Goal: Task Accomplishment & Management: Complete application form

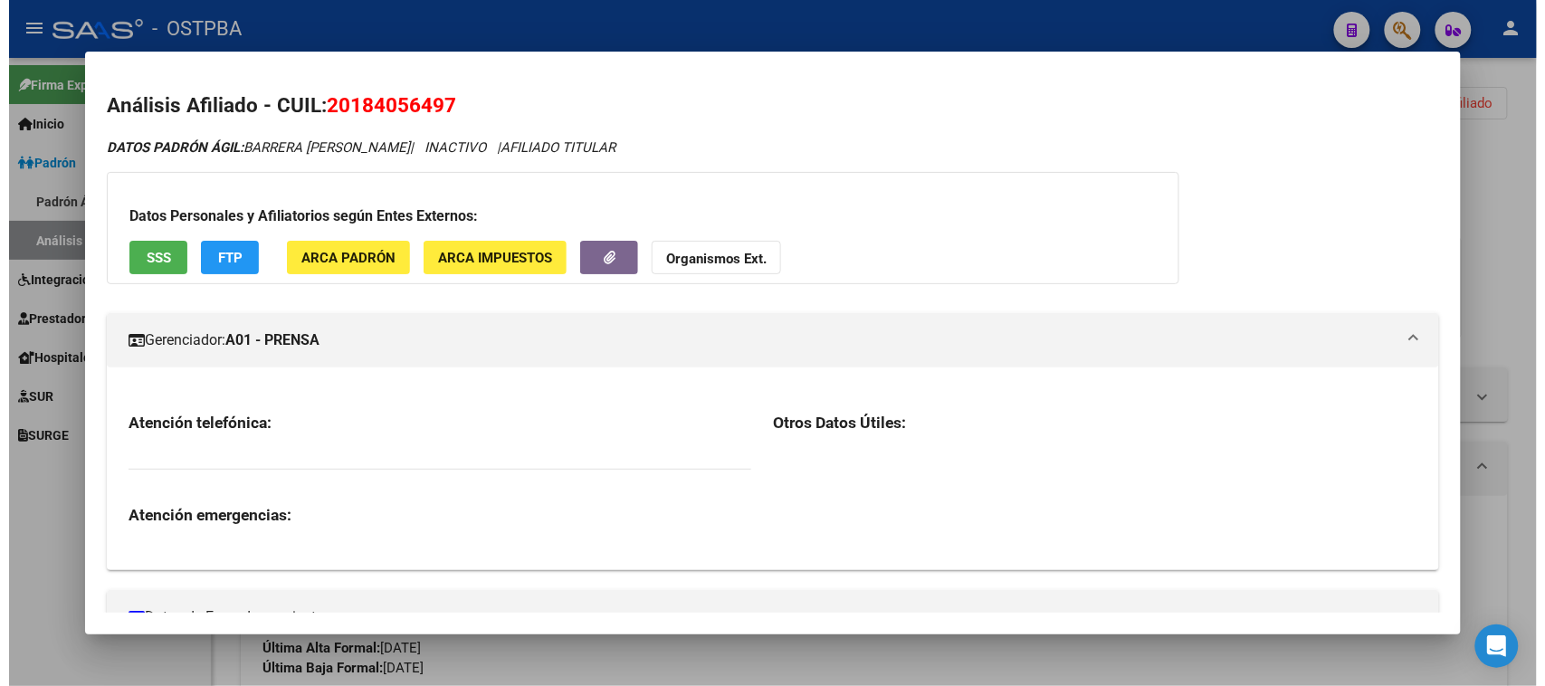
scroll to position [113, 0]
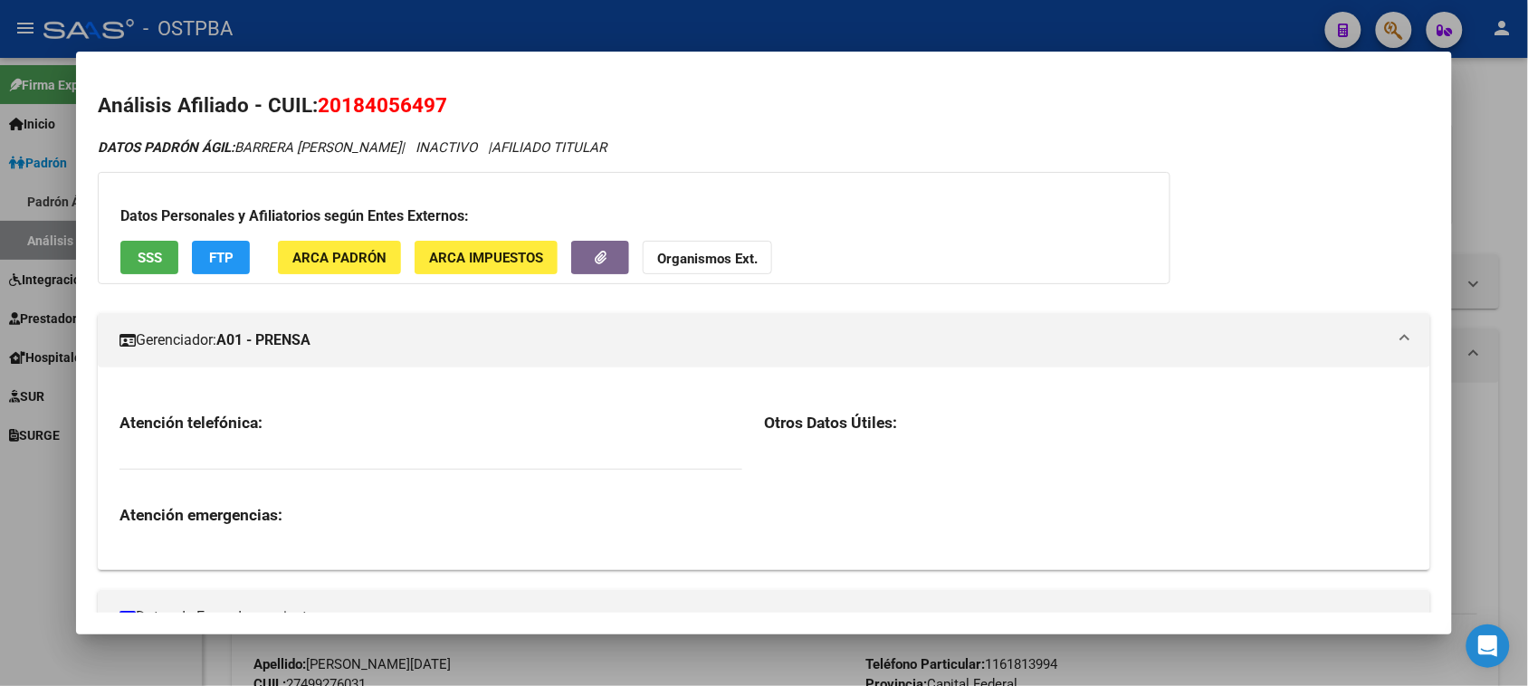
click at [1491, 191] on div at bounding box center [764, 343] width 1528 height 686
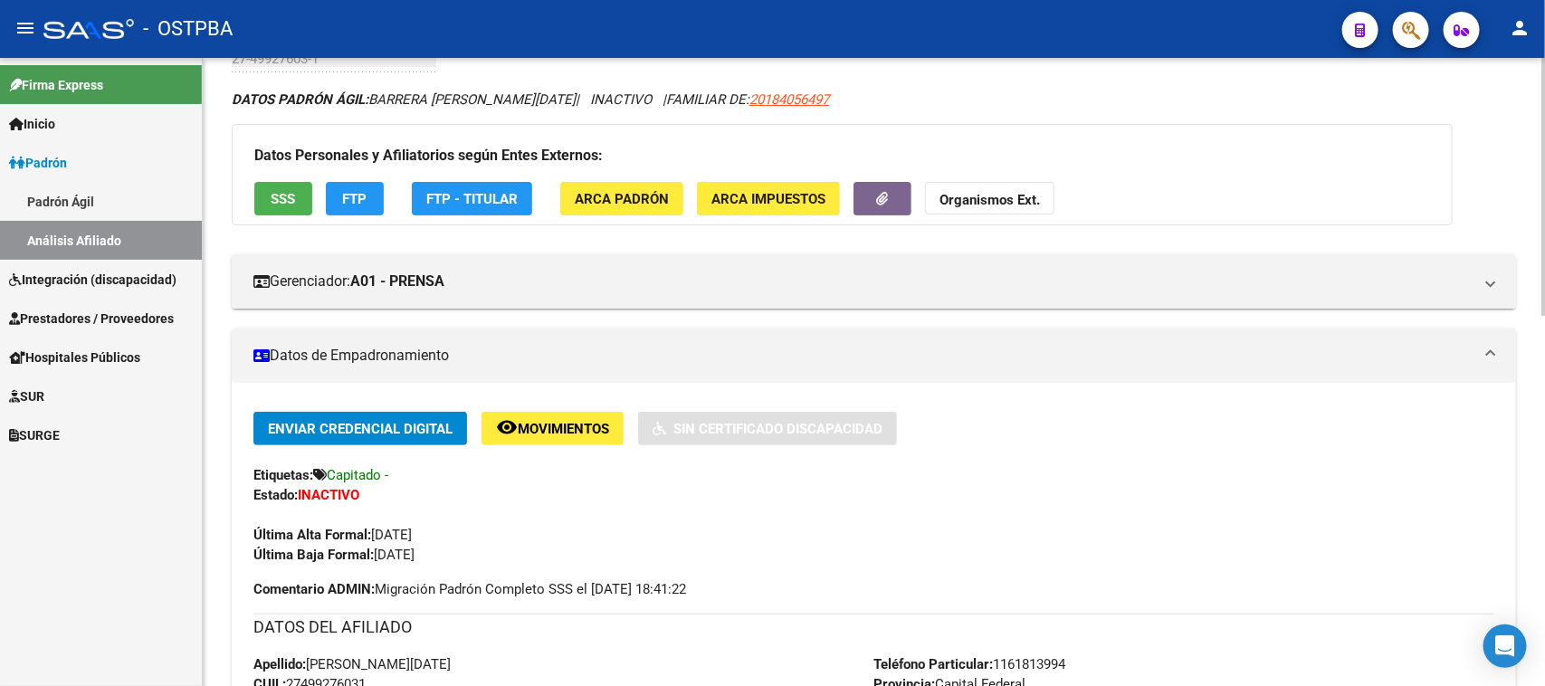
scroll to position [0, 0]
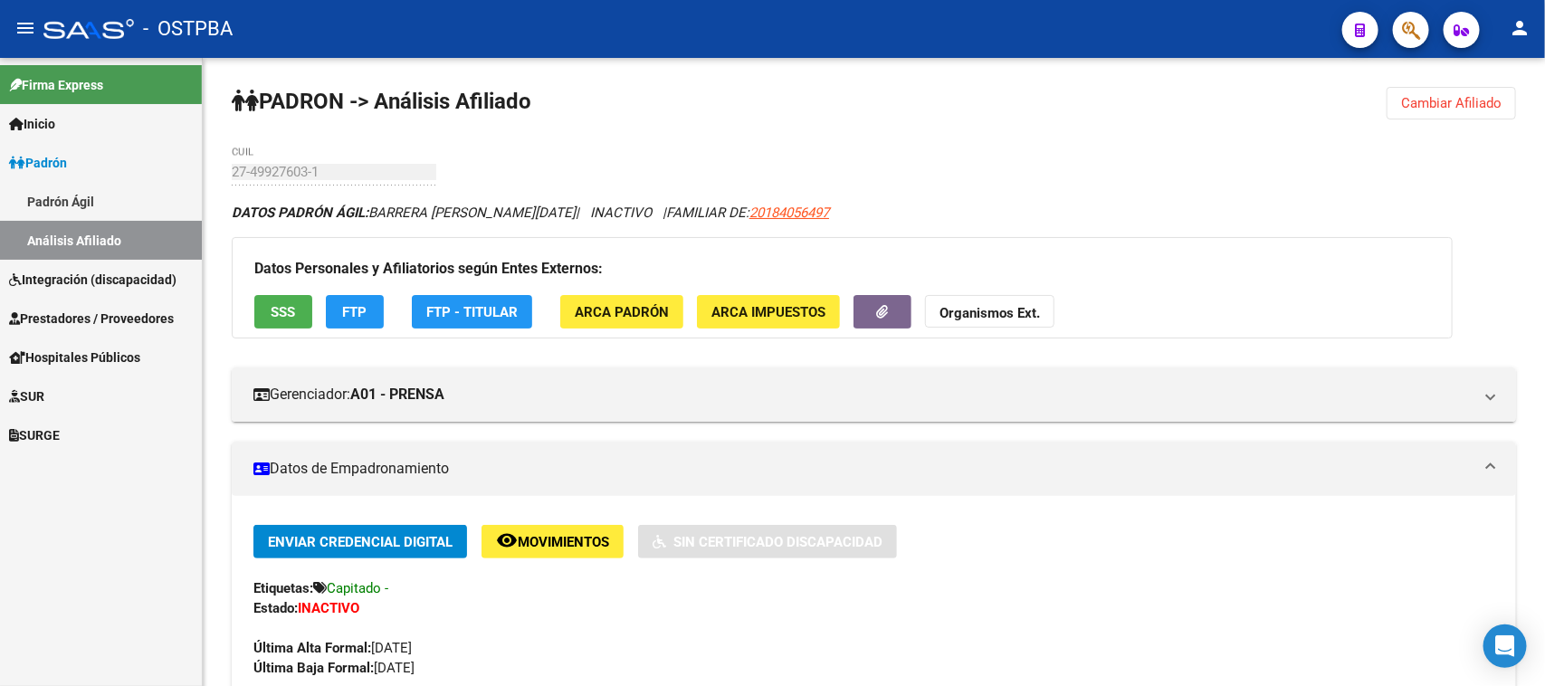
click at [123, 445] on link "SURGE" at bounding box center [101, 434] width 202 height 39
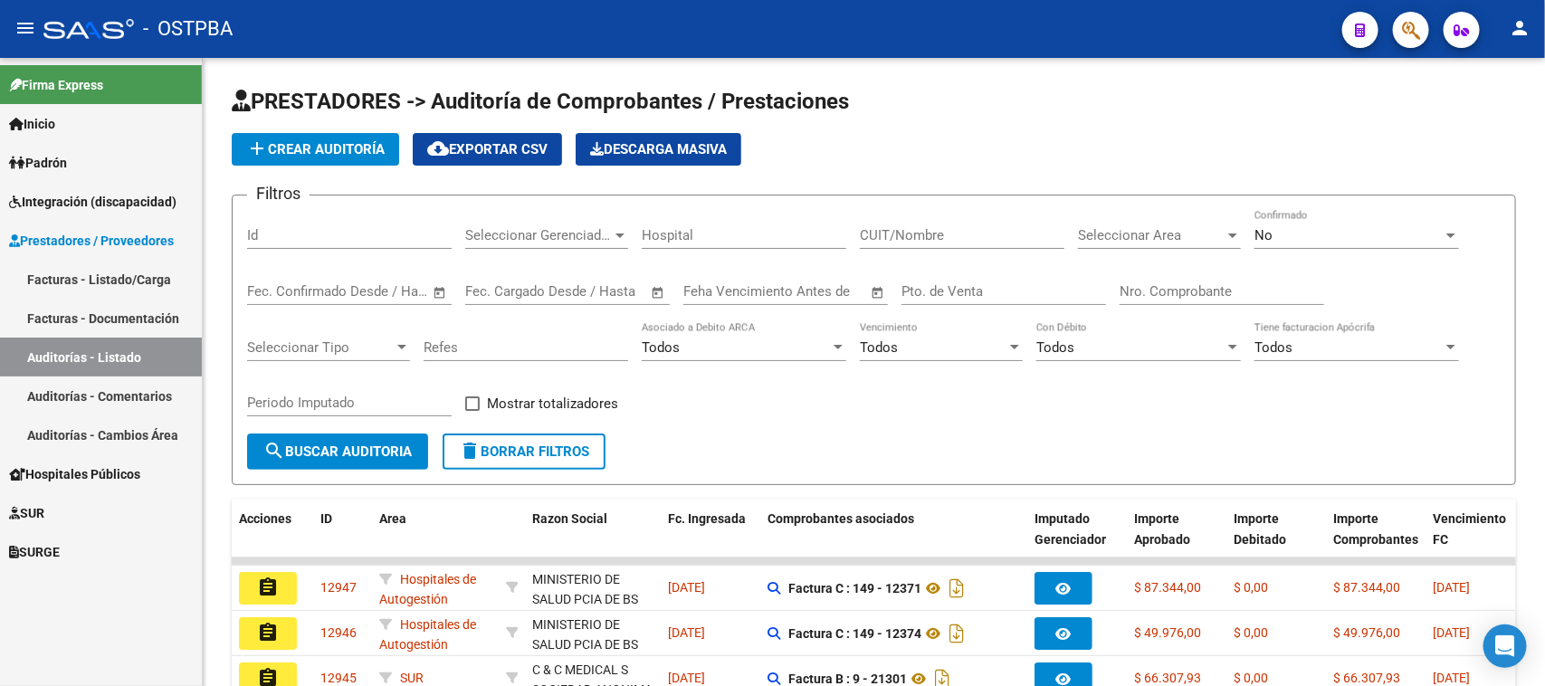
click at [59, 273] on link "Facturas - Listado/Carga" at bounding box center [101, 279] width 202 height 39
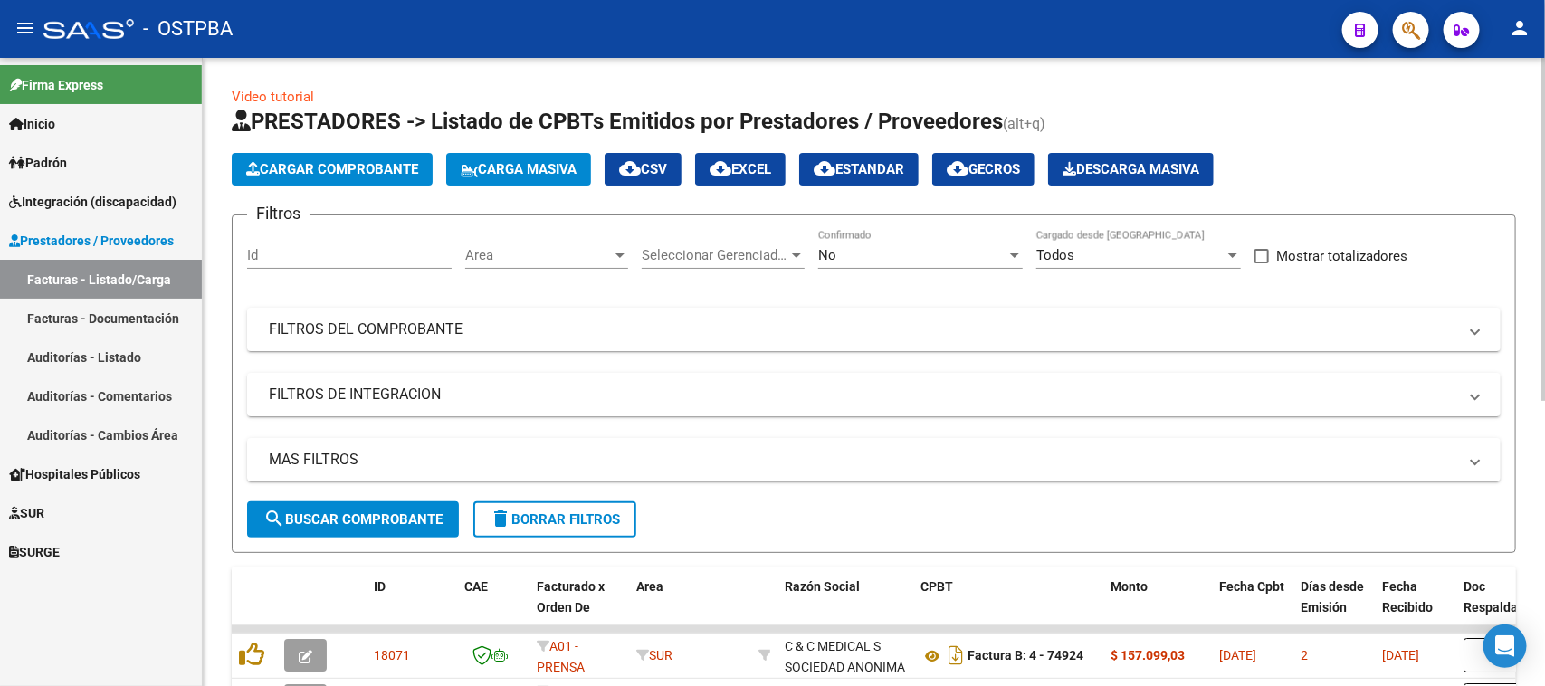
click at [310, 163] on span "Cargar Comprobante" at bounding box center [332, 169] width 172 height 16
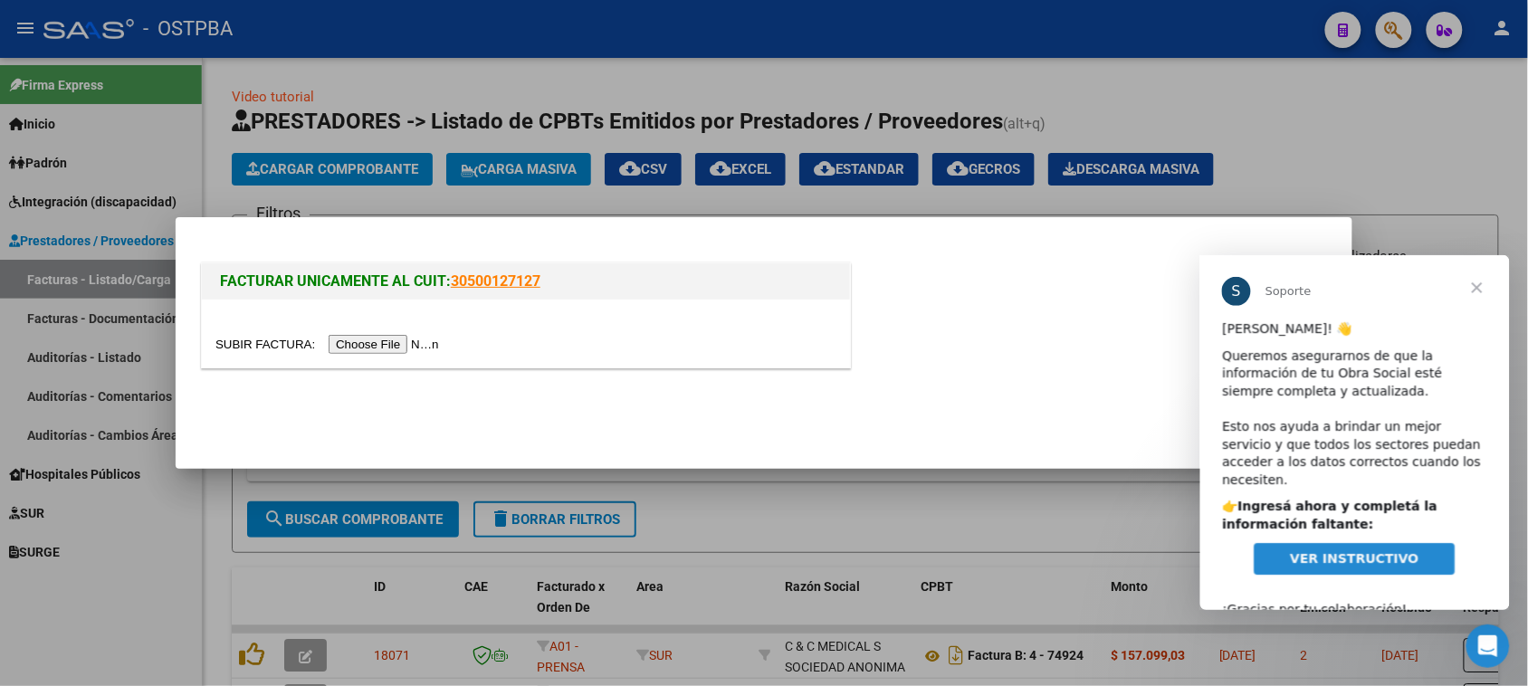
click at [374, 338] on input "file" at bounding box center [329, 344] width 229 height 19
click at [1361, 550] on span "VER INSTRUCTIVO" at bounding box center [1354, 557] width 129 height 14
click at [1476, 283] on span "Cerrar" at bounding box center [1476, 286] width 65 height 65
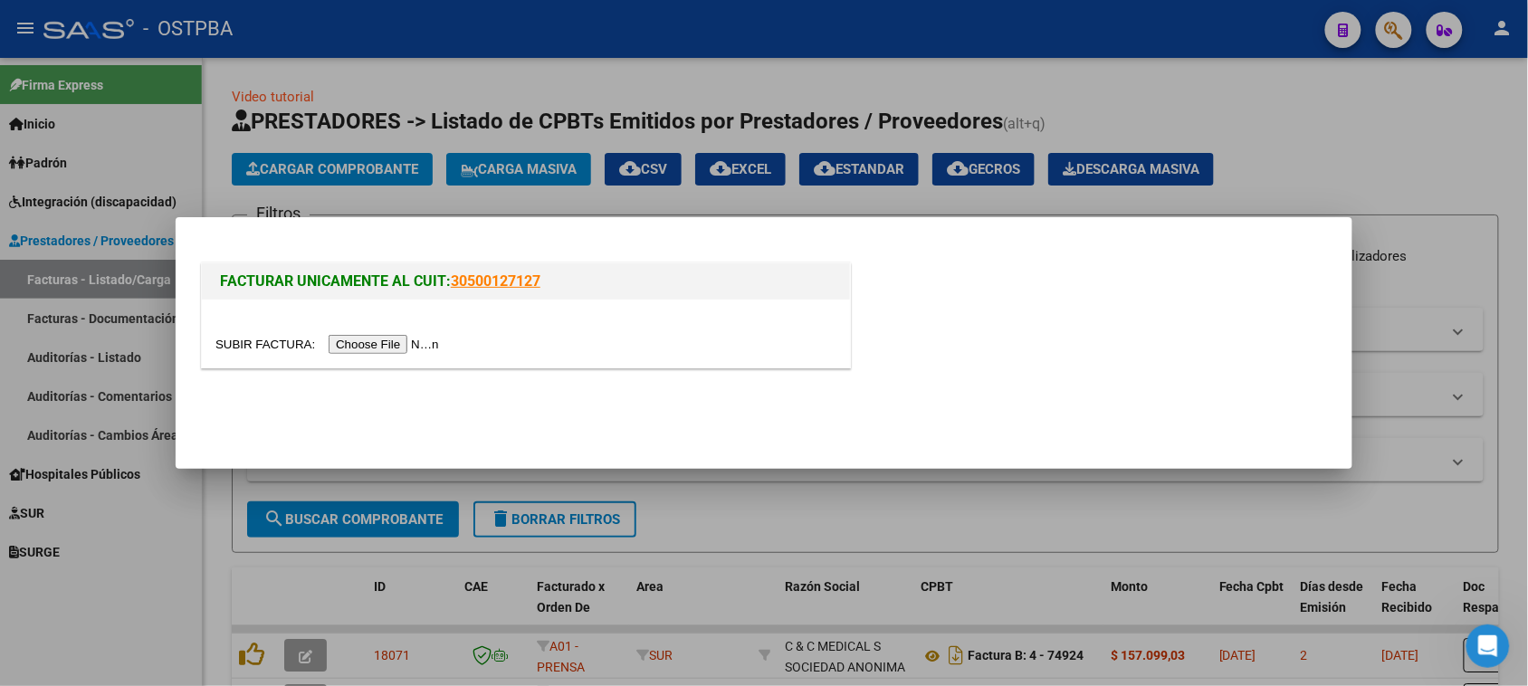
click at [422, 338] on input "file" at bounding box center [329, 344] width 229 height 19
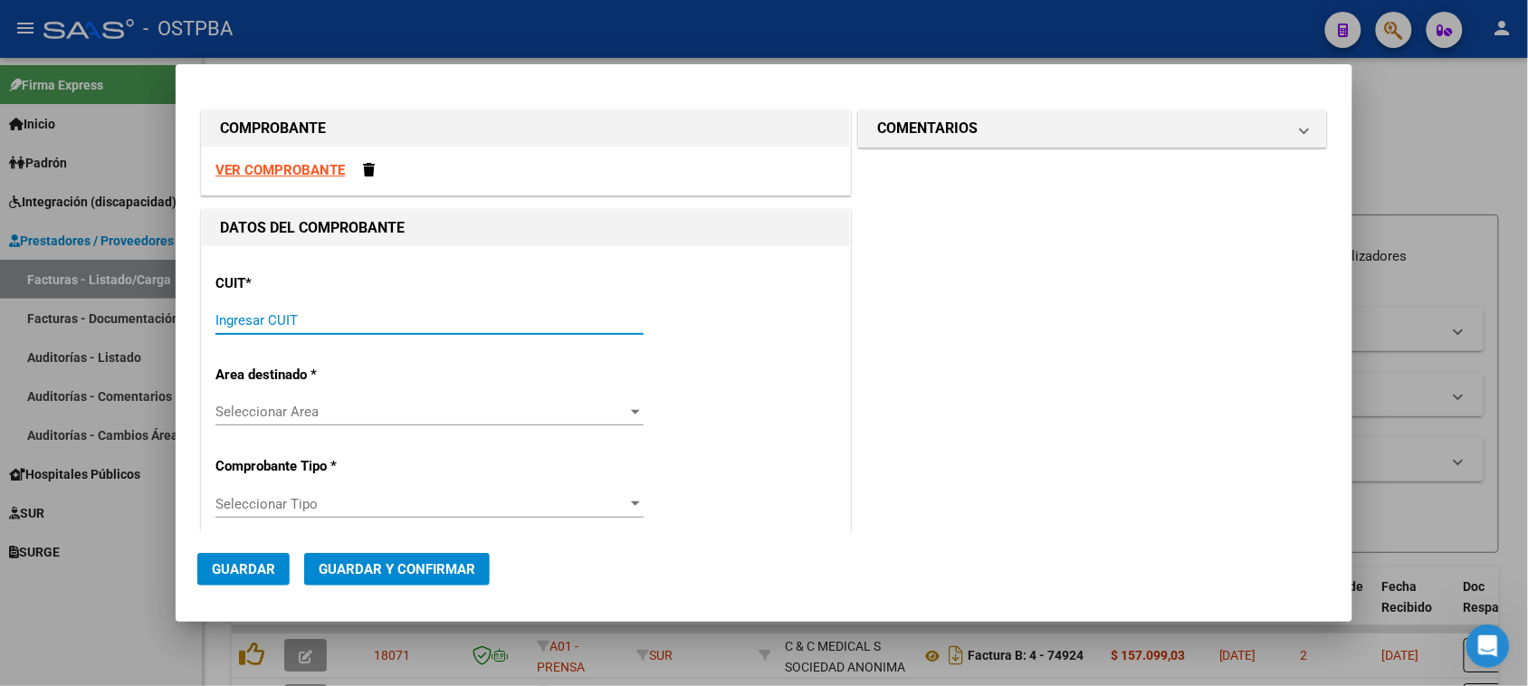
click at [278, 326] on input "Ingresar CUIT" at bounding box center [429, 320] width 428 height 16
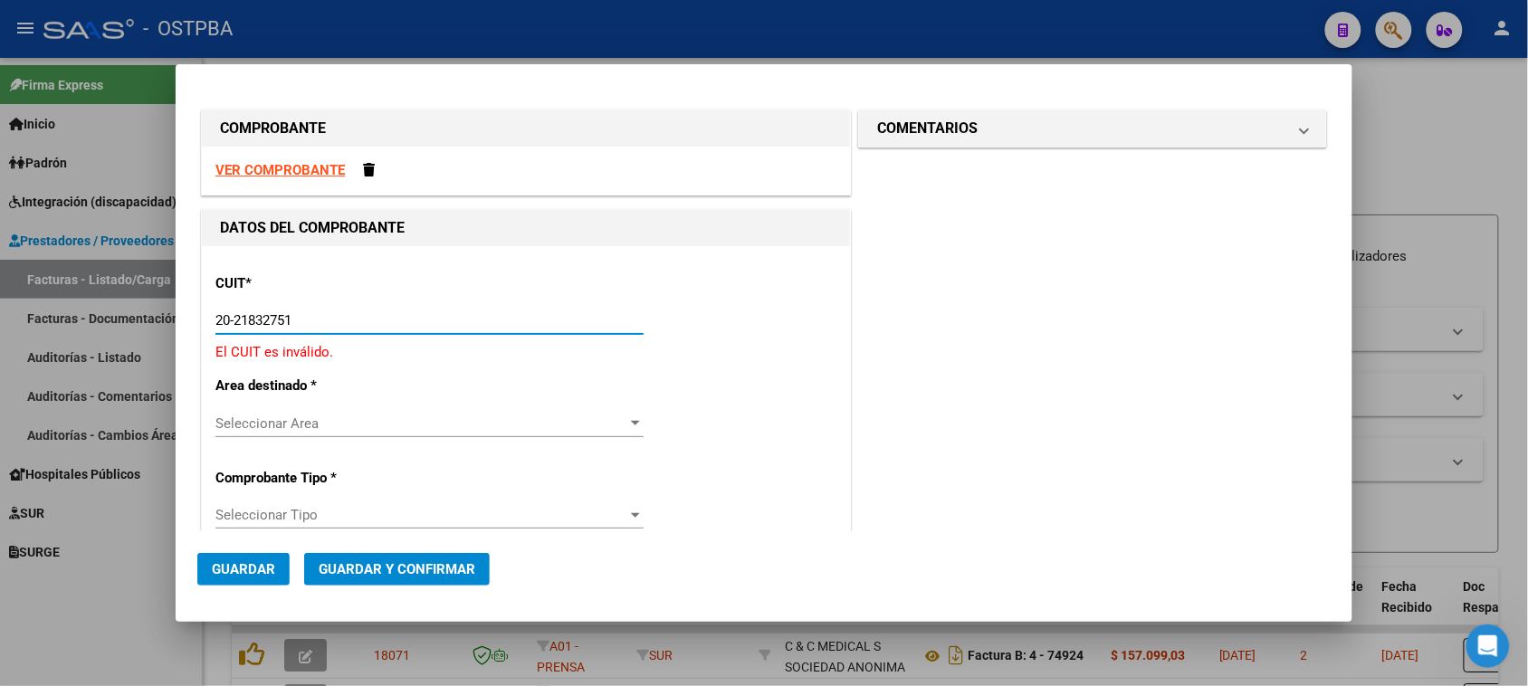
type input "20-21832751-7"
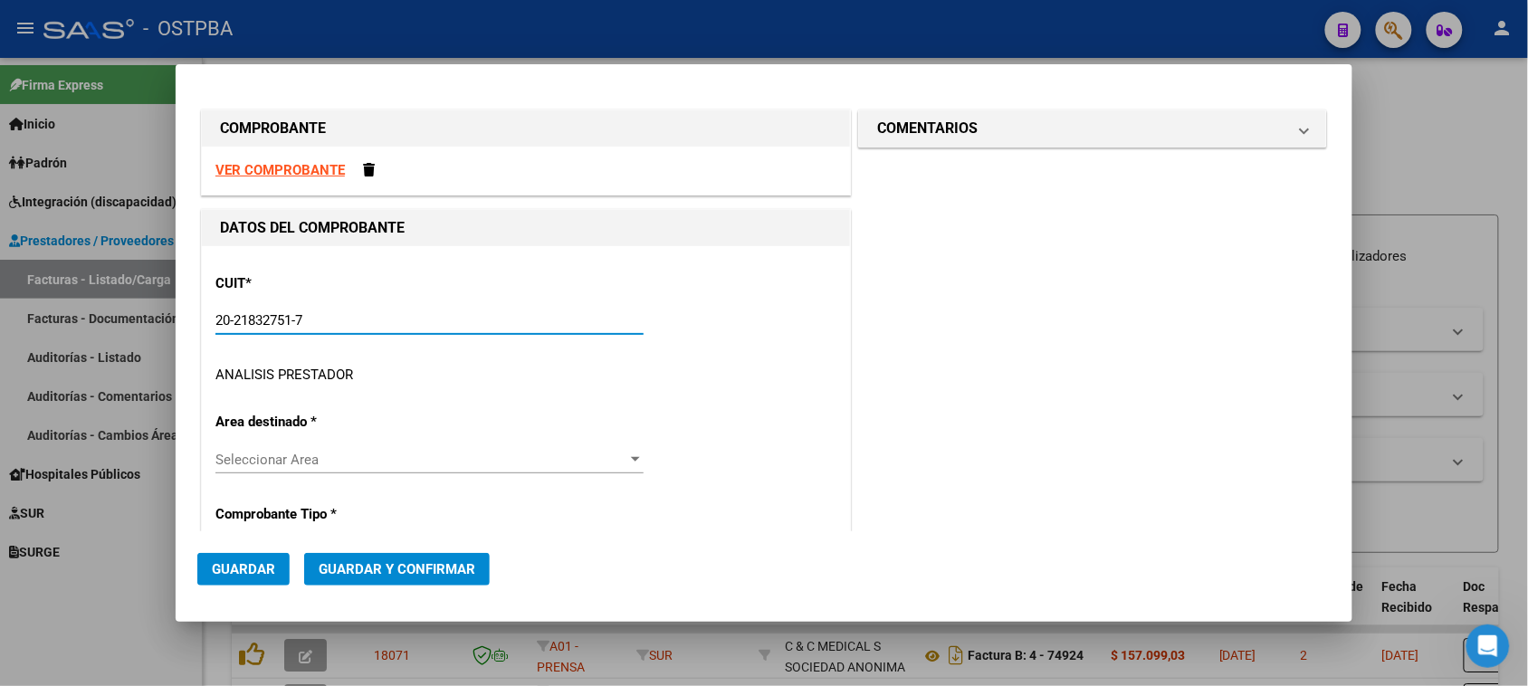
type input "5"
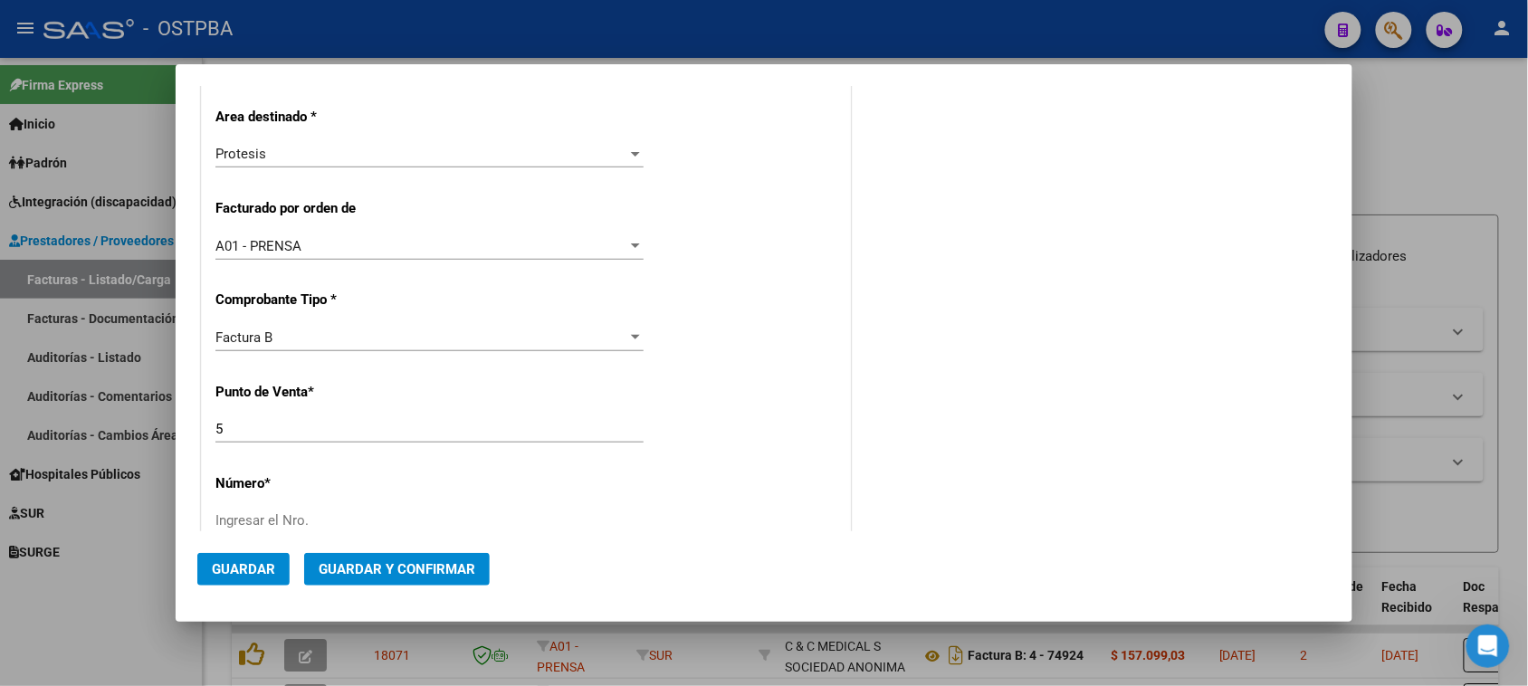
scroll to position [566, 0]
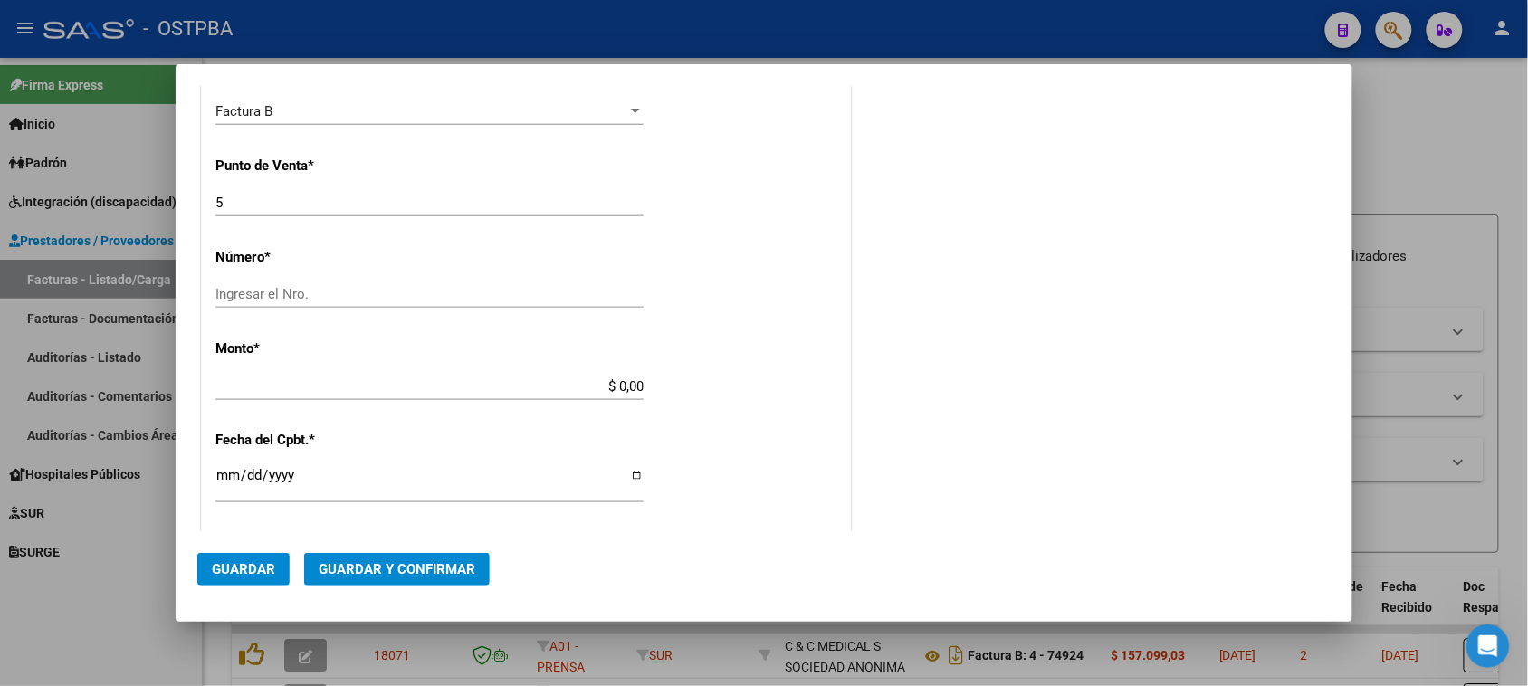
type input "20-21832751-7"
click at [434, 295] on input "Ingresar el Nro." at bounding box center [429, 294] width 428 height 16
type input "3167"
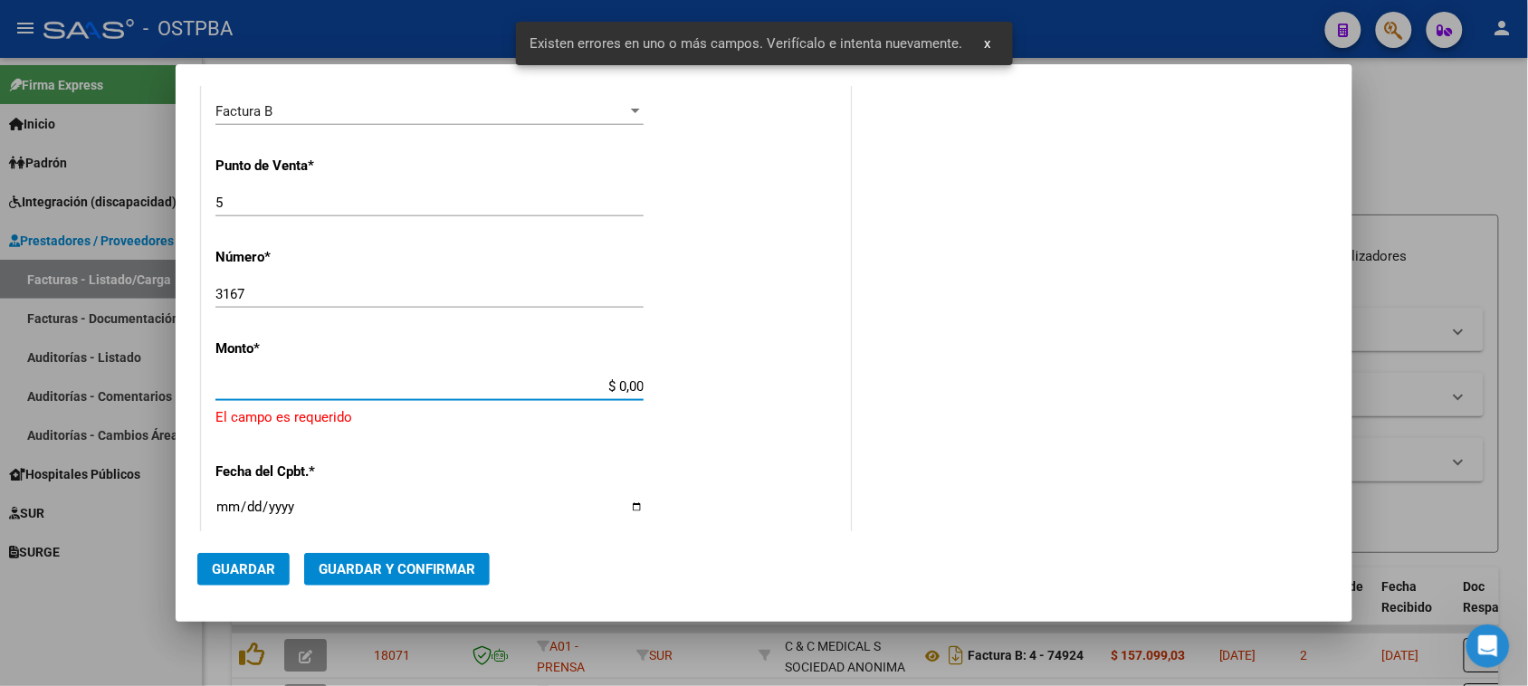
scroll to position [634, 0]
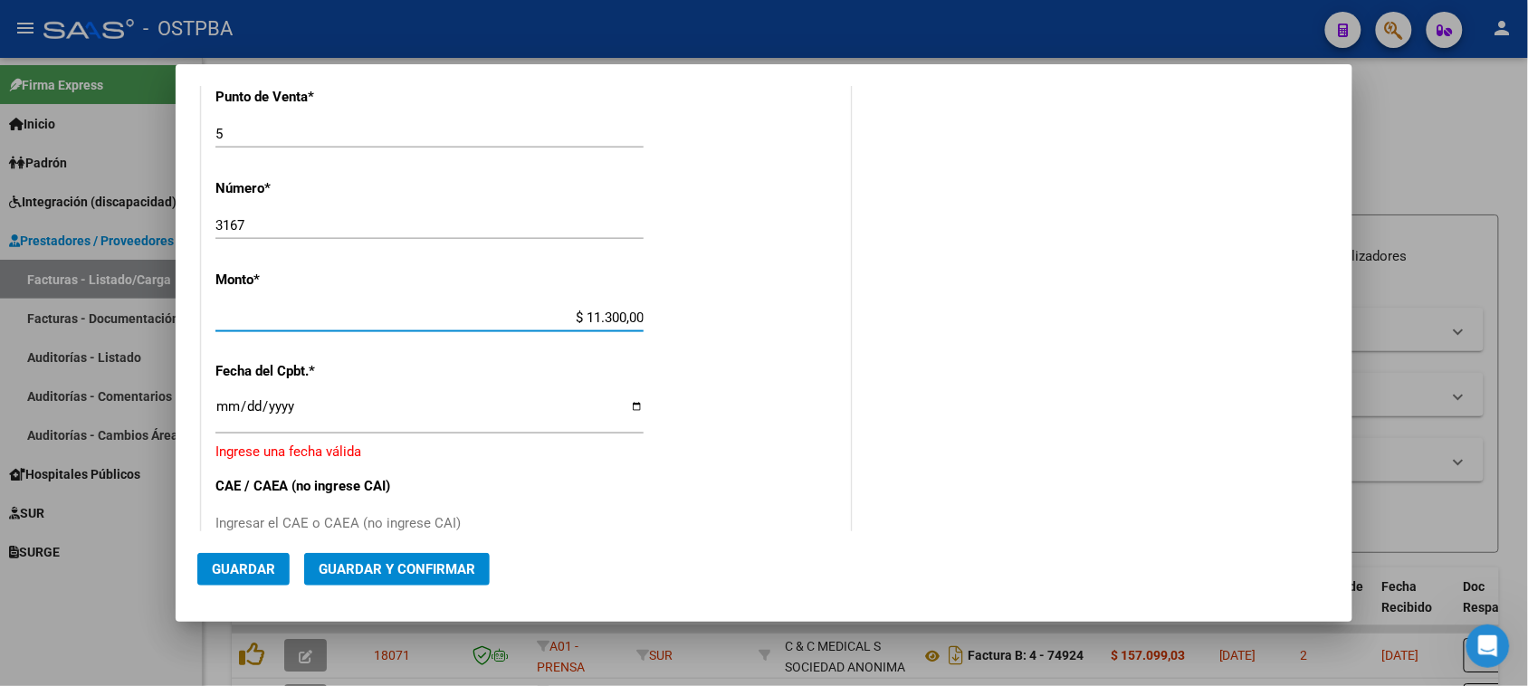
type input "$ 113.000,00"
click at [229, 410] on input "Ingresar la fecha" at bounding box center [429, 413] width 428 height 29
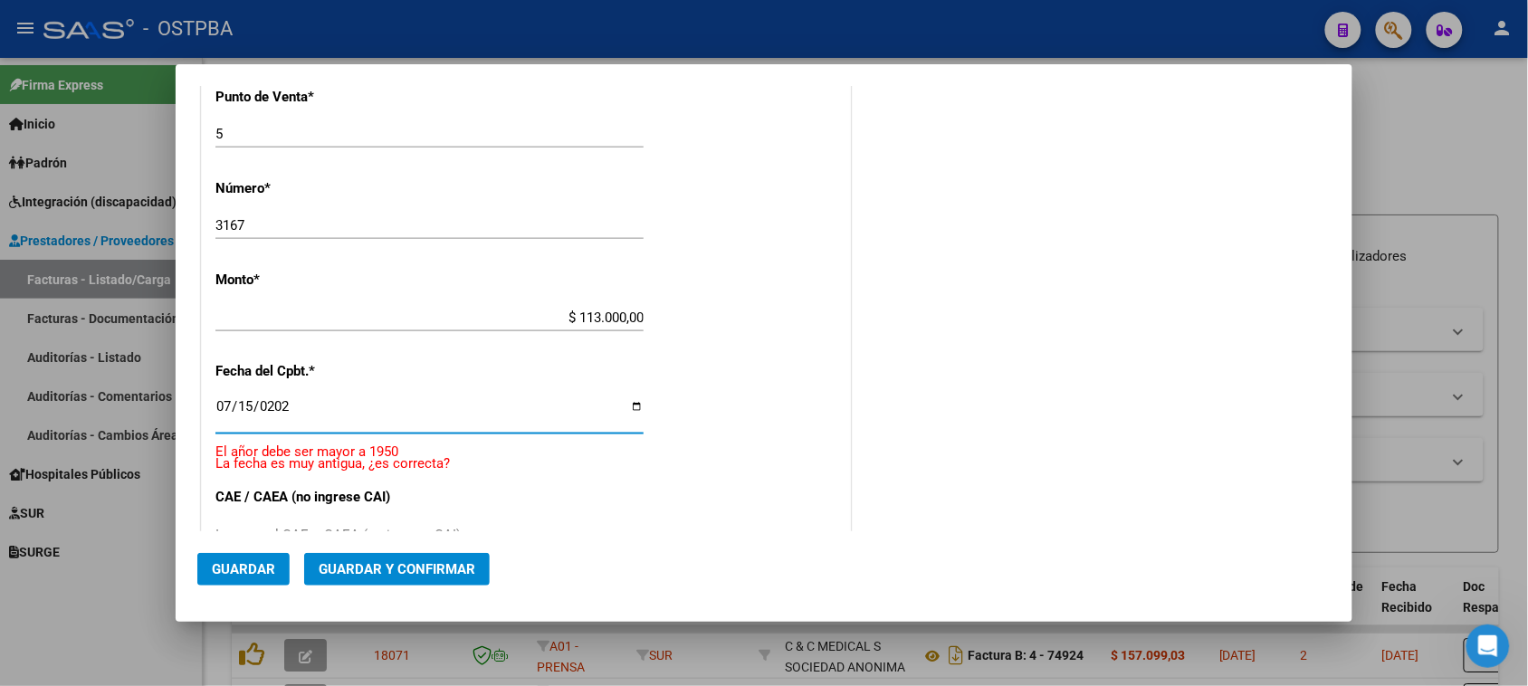
type input "[DATE]"
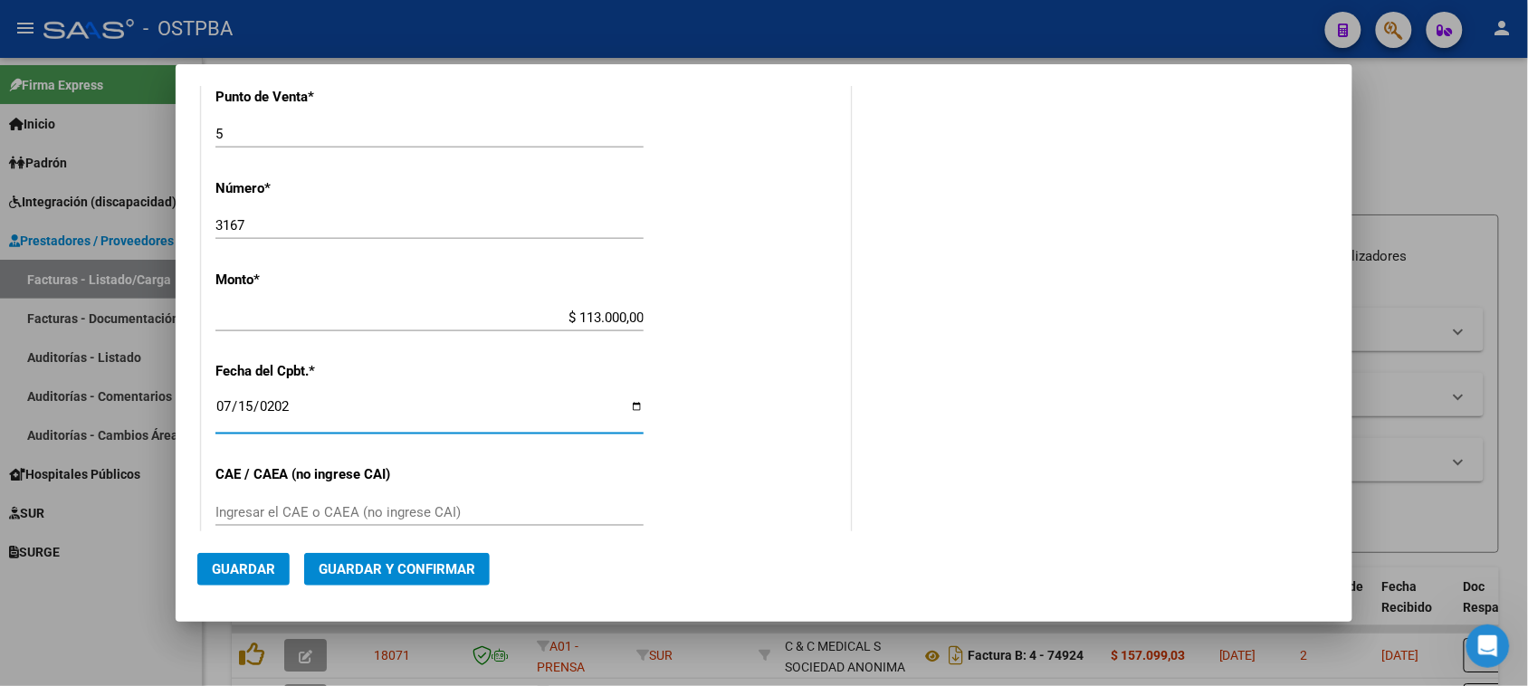
click at [238, 507] on input "Ingresar el CAE o CAEA (no ingrese CAI)" at bounding box center [429, 512] width 428 height 16
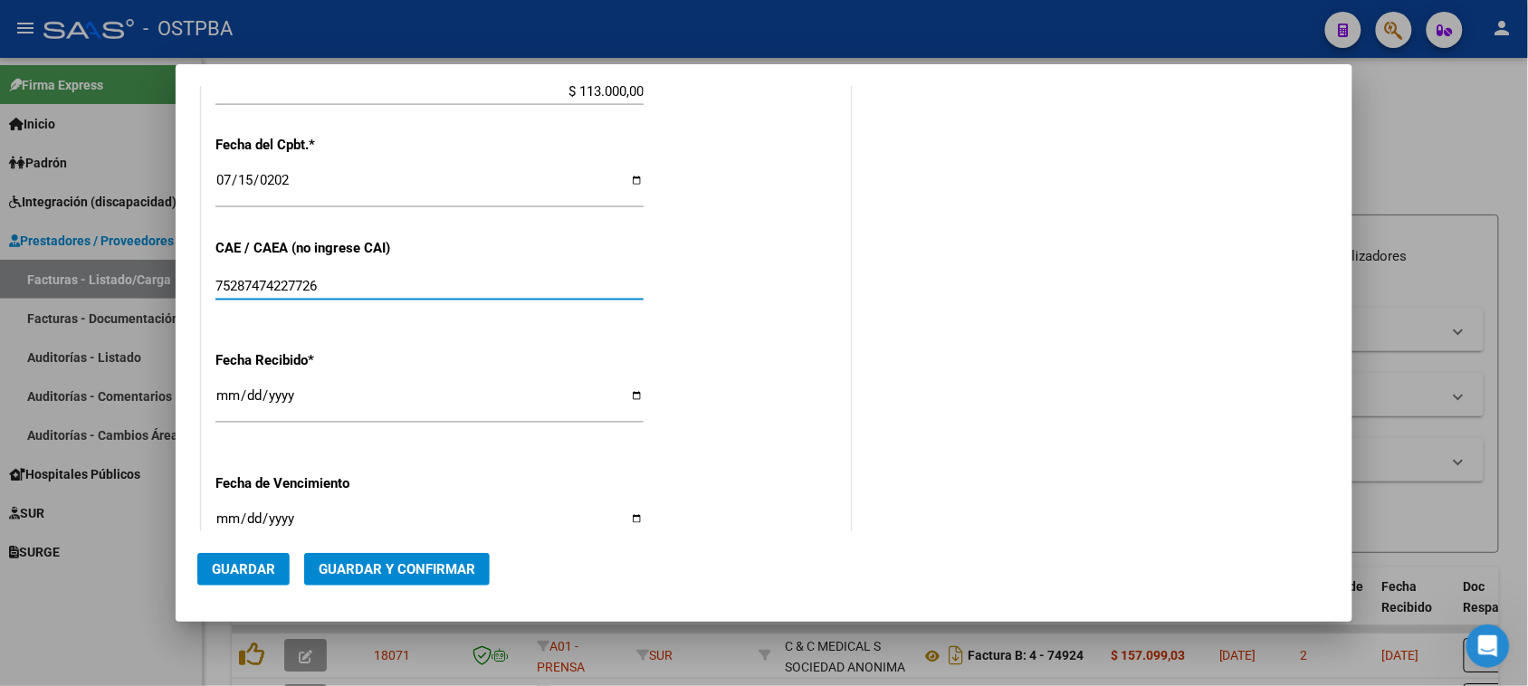
scroll to position [974, 0]
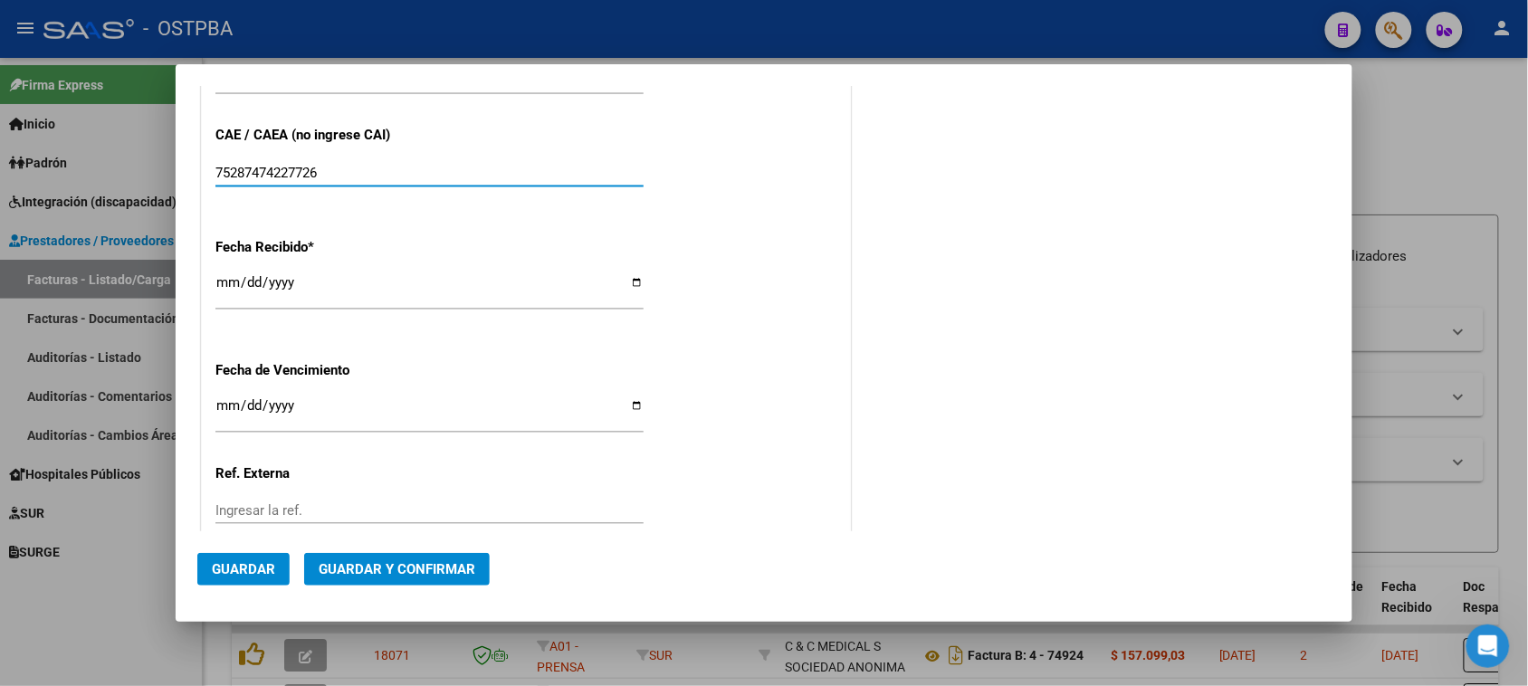
type input "75287474227726"
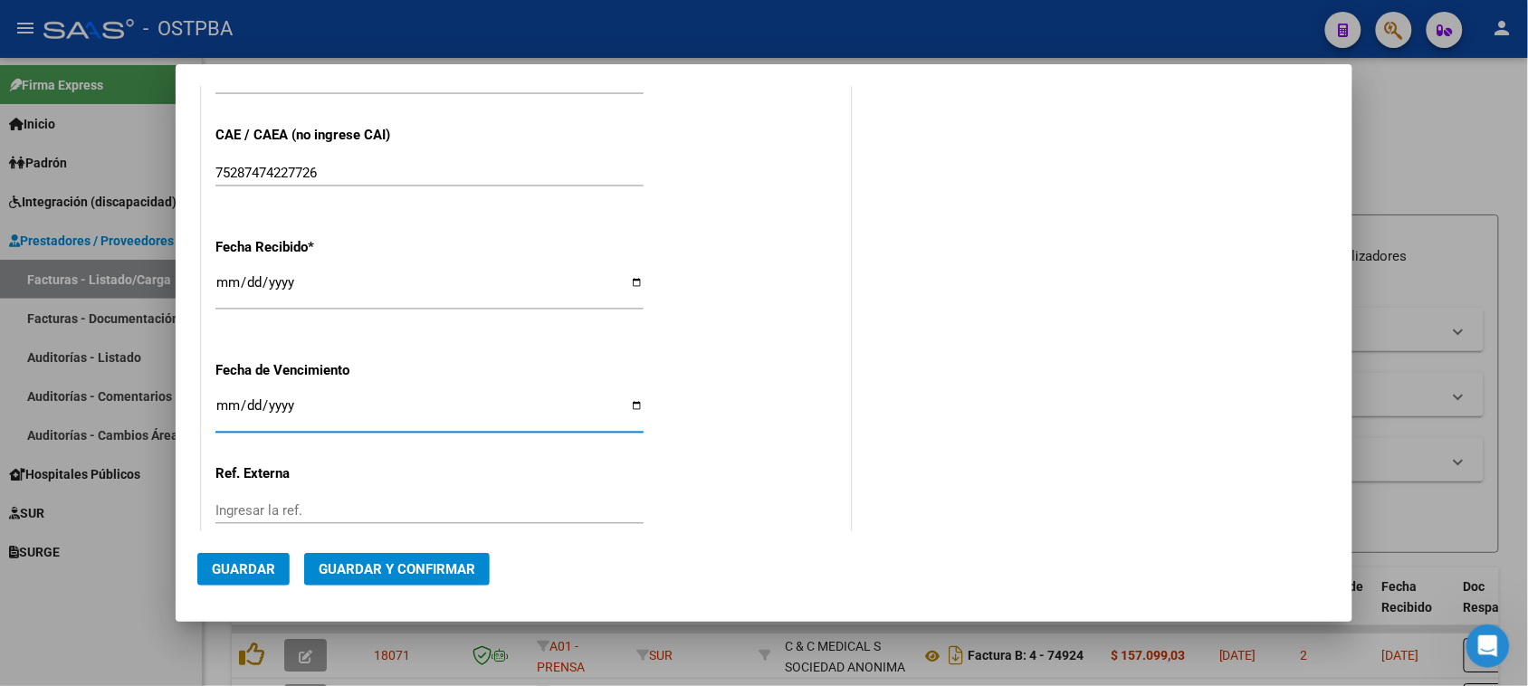
click at [222, 405] on input "Ingresar la fecha" at bounding box center [429, 412] width 428 height 29
type input "2025-07-25"
click at [247, 286] on input "2025-10-15" at bounding box center [429, 289] width 428 height 29
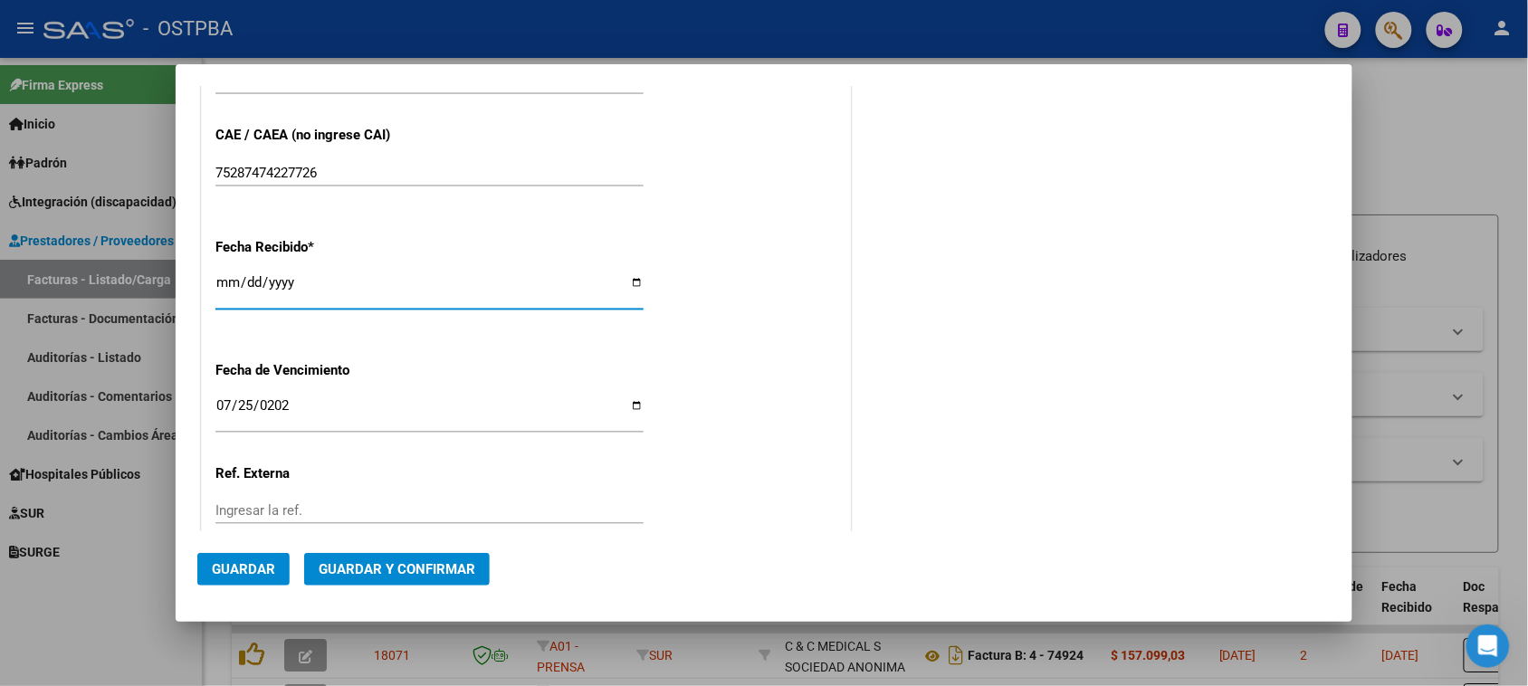
click at [227, 285] on input "2025-10-15" at bounding box center [429, 289] width 428 height 29
type input "2025-10-25"
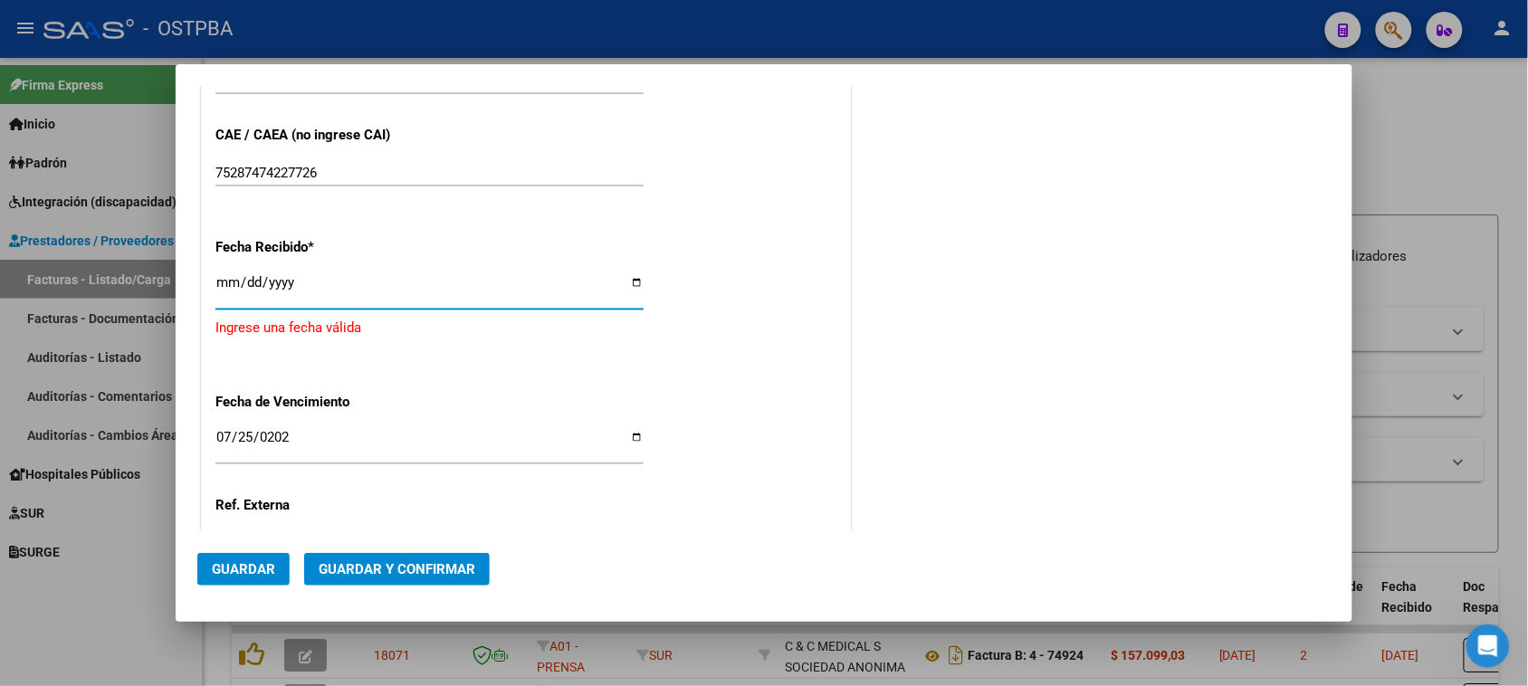
type input "2025-07-25"
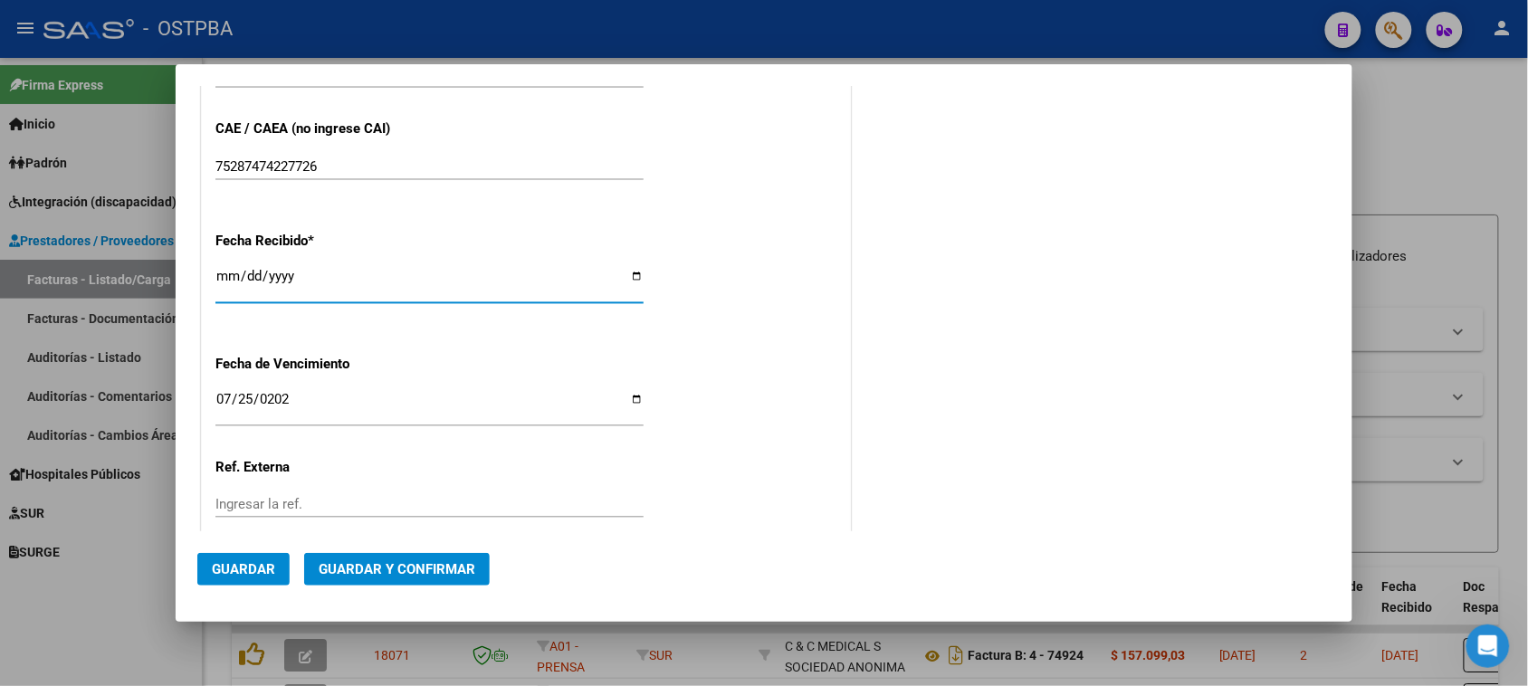
scroll to position [1092, 0]
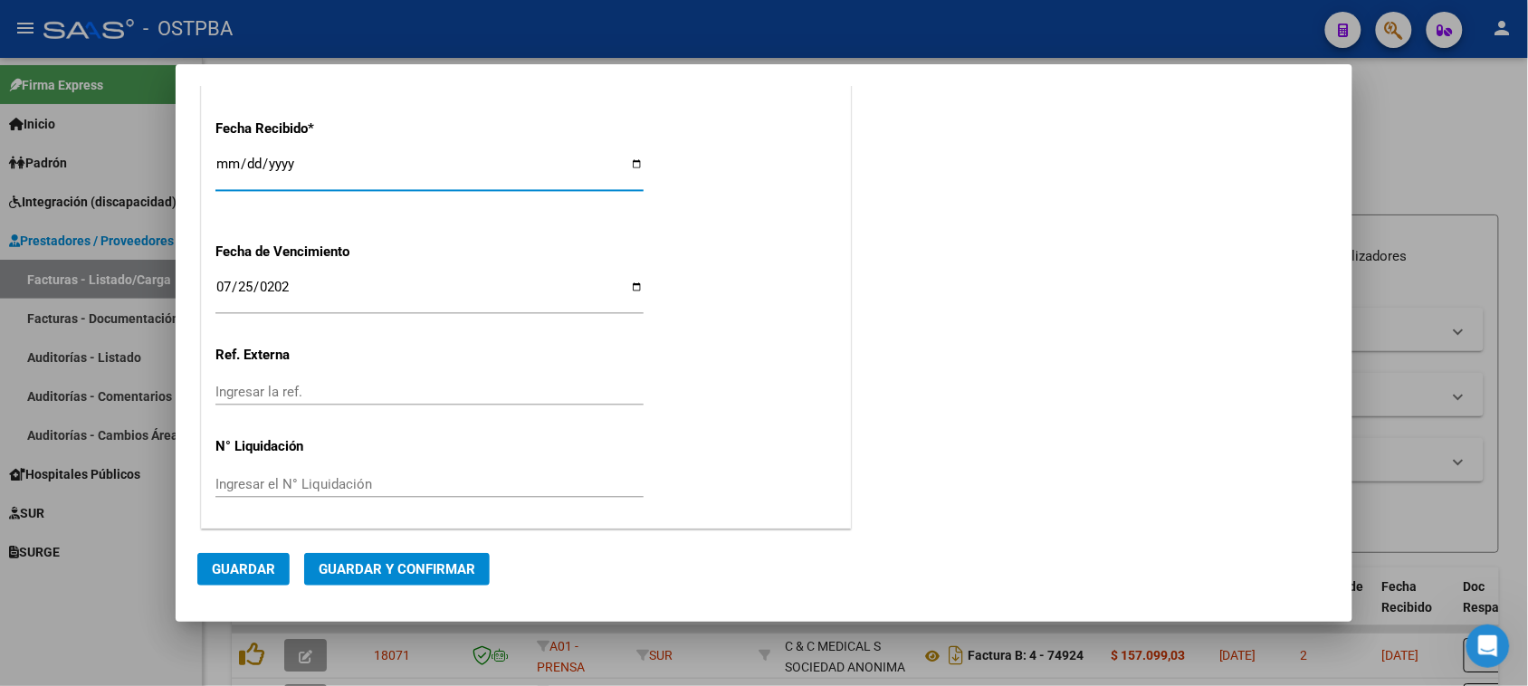
click at [400, 559] on button "Guardar y Confirmar" at bounding box center [397, 569] width 186 height 33
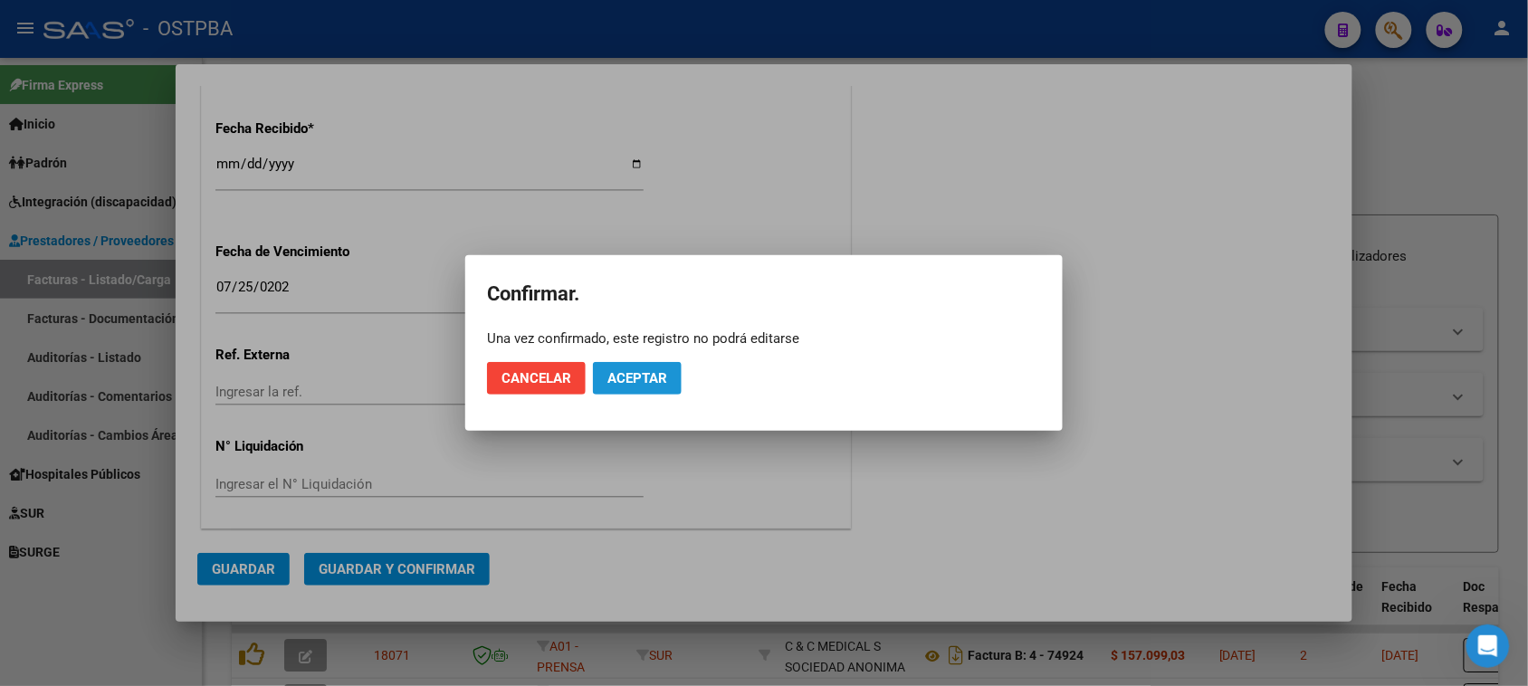
click at [643, 373] on span "Aceptar" at bounding box center [637, 378] width 60 height 16
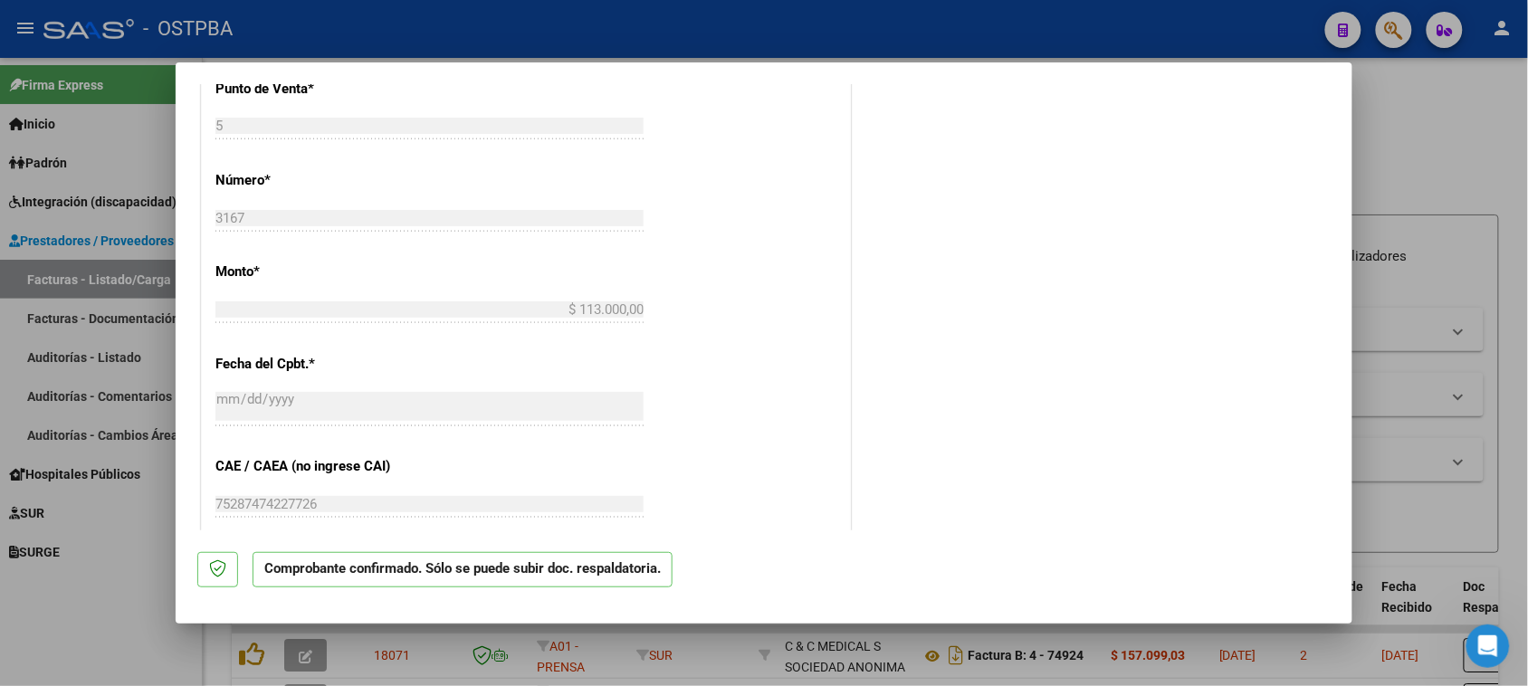
scroll to position [0, 0]
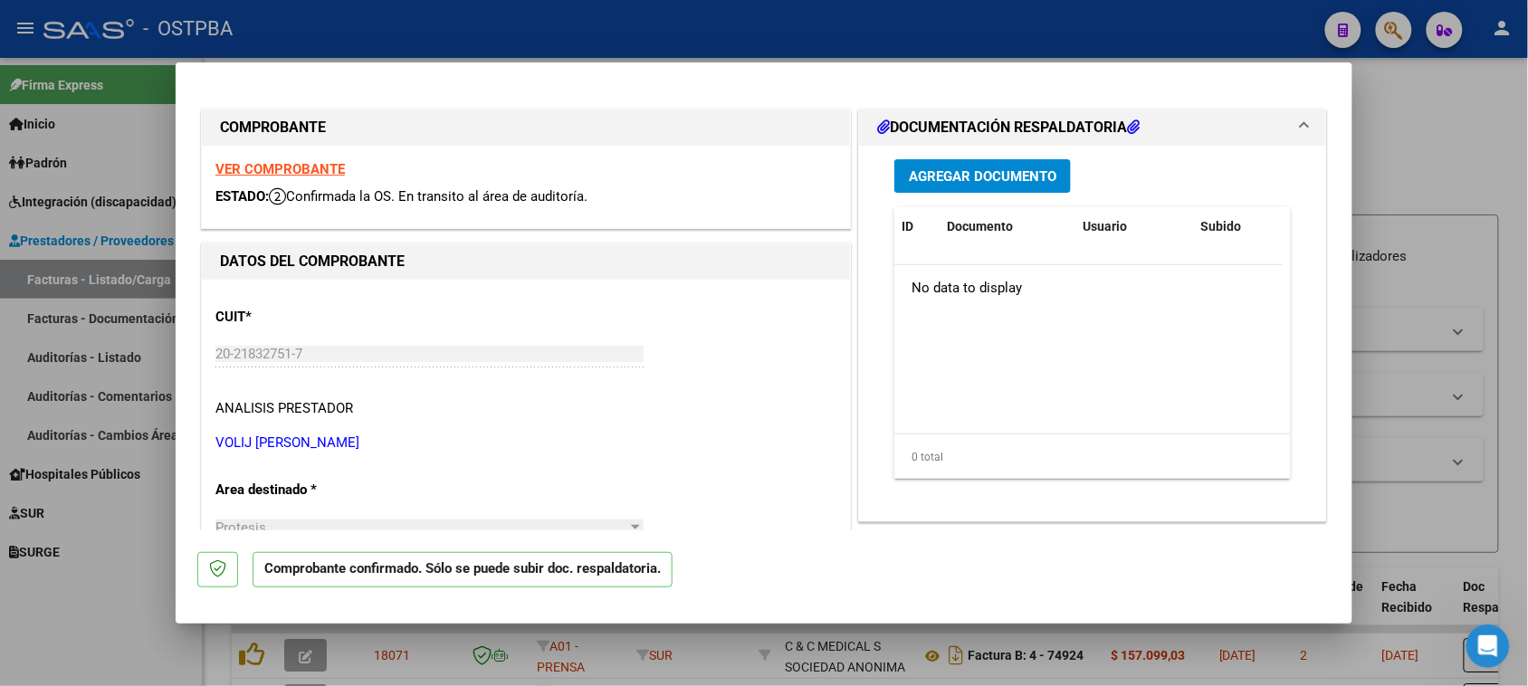
click at [964, 168] on span "Agregar Documento" at bounding box center [983, 176] width 148 height 16
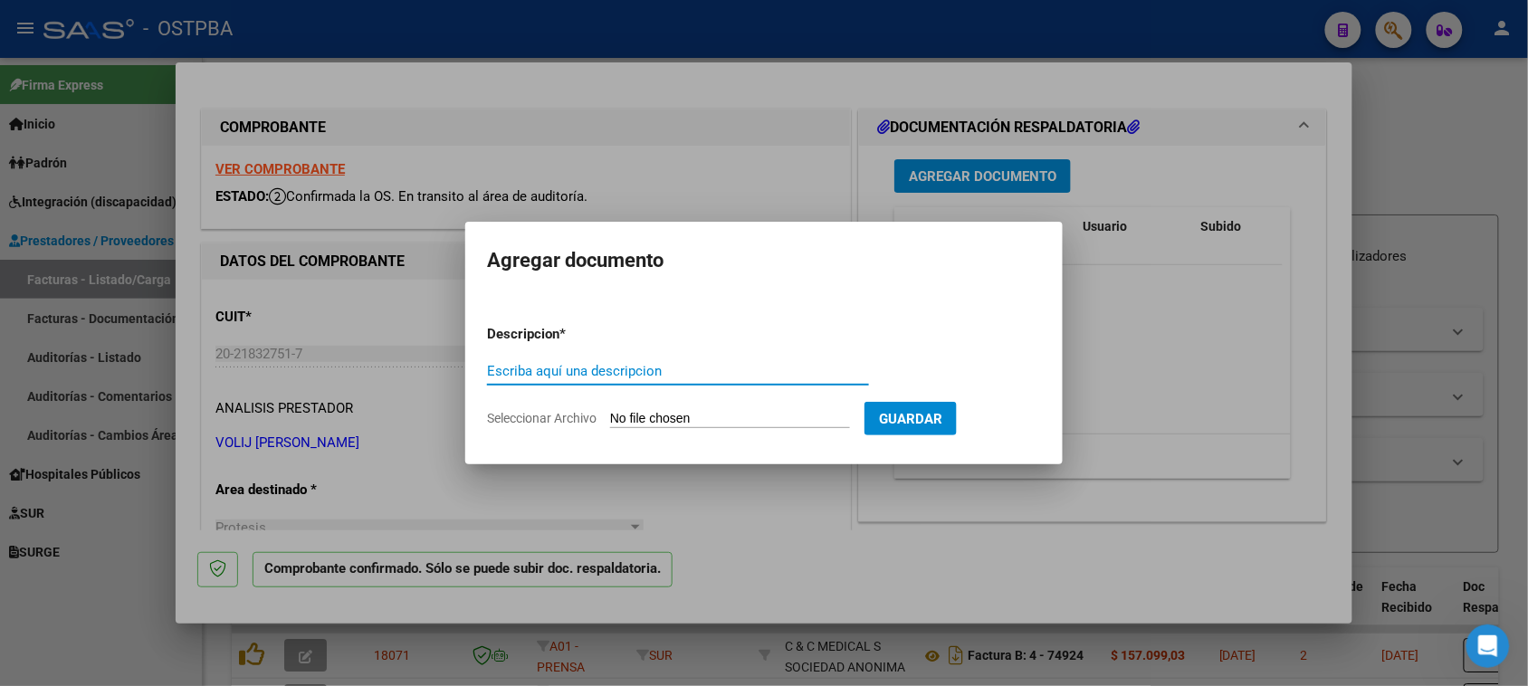
click at [634, 417] on input "Seleccionar Archivo" at bounding box center [730, 419] width 240 height 17
type input "C:\fakepath\FACT 5-3167.pdf"
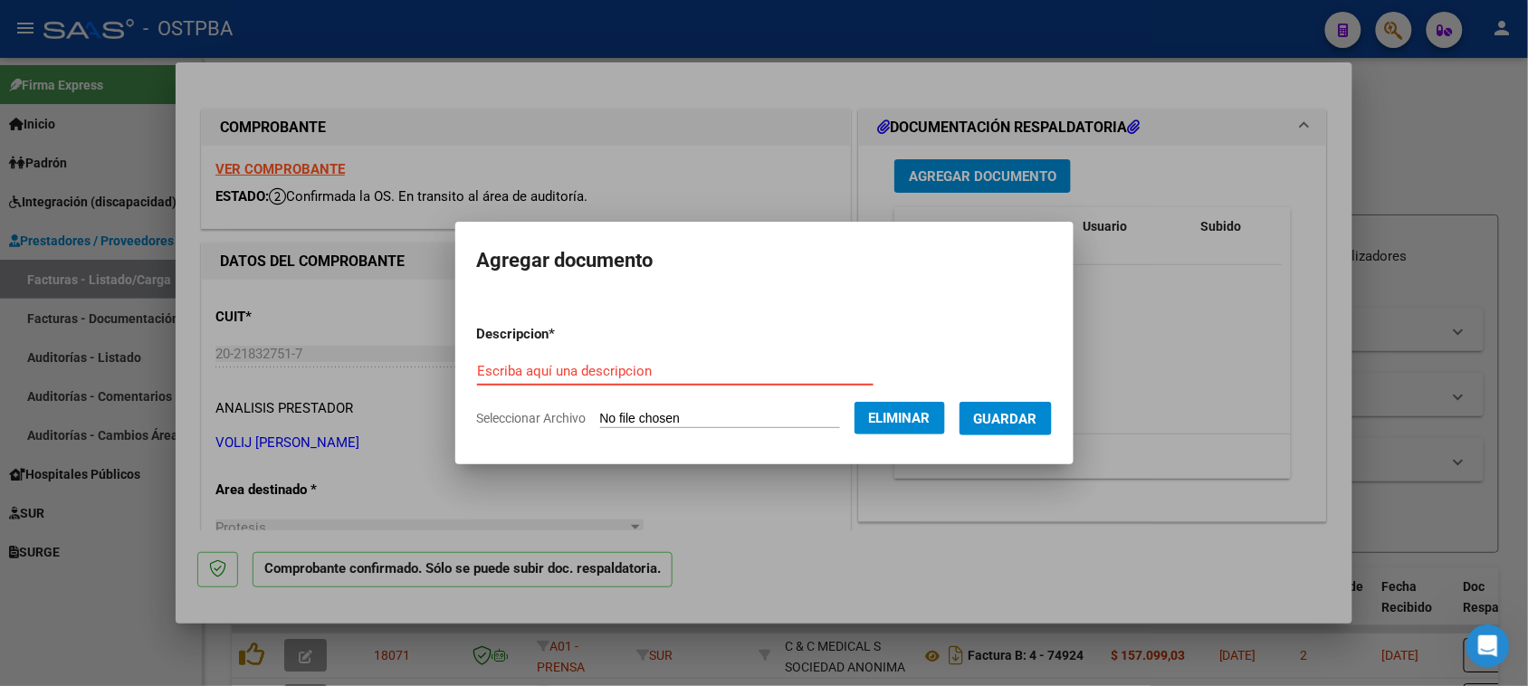
click at [510, 372] on input "Escriba aquí una descripcion" at bounding box center [675, 371] width 396 height 16
paste input "FACT 5-3167"
type input "FACT 5-3167"
click at [1036, 415] on span "Guardar" at bounding box center [1005, 419] width 63 height 16
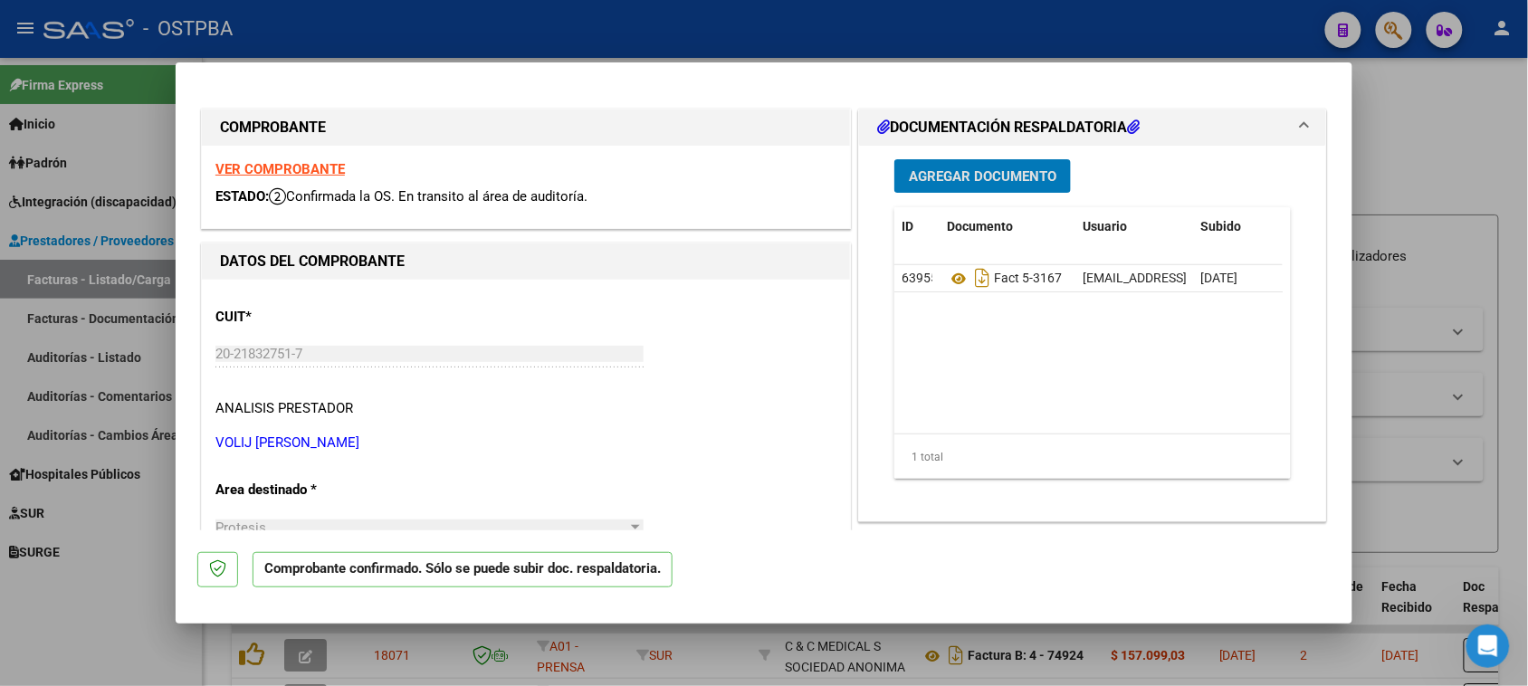
click at [1496, 160] on div at bounding box center [764, 343] width 1528 height 686
type input "$ 0,00"
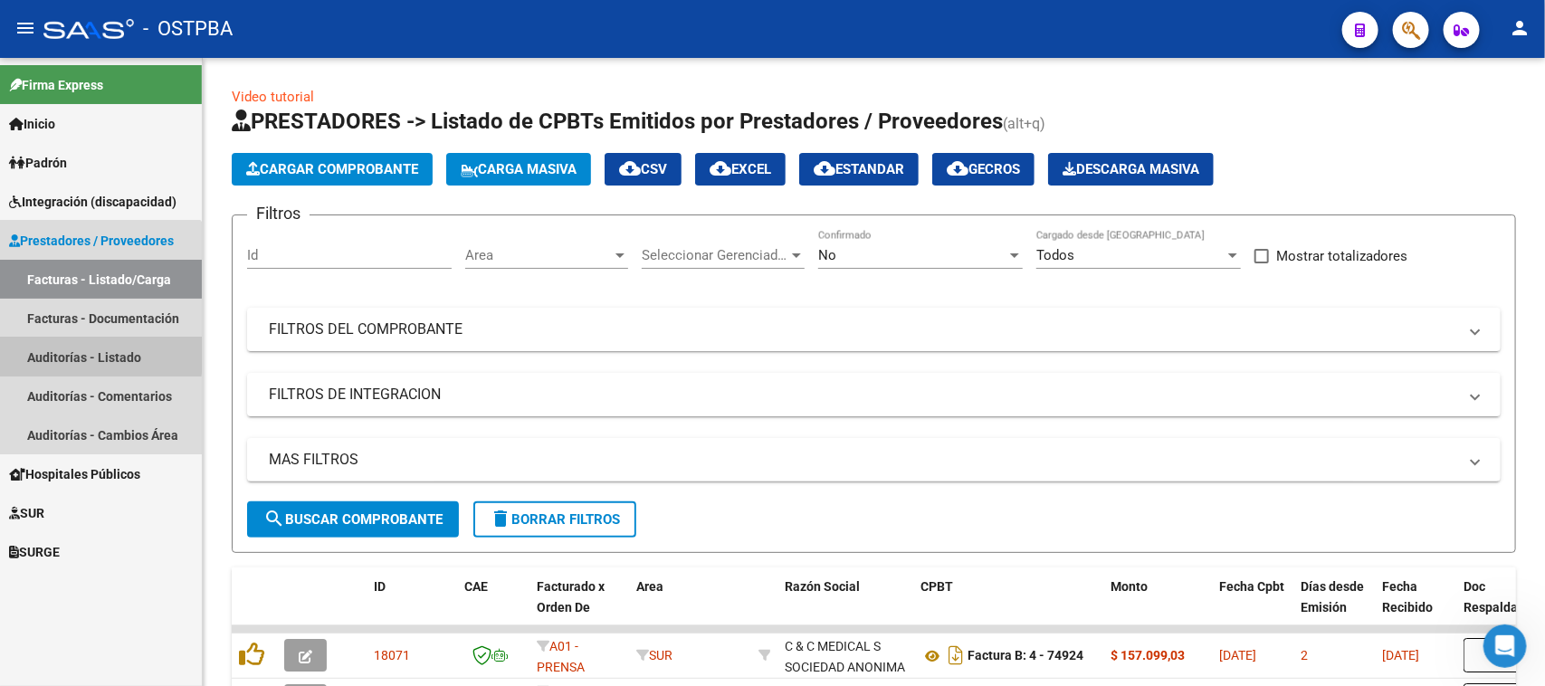
click at [47, 351] on link "Auditorías - Listado" at bounding box center [101, 357] width 202 height 39
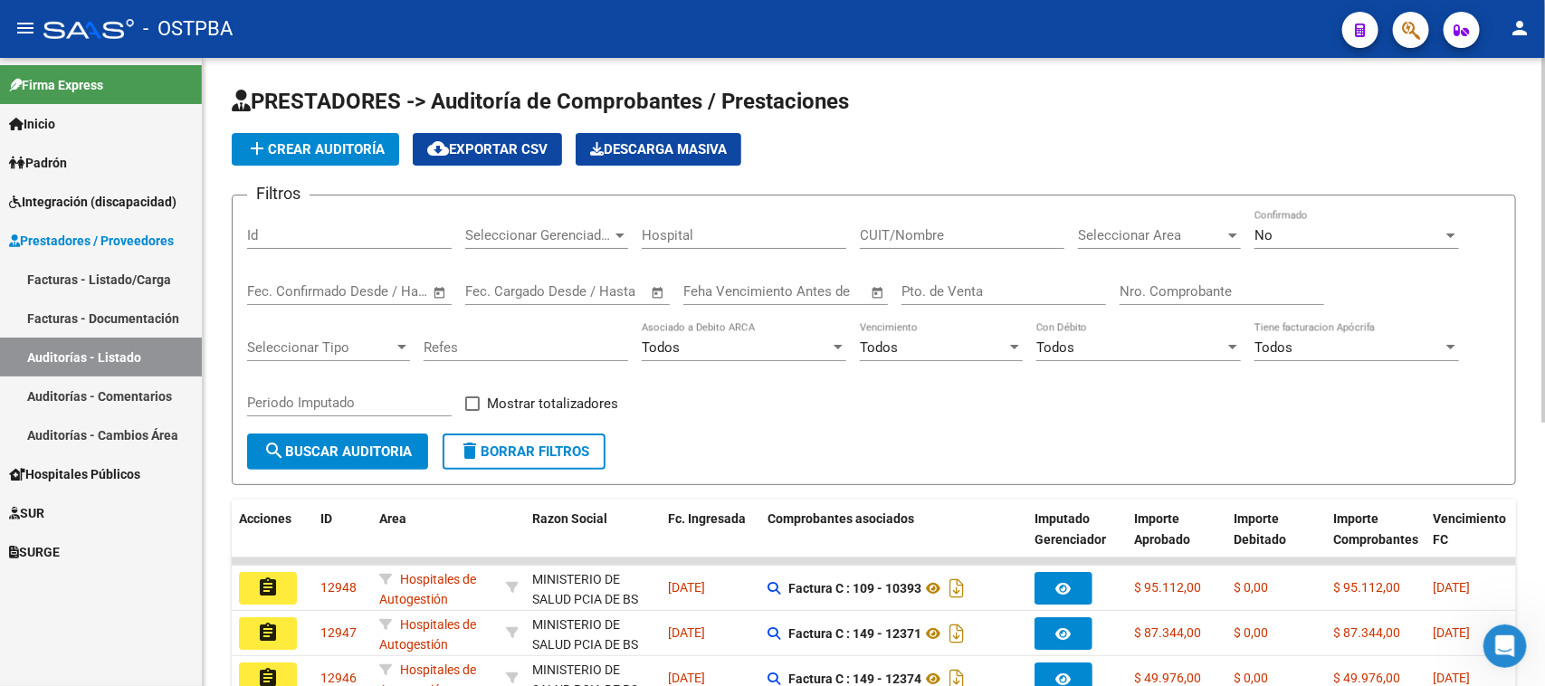
click at [312, 149] on span "add Crear Auditoría" at bounding box center [315, 149] width 138 height 16
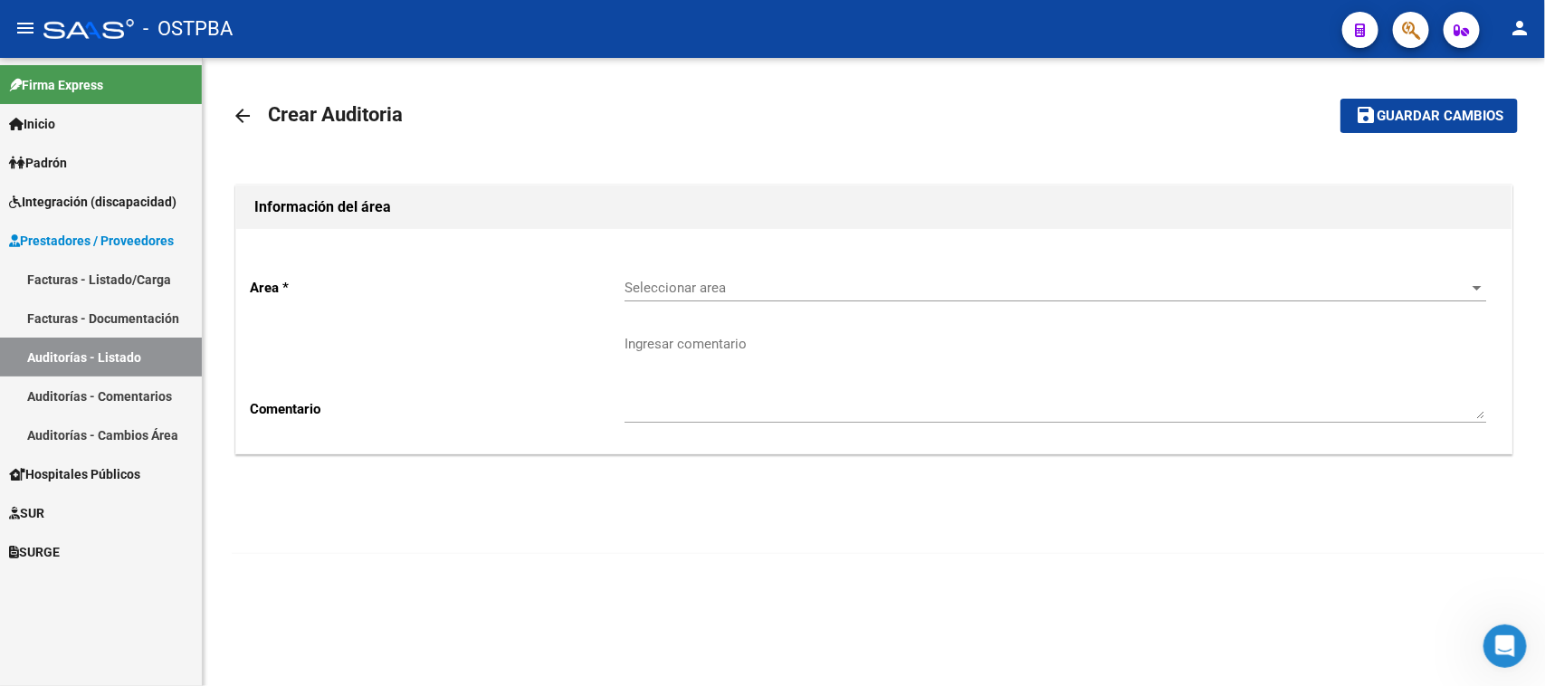
click at [667, 281] on span "Seleccionar area" at bounding box center [1046, 288] width 845 height 16
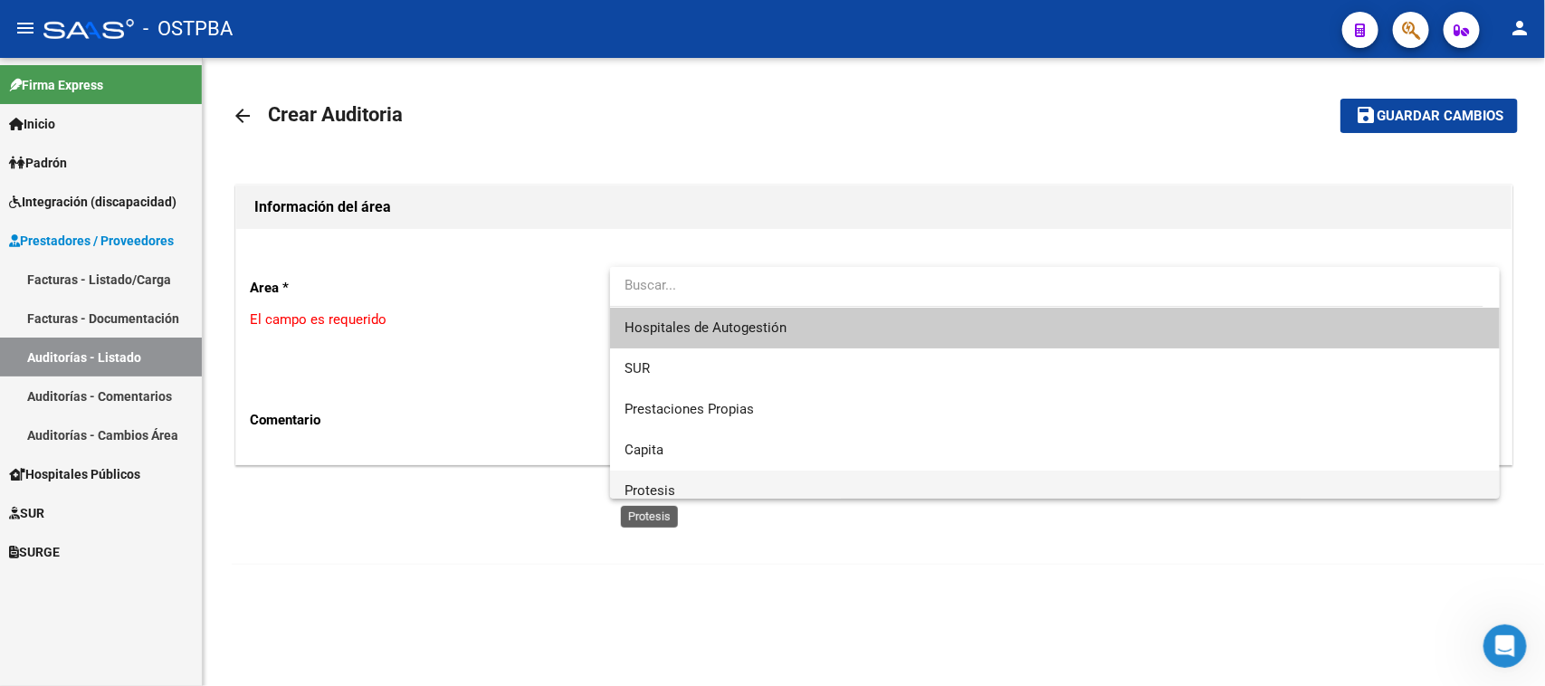
click at [649, 490] on span "Protesis" at bounding box center [649, 490] width 51 height 16
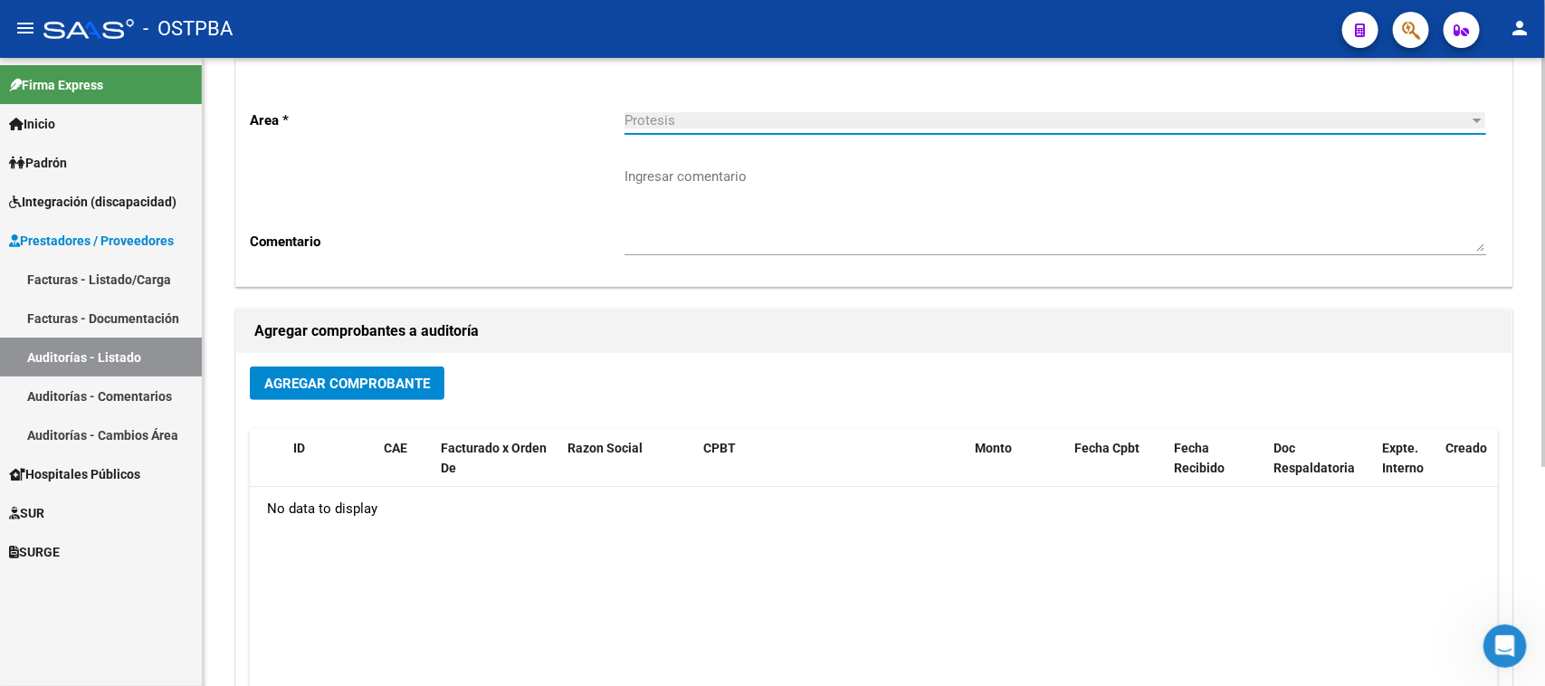
scroll to position [226, 0]
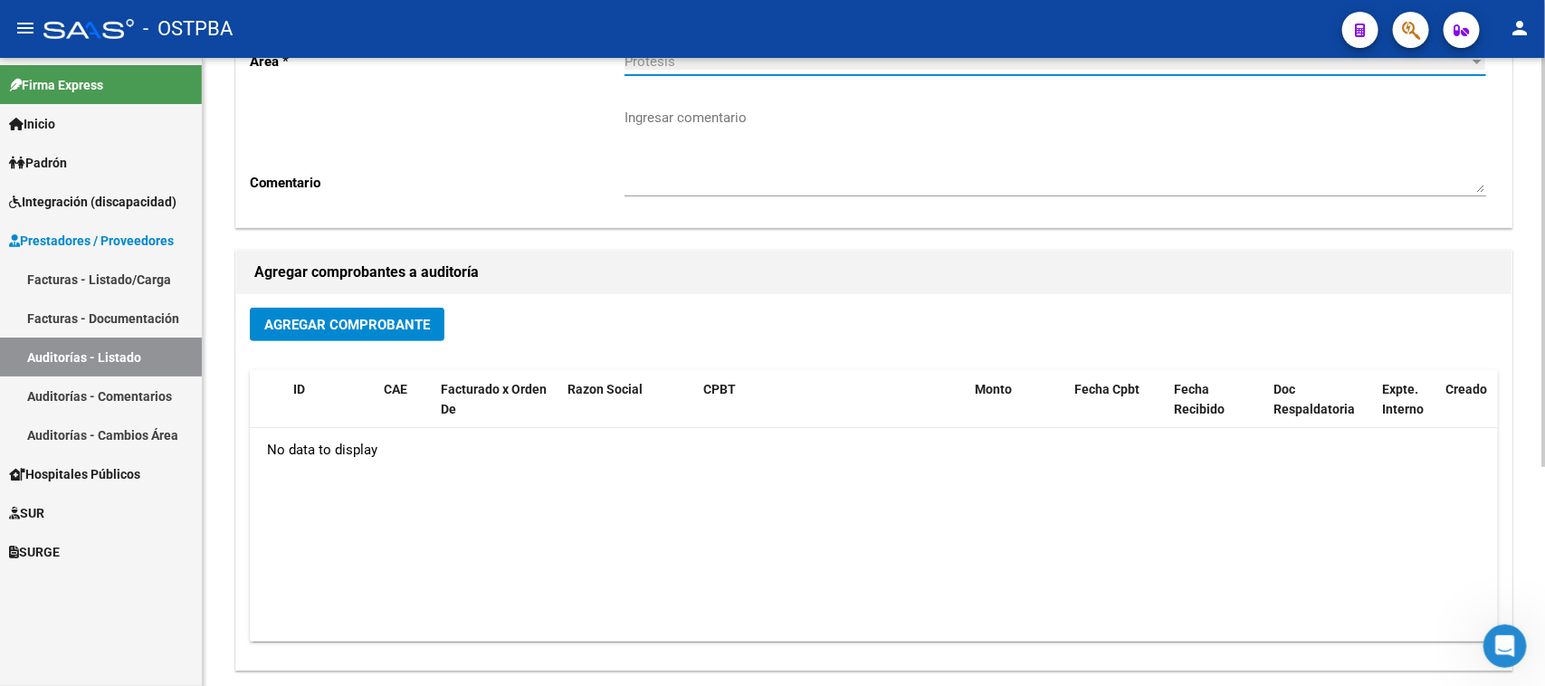
click at [322, 323] on span "Agregar Comprobante" at bounding box center [347, 325] width 166 height 16
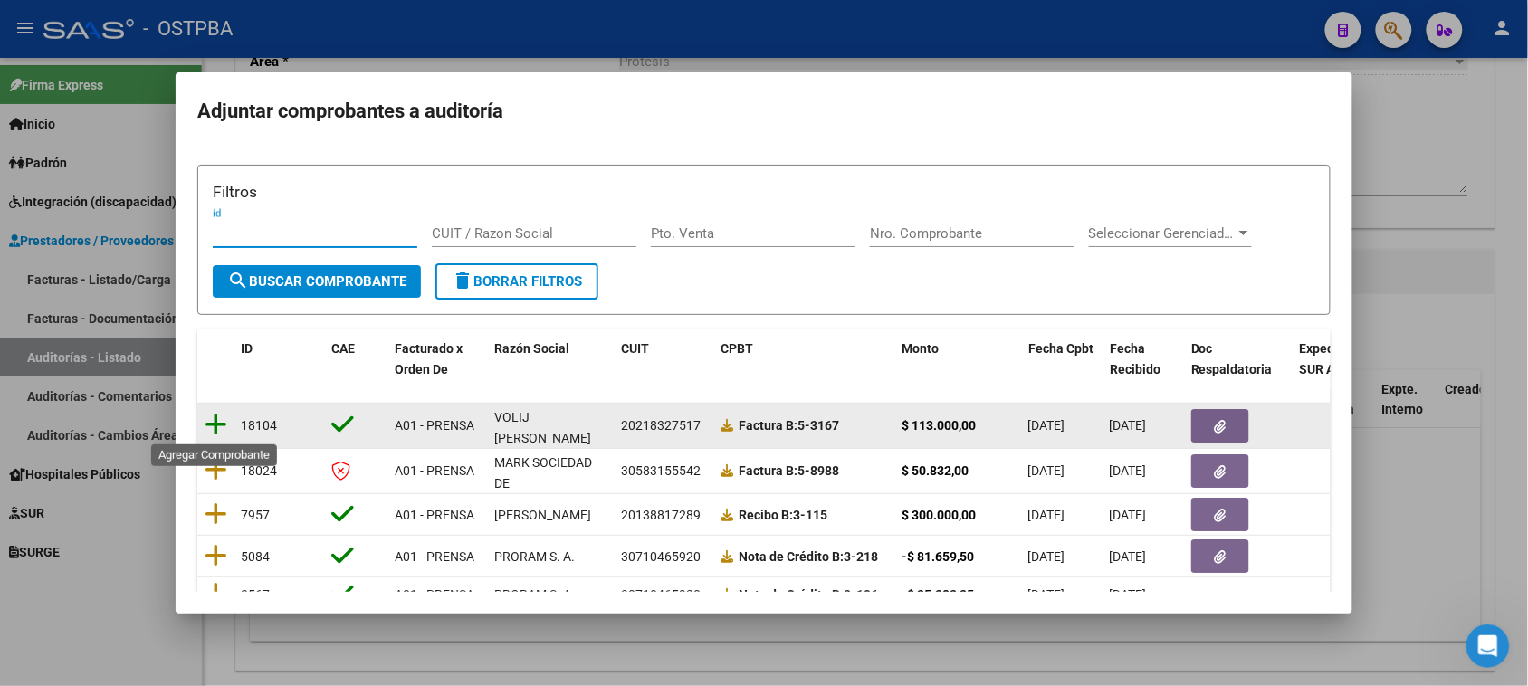
click at [214, 418] on icon at bounding box center [216, 424] width 23 height 25
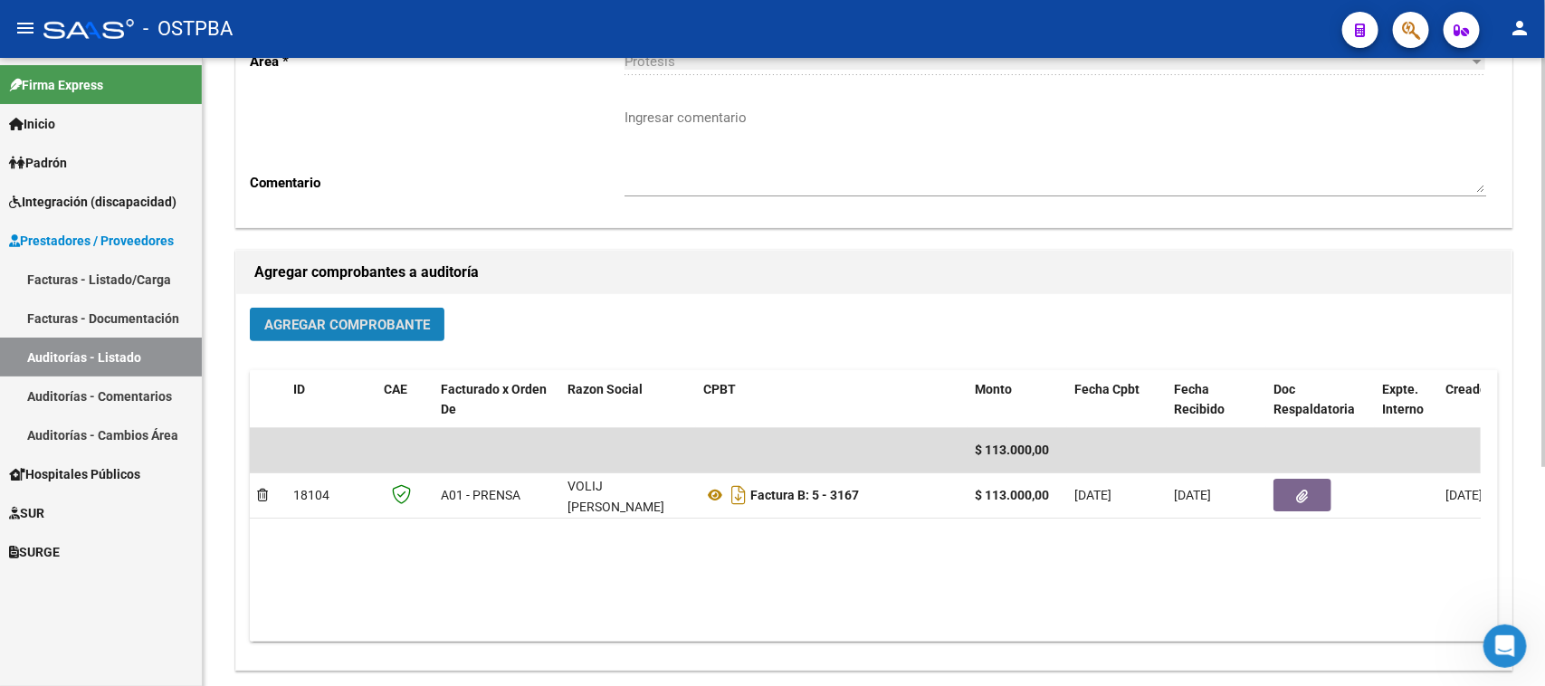
click at [312, 326] on span "Agregar Comprobante" at bounding box center [347, 325] width 166 height 16
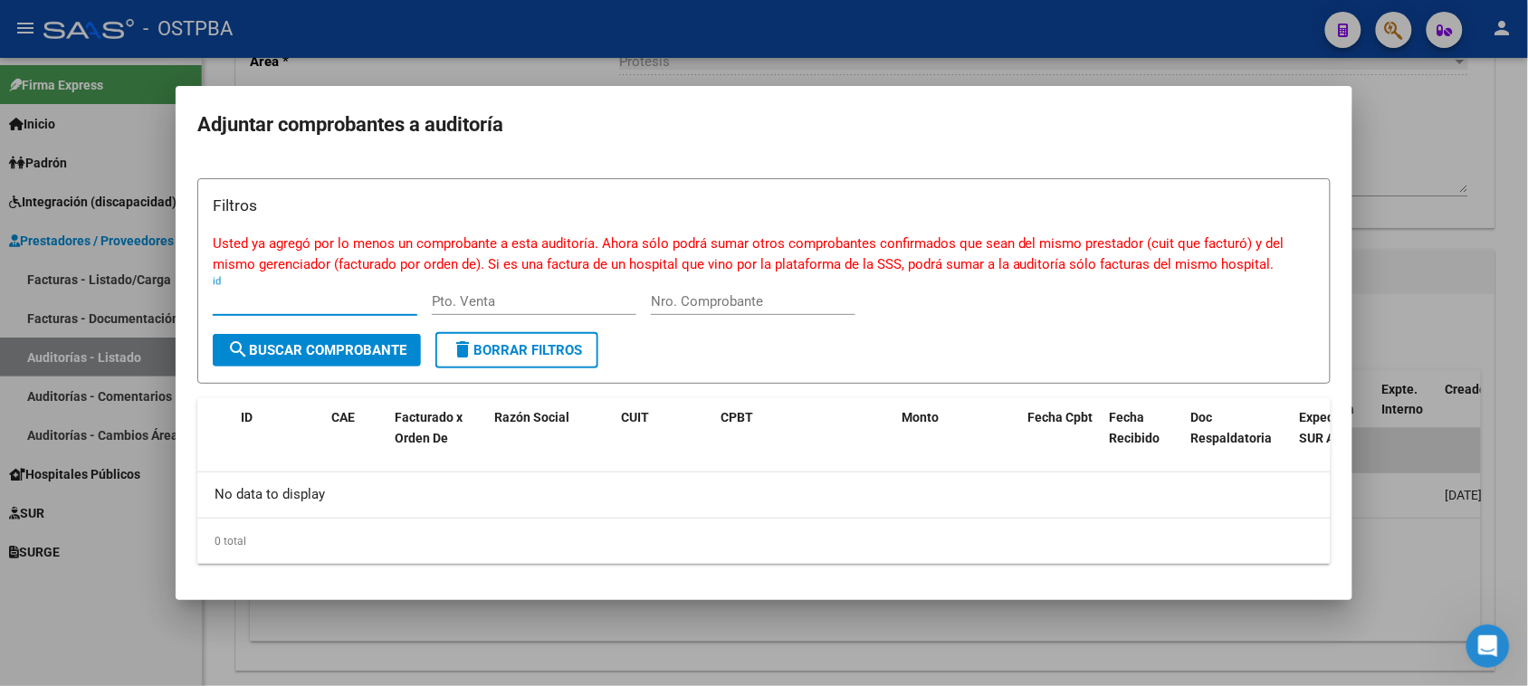
click at [1454, 141] on div at bounding box center [764, 343] width 1528 height 686
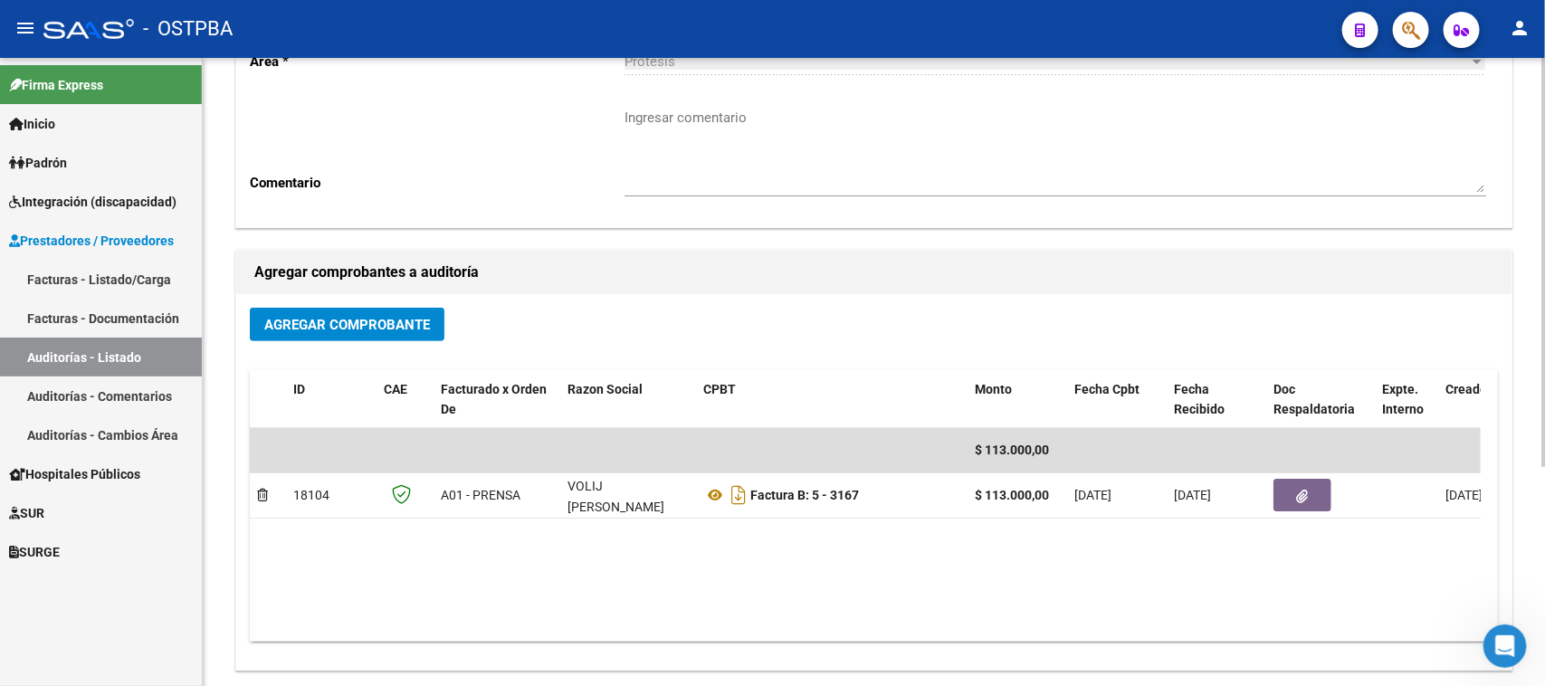
click at [698, 287] on div "Agregar comprobantes a auditoría" at bounding box center [873, 272] width 1275 height 43
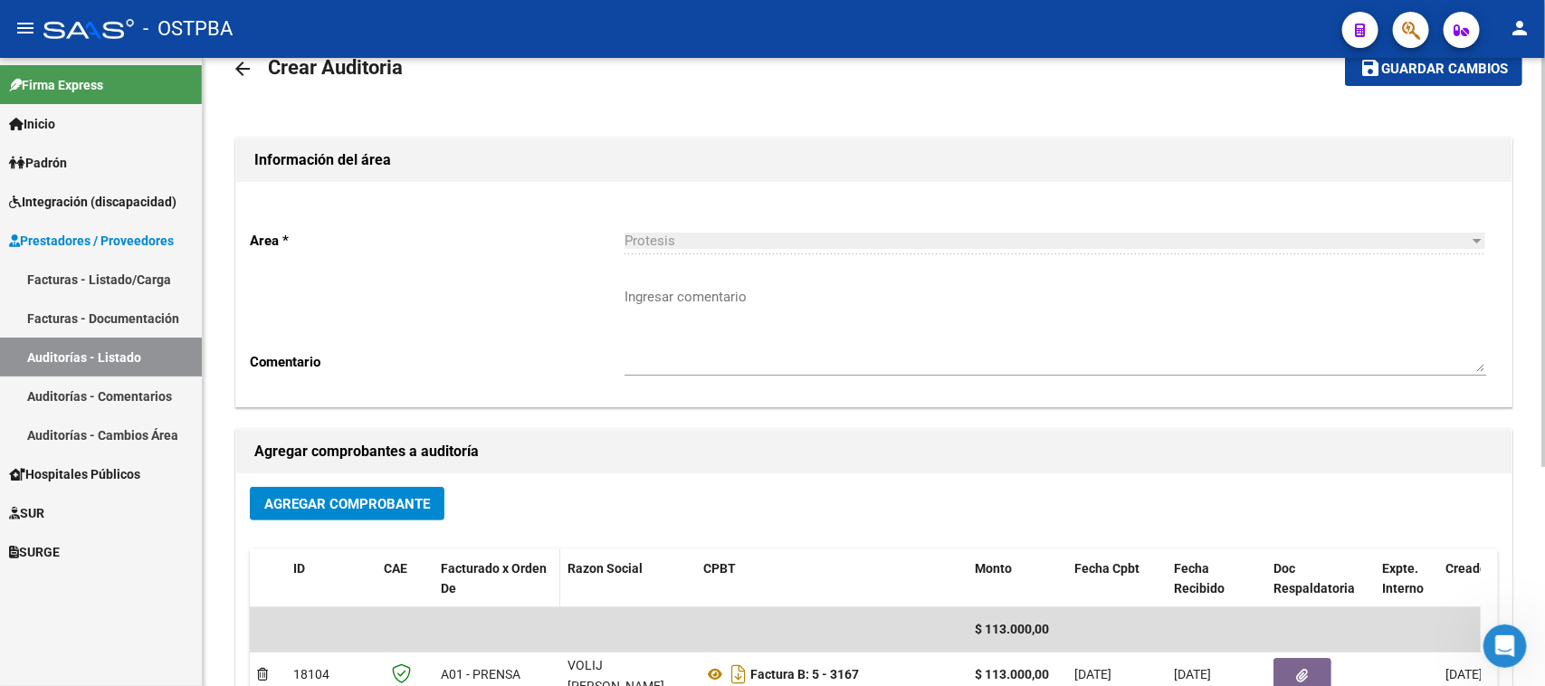
scroll to position [0, 0]
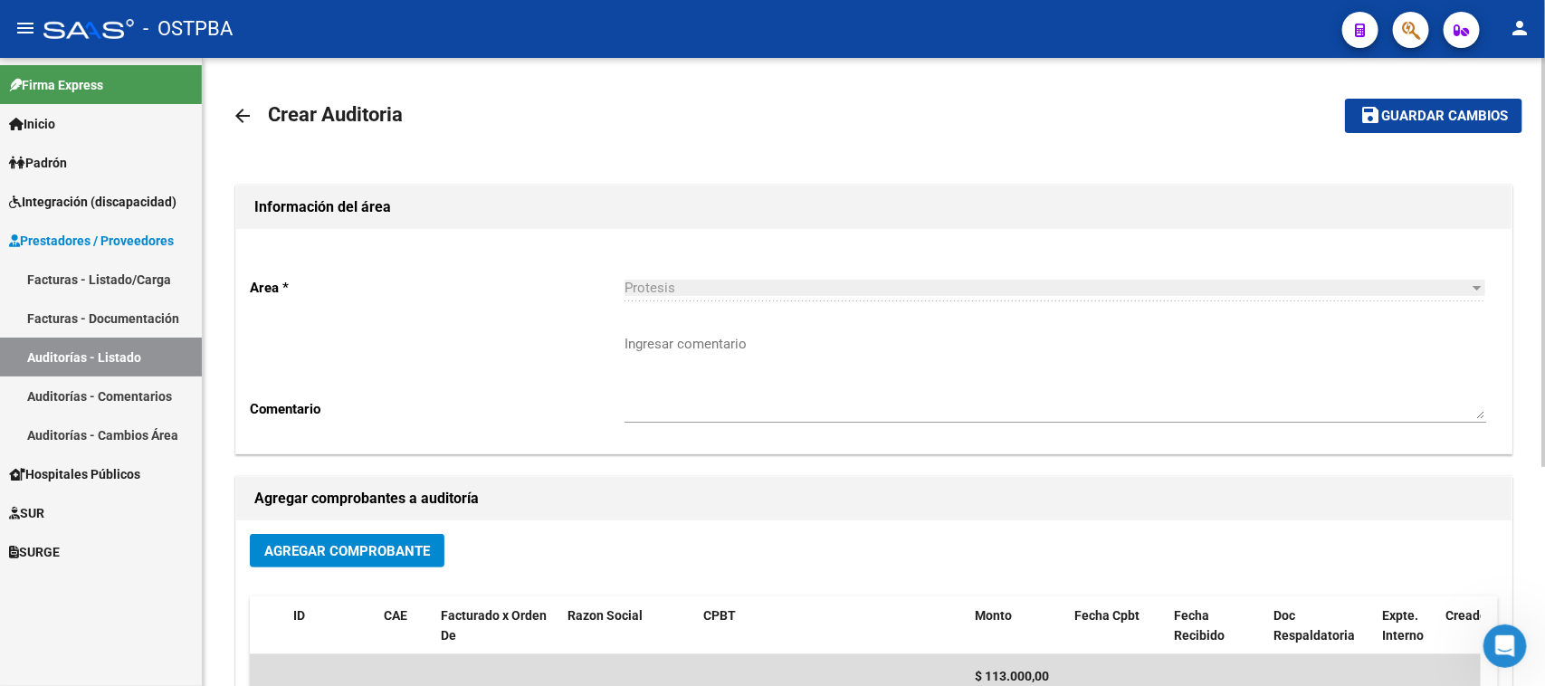
click at [1458, 111] on span "Guardar cambios" at bounding box center [1444, 117] width 127 height 16
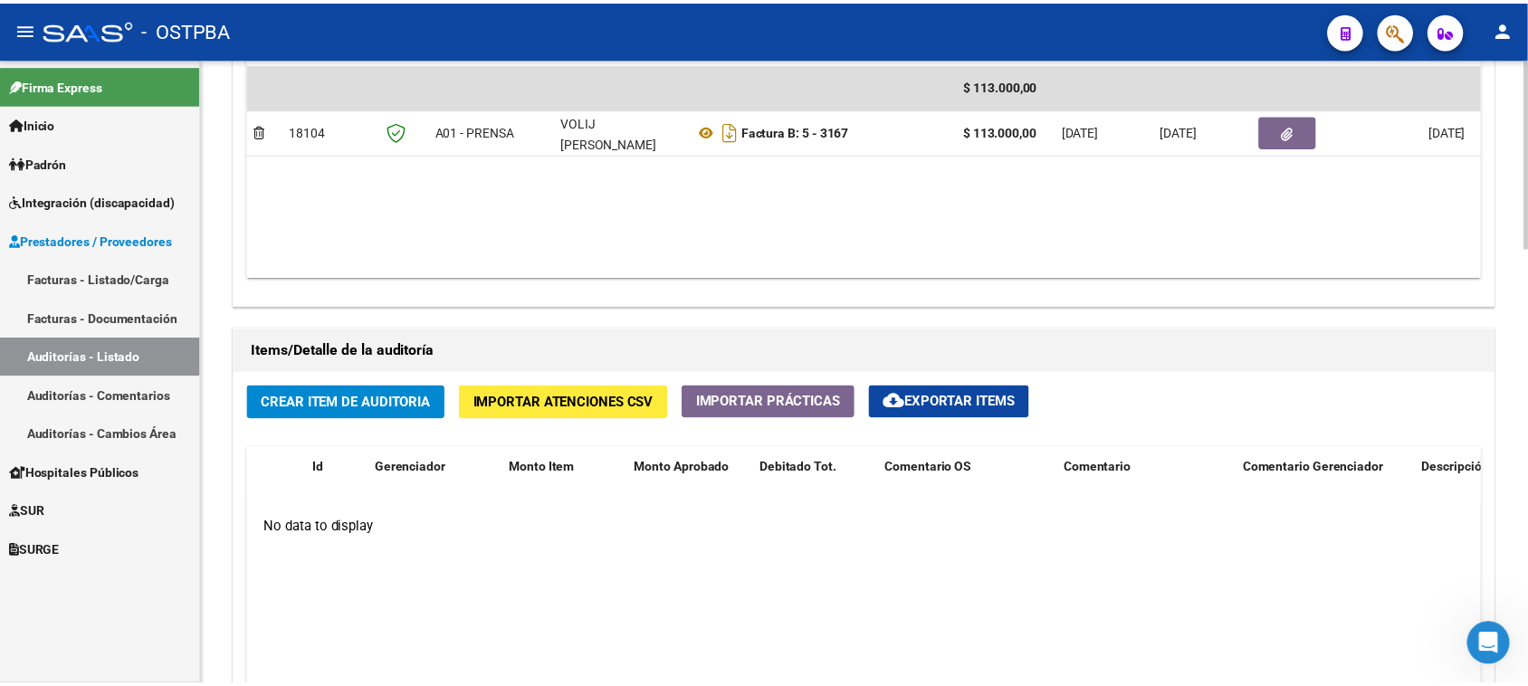
scroll to position [1131, 0]
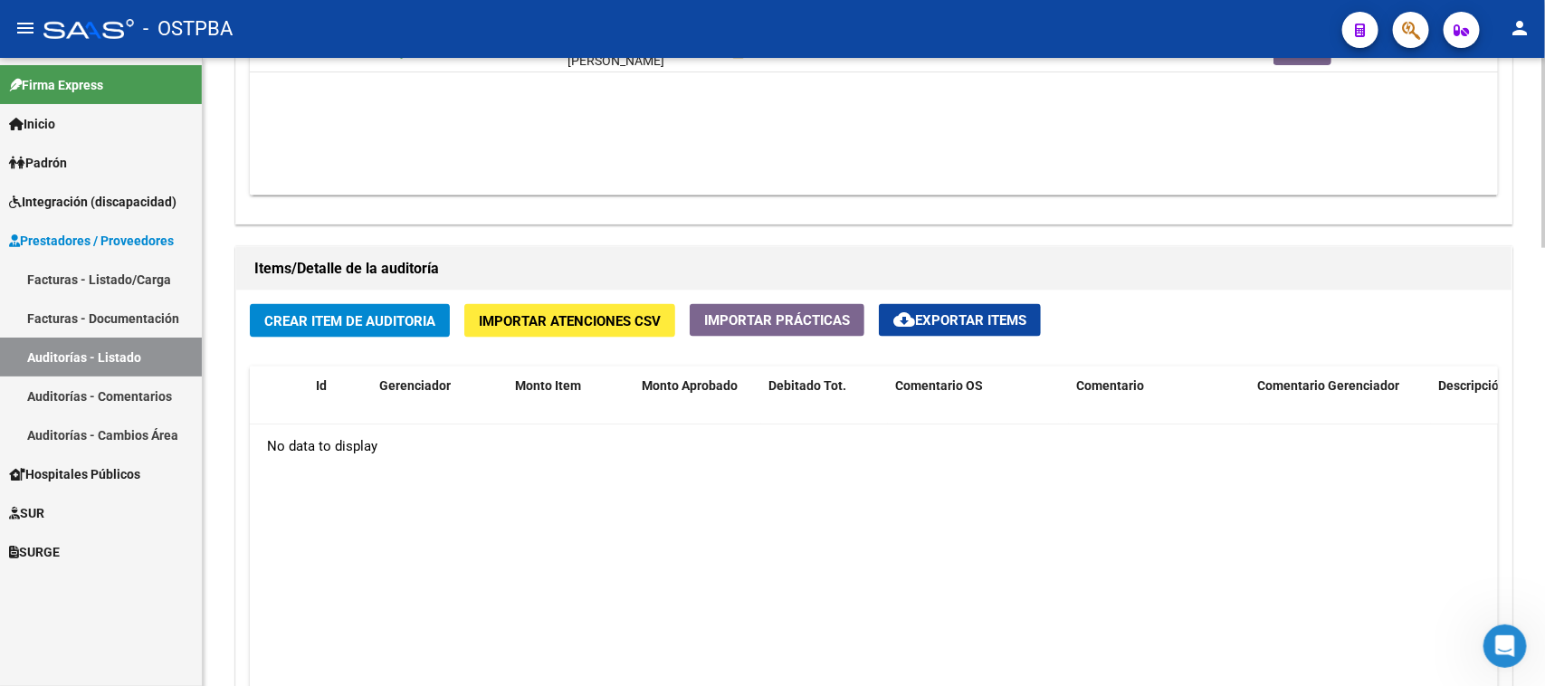
click at [327, 317] on span "Crear Item de Auditoria" at bounding box center [349, 321] width 171 height 16
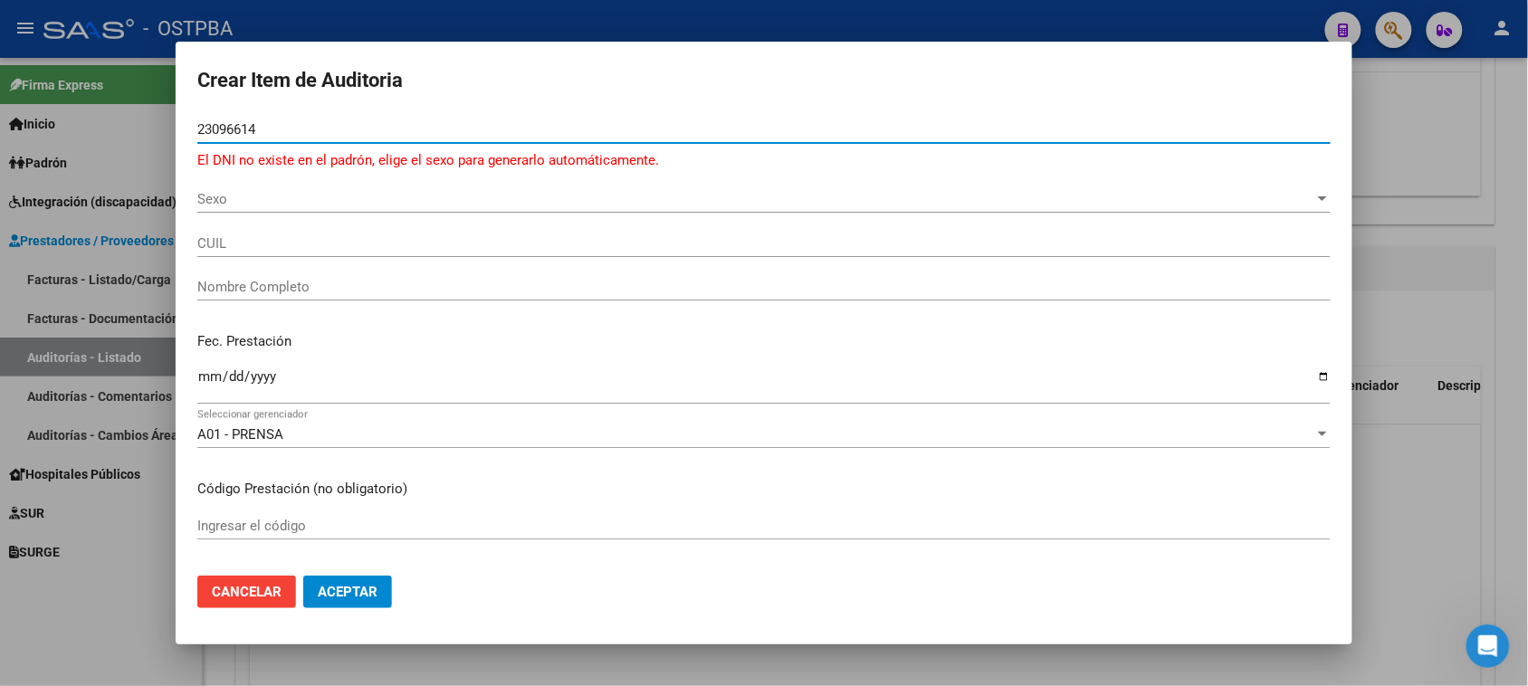
click at [197, 131] on input "23096614" at bounding box center [763, 129] width 1133 height 16
drag, startPoint x: 295, startPoint y: 122, endPoint x: 184, endPoint y: 124, distance: 111.3
click at [184, 124] on mat-dialog-content "023096614 Nro Documento El DNI no existe en el padrón, elige el sexo para gener…" at bounding box center [764, 339] width 1177 height 446
type input "02309614"
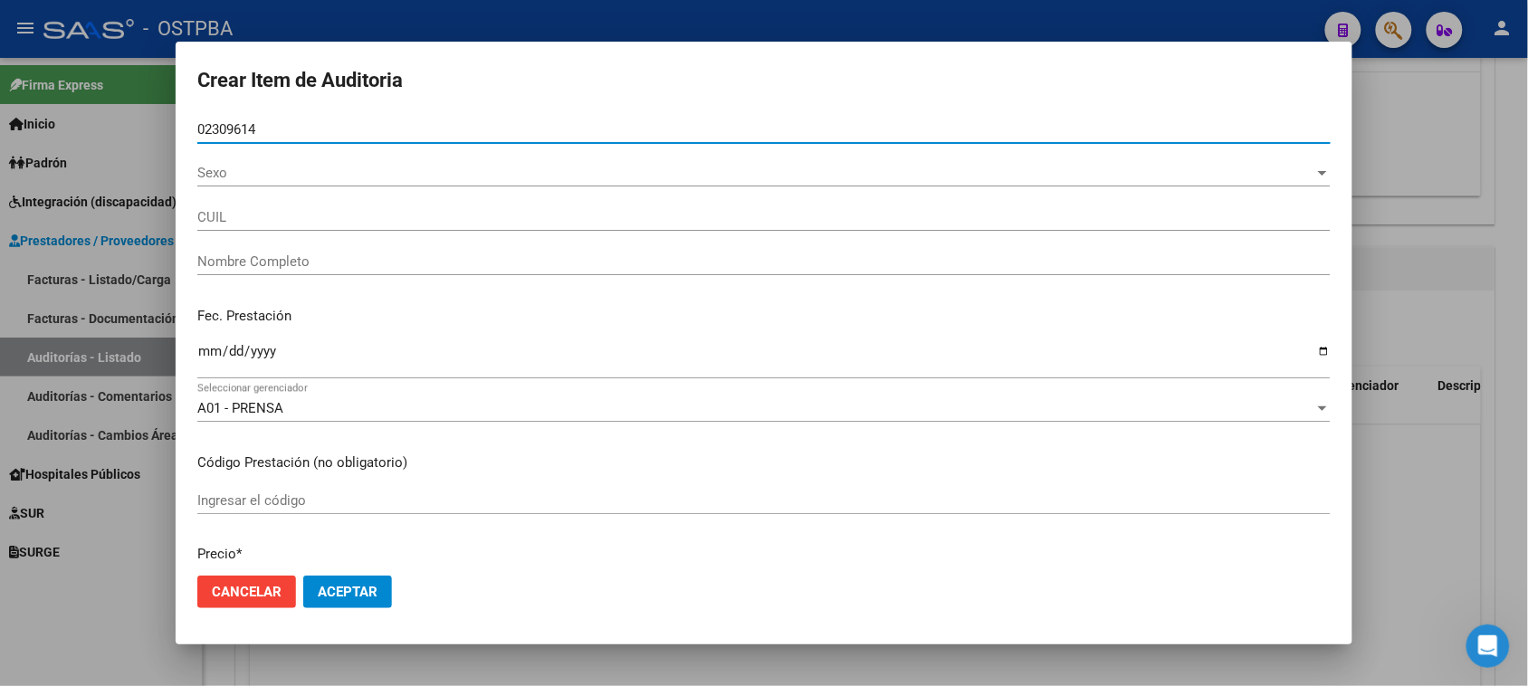
type input "27023096140"
type input "[PERSON_NAME]"
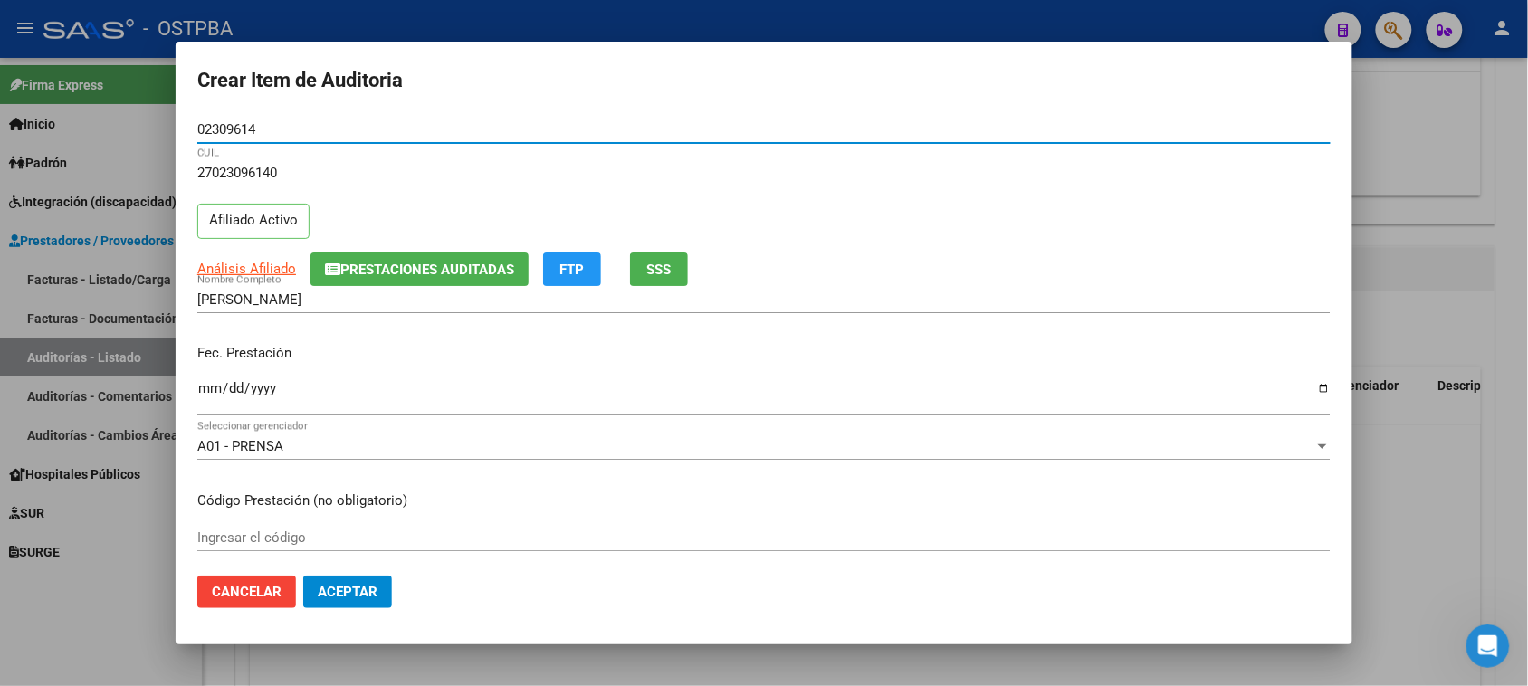
type input "02309614"
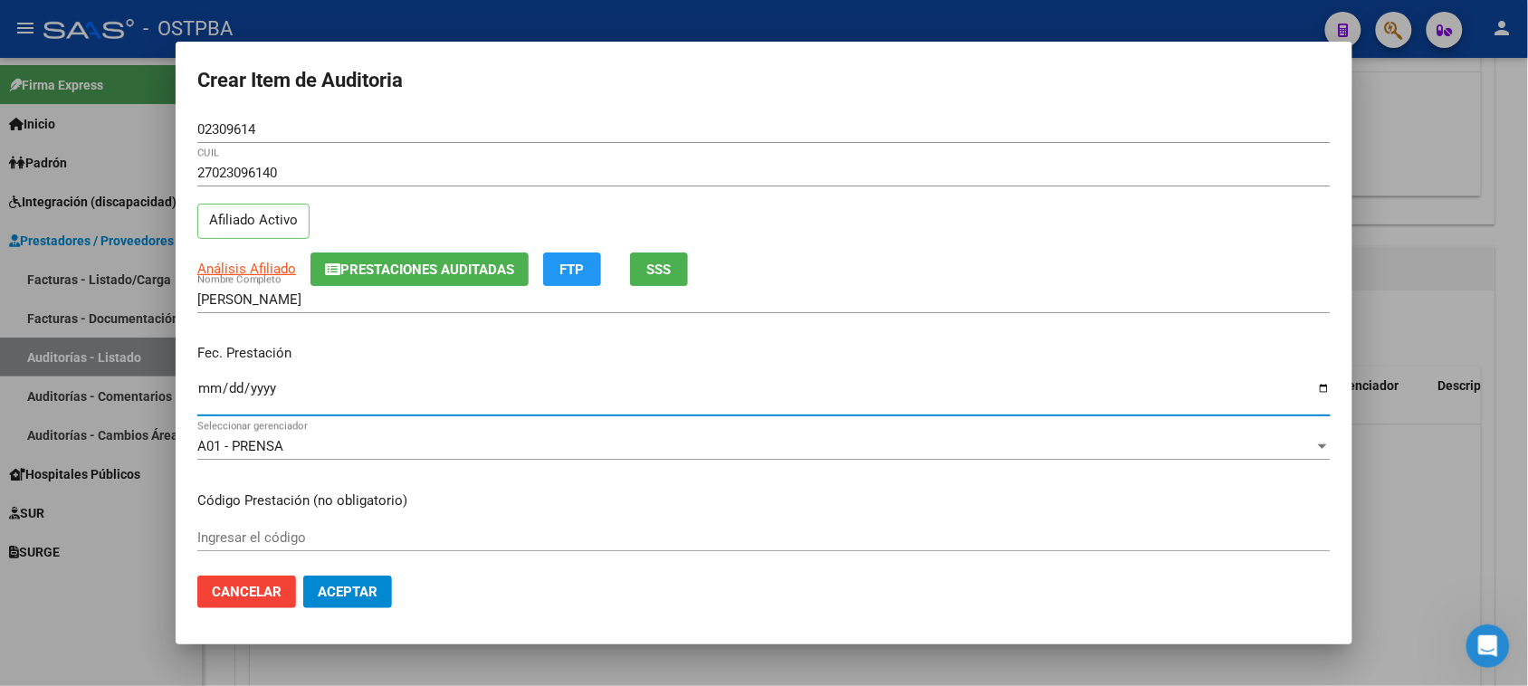
click at [201, 386] on input "Ingresar la fecha" at bounding box center [763, 395] width 1133 height 29
type input "[DATE]"
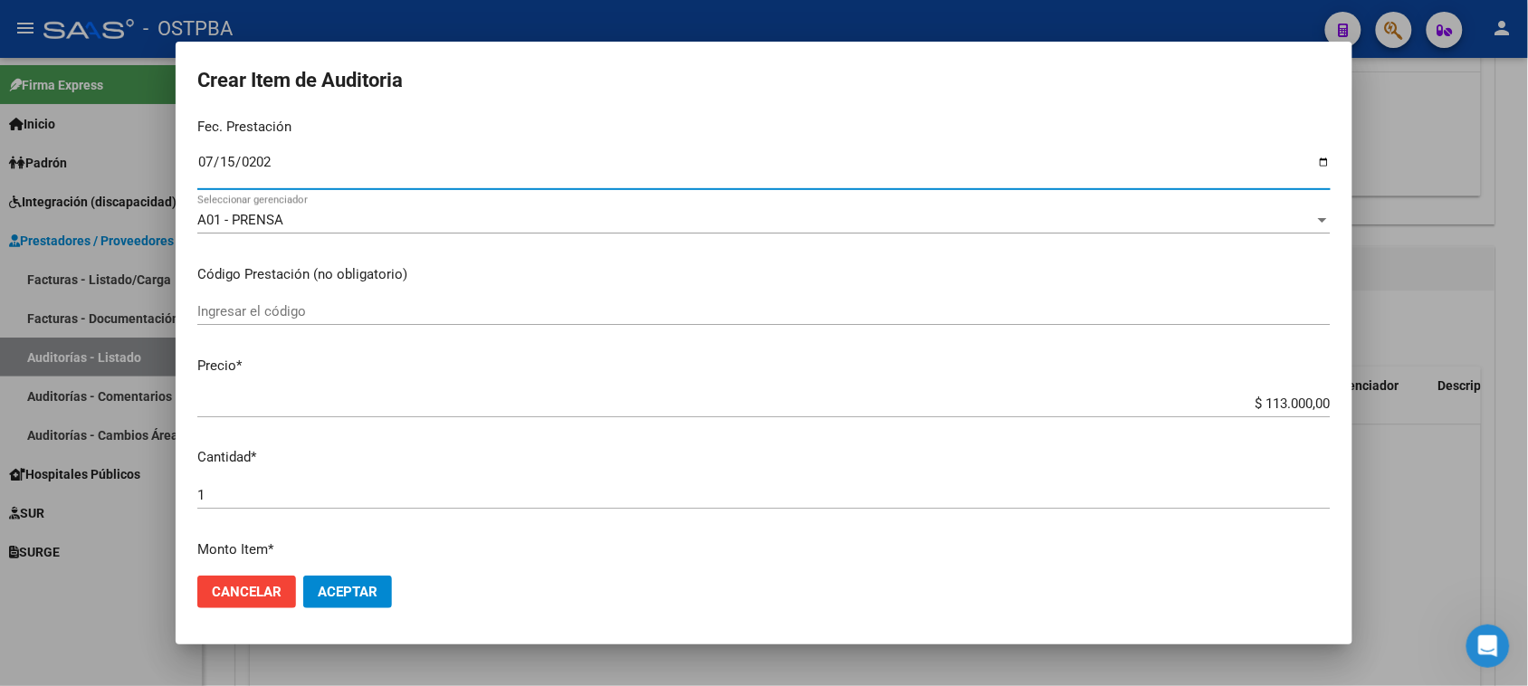
scroll to position [339, 0]
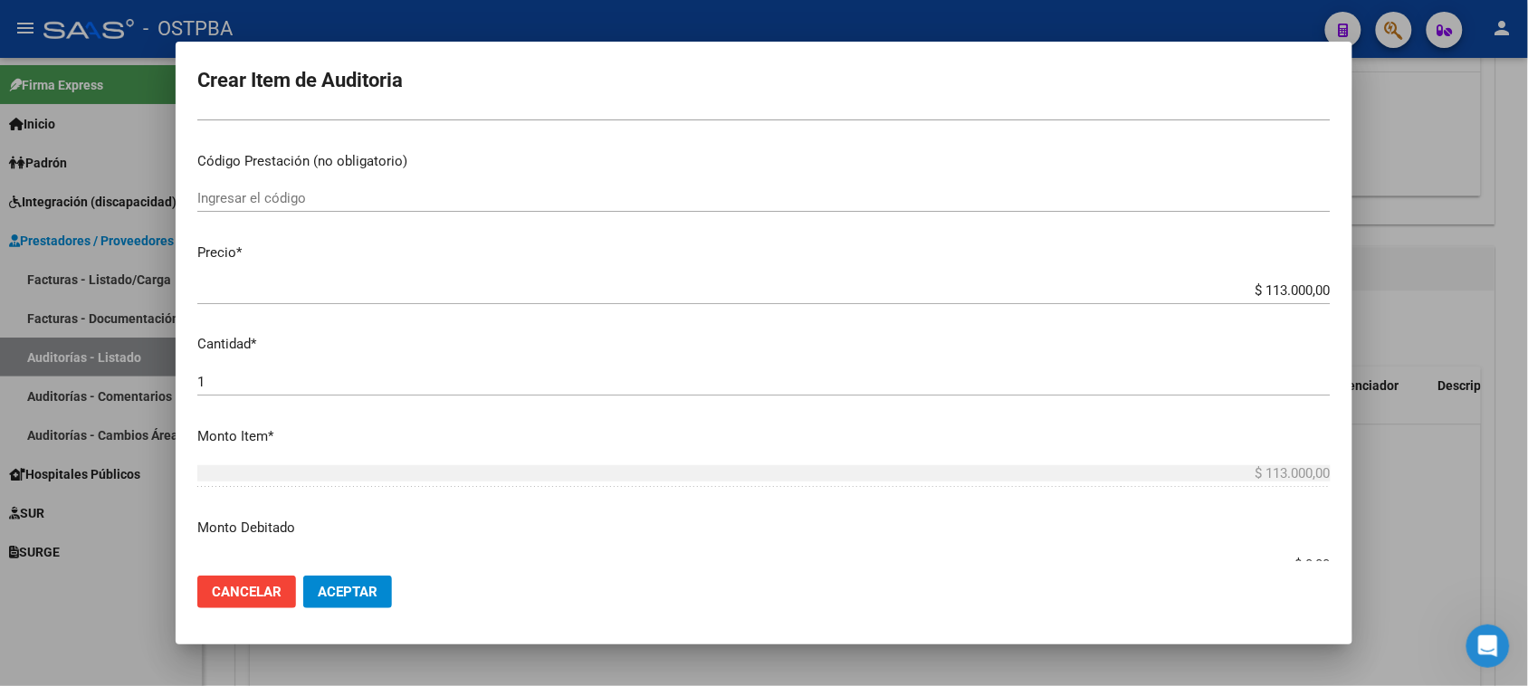
click at [1246, 288] on input "$ 113.000,00" at bounding box center [763, 290] width 1133 height 16
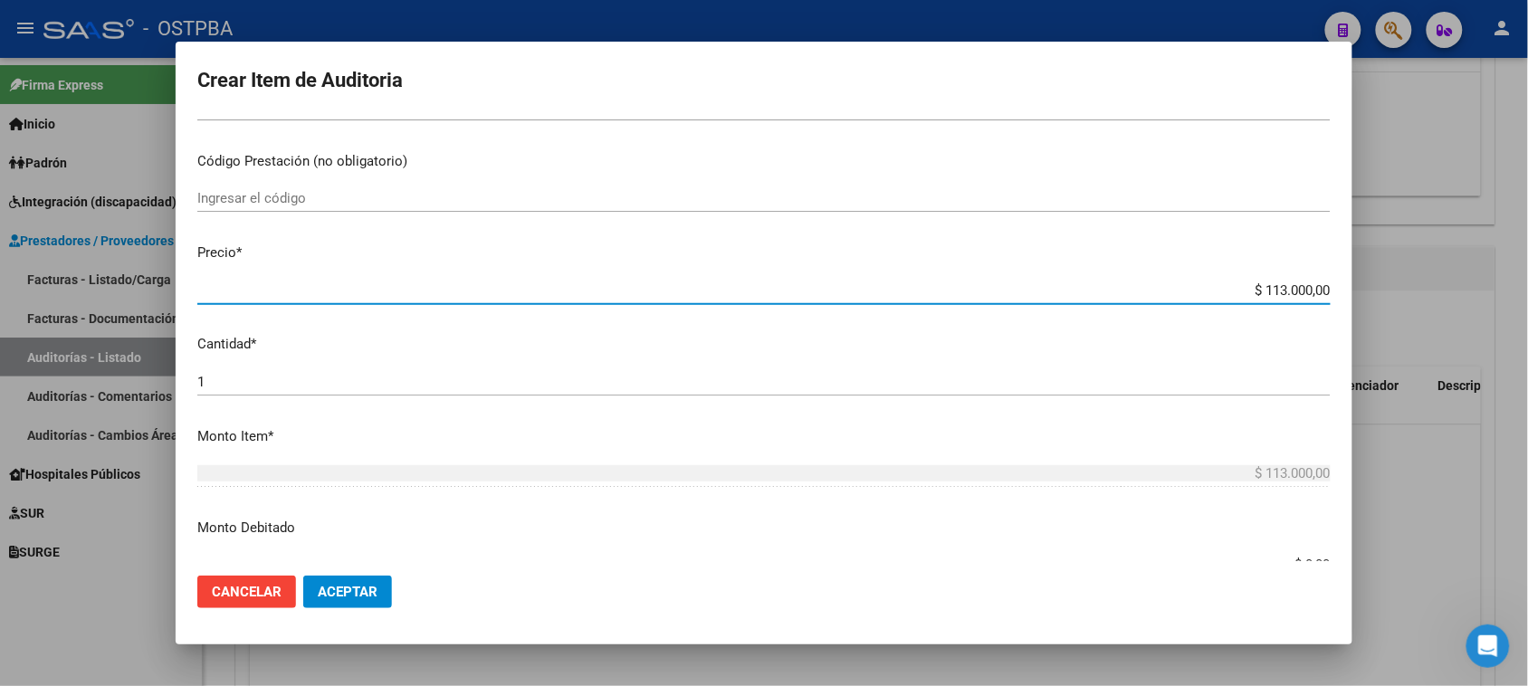
type input "$ 13.000,00"
type input "$ 3.000,00"
type input "$ 10,00"
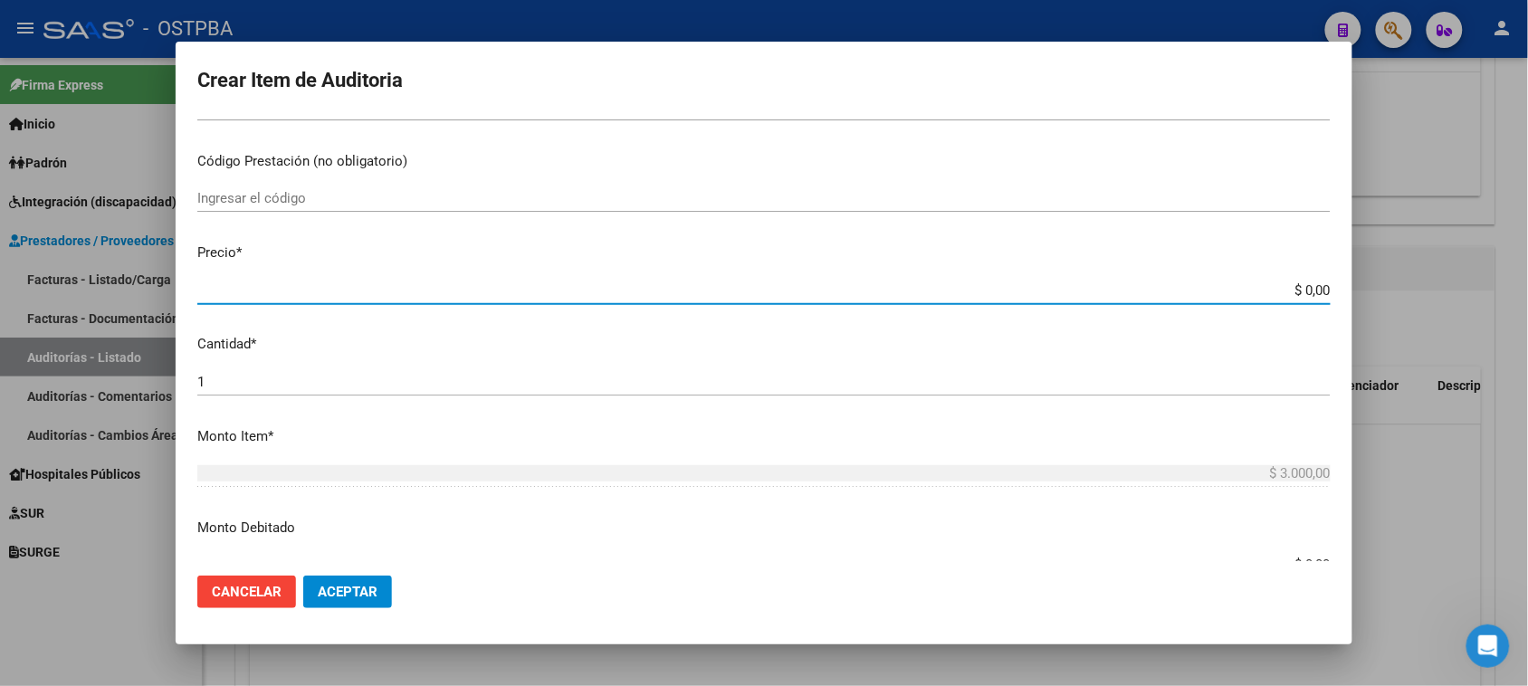
type input "$ 10,00"
type input "$ 110,00"
type input "$ 10,00"
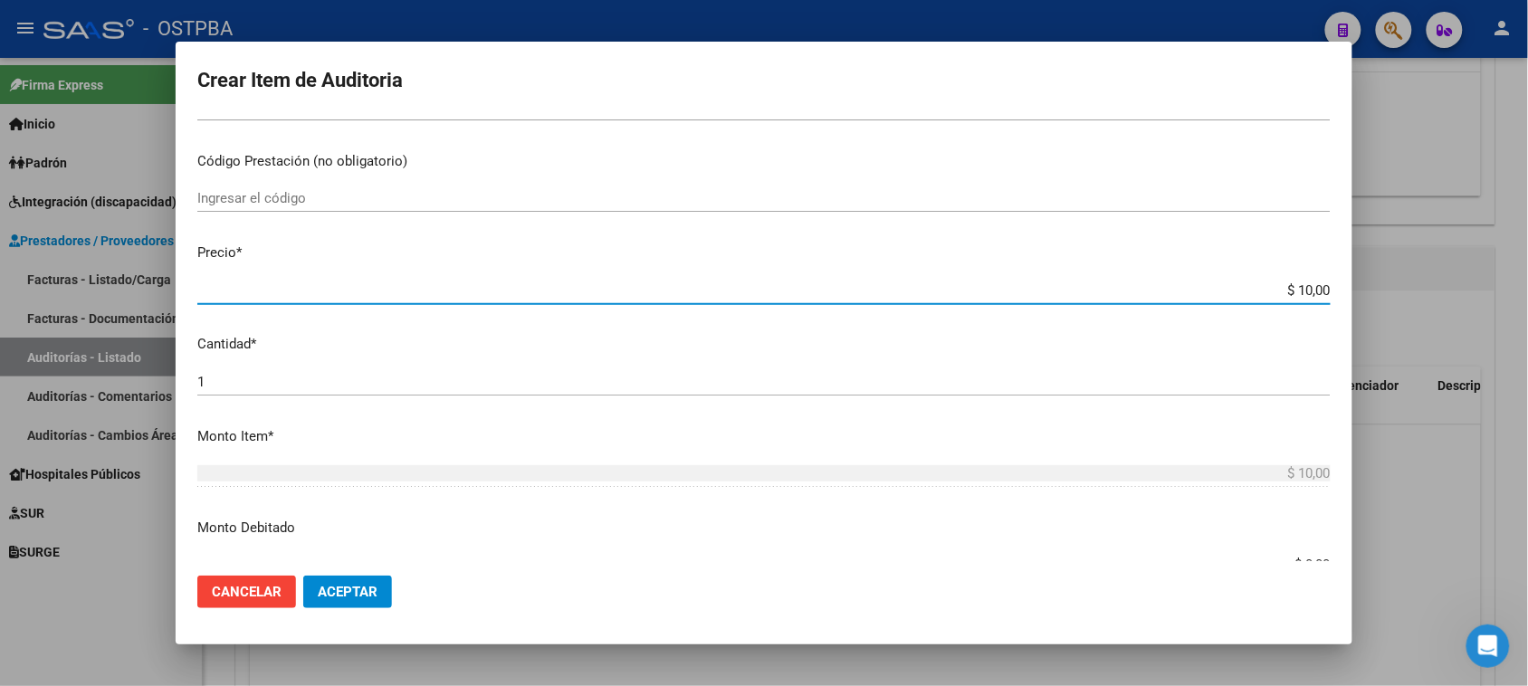
type input "$ 170,00"
type input "$ 1.700,00"
type input "$ 17.000,00"
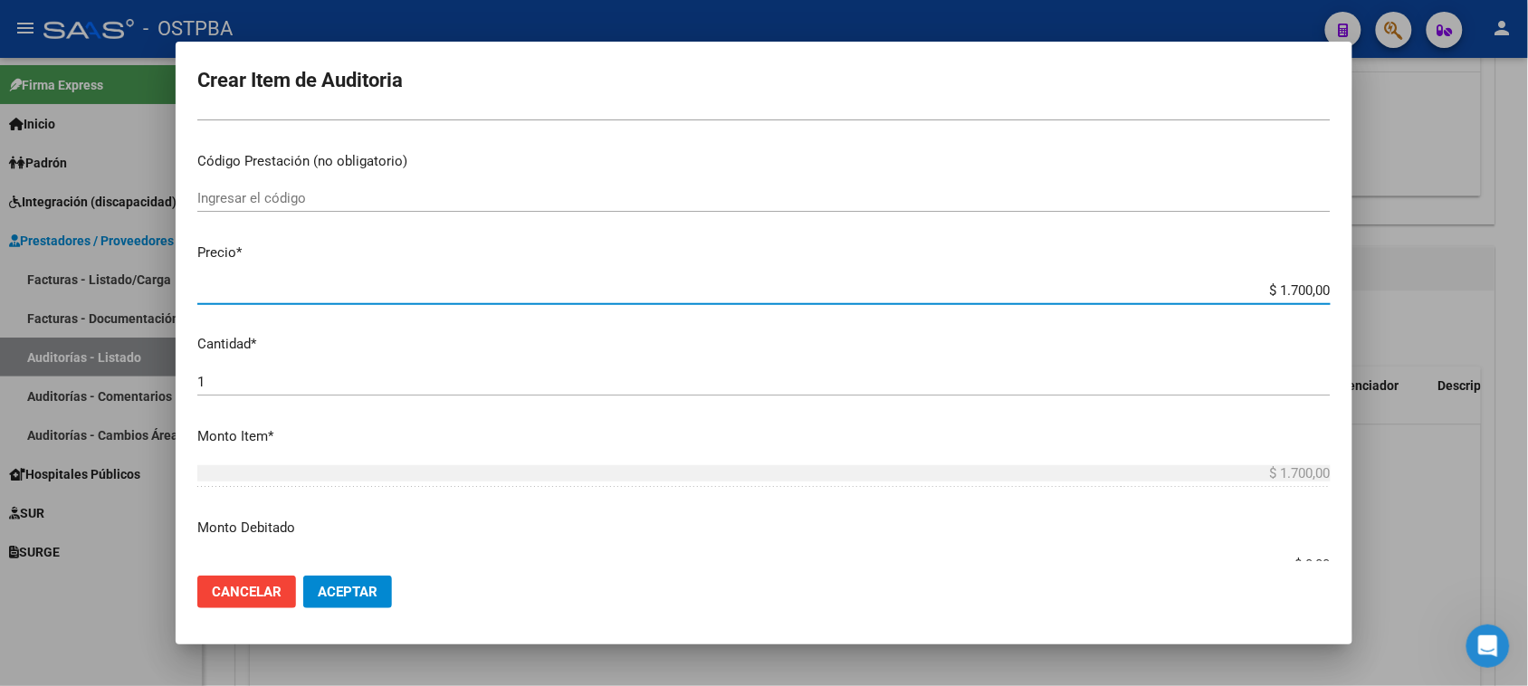
type input "$ 17.000,00"
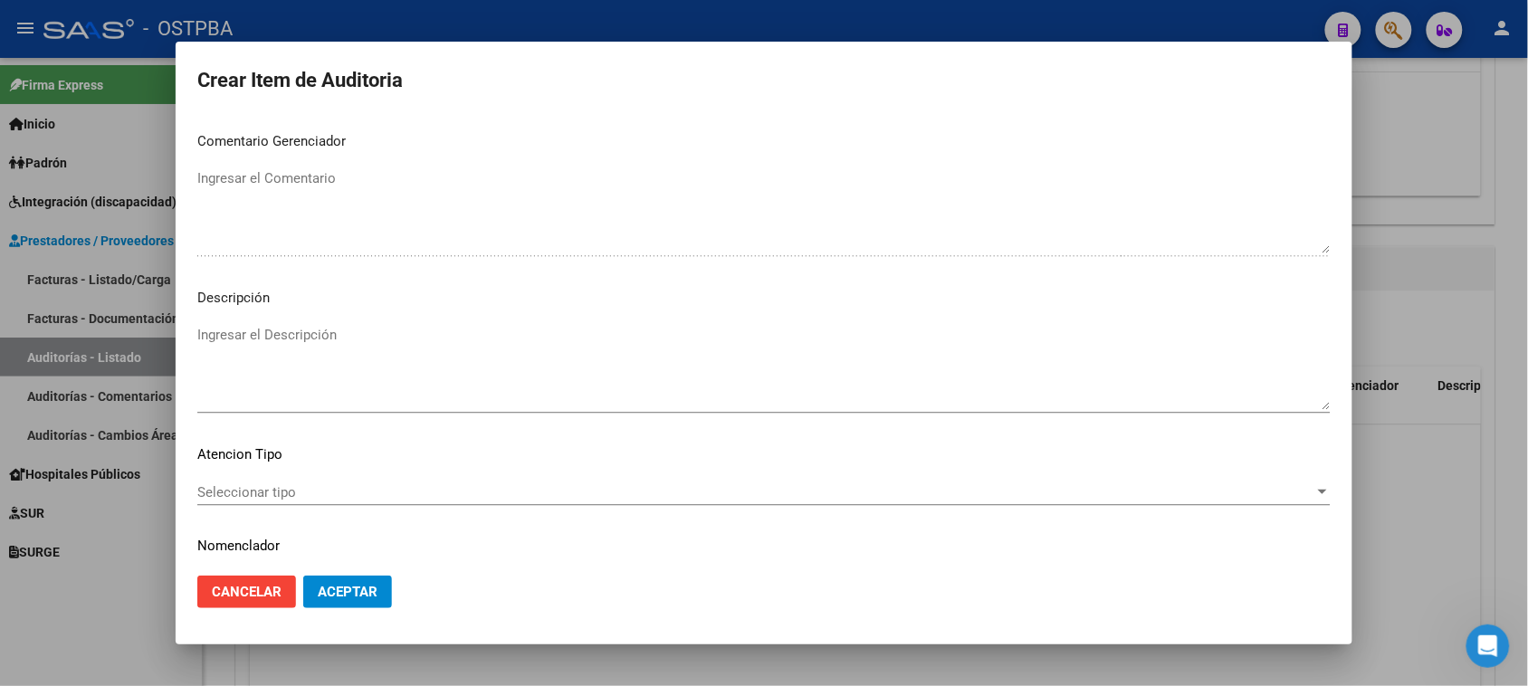
scroll to position [1182, 0]
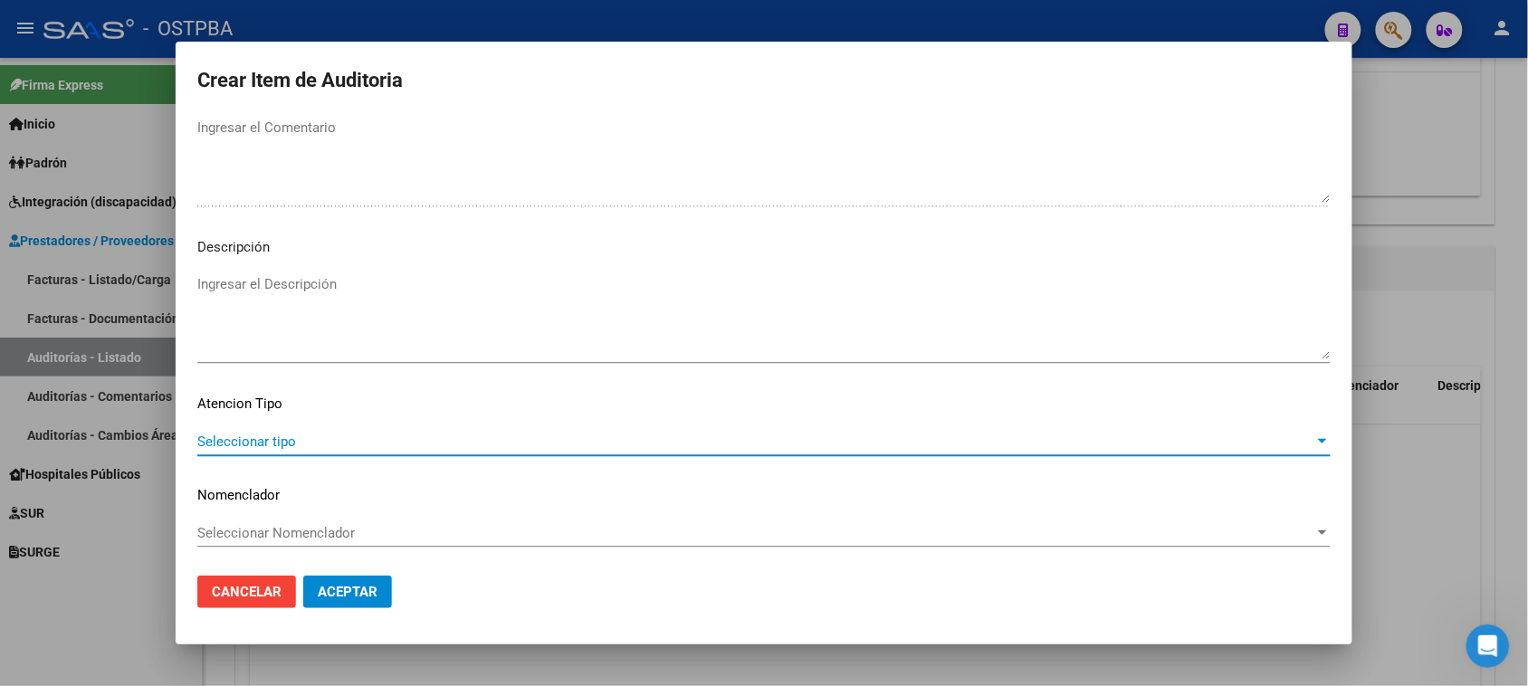
click at [274, 441] on span "Seleccionar tipo" at bounding box center [755, 442] width 1117 height 16
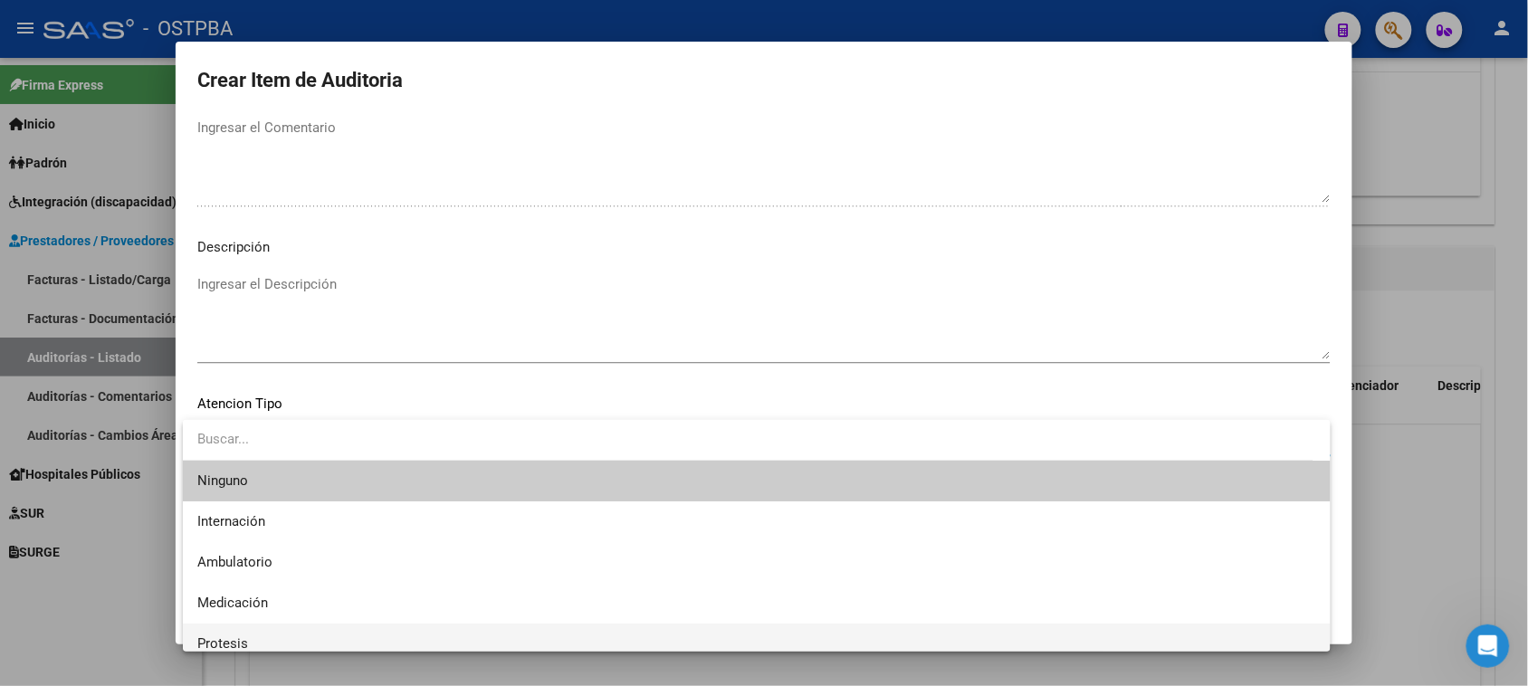
click at [229, 634] on span "Protesis" at bounding box center [756, 644] width 1119 height 41
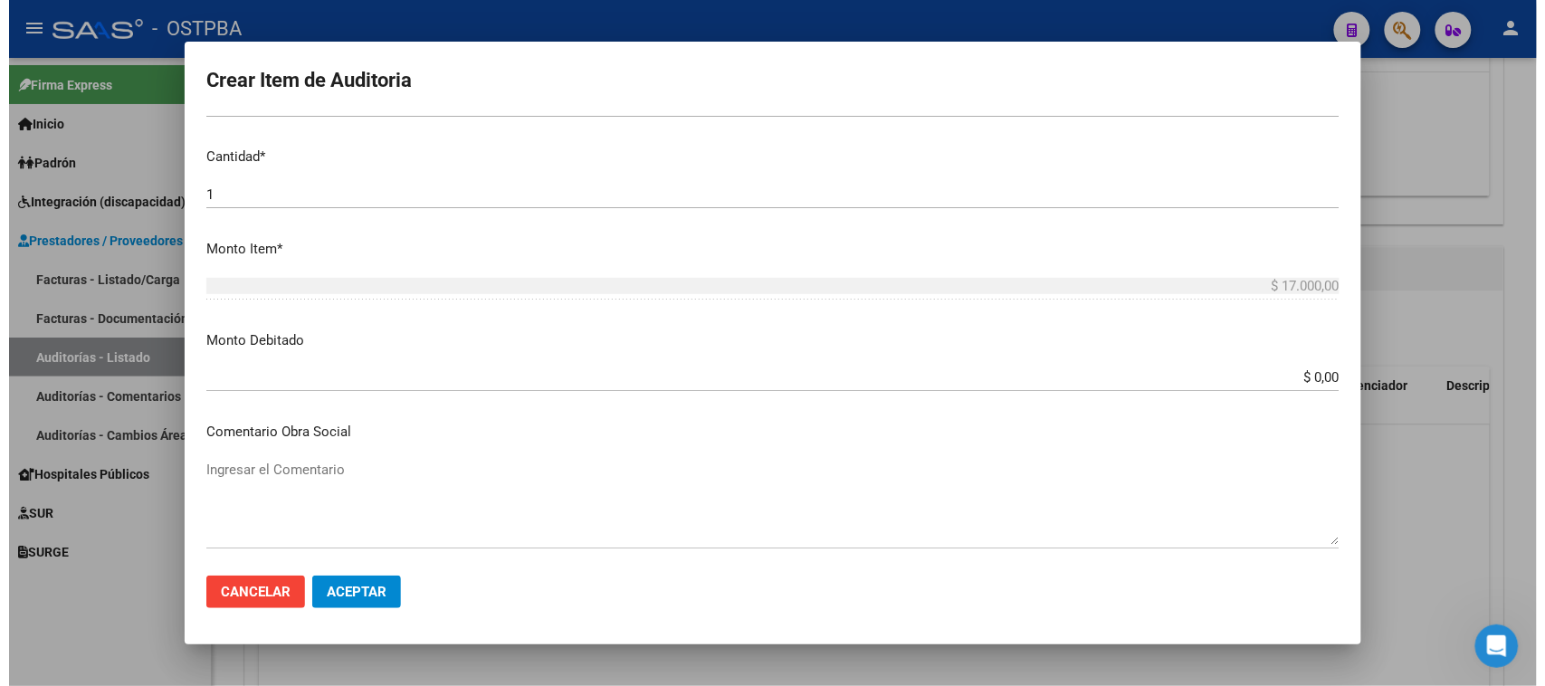
scroll to position [566, 0]
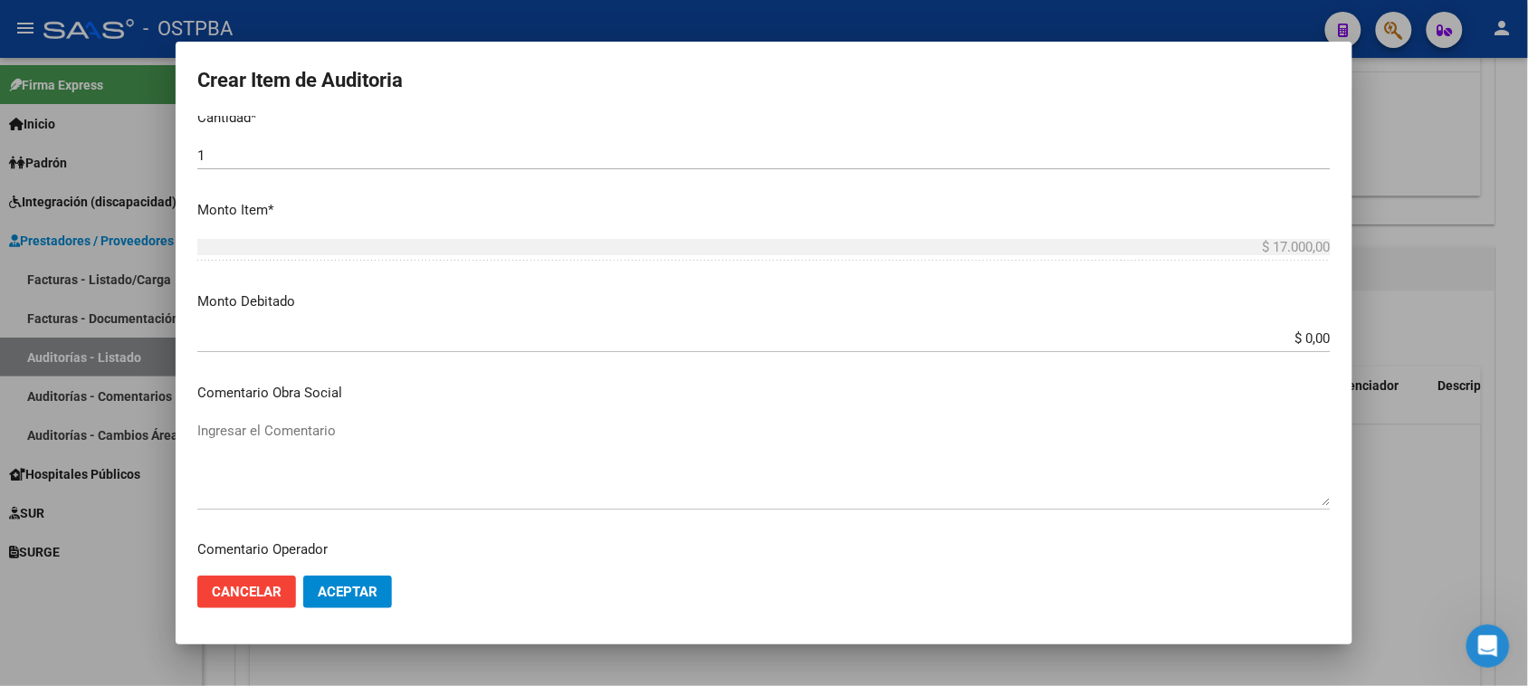
click at [241, 432] on textarea "Ingresar el Comentario" at bounding box center [763, 463] width 1133 height 85
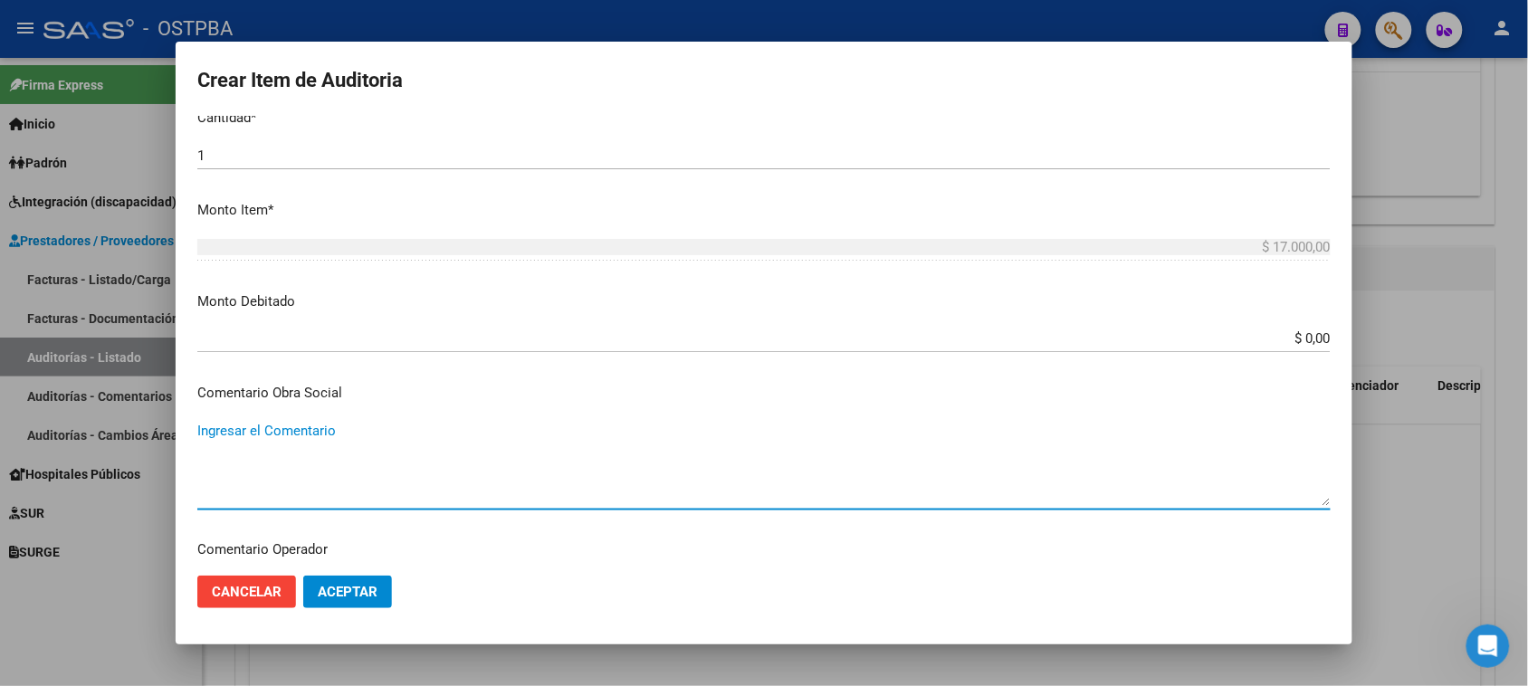
paste textarea "ALQUILER MENSUAL DE COLCHON ANTIESCARA, SILLA DE RUEDAS. ALQUILER COLCHON DE AI…"
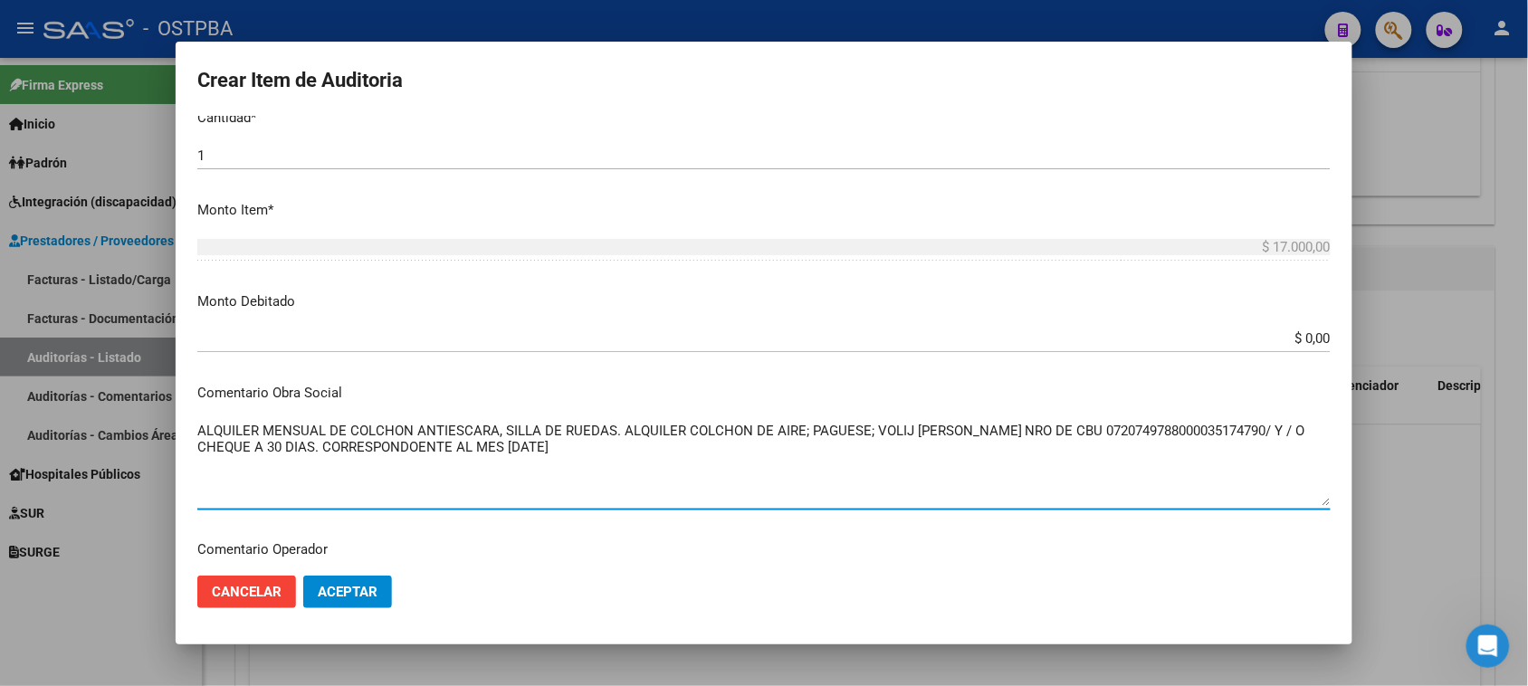
click at [503, 442] on textarea "ALQUILER MENSUAL DE COLCHON ANTIESCARA, SILLA DE RUEDAS. ALQUILER COLCHON DE AI…" at bounding box center [763, 463] width 1133 height 85
click at [498, 446] on textarea "ALQUILER MENSUAL DE COLCHON ANTIESCARA, SILLA DE RUEDAS. ALQUILER COLCHON DE AI…" at bounding box center [763, 463] width 1133 height 85
type textarea "ALQUILER MENSUAL DE COLCHON ANTIESCARA, SILLA DE RUEDAS. ALQUILER COLCHON DE AI…"
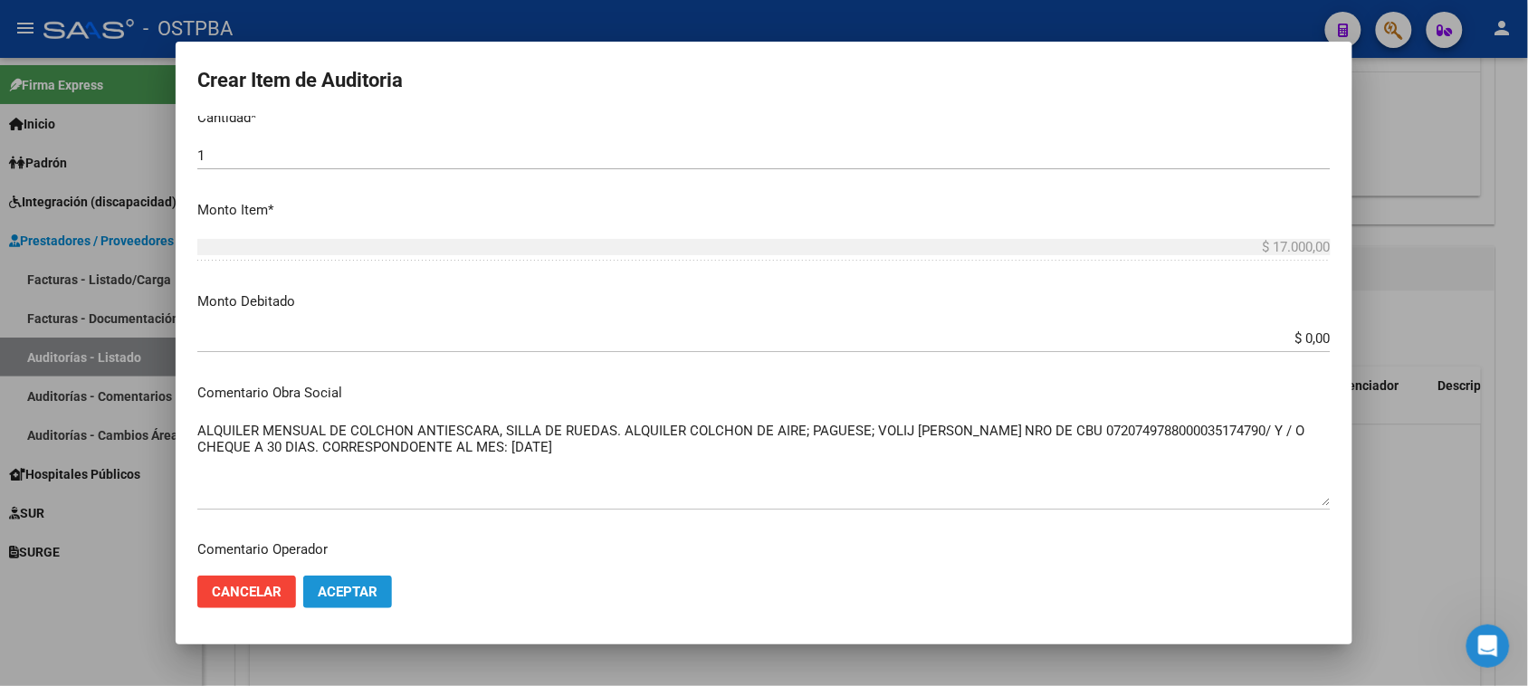
click at [350, 590] on span "Aceptar" at bounding box center [348, 592] width 60 height 16
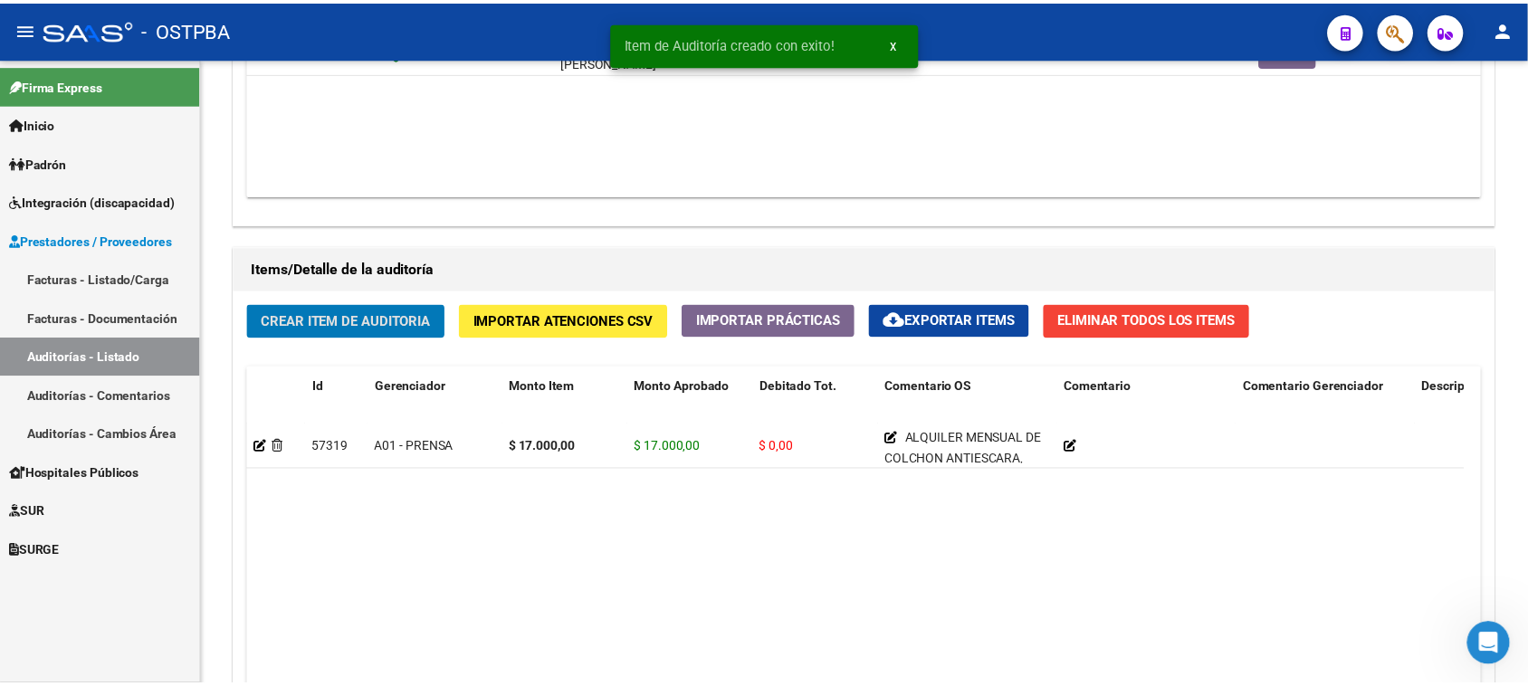
scroll to position [1132, 0]
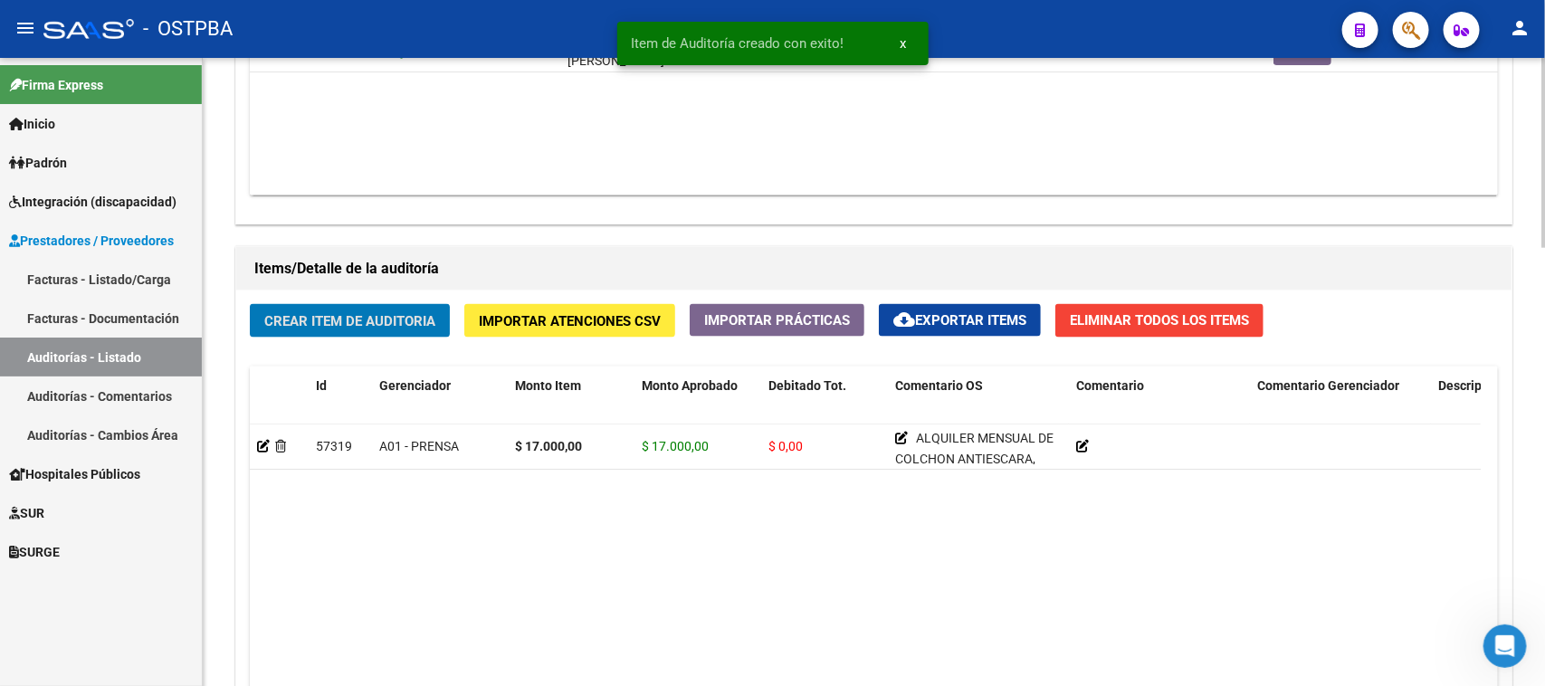
click at [288, 313] on span "Crear Item de Auditoria" at bounding box center [349, 321] width 171 height 16
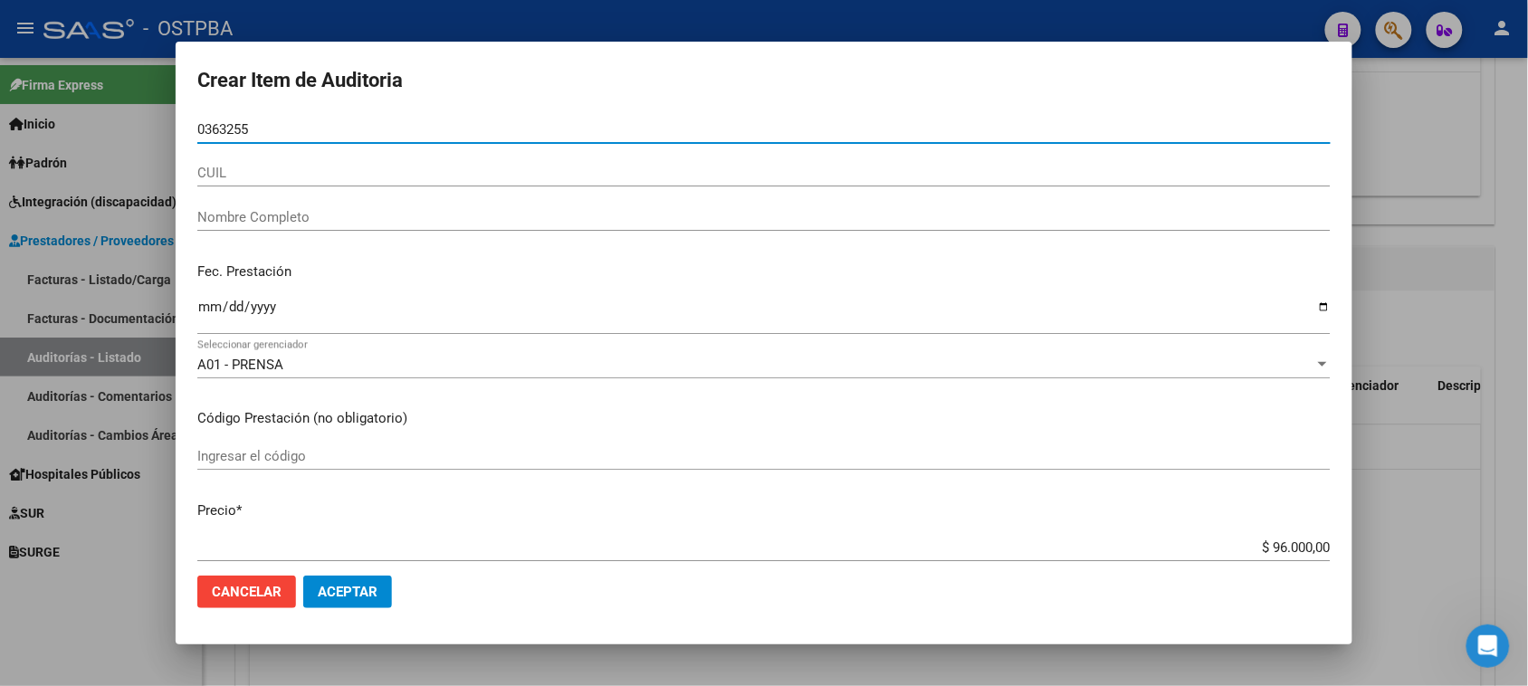
type input "03632553"
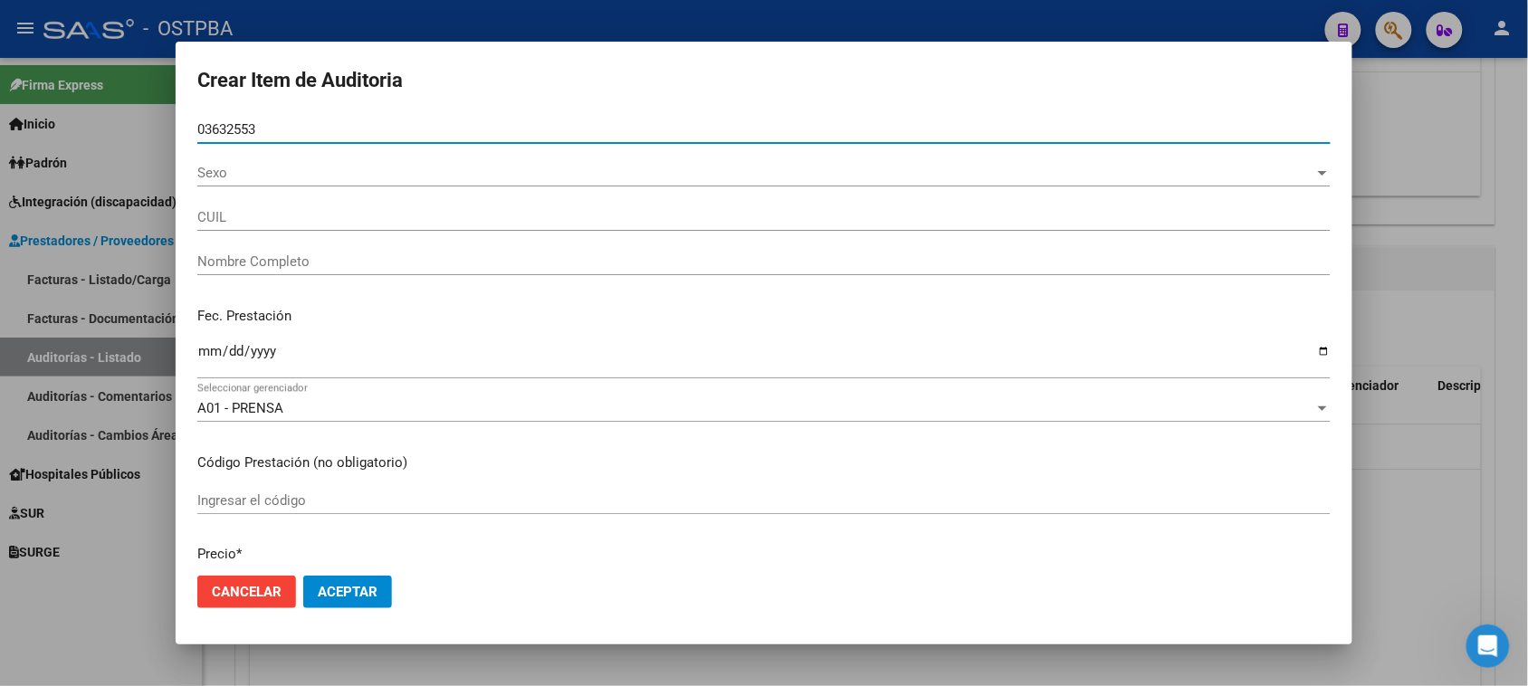
type input "23036325534"
type input "GEOFILO [PERSON_NAME]"
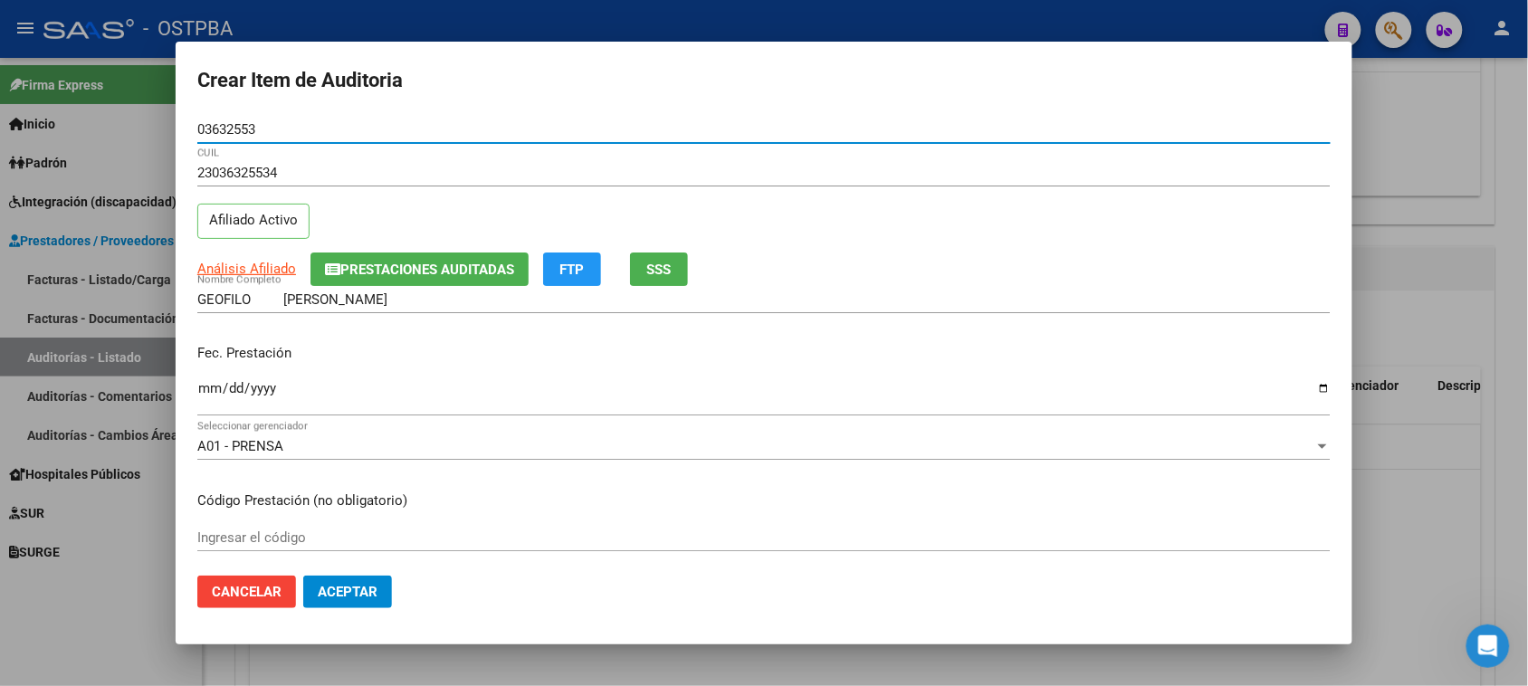
type input "03632553"
click at [209, 386] on input "Ingresar la fecha" at bounding box center [763, 395] width 1133 height 29
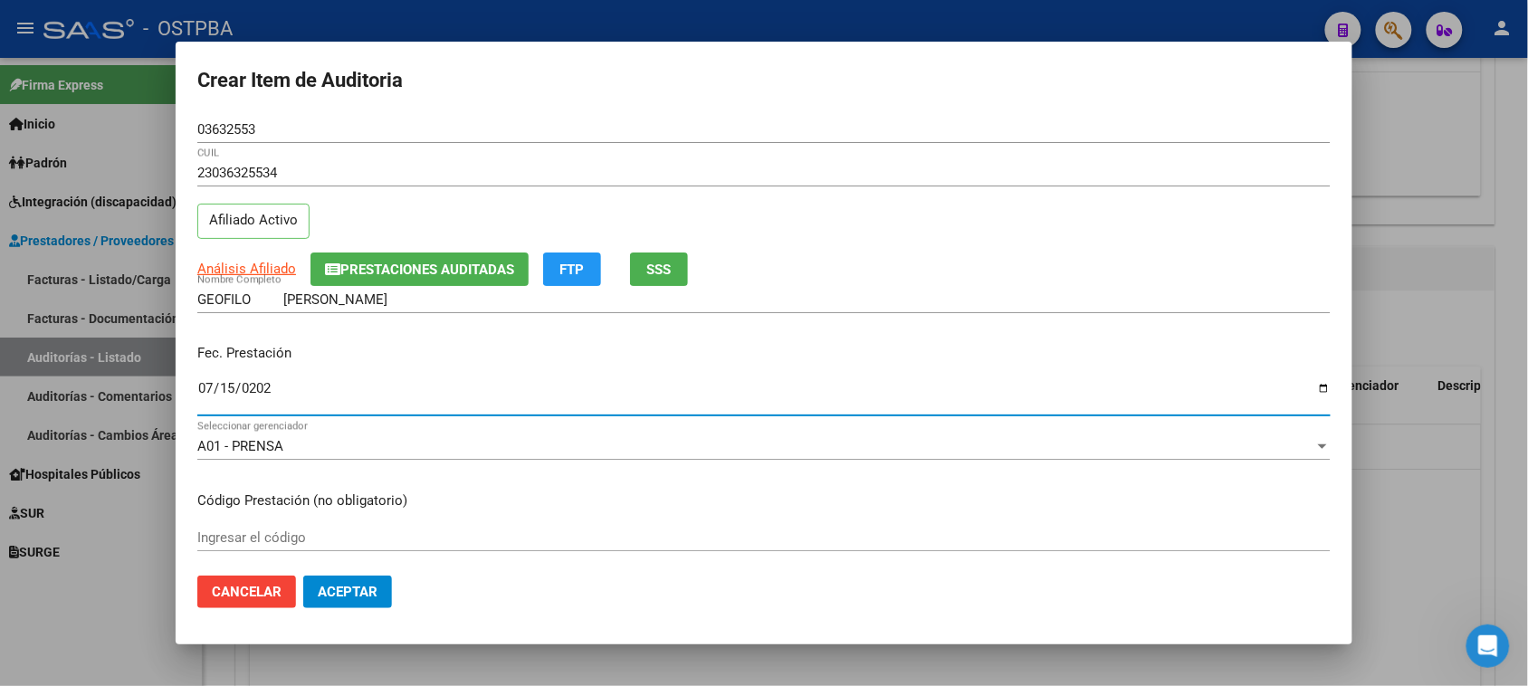
type input "[DATE]"
click at [303, 576] on button "Aceptar" at bounding box center [347, 592] width 89 height 33
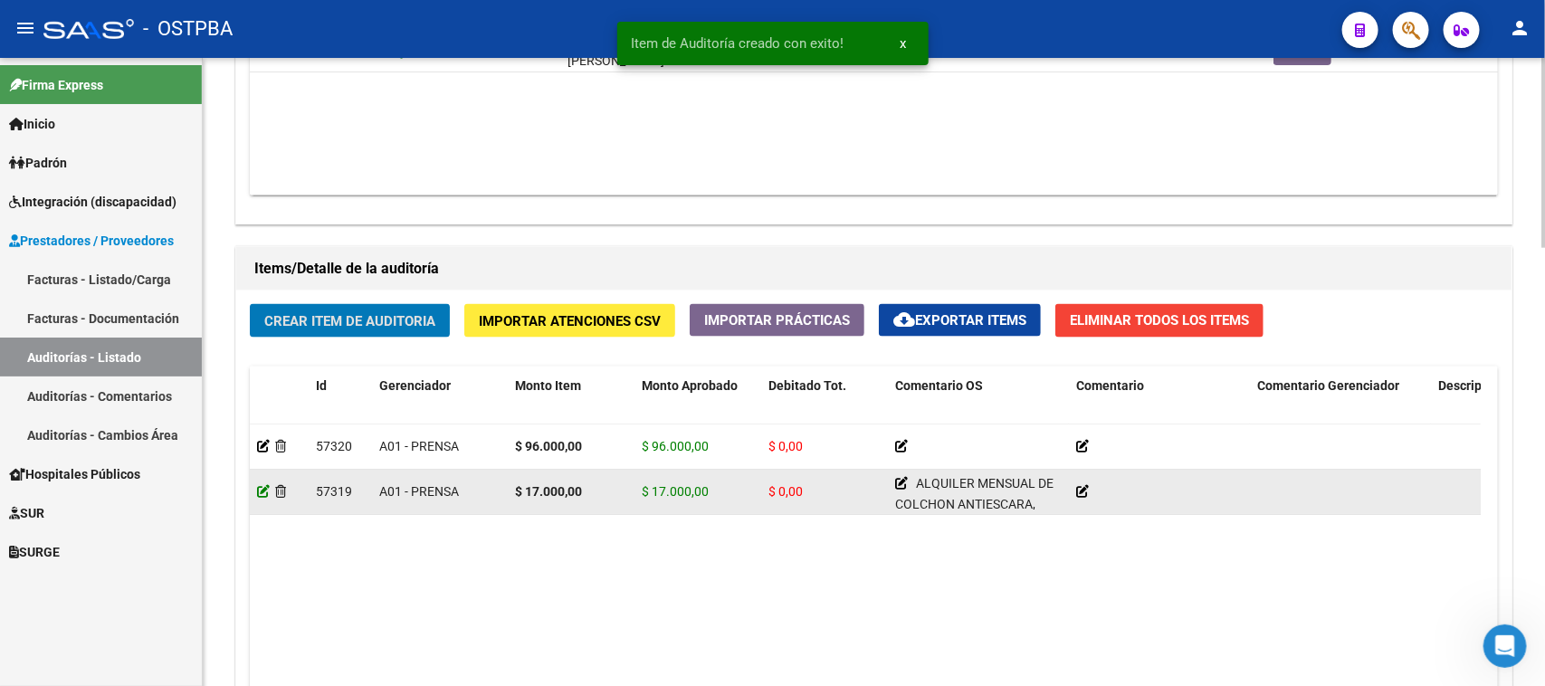
click at [262, 486] on icon at bounding box center [263, 491] width 13 height 13
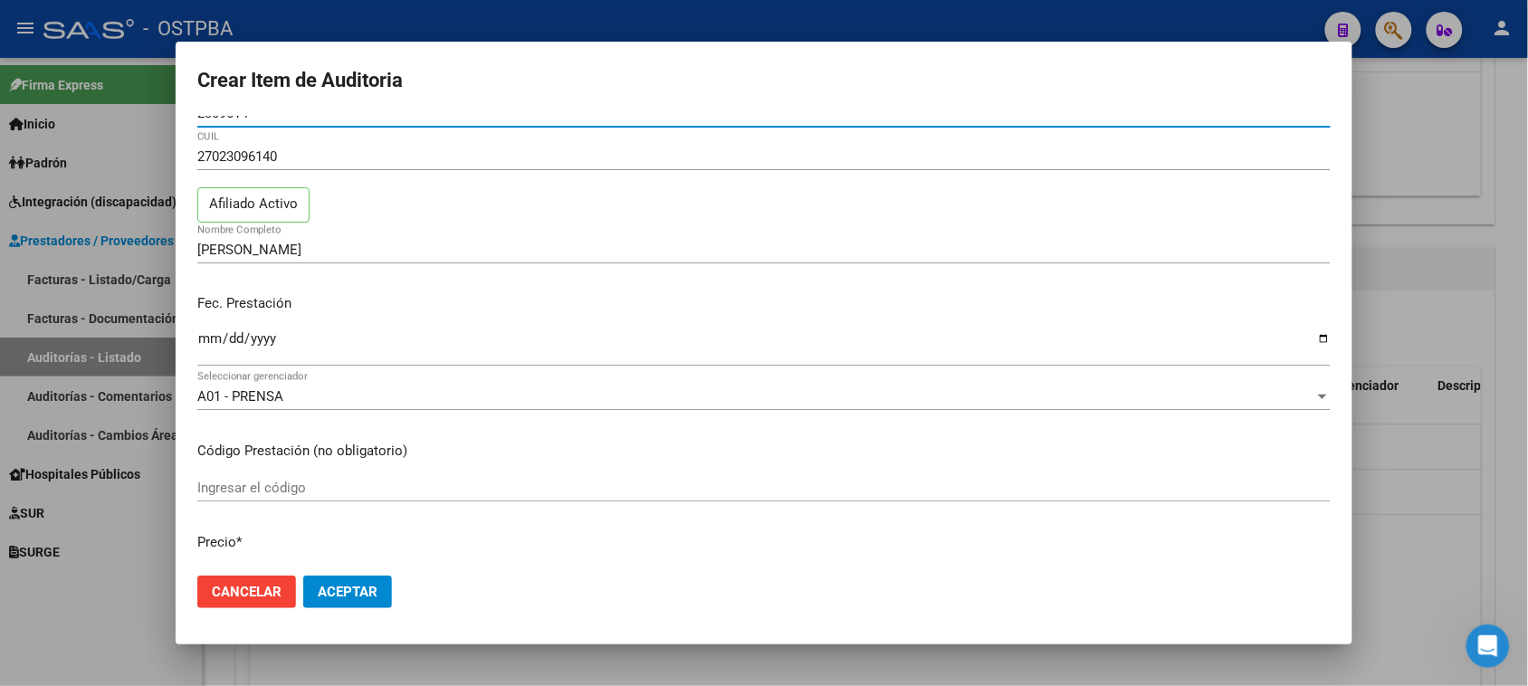
scroll to position [0, 0]
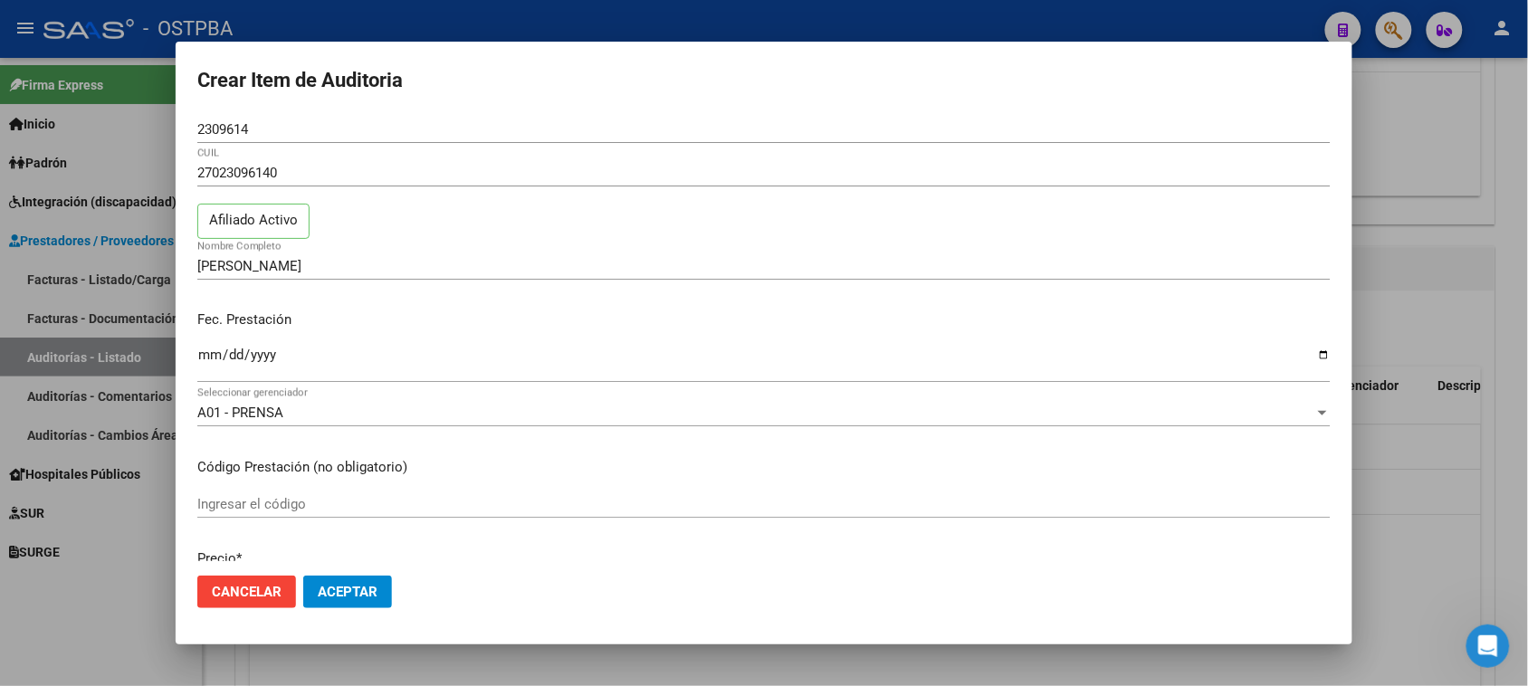
click at [1421, 131] on div at bounding box center [764, 343] width 1528 height 686
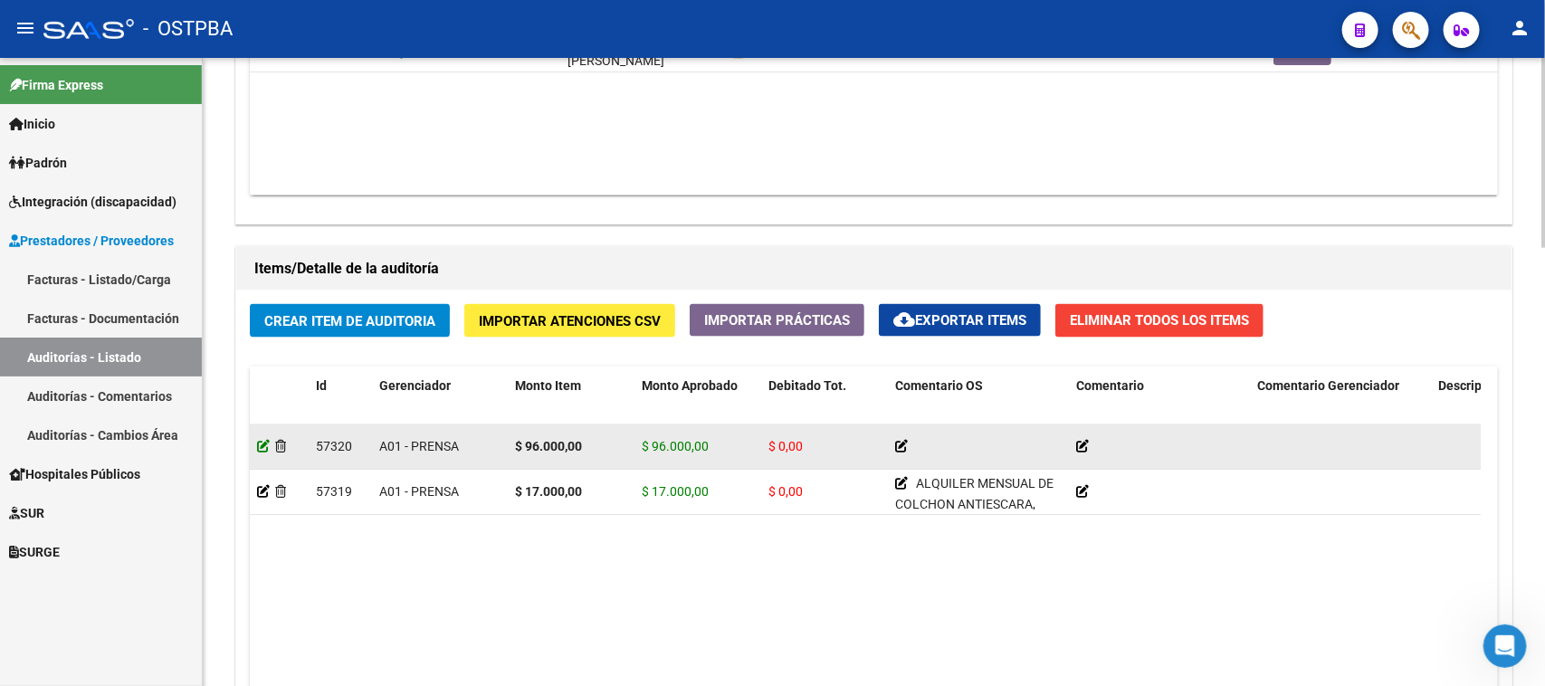
click at [262, 442] on icon at bounding box center [263, 446] width 13 height 13
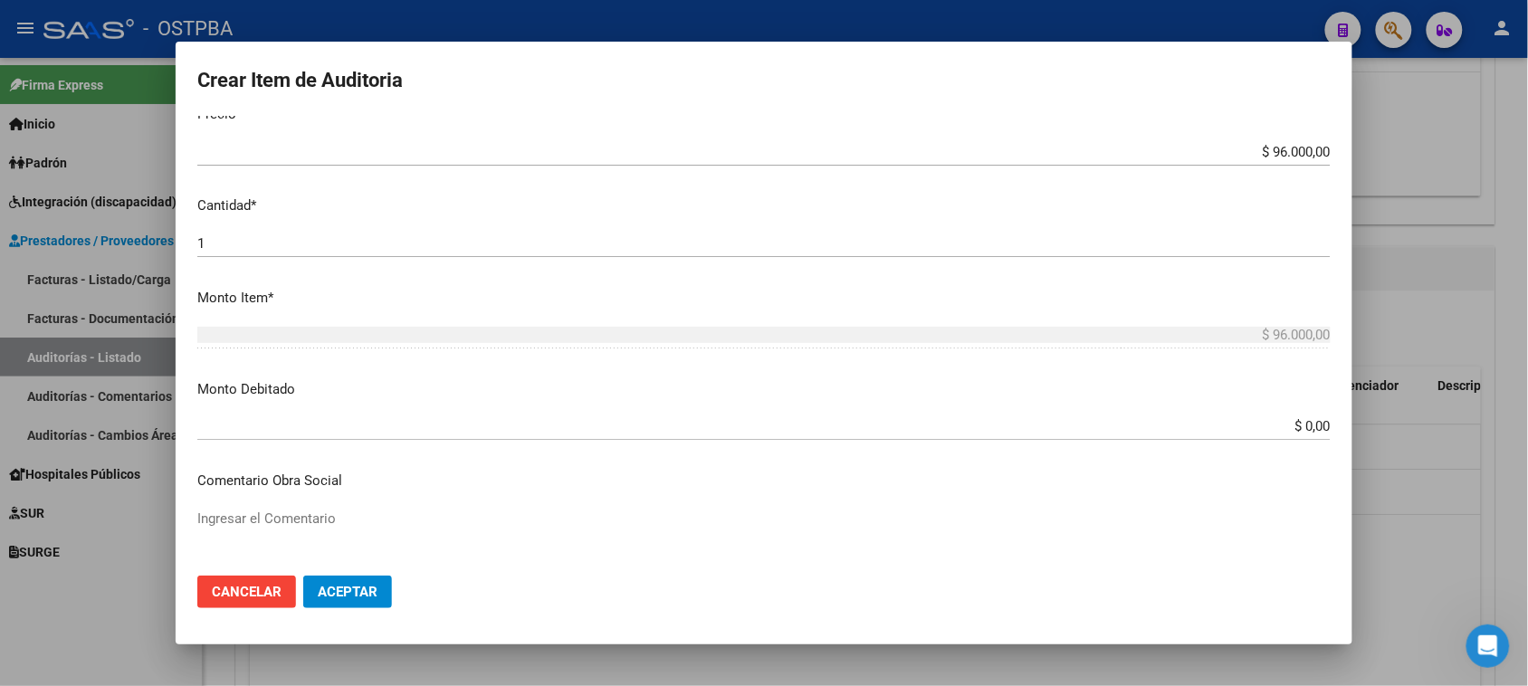
scroll to position [453, 0]
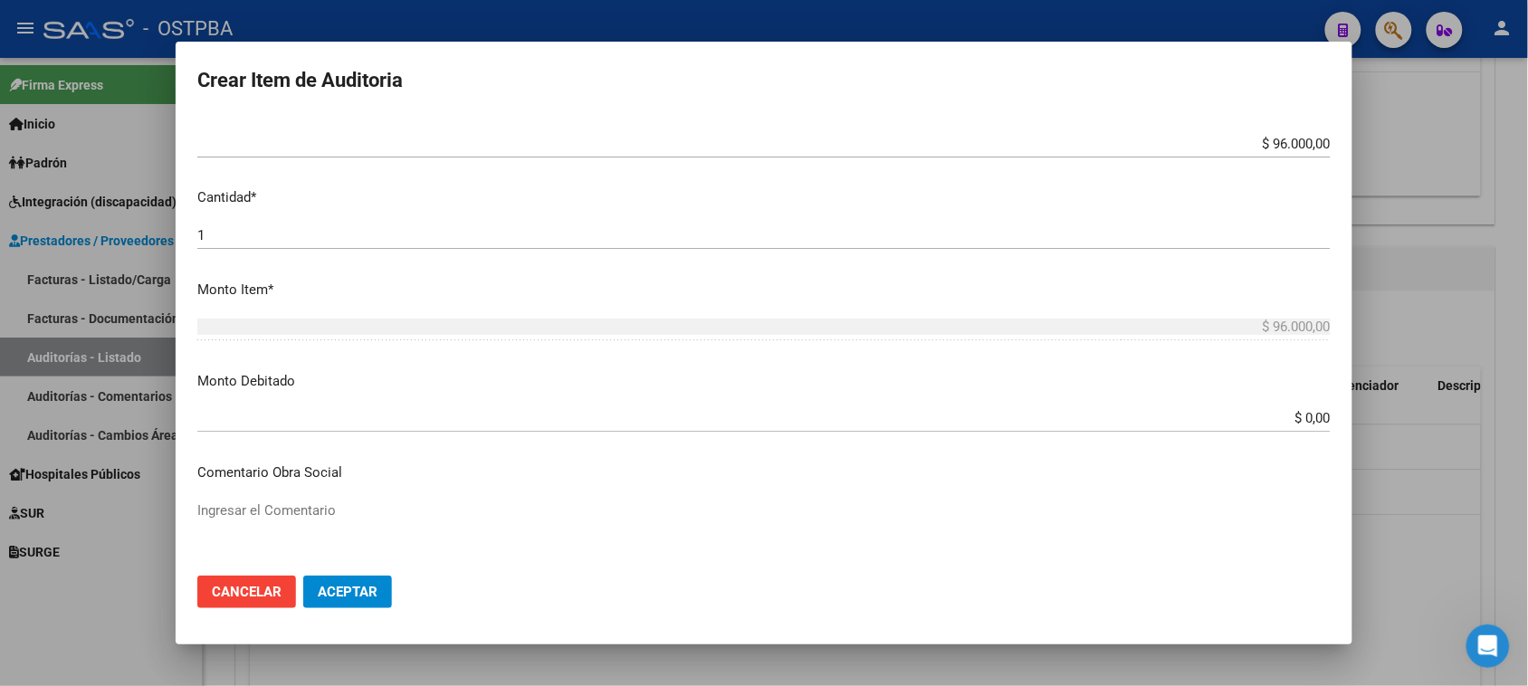
click at [1256, 138] on input "$ 96.000,00" at bounding box center [763, 144] width 1133 height 16
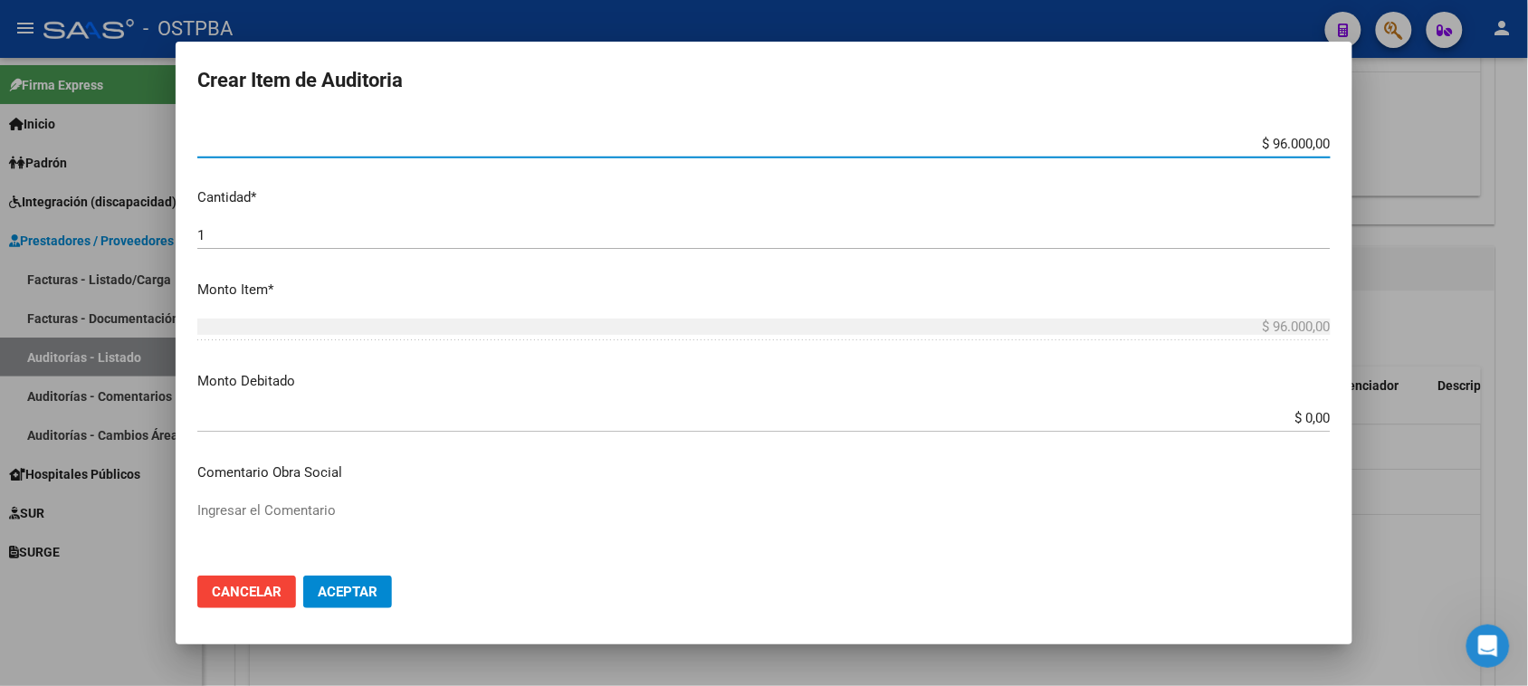
type input "$ 6.000,00"
type input "$ 10,00"
type input "$ 510,00"
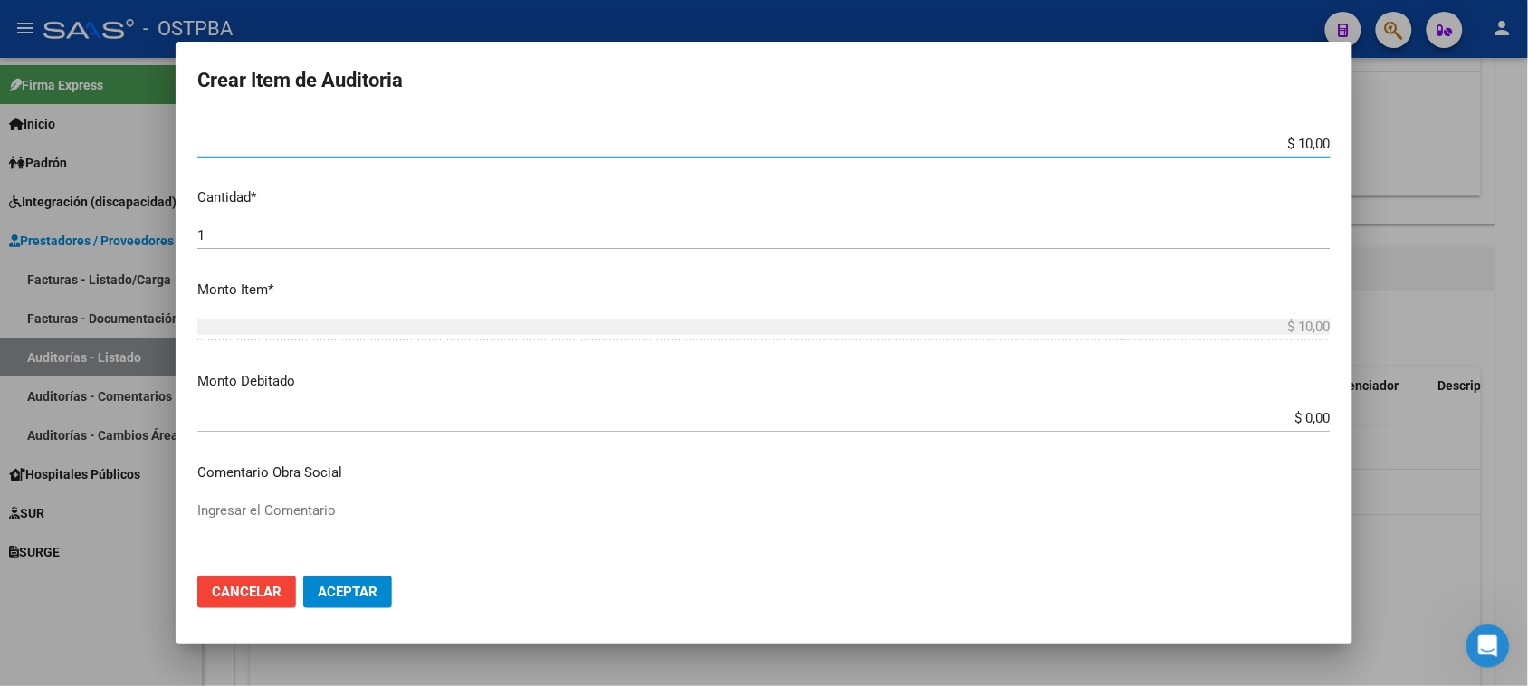
type input "$ 510,00"
type input "$ 10,00"
type input "$ 150,00"
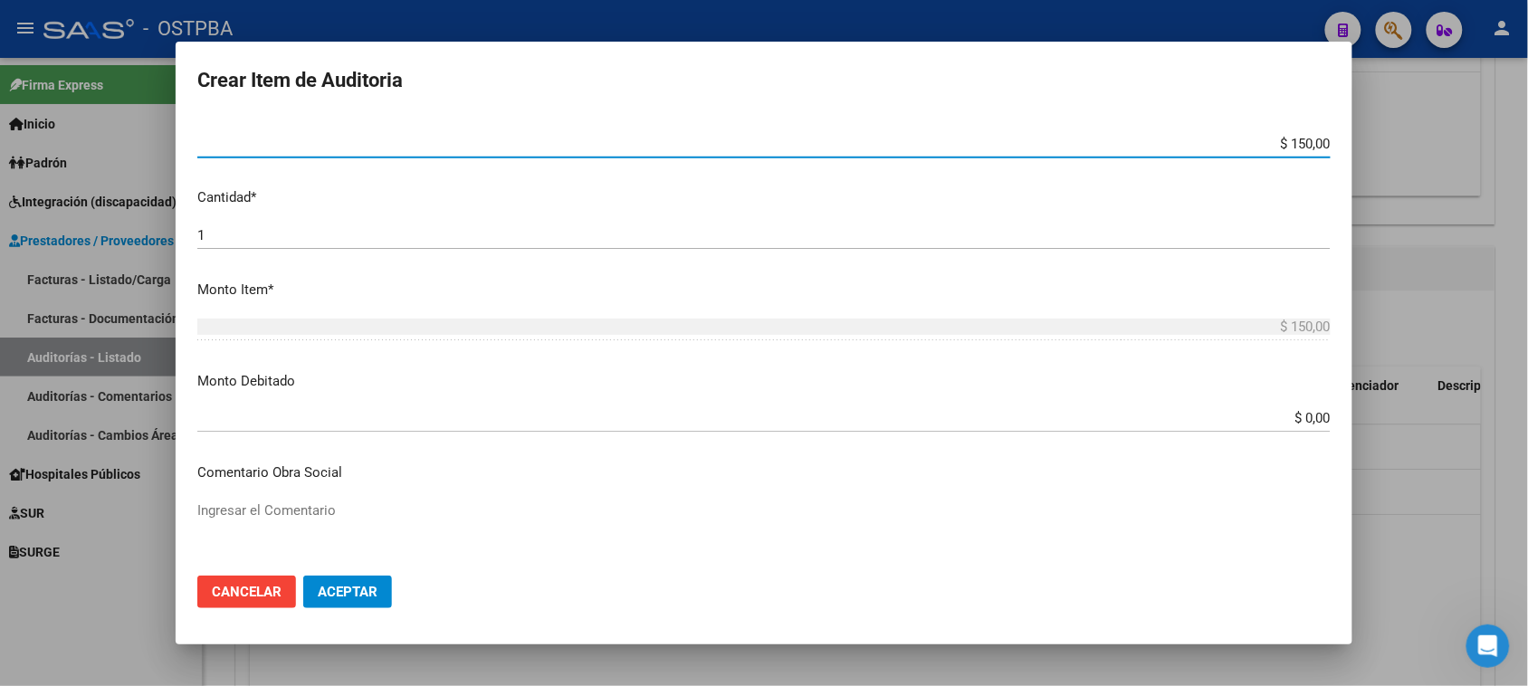
type input "$ 1.500,00"
type input "$ 15.000,00"
click at [867, 270] on mat-dialog-content "3632553 Nro Documento 23036325534 CUIL Afiliado Activo GEOFILO IRIS ELECTRA Nom…" at bounding box center [764, 339] width 1177 height 446
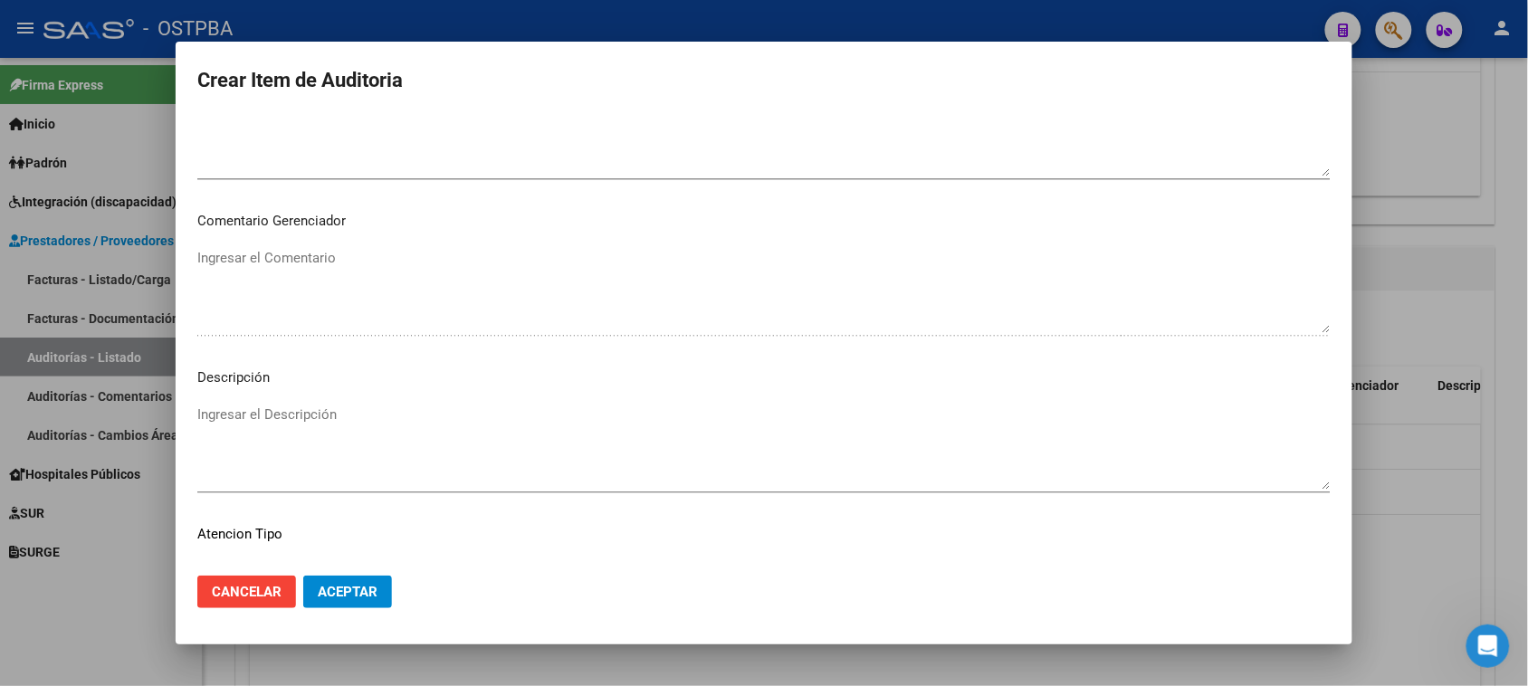
scroll to position [1131, 0]
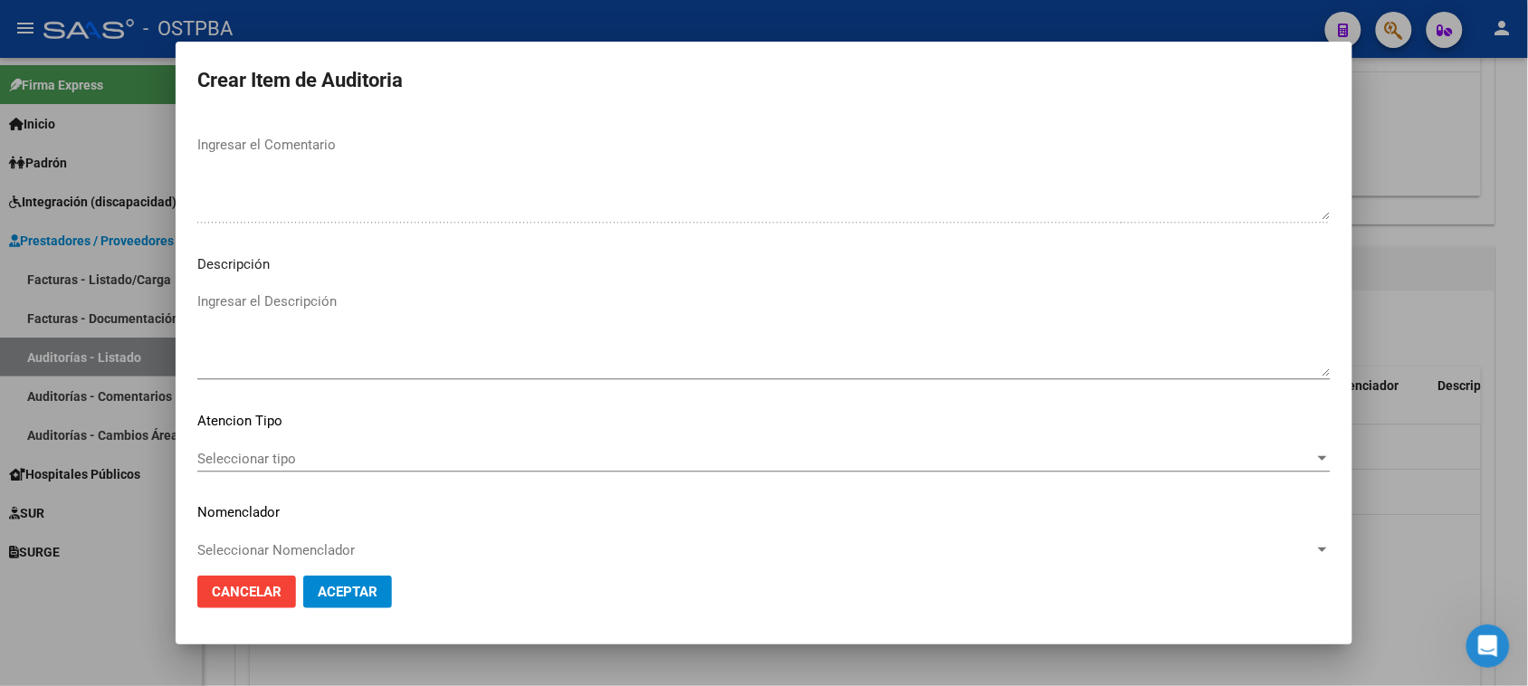
click at [242, 459] on span "Seleccionar tipo" at bounding box center [755, 459] width 1117 height 16
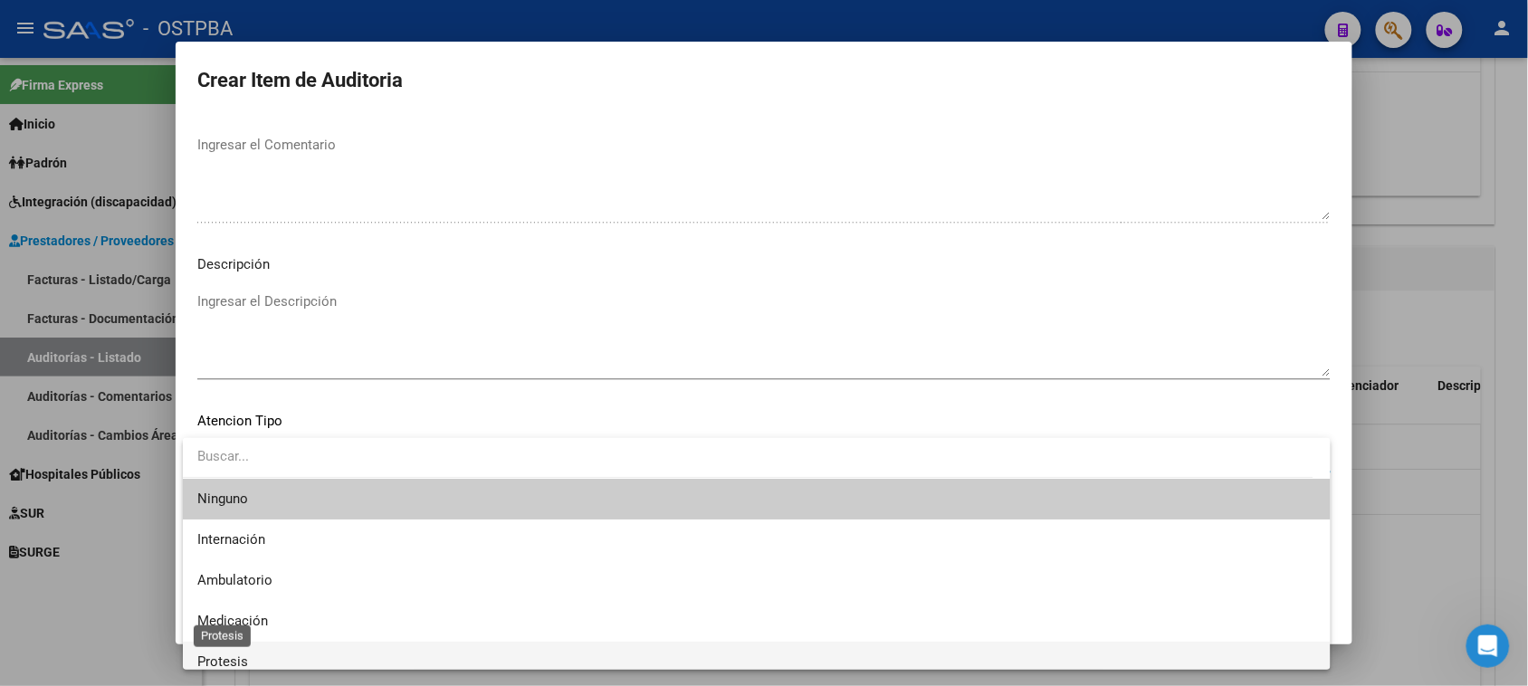
click at [213, 658] on span "Protesis" at bounding box center [222, 661] width 51 height 16
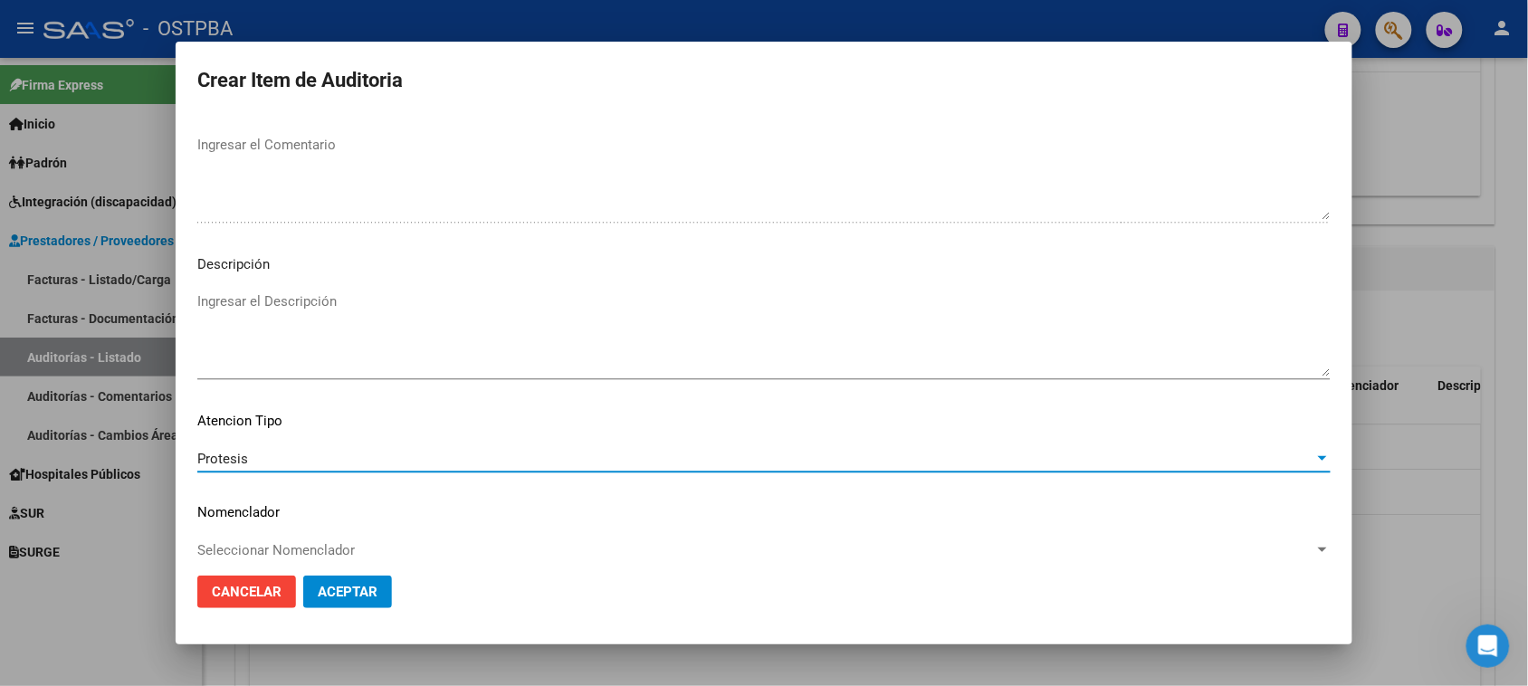
click at [360, 586] on span "Aceptar" at bounding box center [348, 592] width 60 height 16
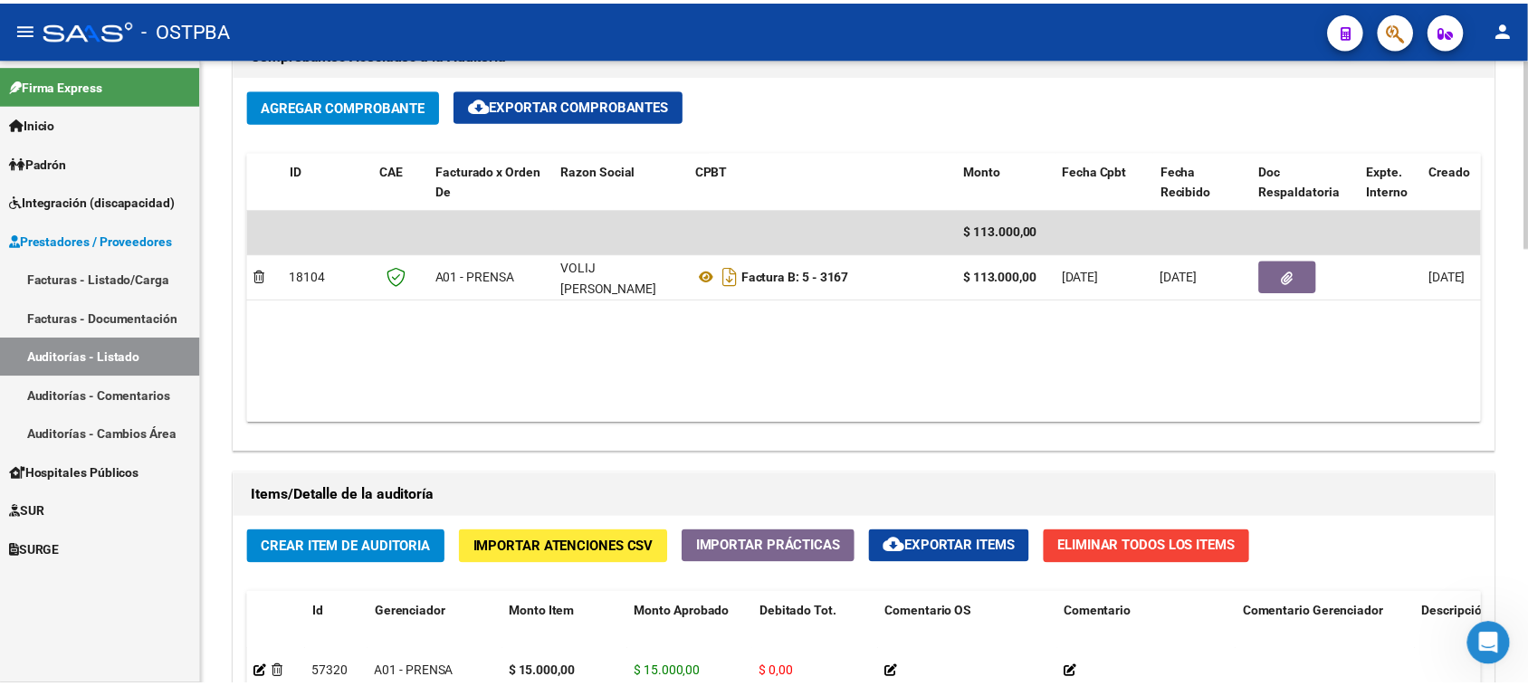
scroll to position [1131, 0]
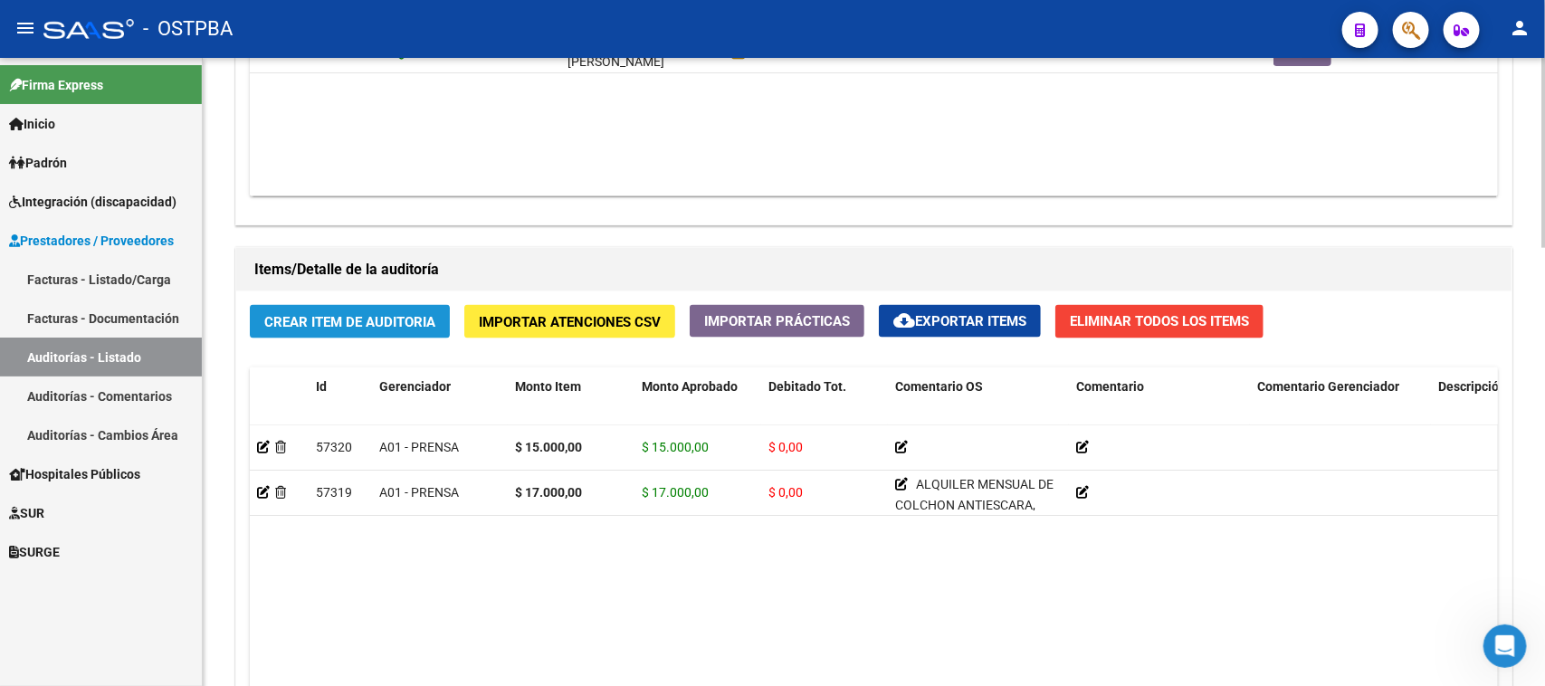
click at [333, 317] on span "Crear Item de Auditoria" at bounding box center [349, 322] width 171 height 16
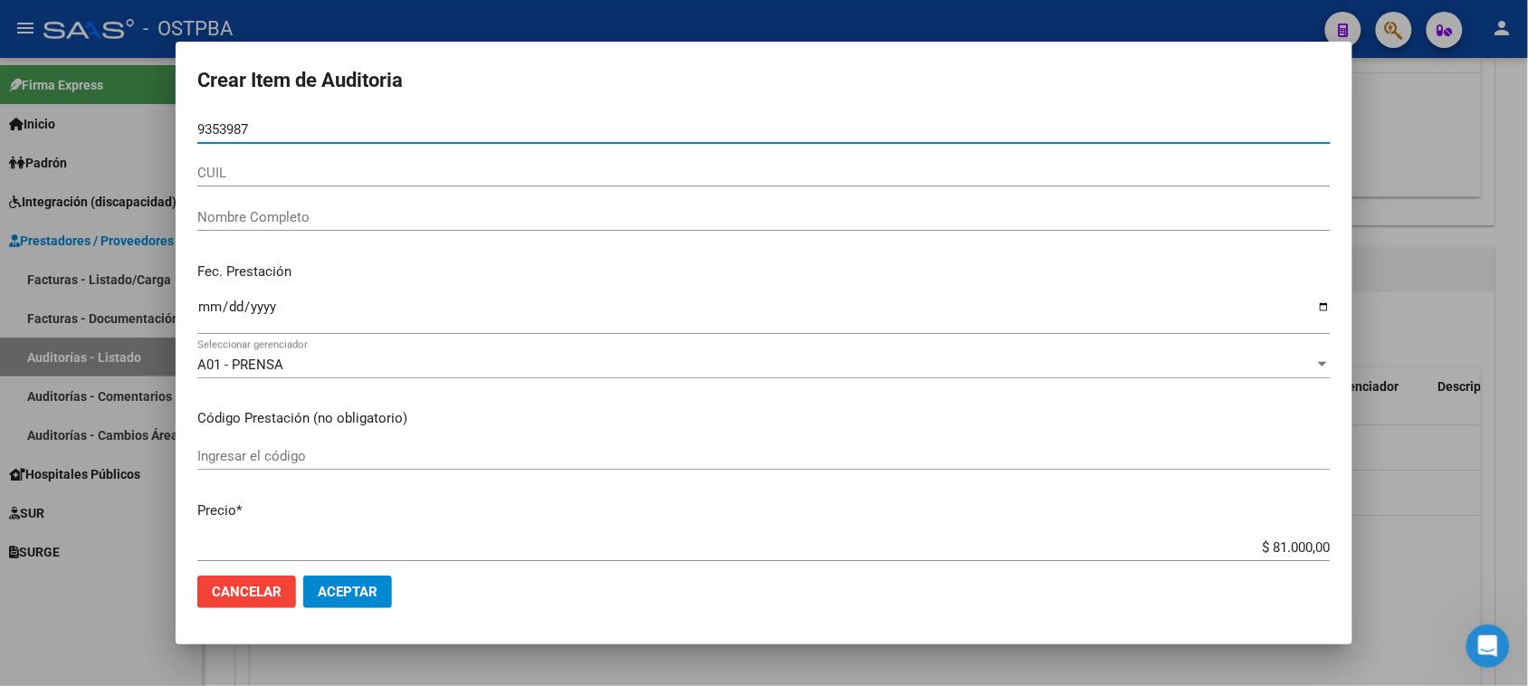
type input "93539874"
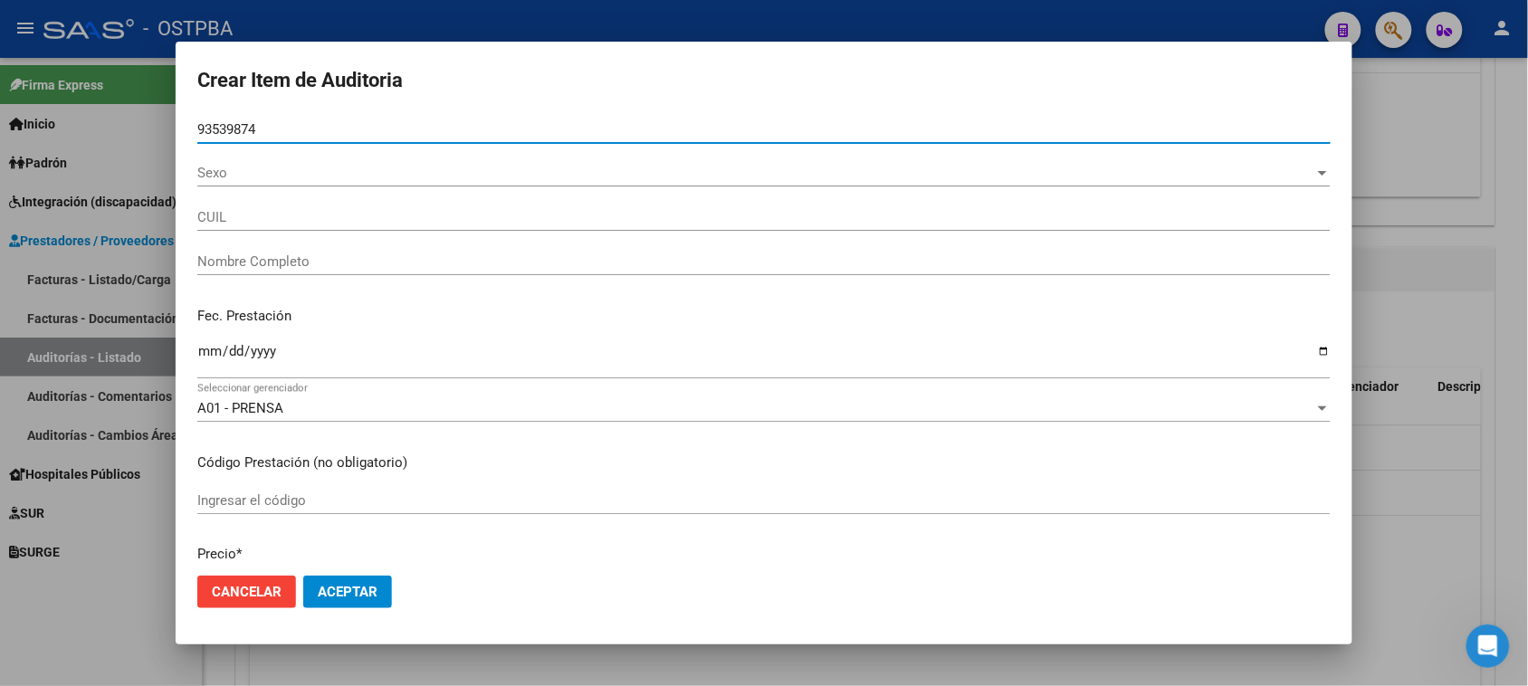
type input "20935398747"
type input "[PERSON_NAME]"
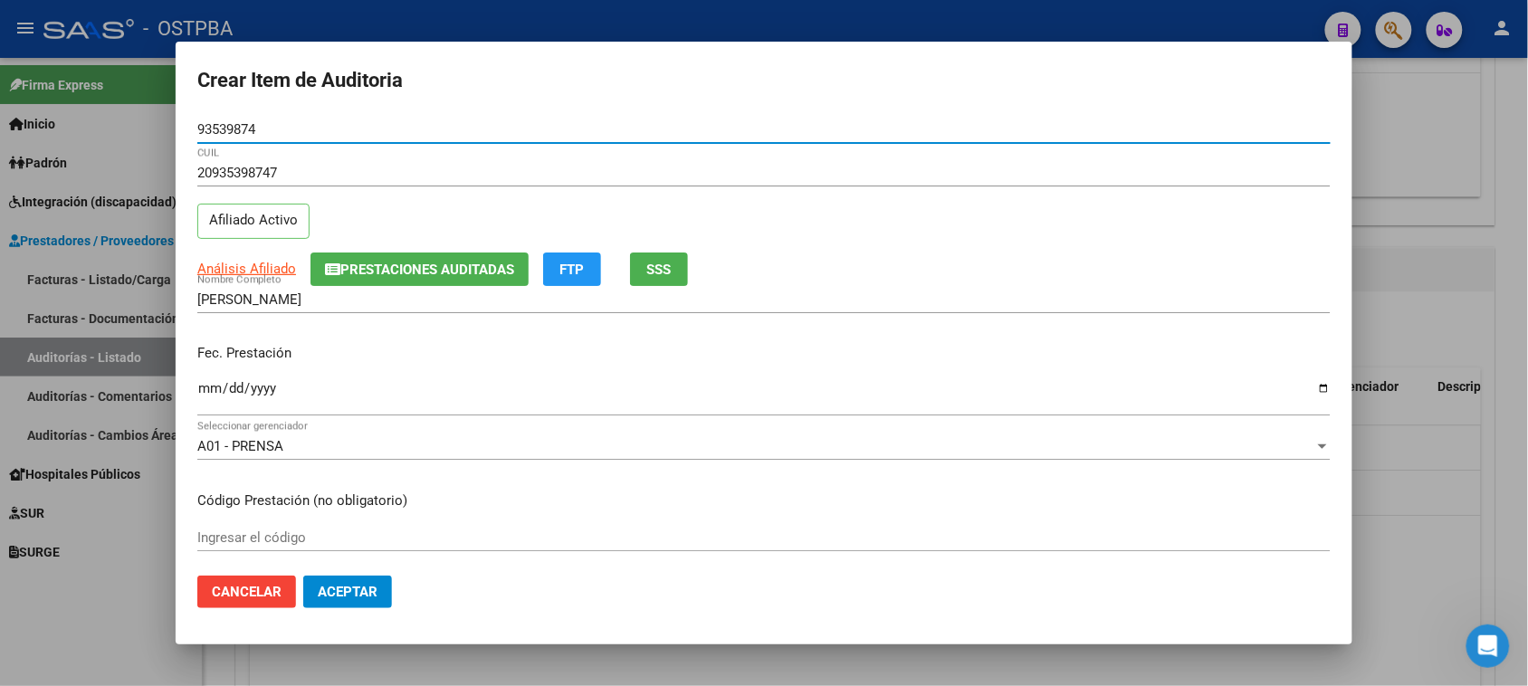
type input "93539874"
click at [211, 391] on input "Ingresar la fecha" at bounding box center [763, 395] width 1133 height 29
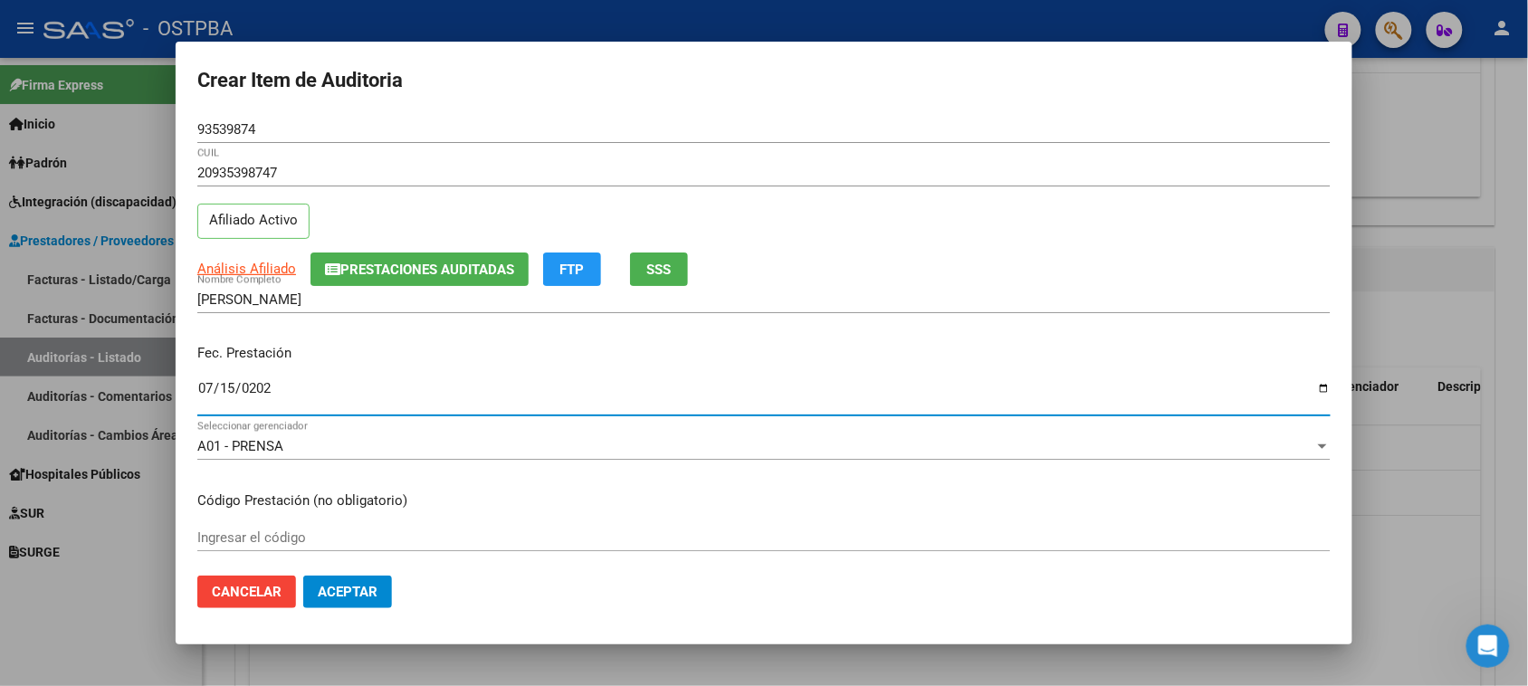
type input "[DATE]"
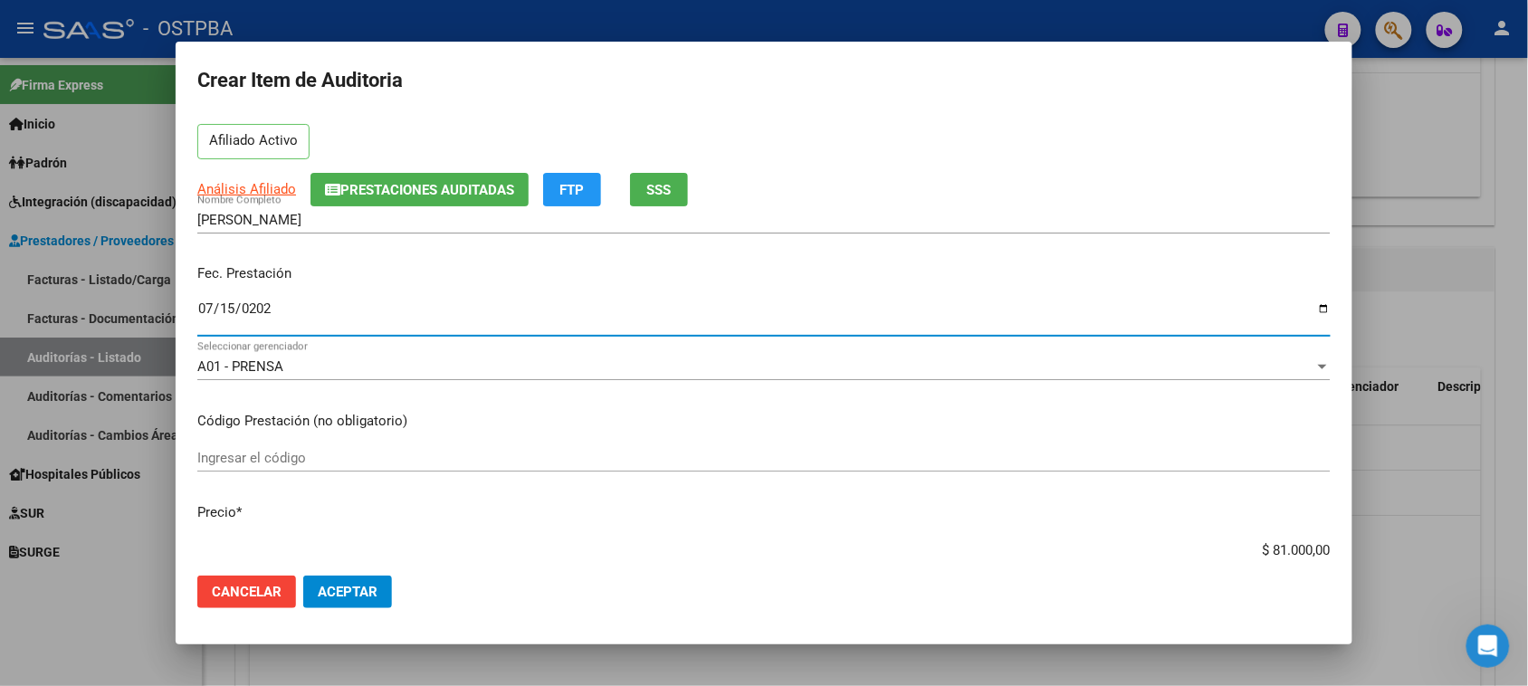
scroll to position [226, 0]
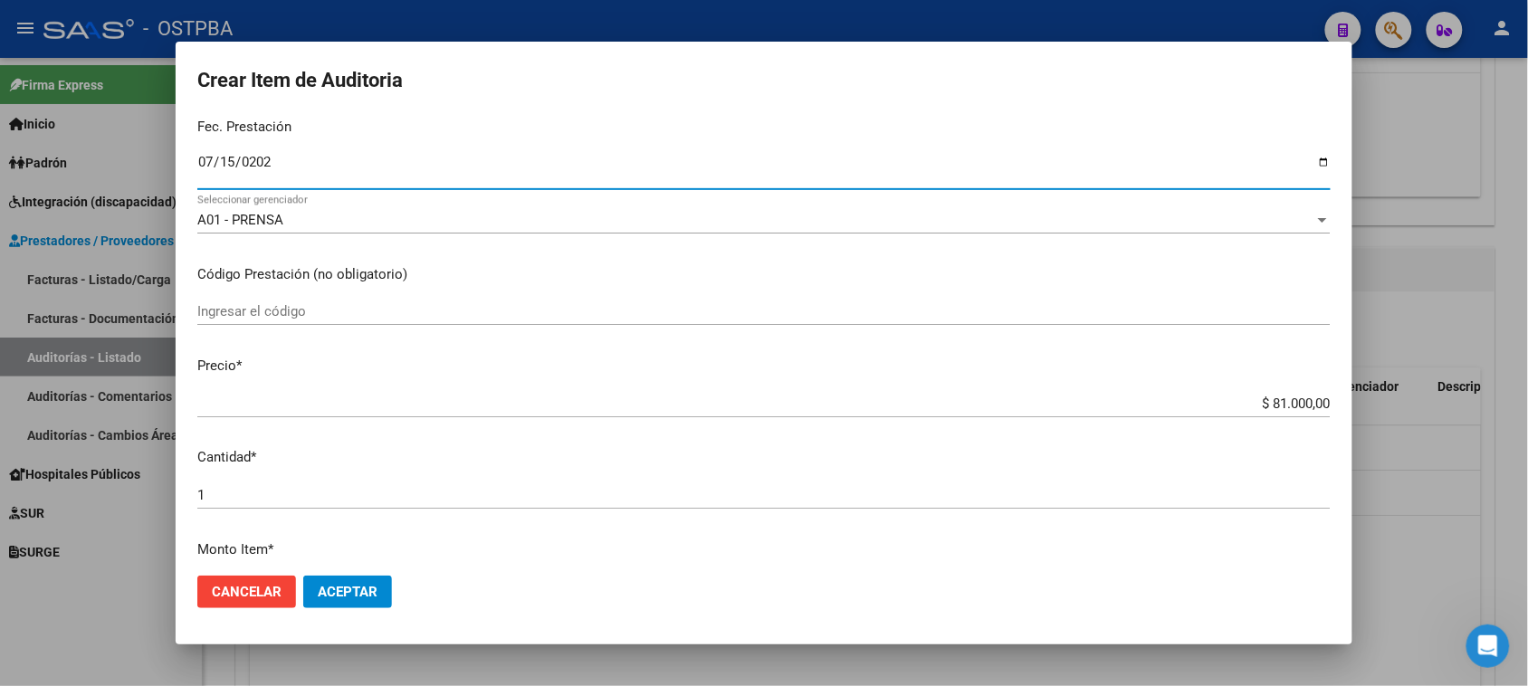
click at [1258, 398] on input "$ 81.000,00" at bounding box center [763, 403] width 1133 height 16
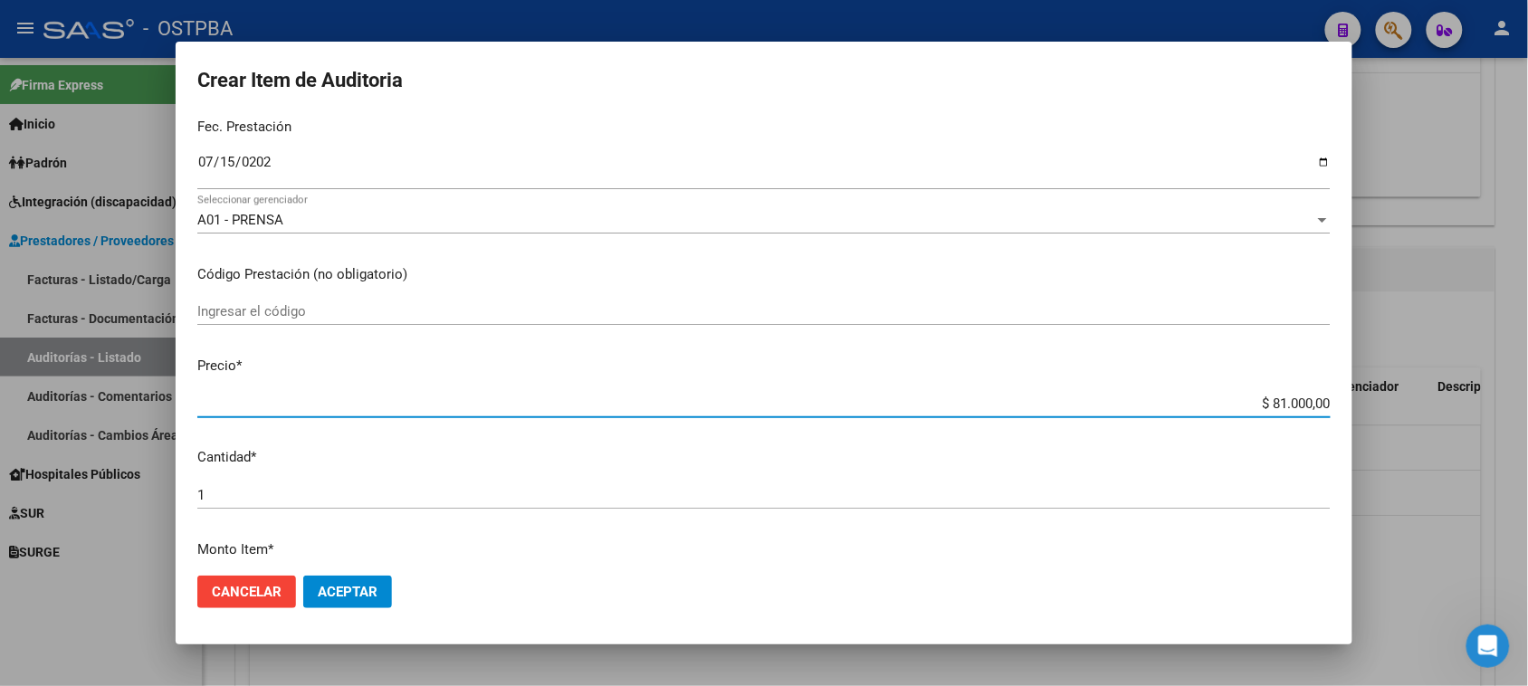
type input "$ 181.000,00"
type input "$ 1.781.000,00"
type input "$ 171.000,00"
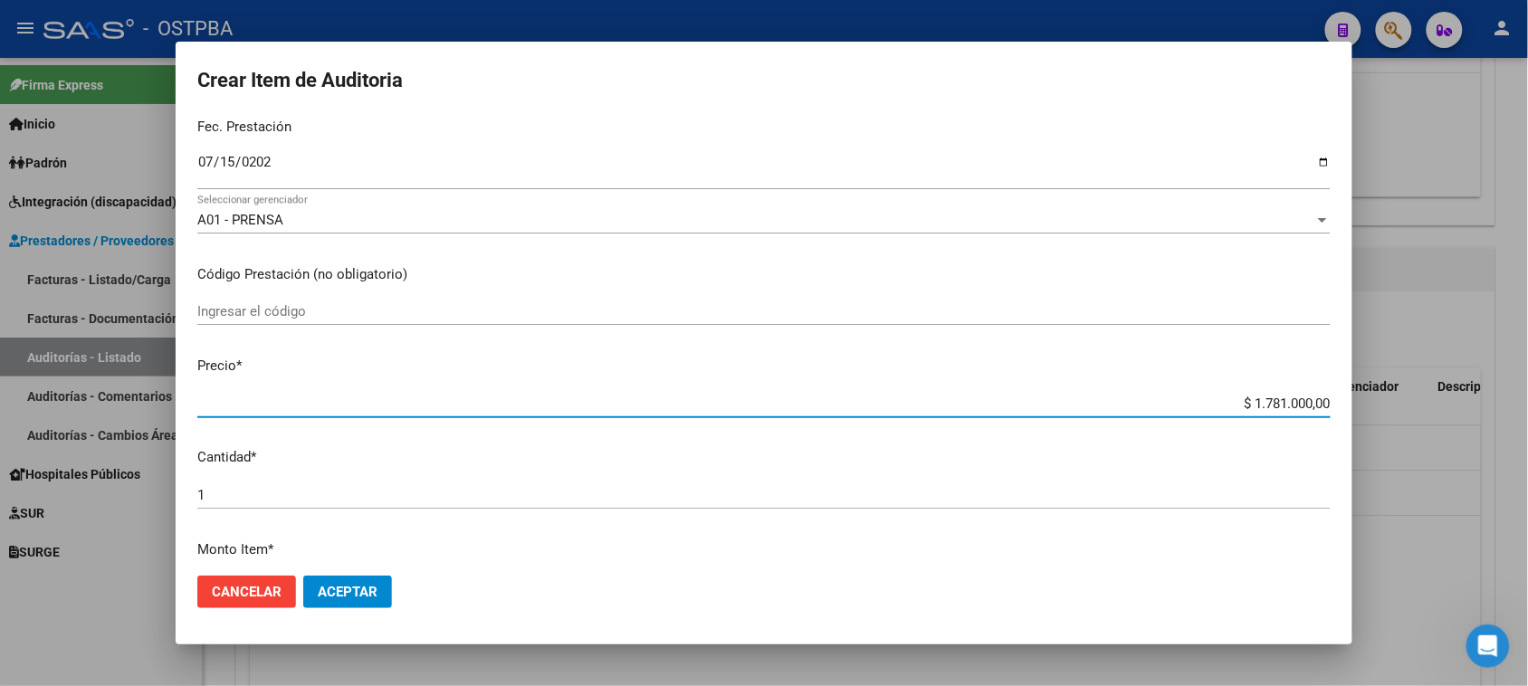
type input "$ 171.000,00"
type input "$ 17.000,00"
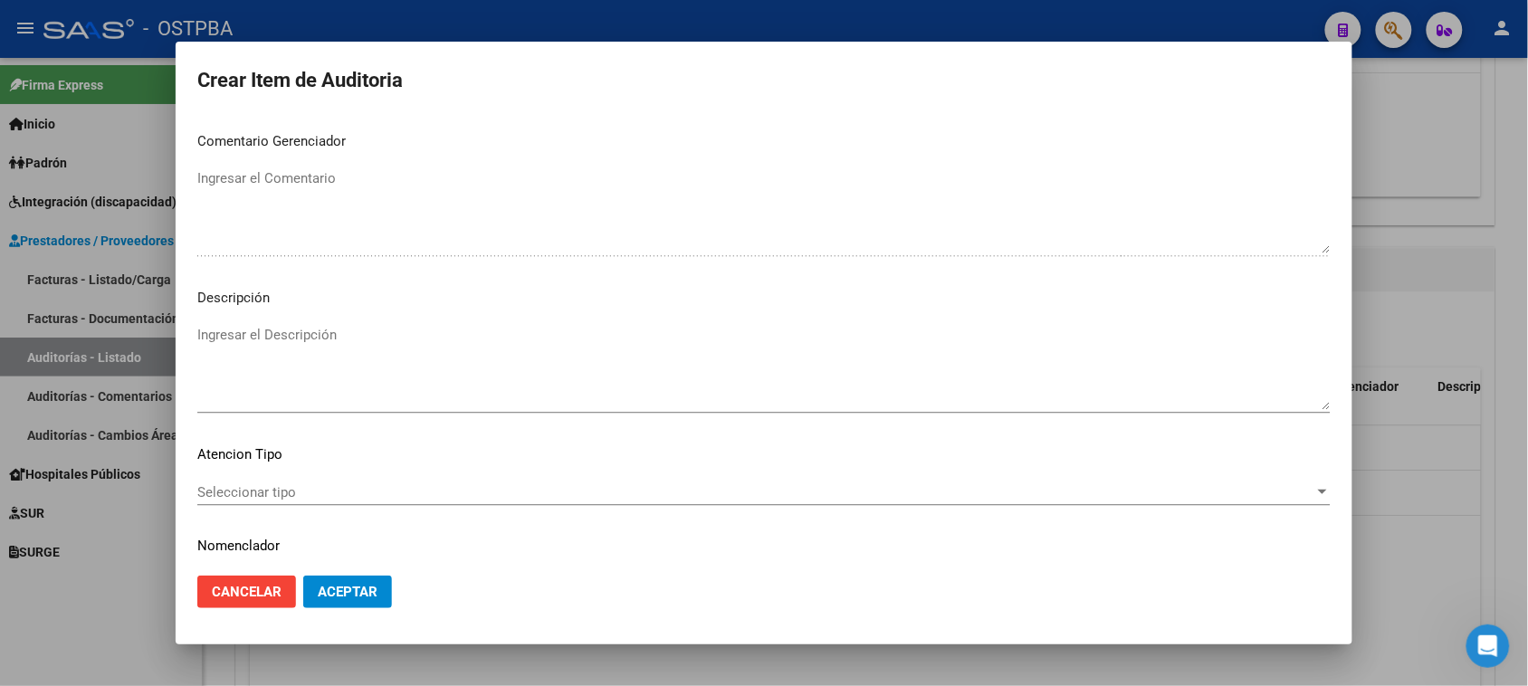
scroll to position [1182, 0]
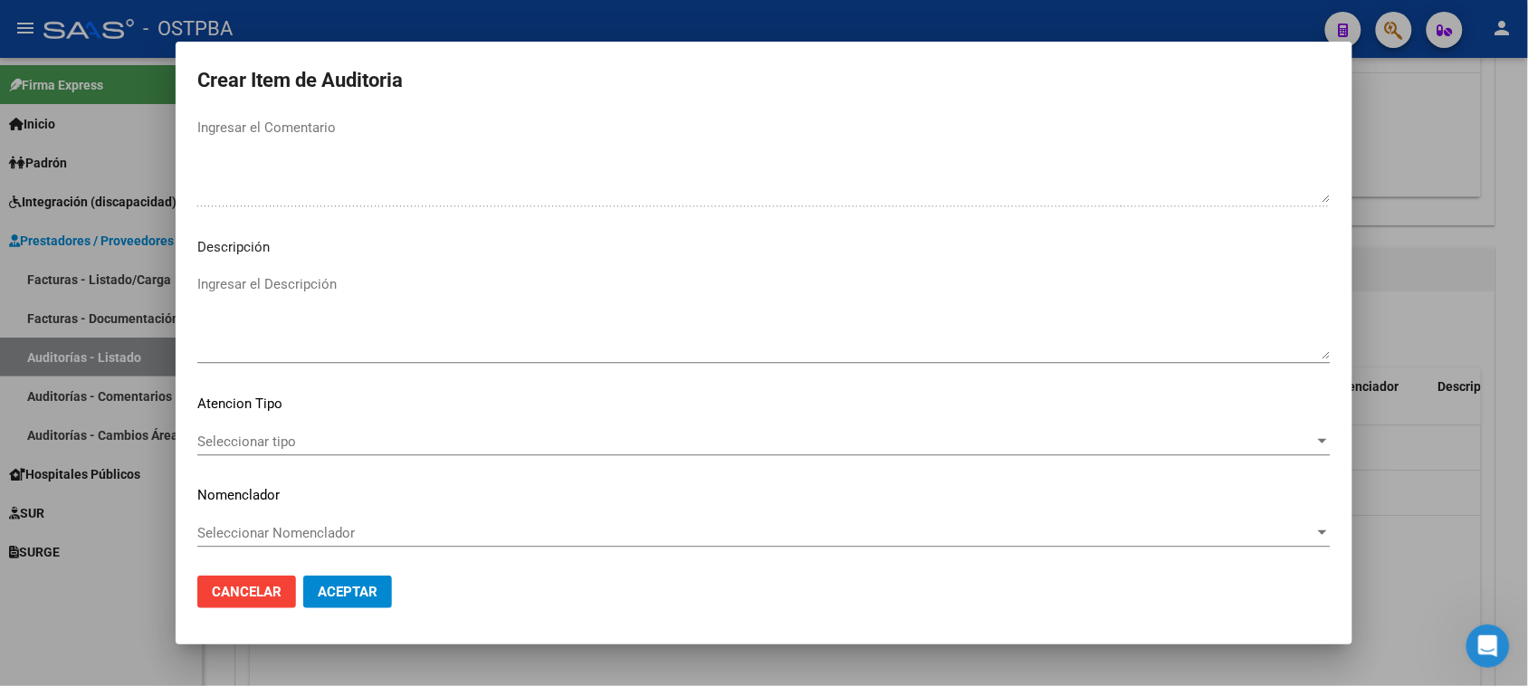
click at [279, 437] on span "Seleccionar tipo" at bounding box center [755, 442] width 1117 height 16
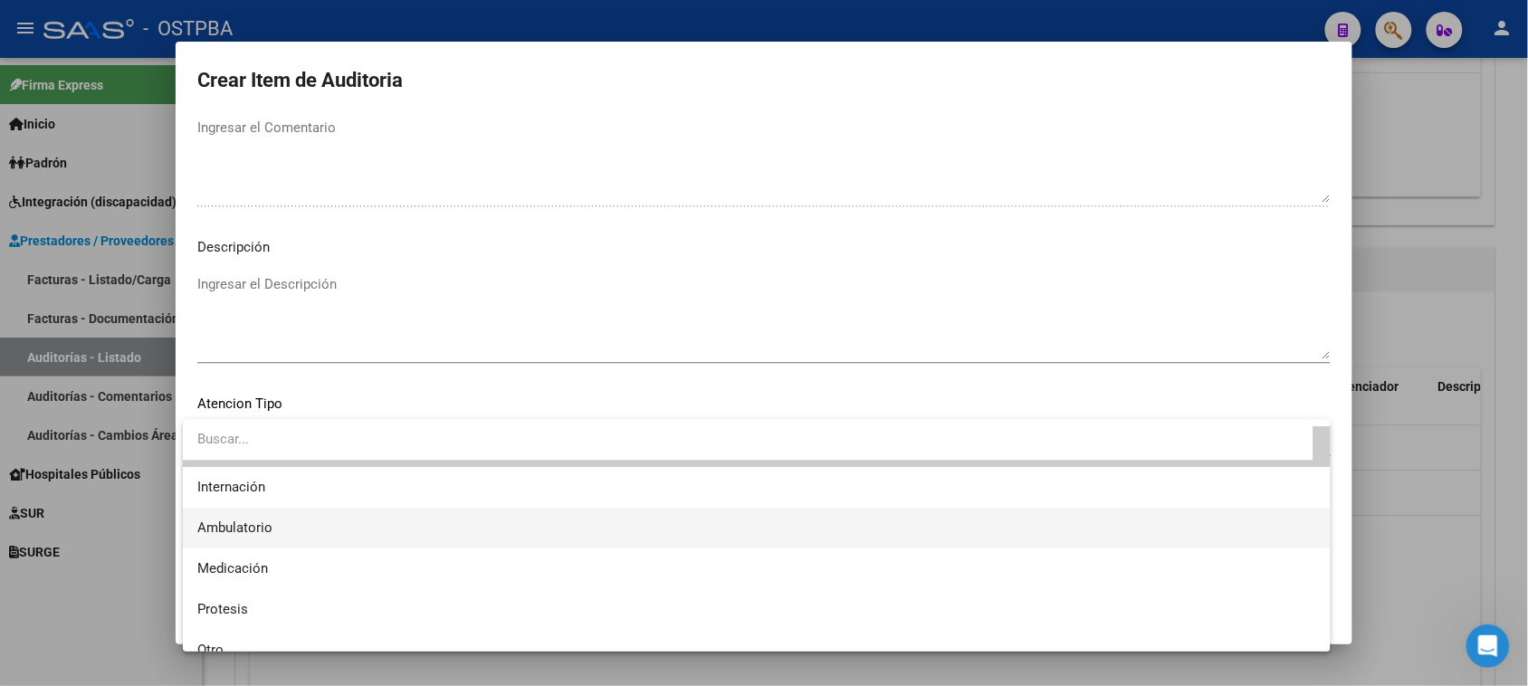
scroll to position [52, 0]
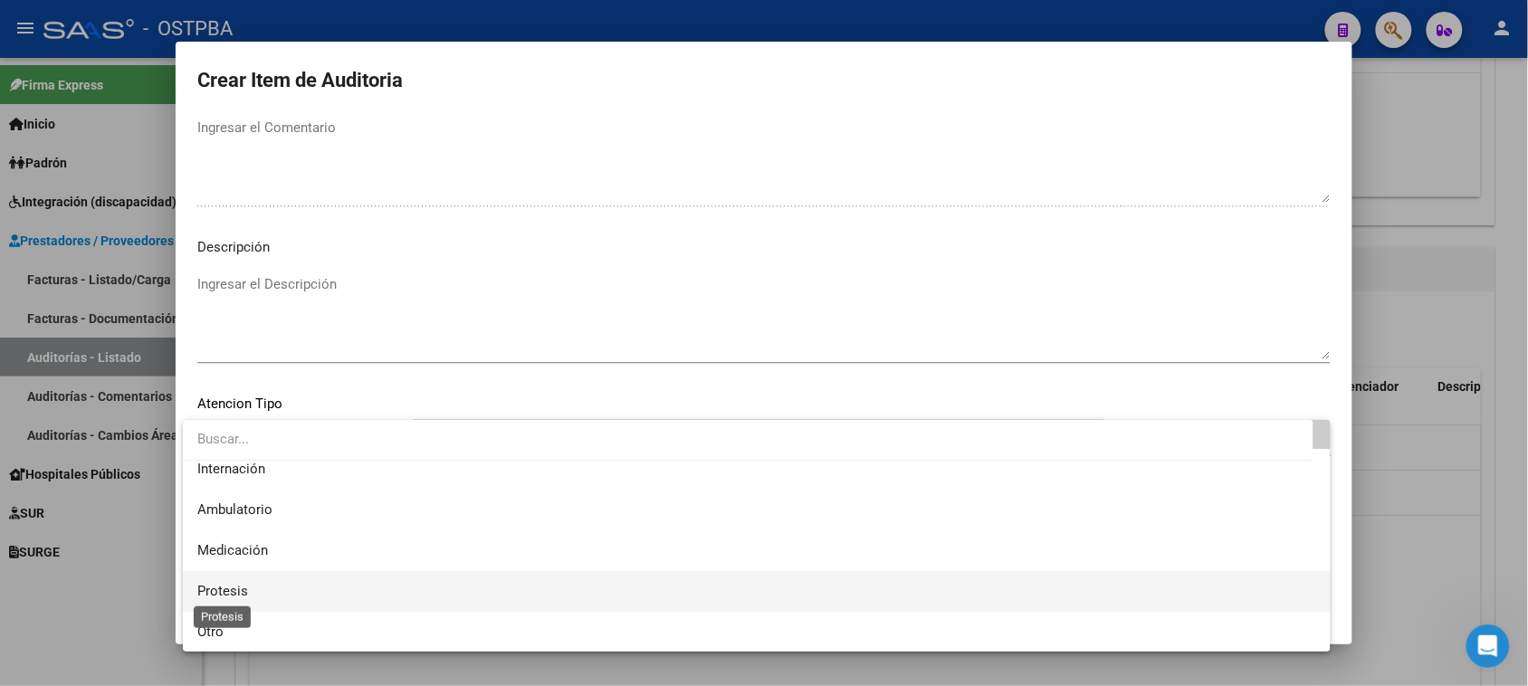
click at [214, 591] on span "Protesis" at bounding box center [222, 591] width 51 height 16
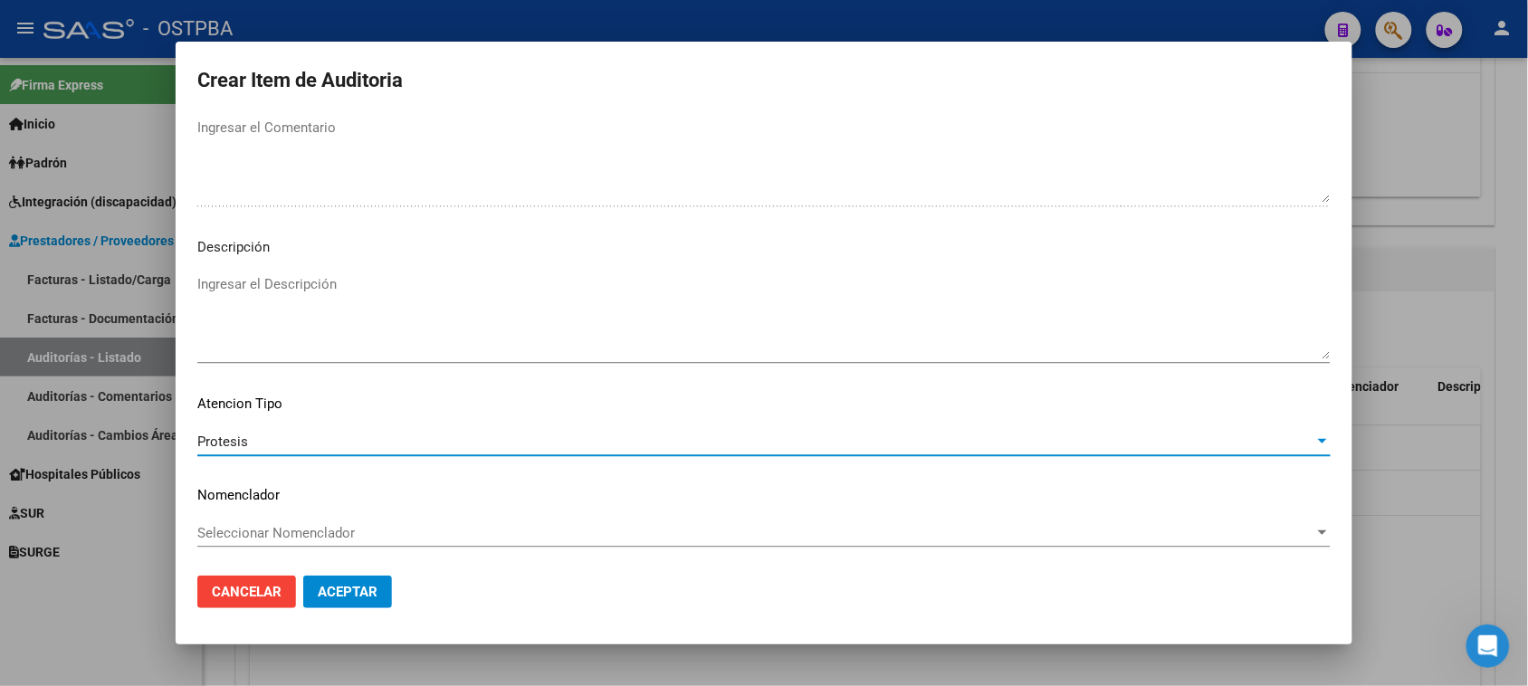
click at [344, 591] on span "Aceptar" at bounding box center [348, 592] width 60 height 16
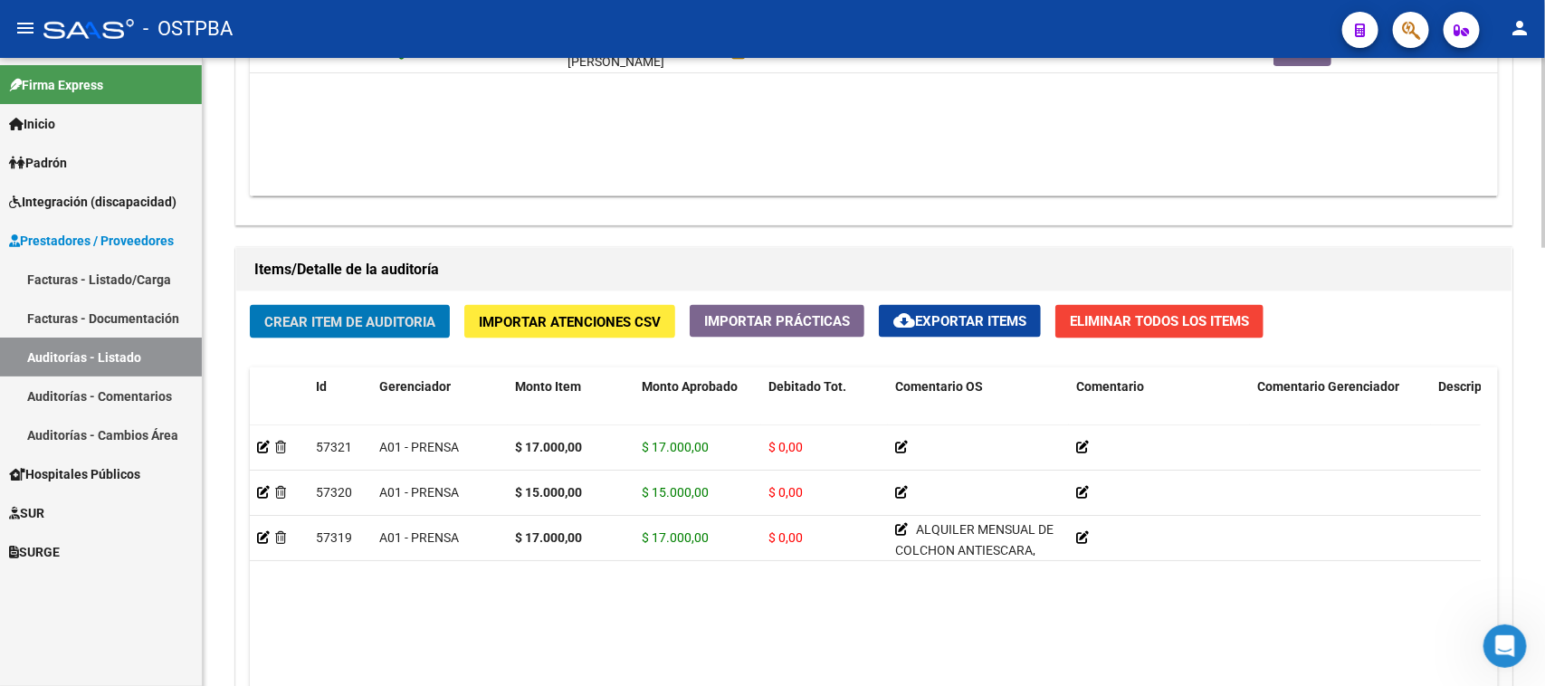
click at [308, 314] on span "Crear Item de Auditoria" at bounding box center [349, 322] width 171 height 16
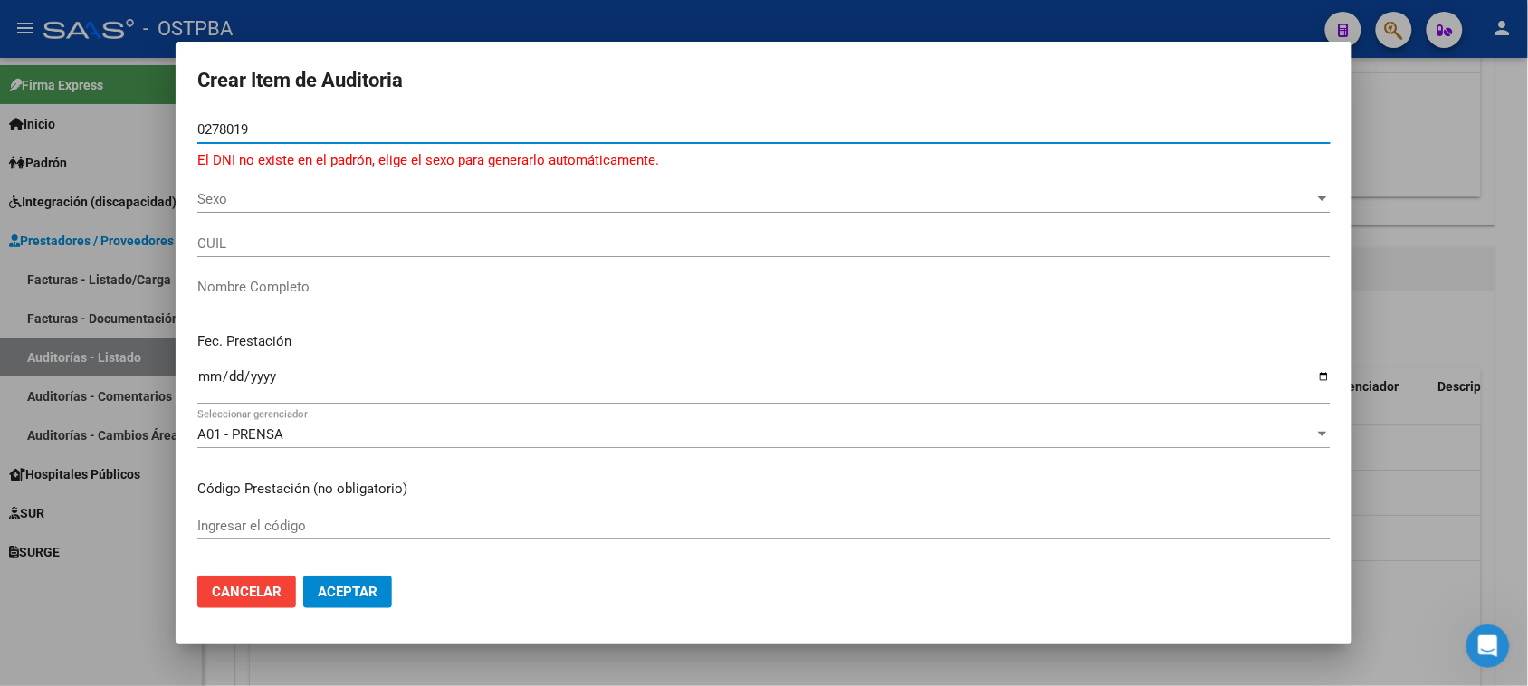
type input "02780197"
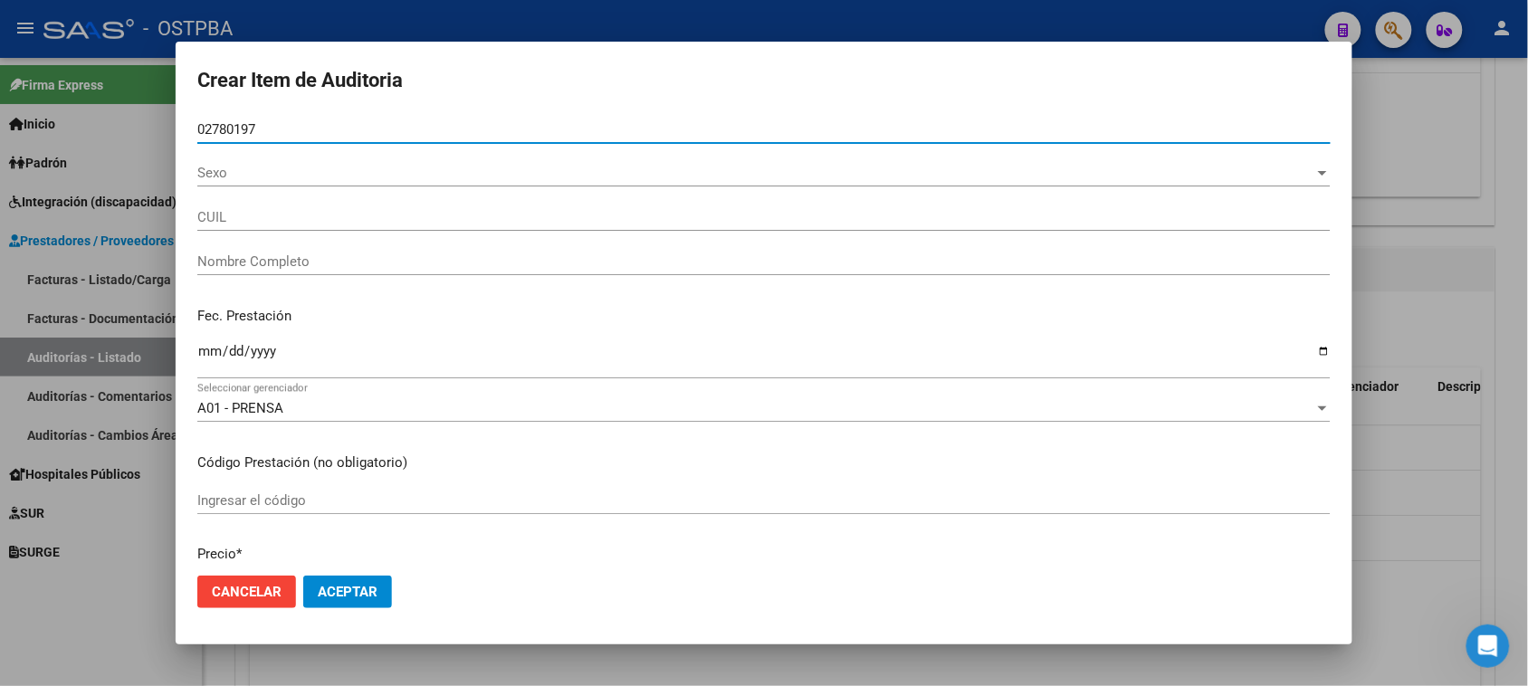
type input "27027801973"
type input "[PERSON_NAME]"
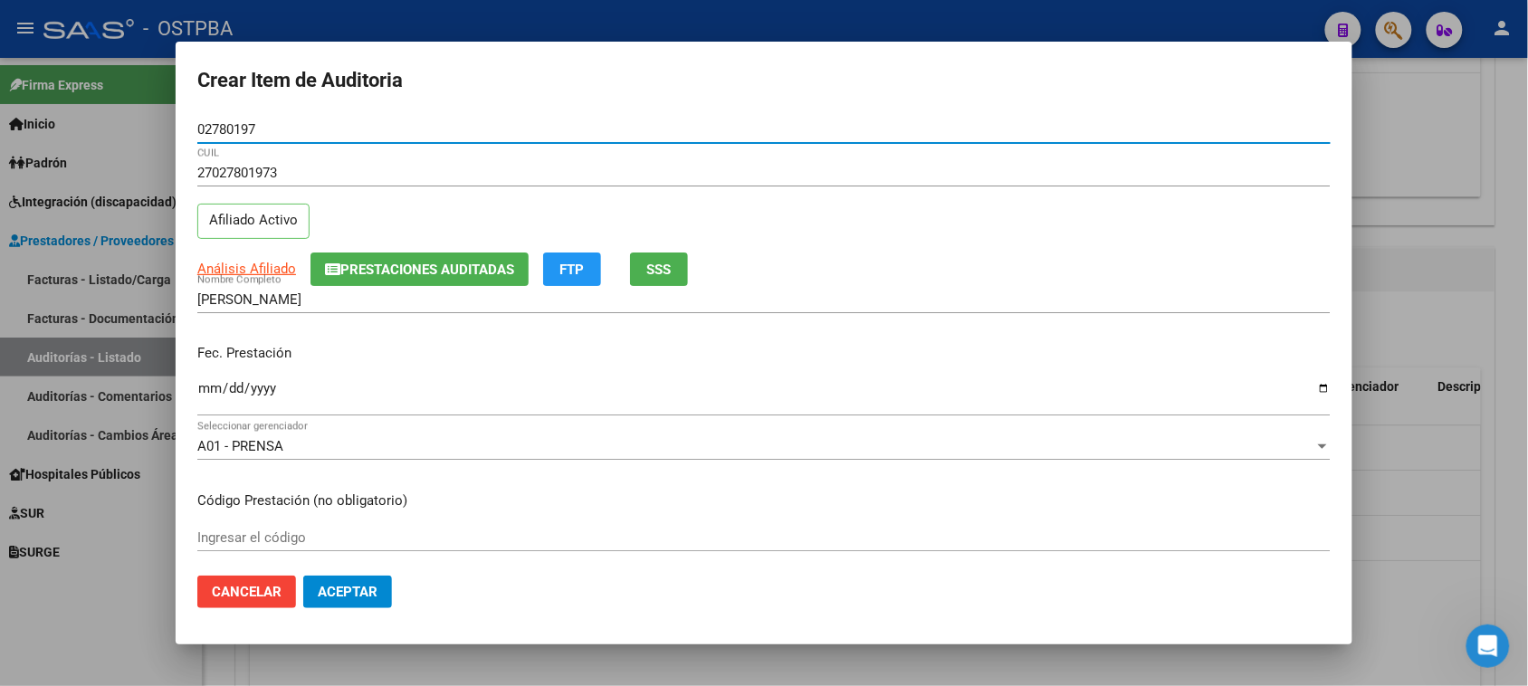
type input "02780197"
click at [213, 383] on input "Ingresar la fecha" at bounding box center [763, 395] width 1133 height 29
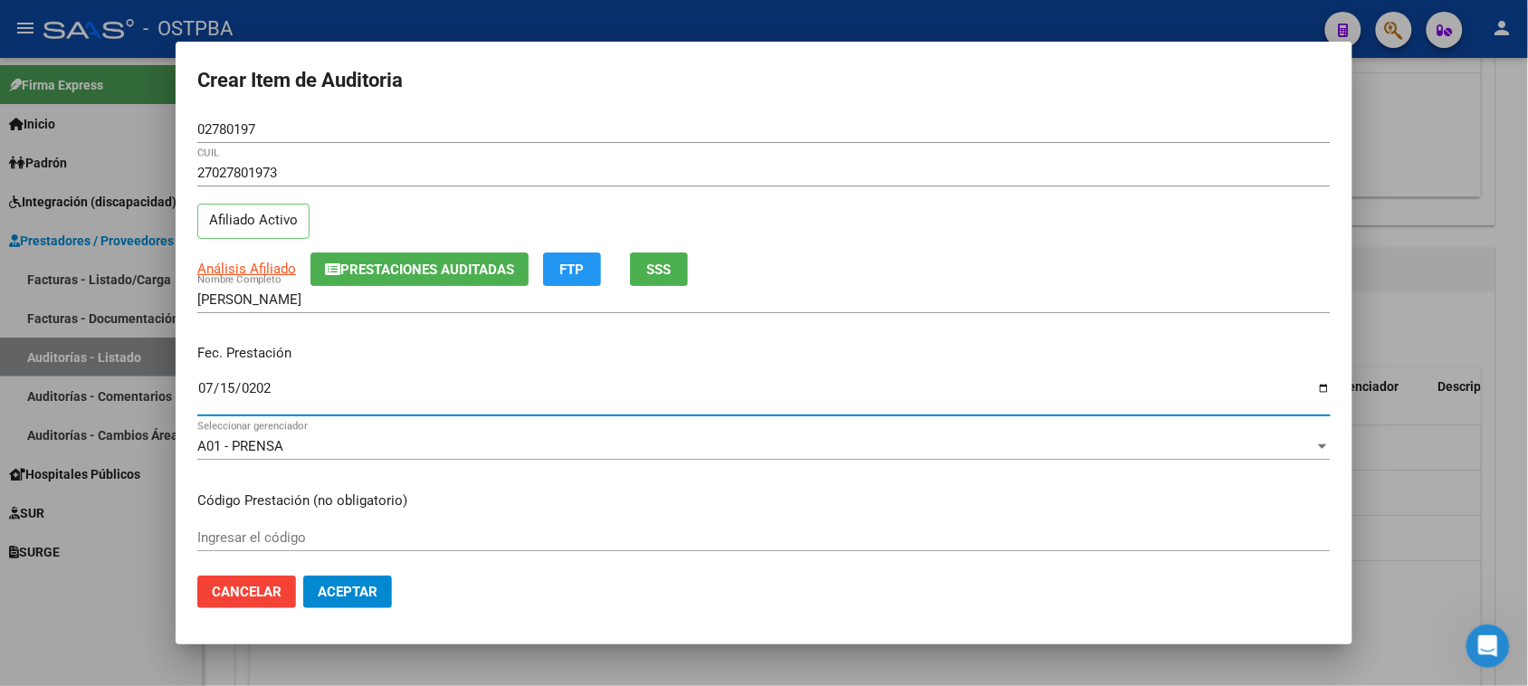
type input "[DATE]"
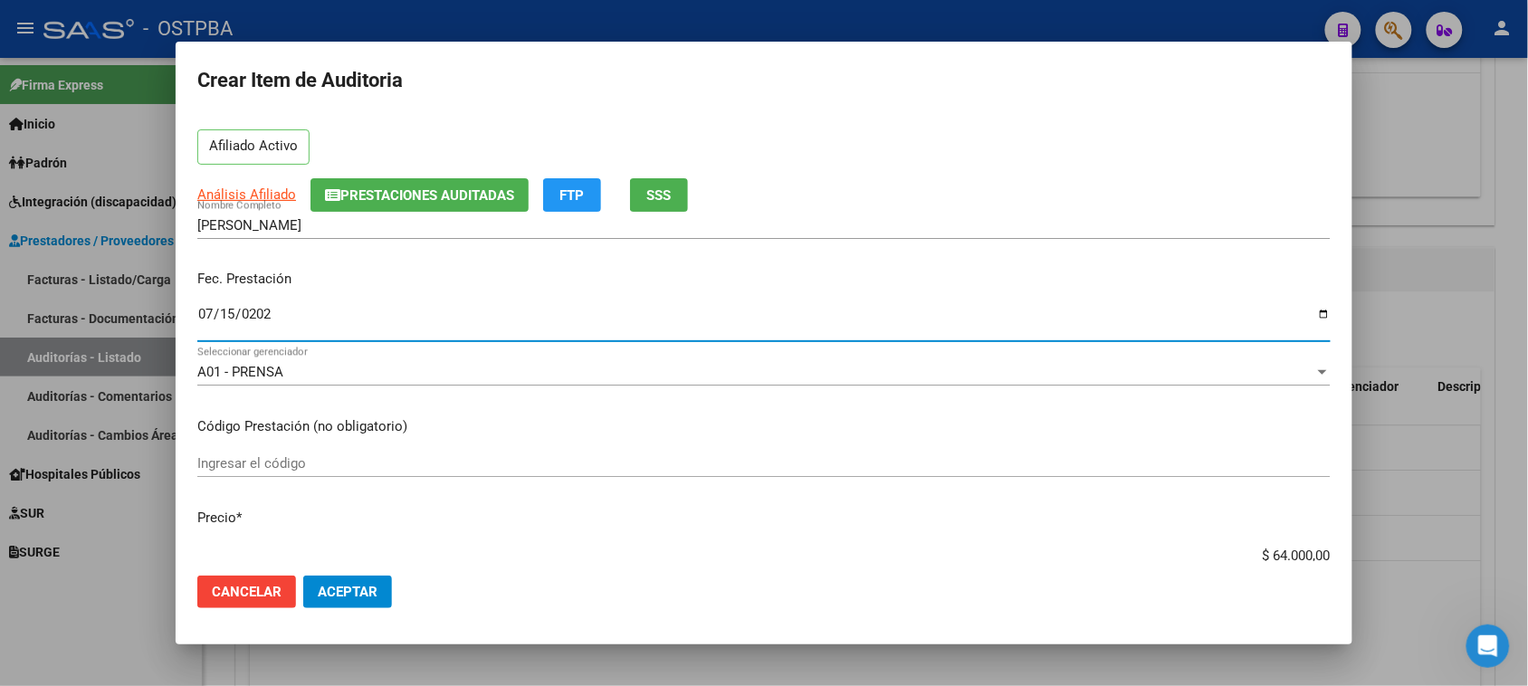
scroll to position [113, 0]
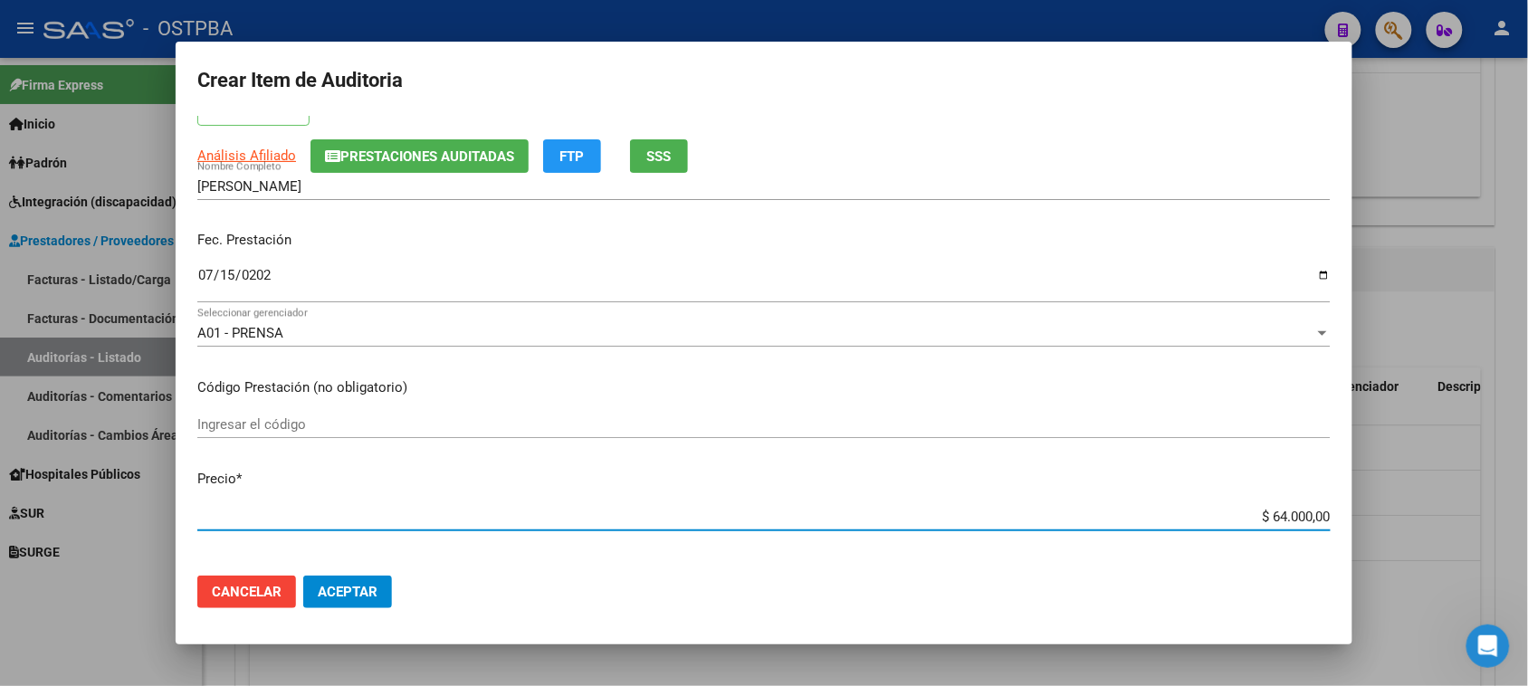
click at [1259, 520] on input "$ 64.000,00" at bounding box center [763, 517] width 1133 height 16
type input "$ 164.000,00"
type input "$ 1.564.000,00"
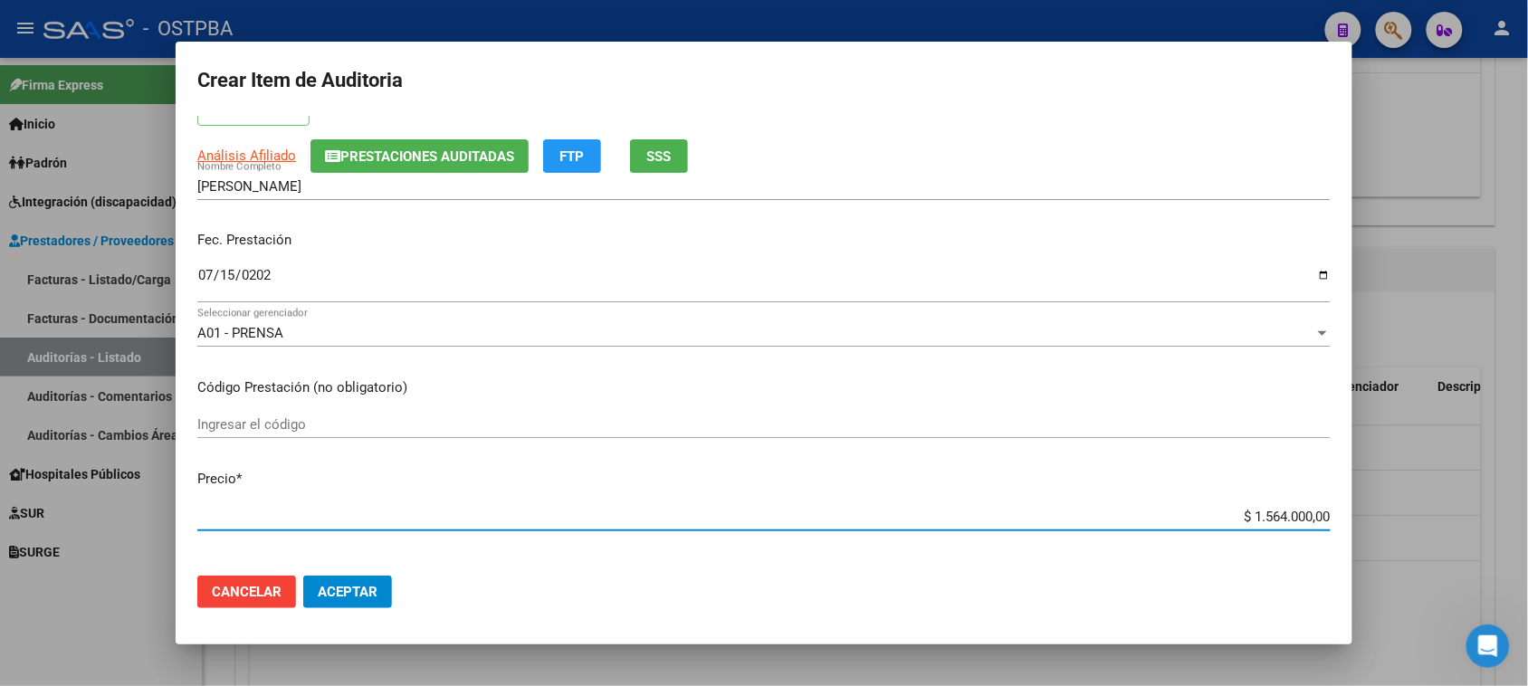
type input "$ 154.000,00"
type input "$ 15.000,00"
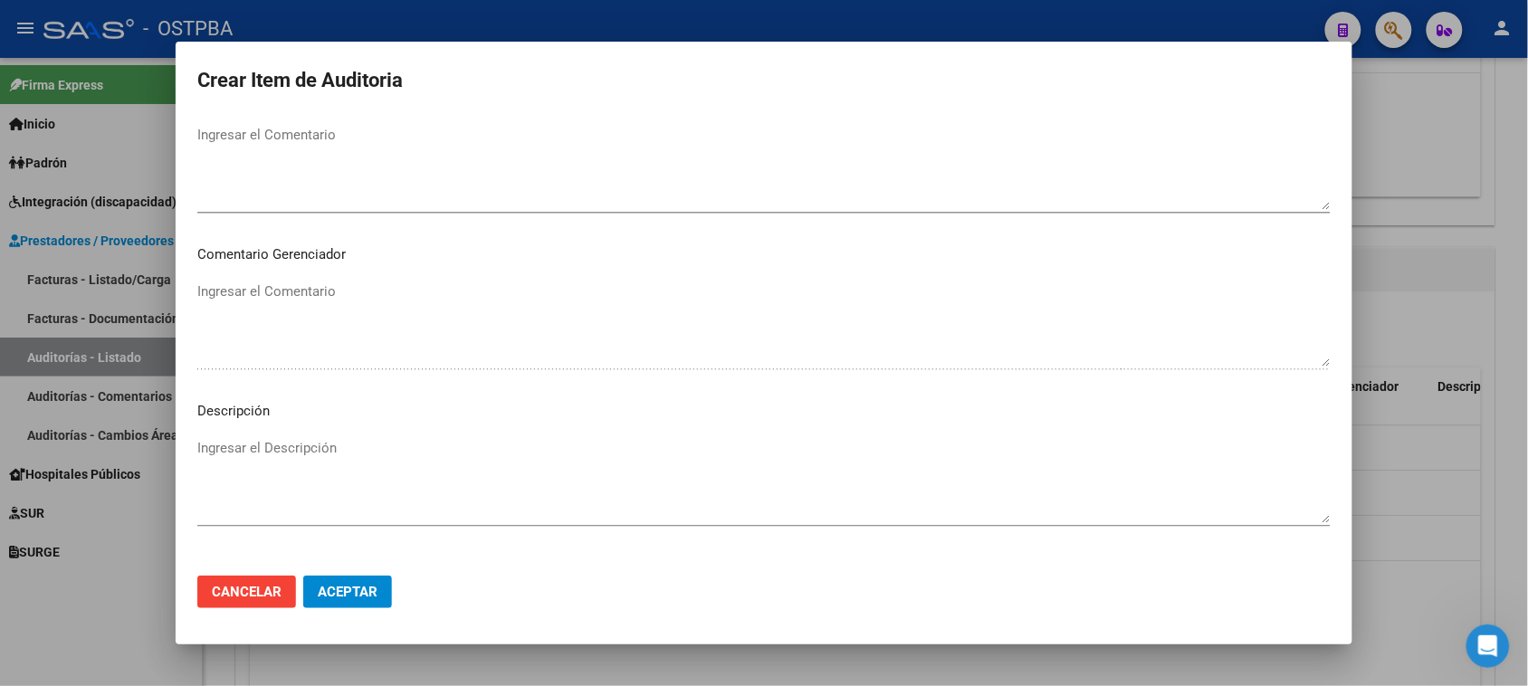
scroll to position [1182, 0]
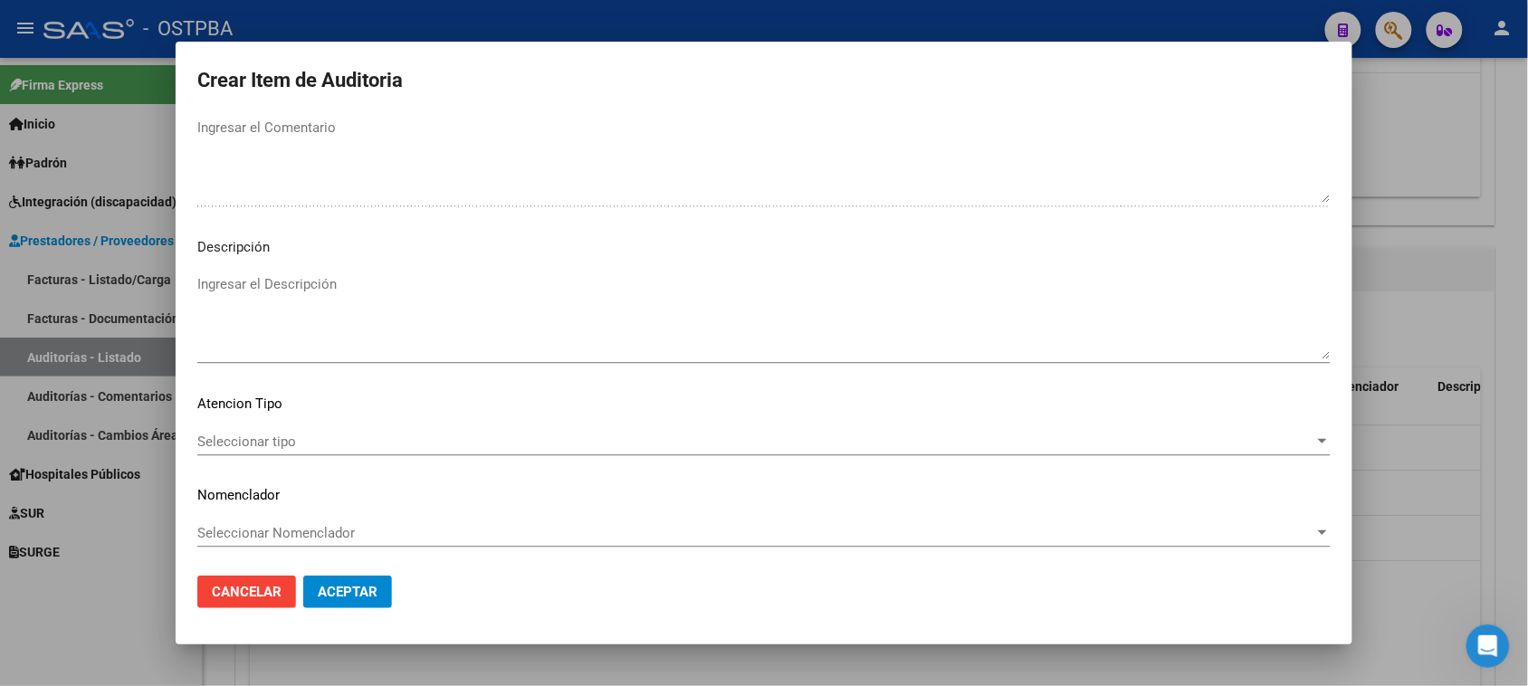
click at [259, 439] on span "Seleccionar tipo" at bounding box center [755, 442] width 1117 height 16
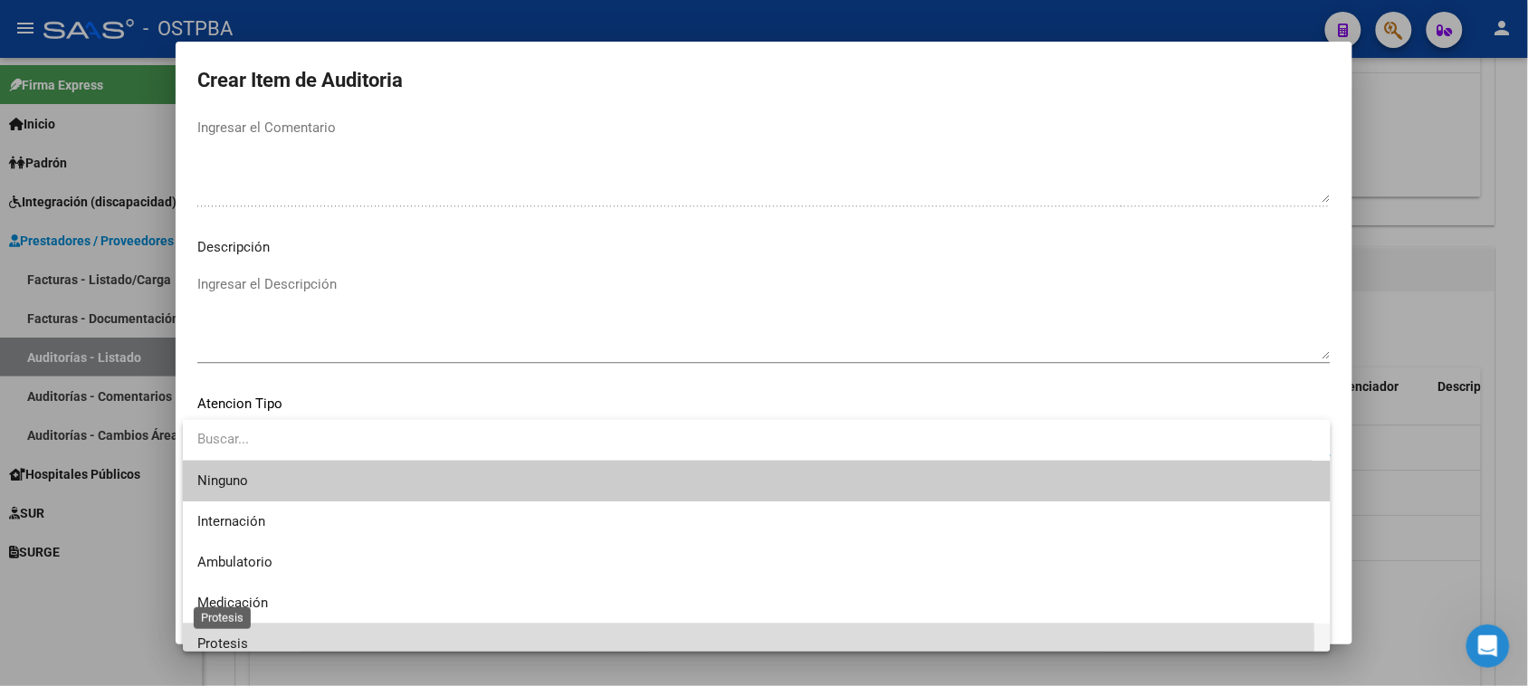
click at [232, 644] on span "Protesis" at bounding box center [222, 643] width 51 height 16
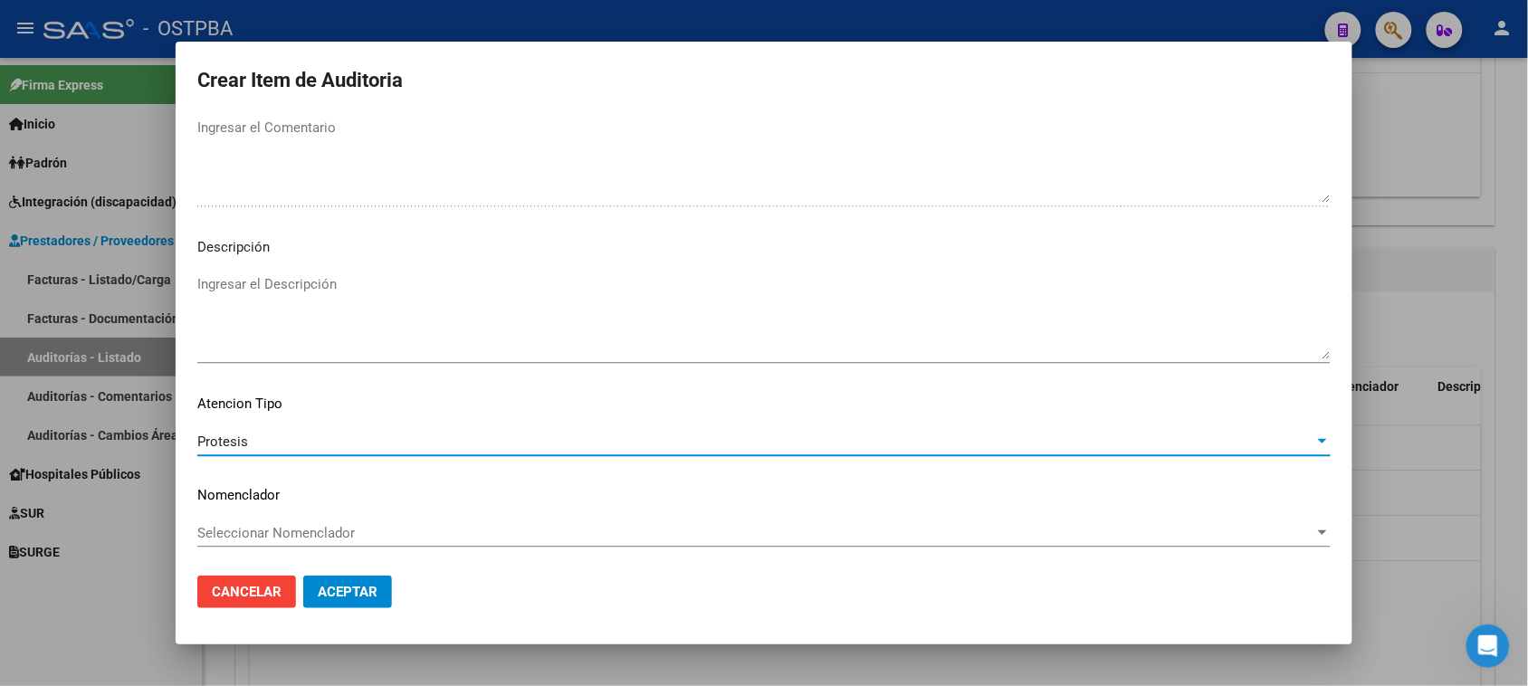
click at [329, 591] on span "Aceptar" at bounding box center [348, 592] width 60 height 16
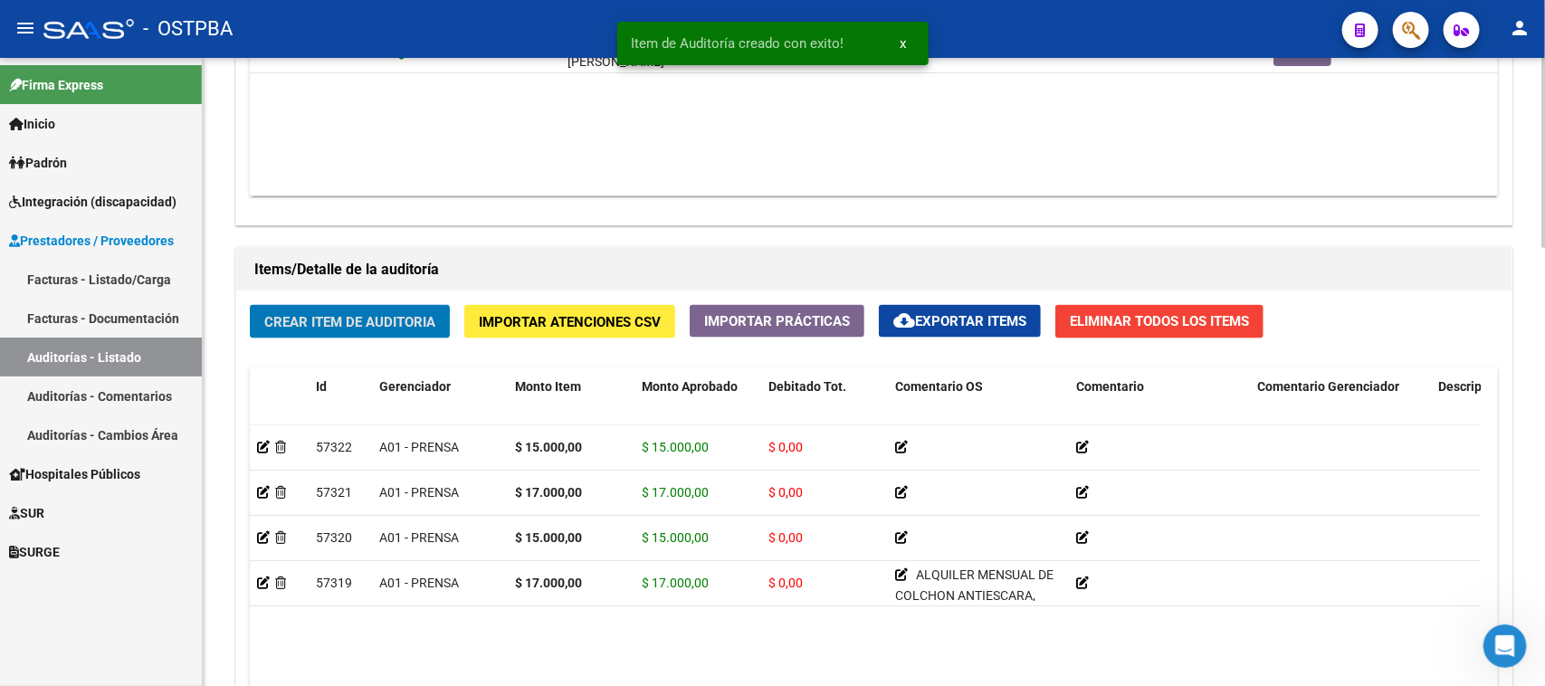
click at [323, 318] on span "Crear Item de Auditoria" at bounding box center [349, 322] width 171 height 16
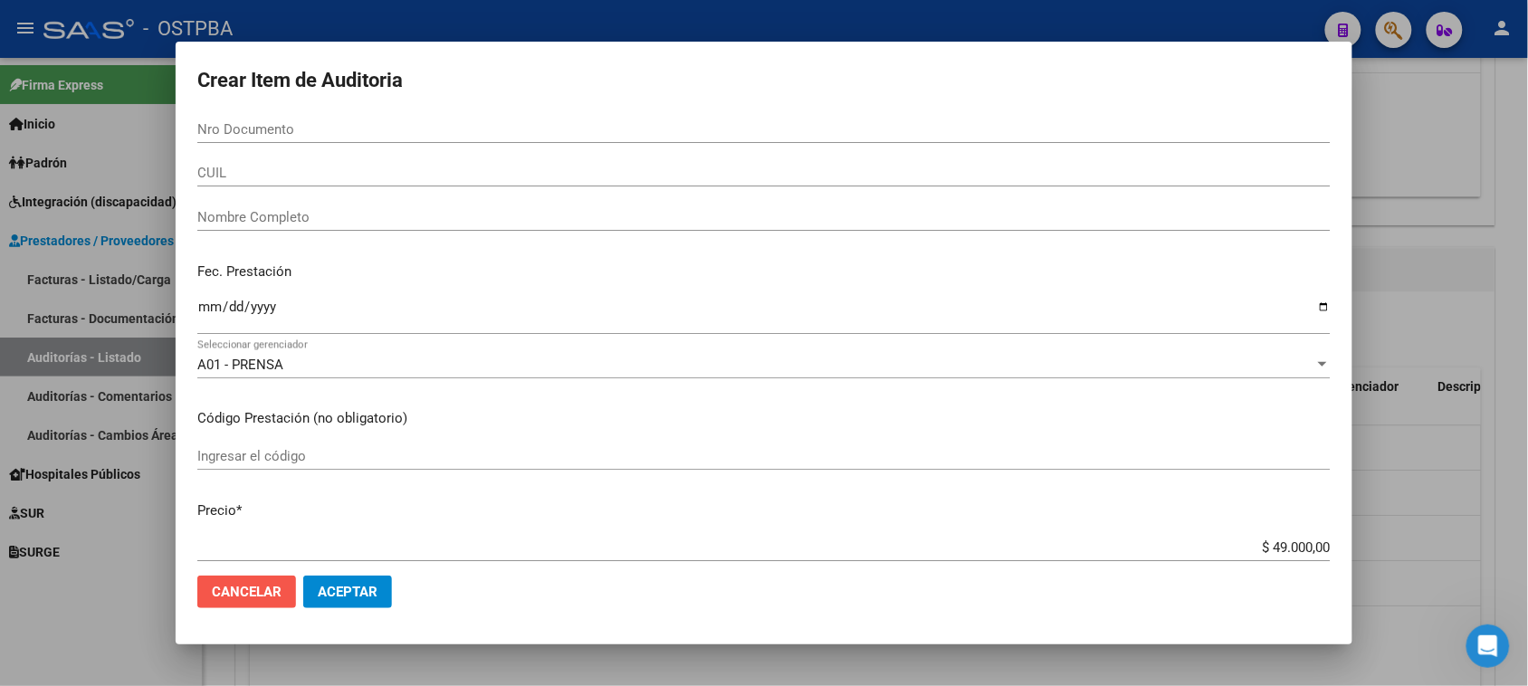
click at [260, 593] on span "Cancelar" at bounding box center [247, 592] width 70 height 16
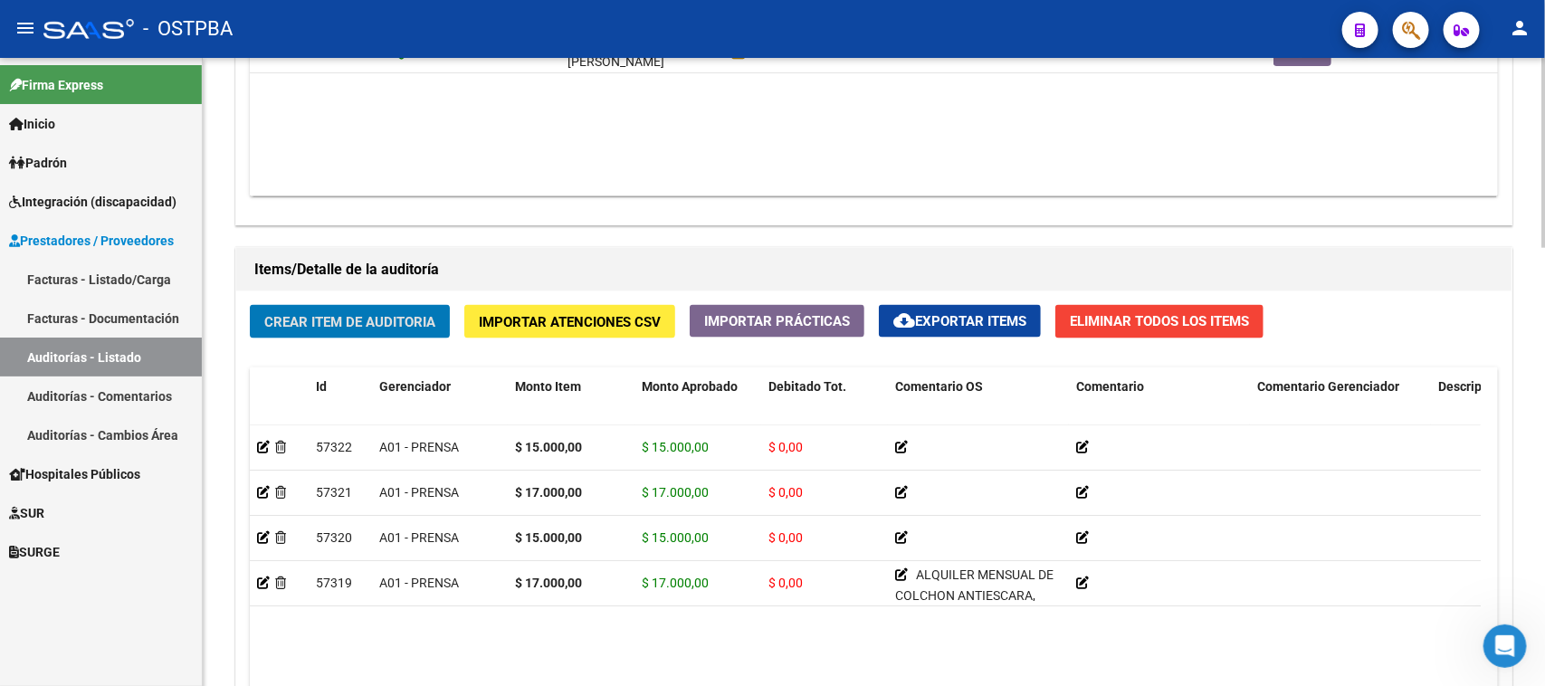
click at [357, 301] on div "Crear Item de Auditoria Importar Atenciones CSV Importar Prácticas cloud_downlo…" at bounding box center [873, 583] width 1275 height 585
click at [351, 314] on span "Crear Item de Auditoria" at bounding box center [349, 322] width 171 height 16
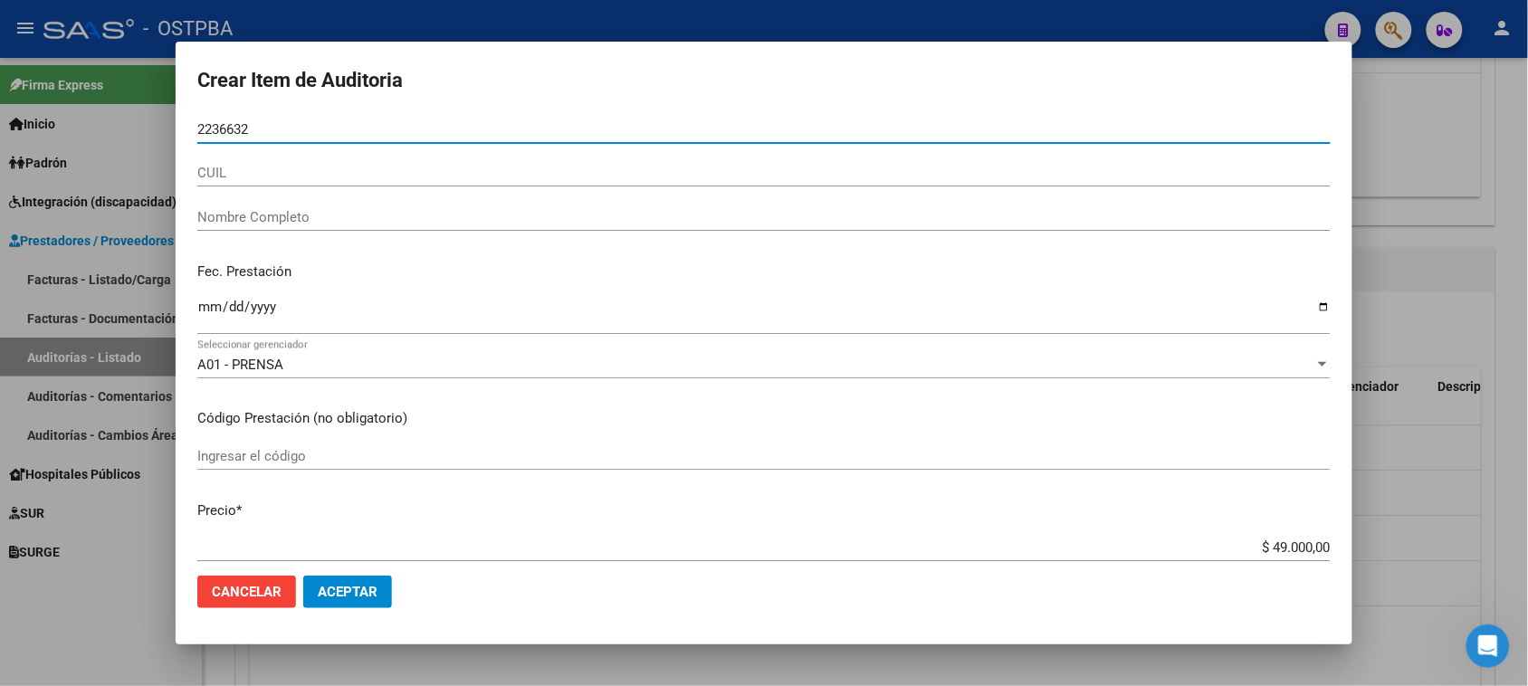
type input "22366322"
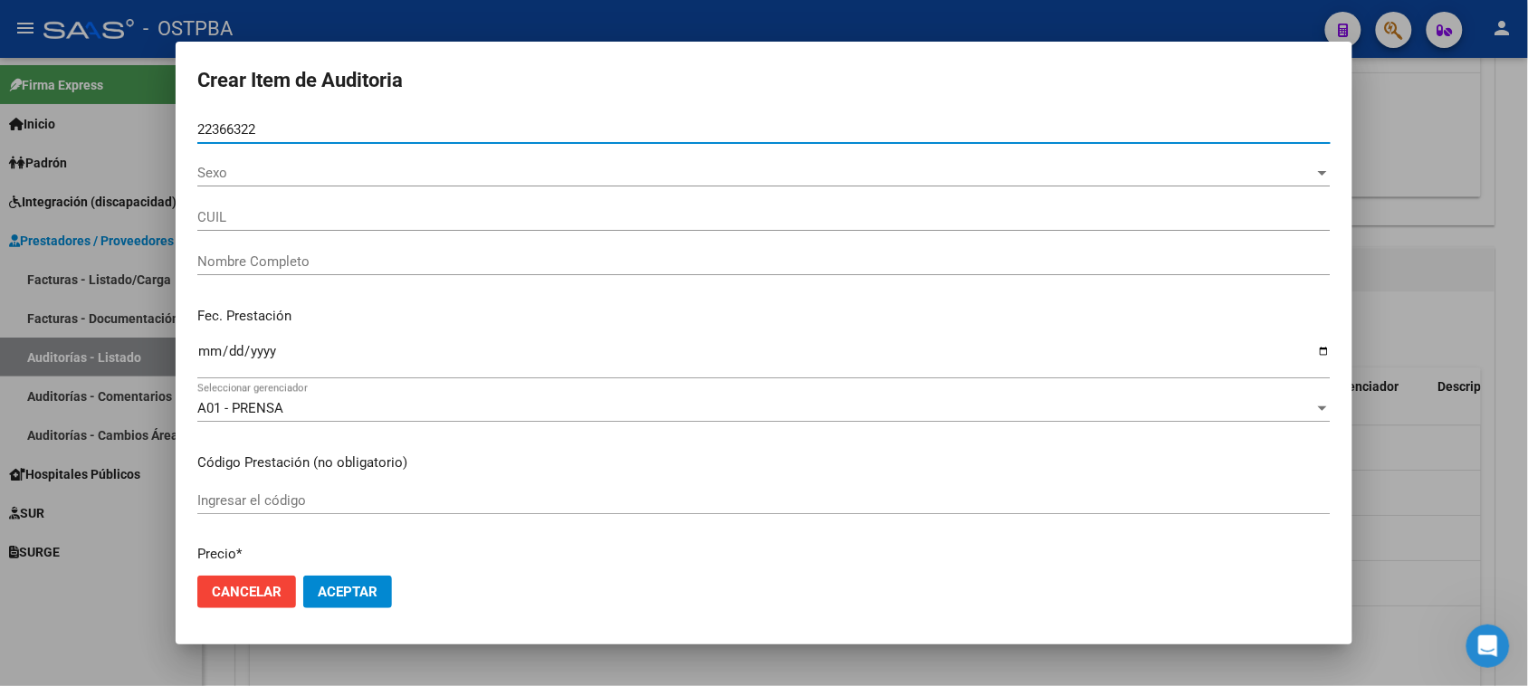
type input "24223663229"
type input "[PERSON_NAME] [PERSON_NAME]"
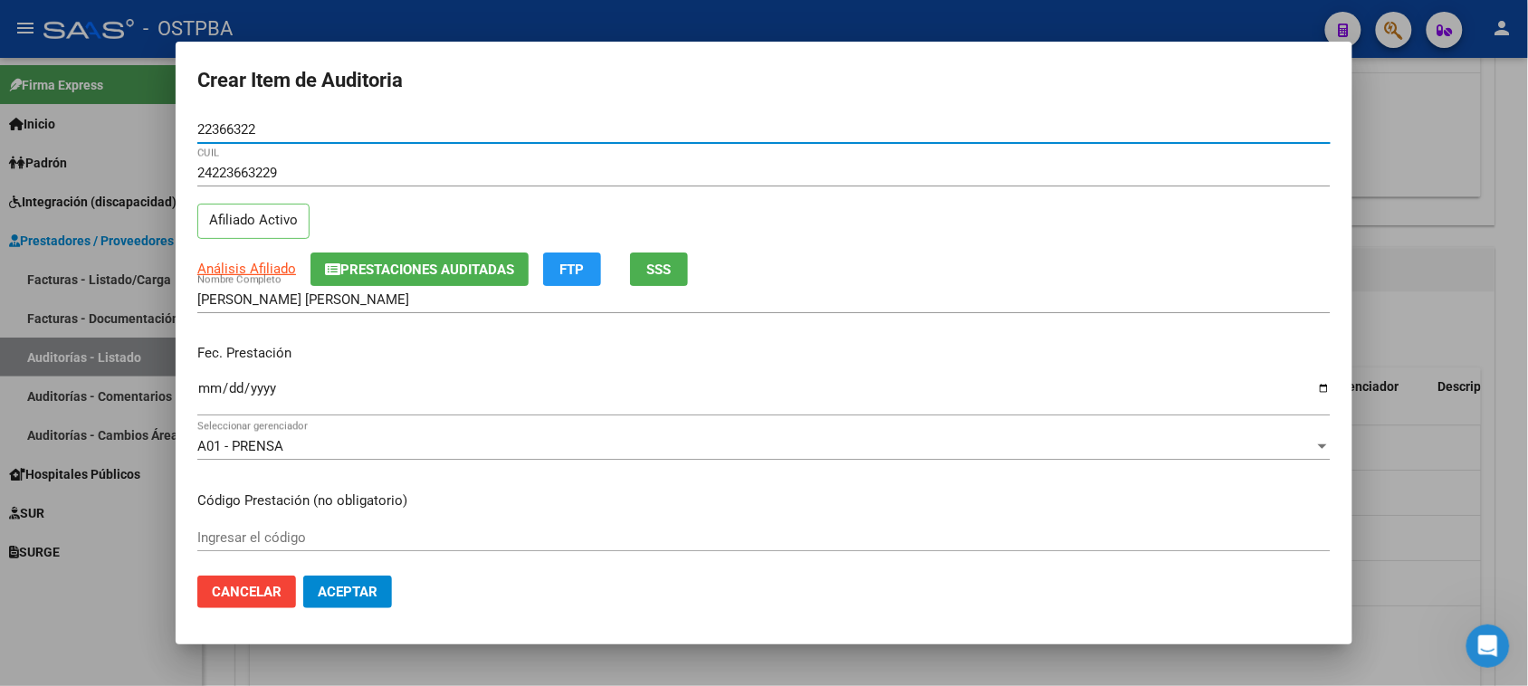
type input "22366322"
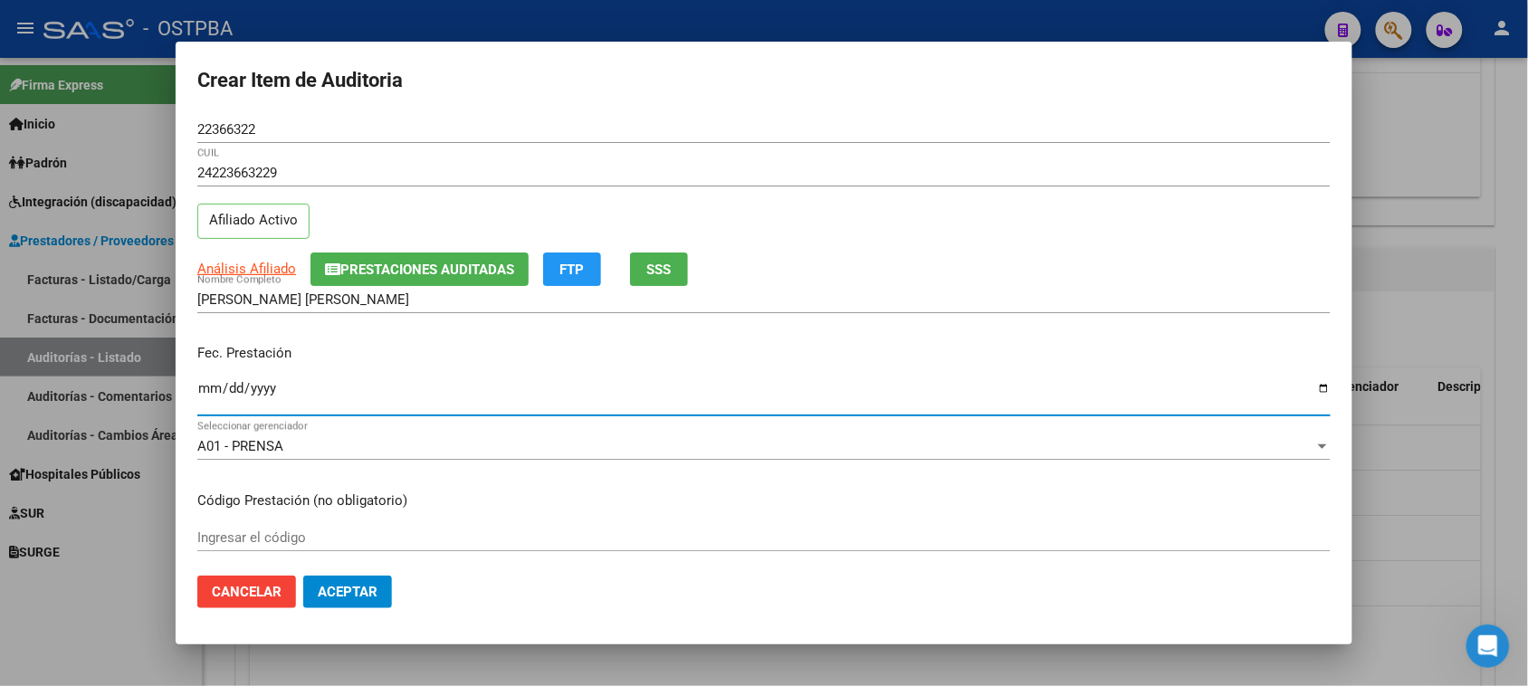
click at [213, 389] on input "Ingresar la fecha" at bounding box center [763, 395] width 1133 height 29
type input "[DATE]"
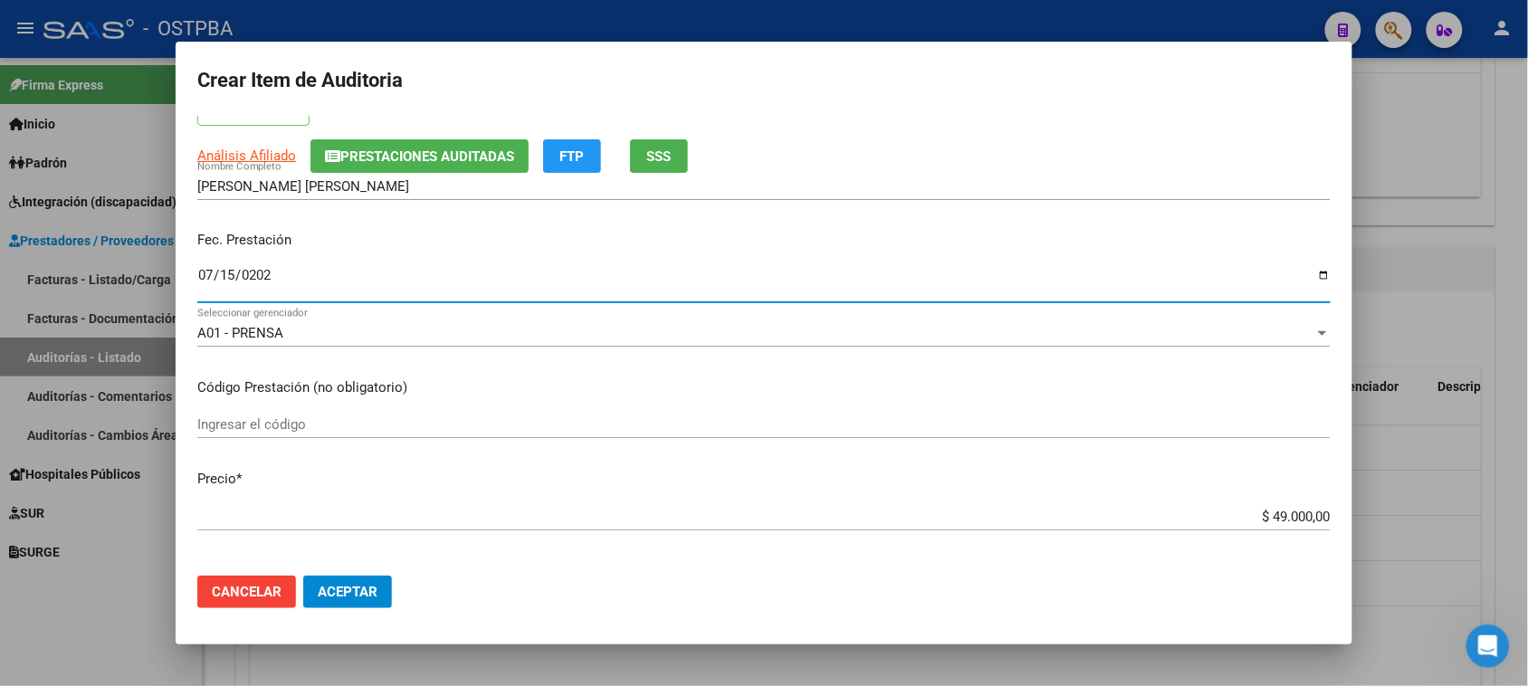
click at [1258, 514] on input "$ 49.000,00" at bounding box center [763, 517] width 1133 height 16
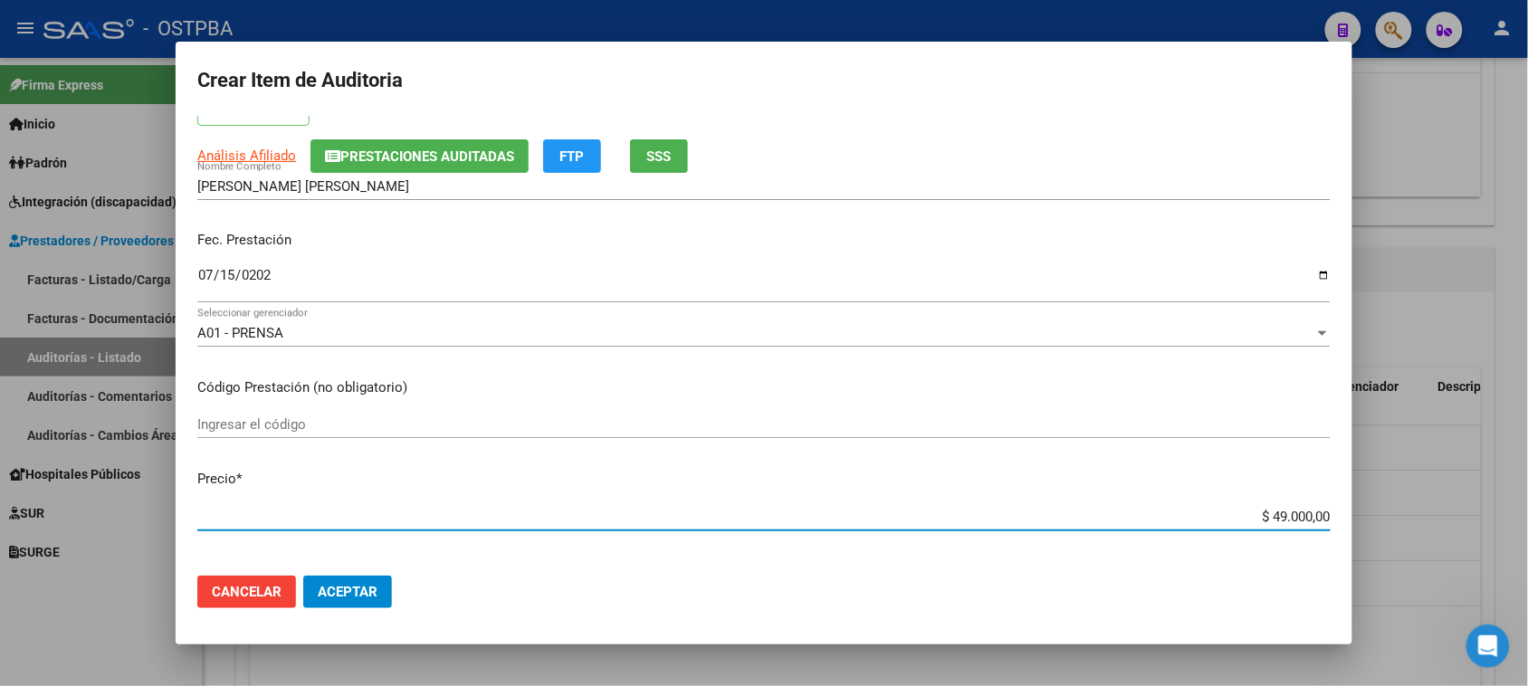
type input "$ 149.000,00"
type input "$ 1.549.000,00"
type input "$ 15.049.000,00"
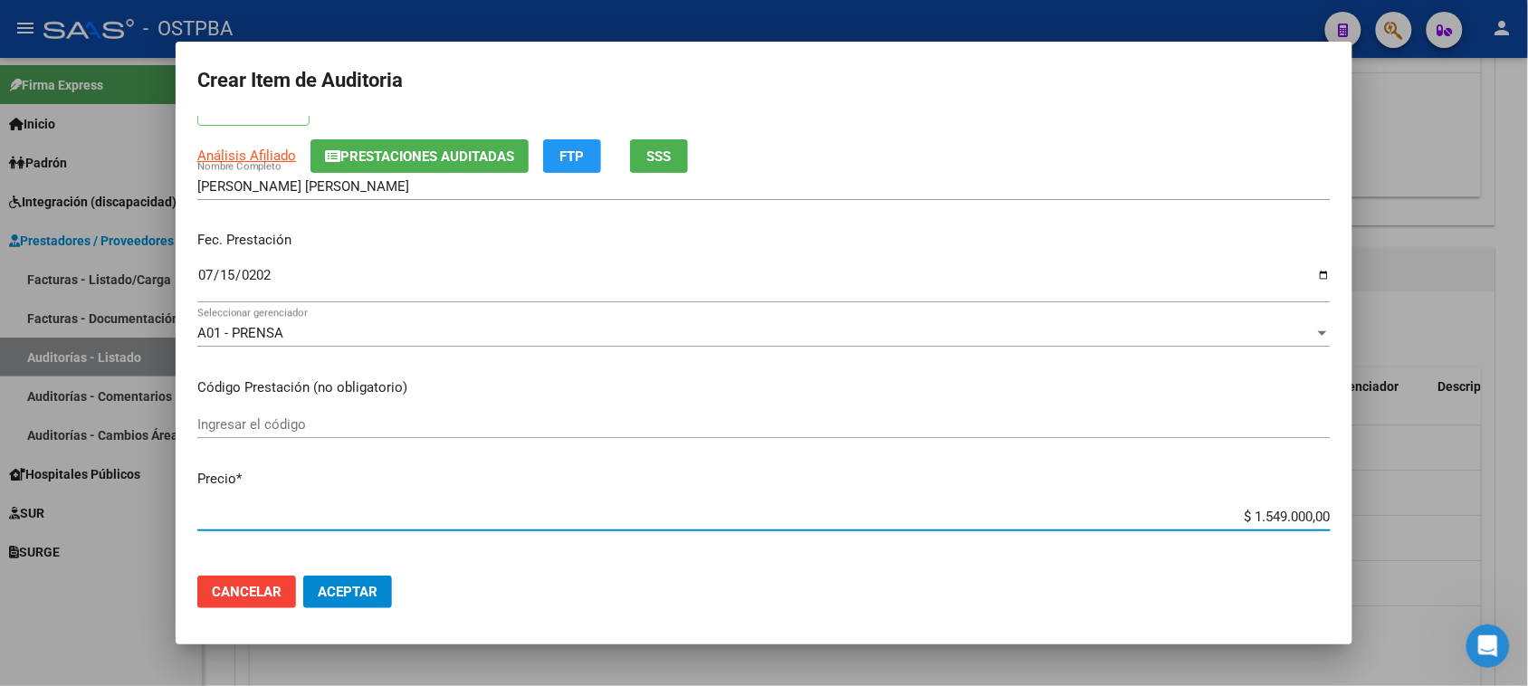
type input "$ 15.049.000,00"
type input "$ 150.049.000,00"
type input "$ 15.009.000,00"
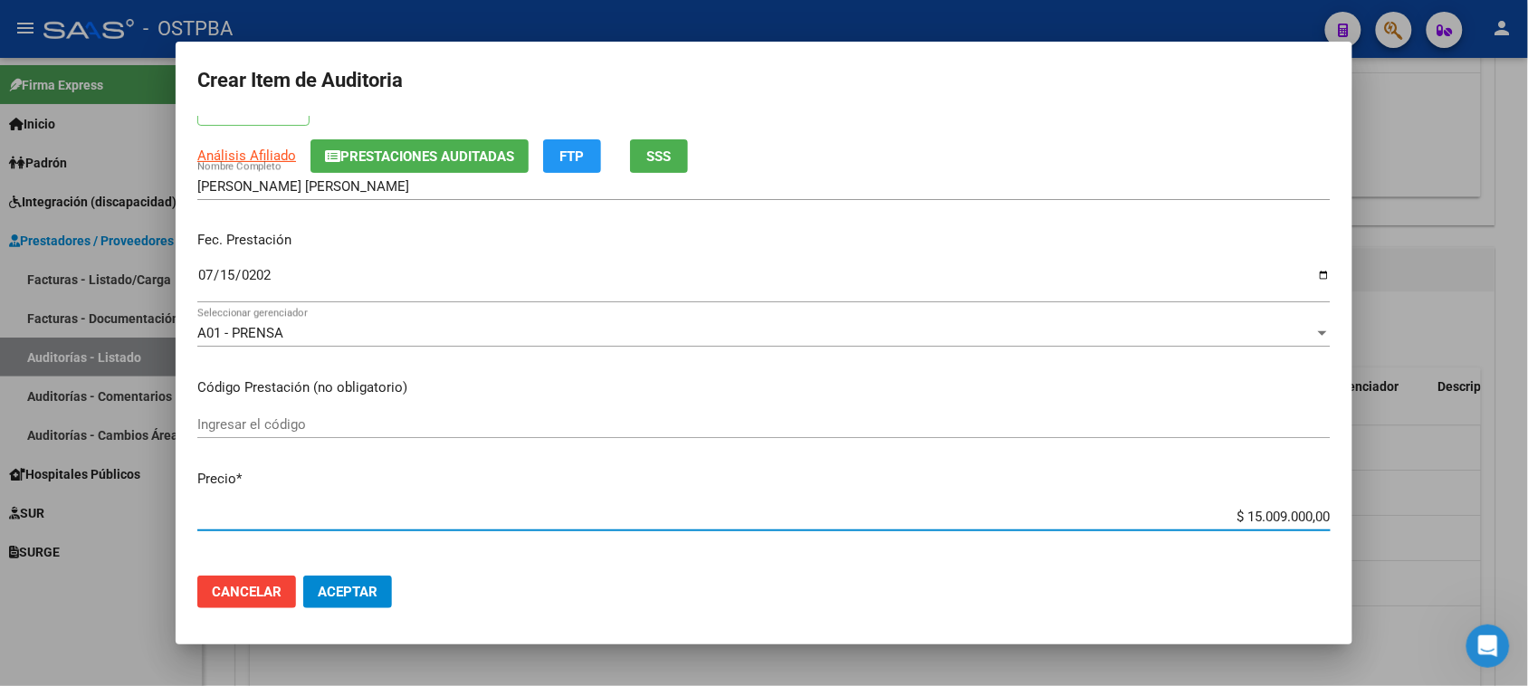
type input "$ 1.500.000,00"
type input "$ 150.000,00"
type input "$ 15.000,00"
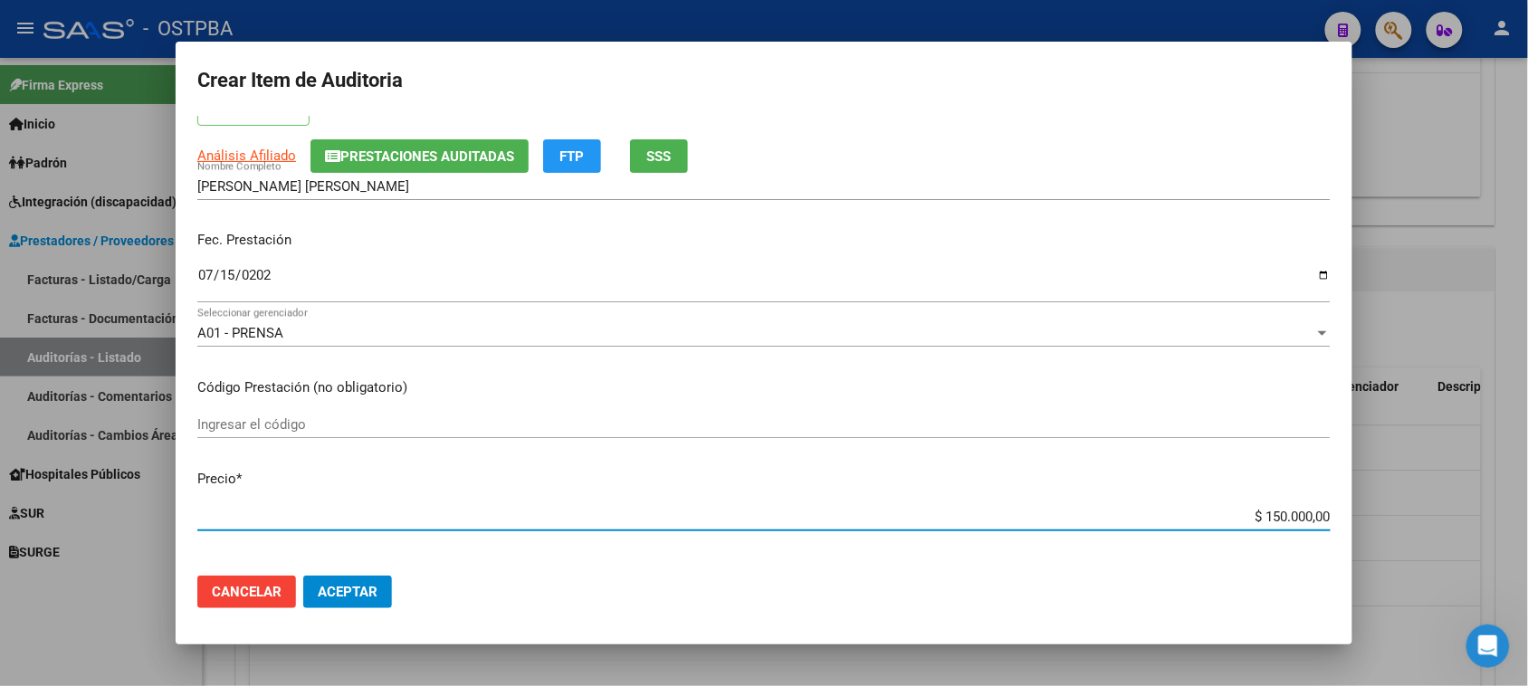
type input "$ 15.000,00"
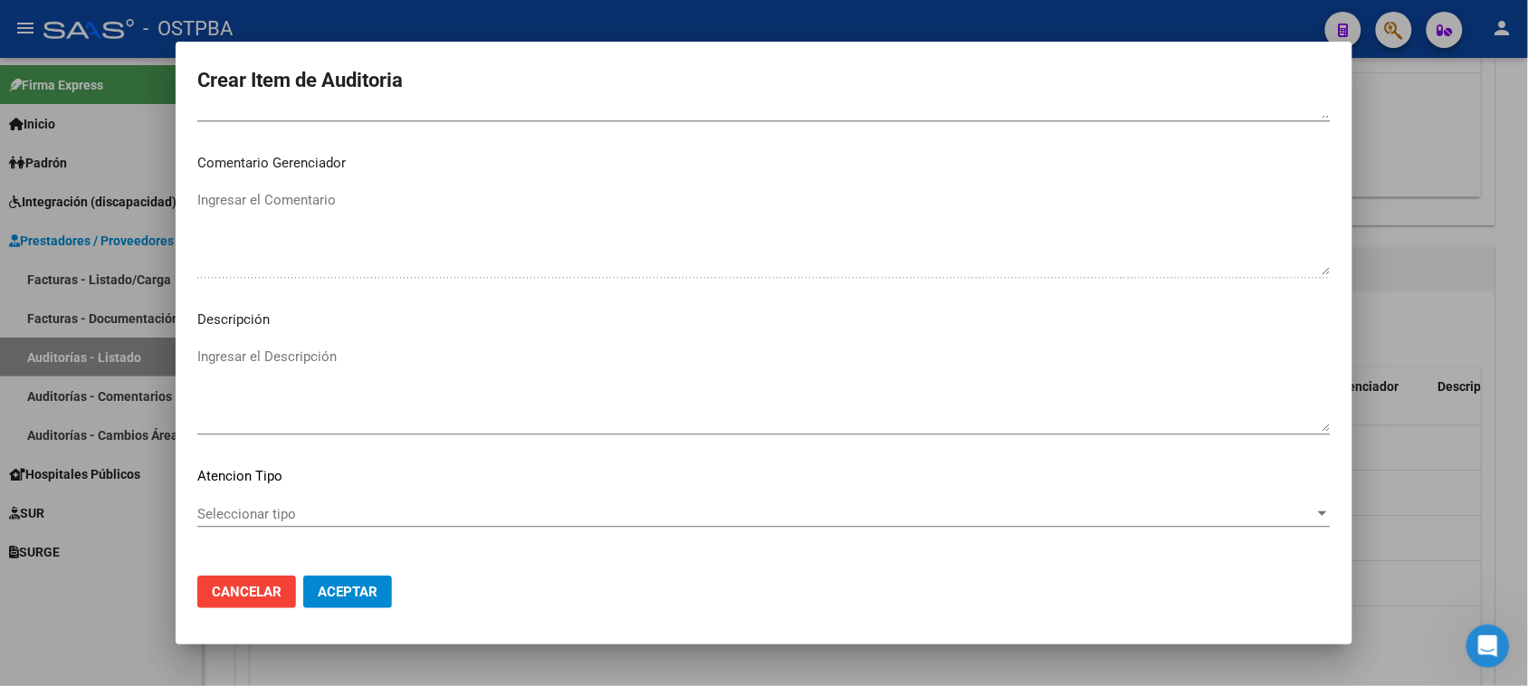
scroll to position [1182, 0]
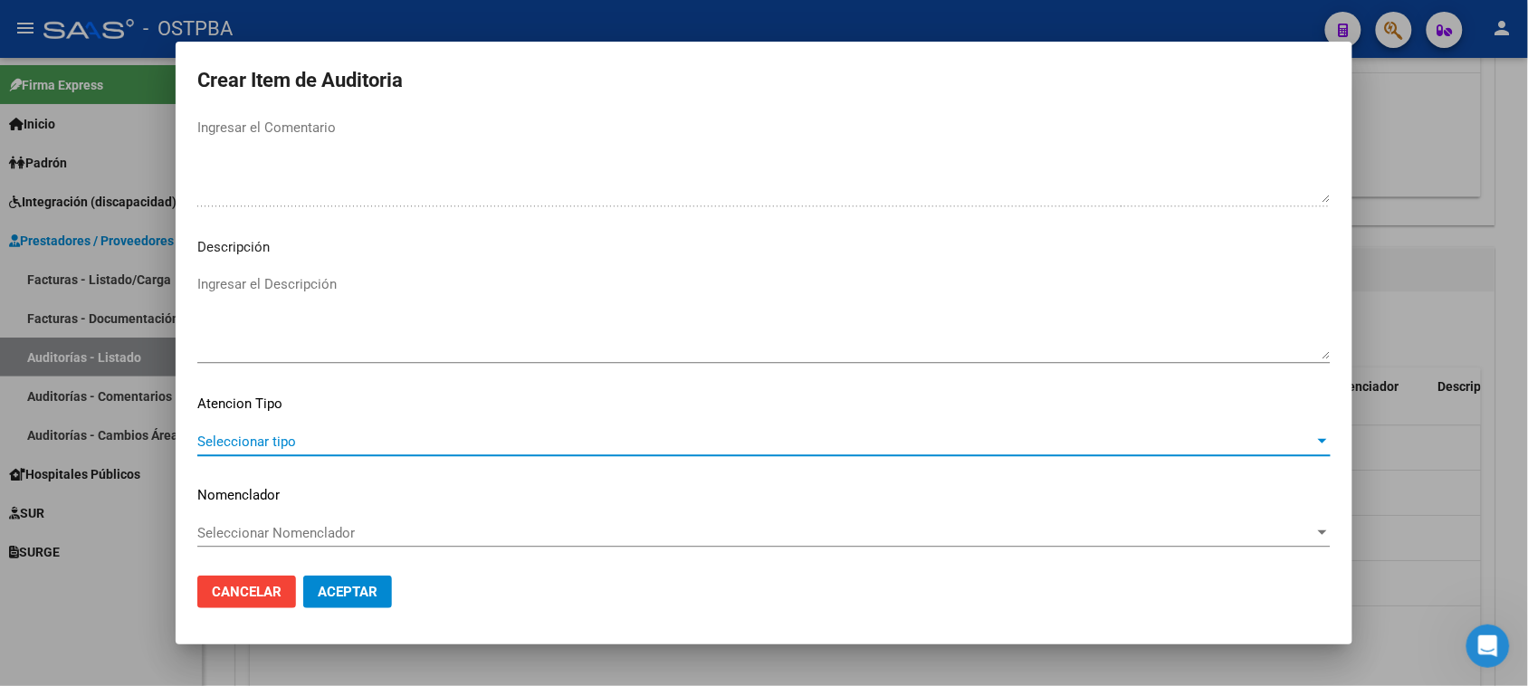
click at [213, 435] on span "Seleccionar tipo" at bounding box center [755, 442] width 1117 height 16
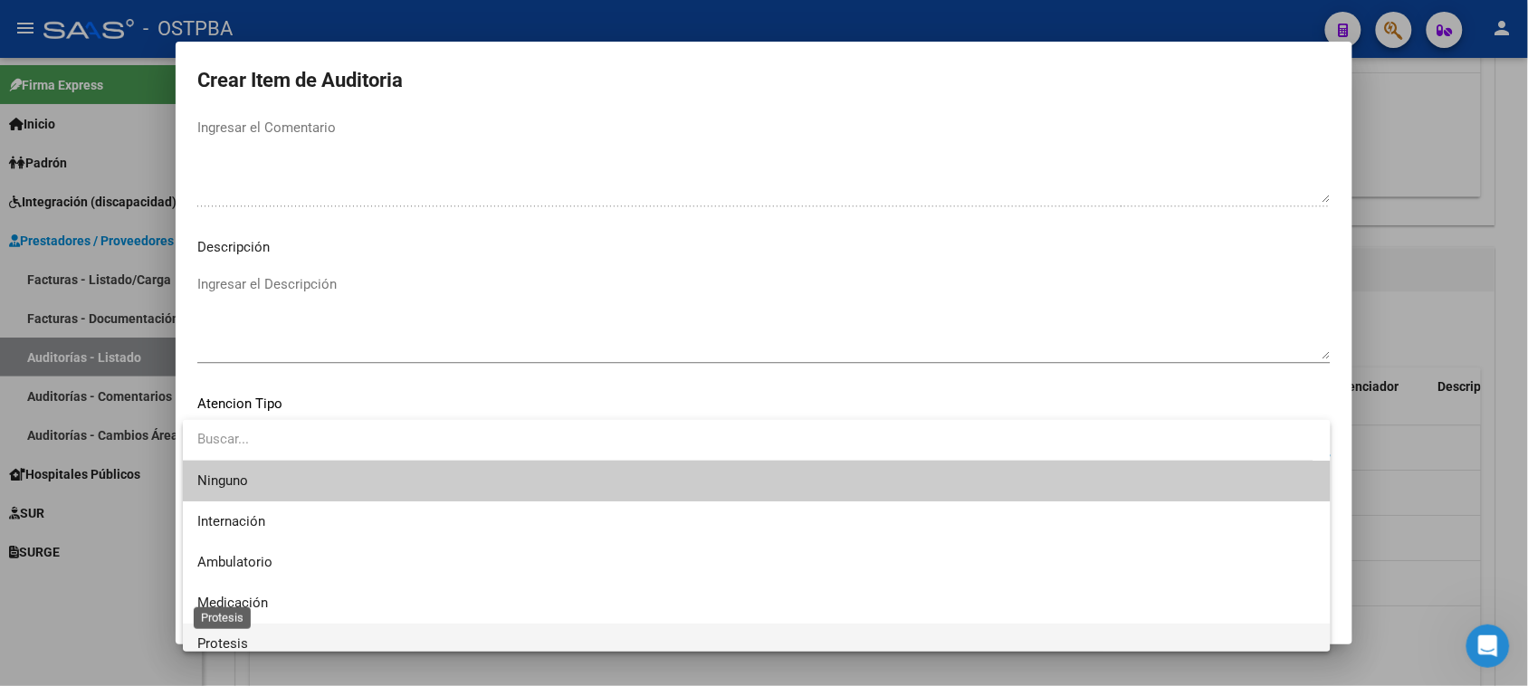
click at [222, 640] on span "Protesis" at bounding box center [222, 643] width 51 height 16
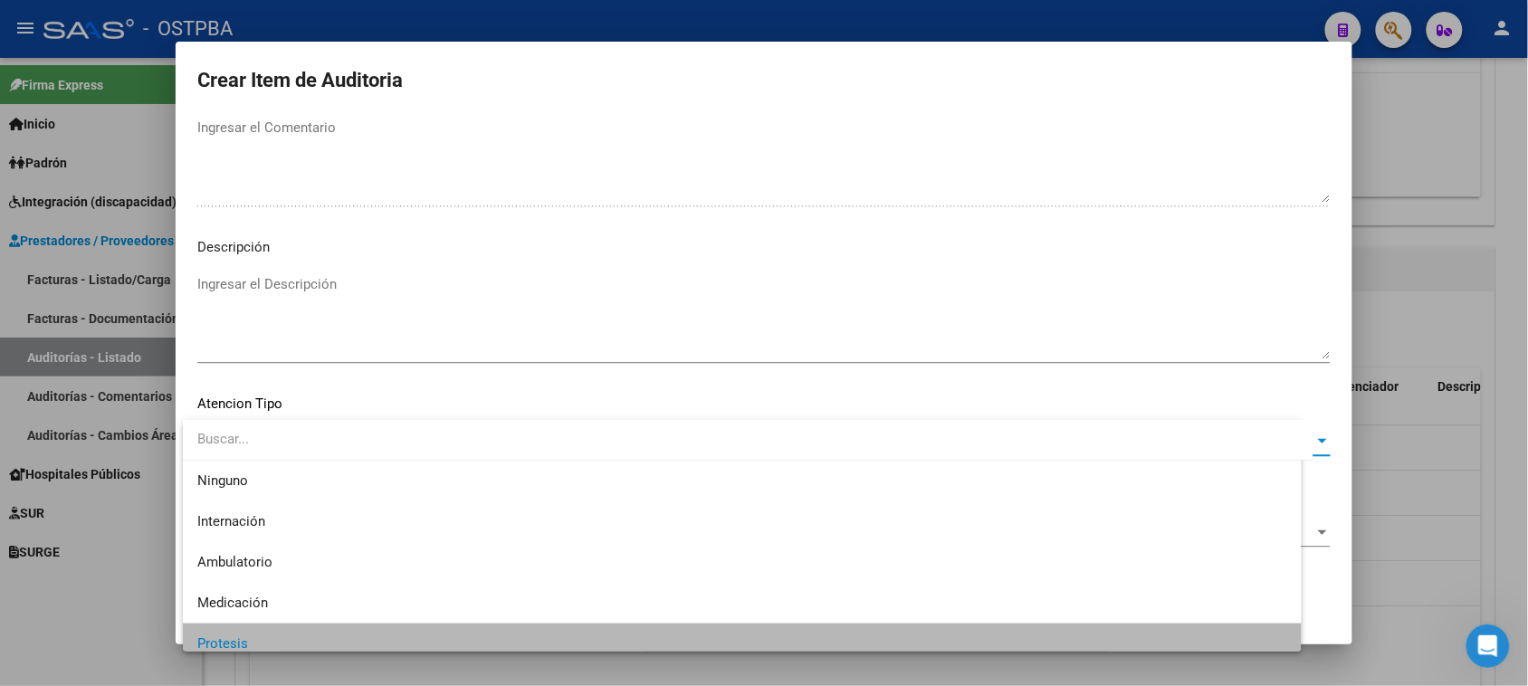
scroll to position [12, 0]
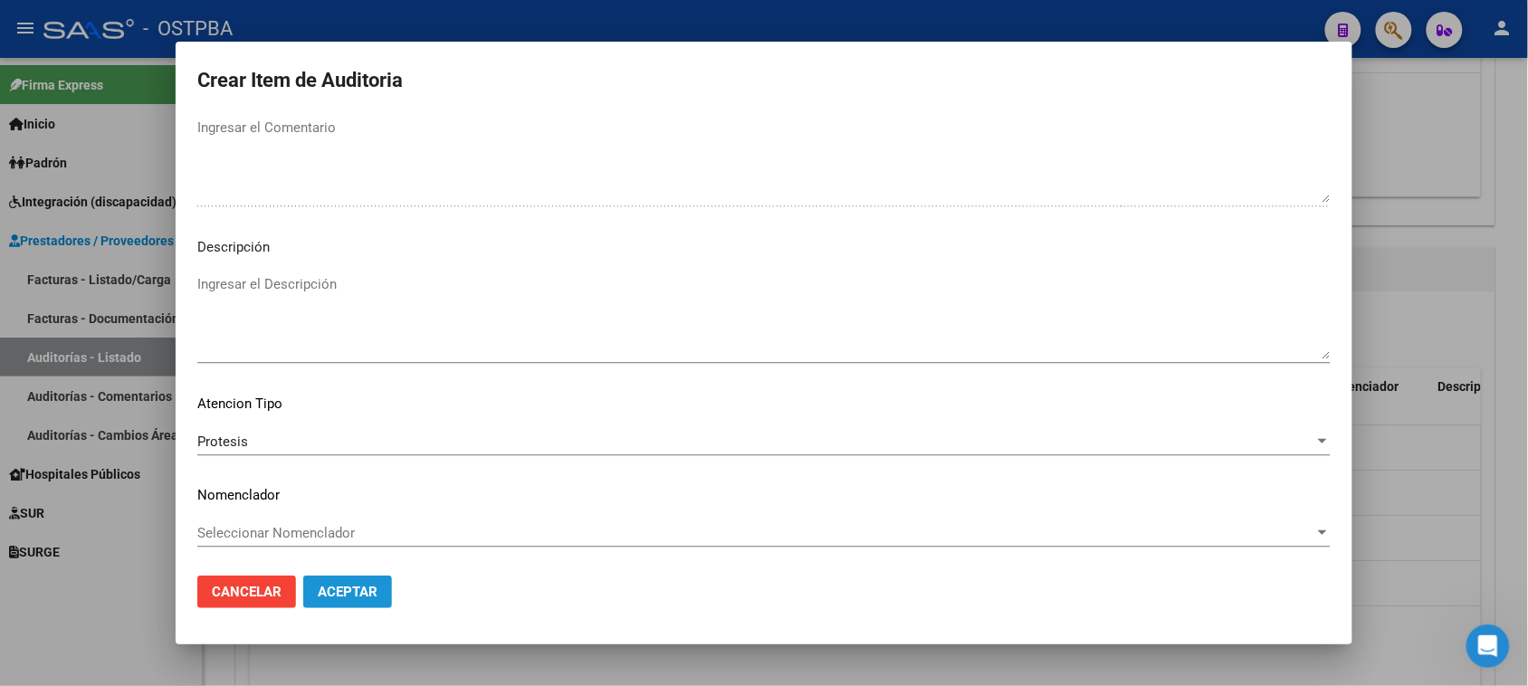
click at [332, 582] on button "Aceptar" at bounding box center [347, 592] width 89 height 33
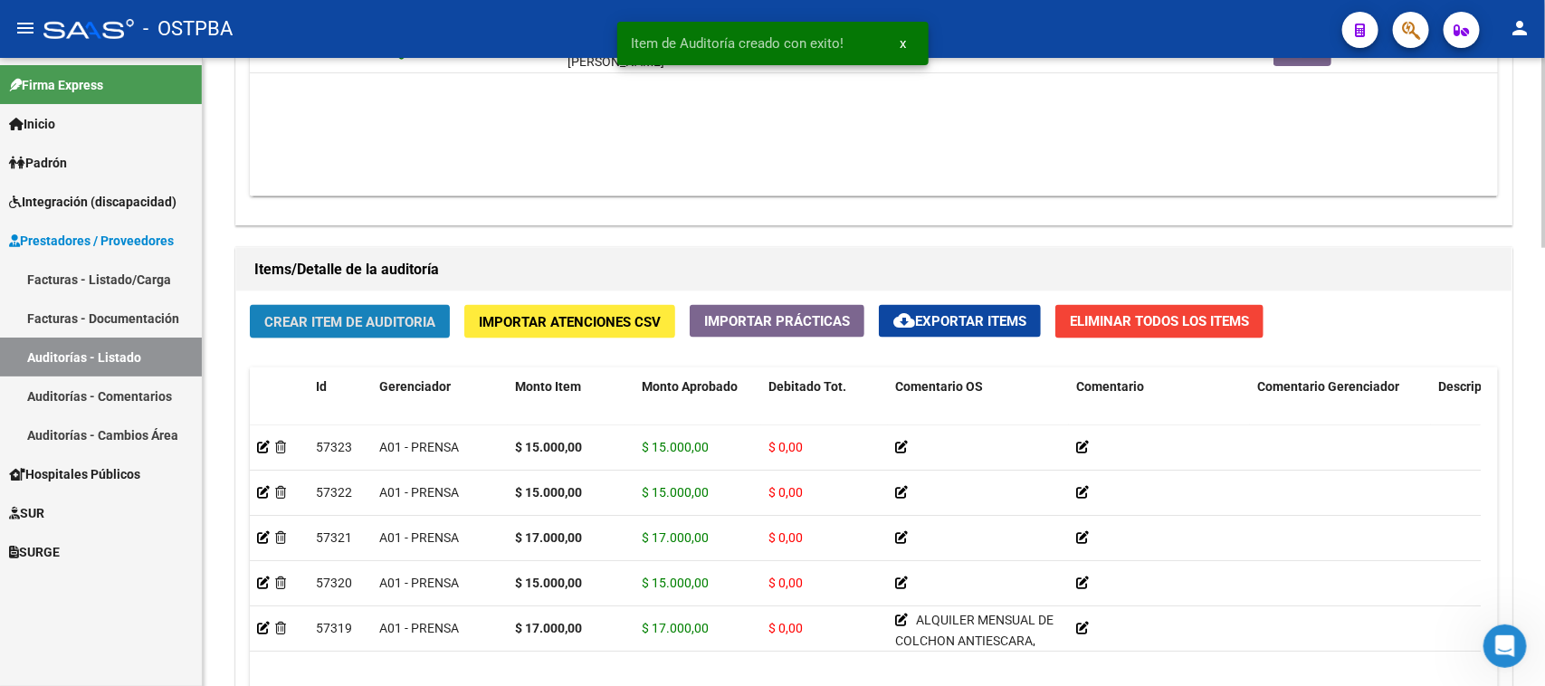
click at [333, 314] on span "Crear Item de Auditoria" at bounding box center [349, 322] width 171 height 16
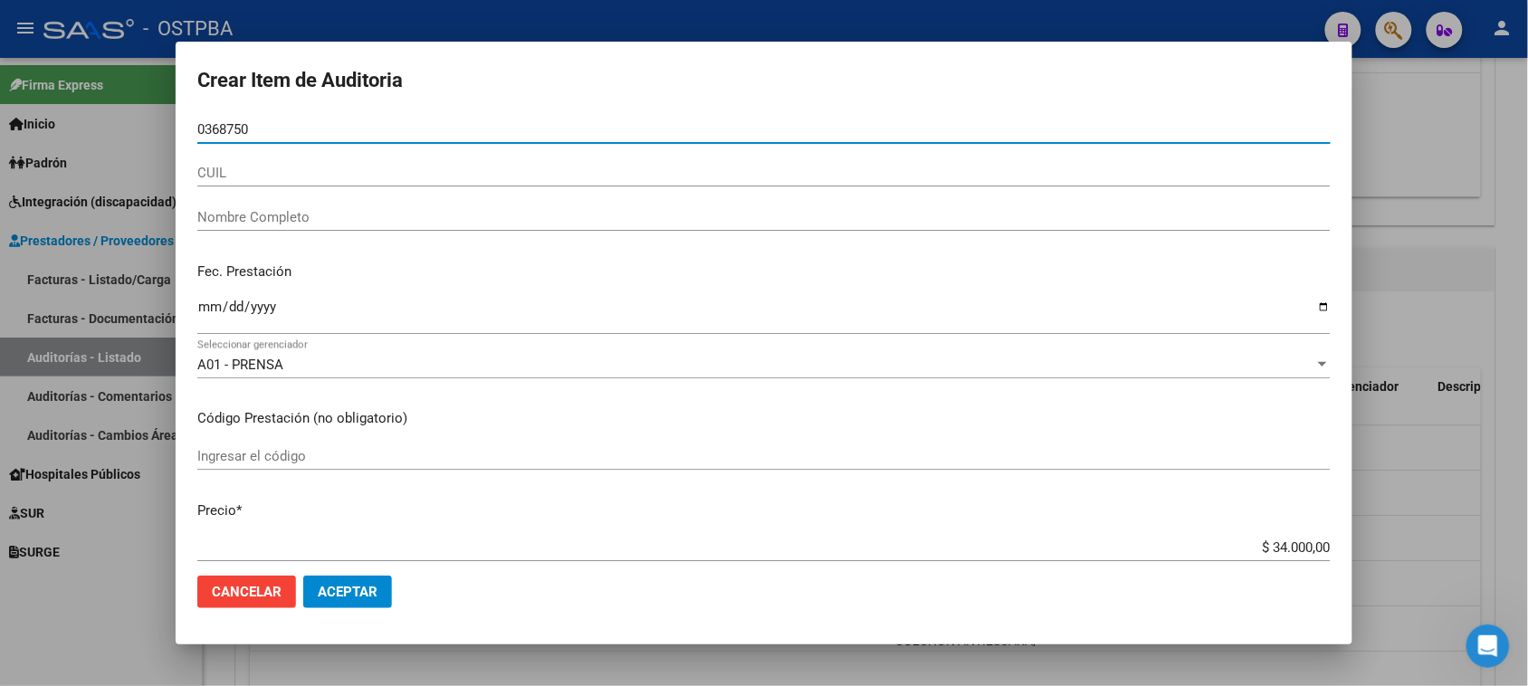
type input "03687506"
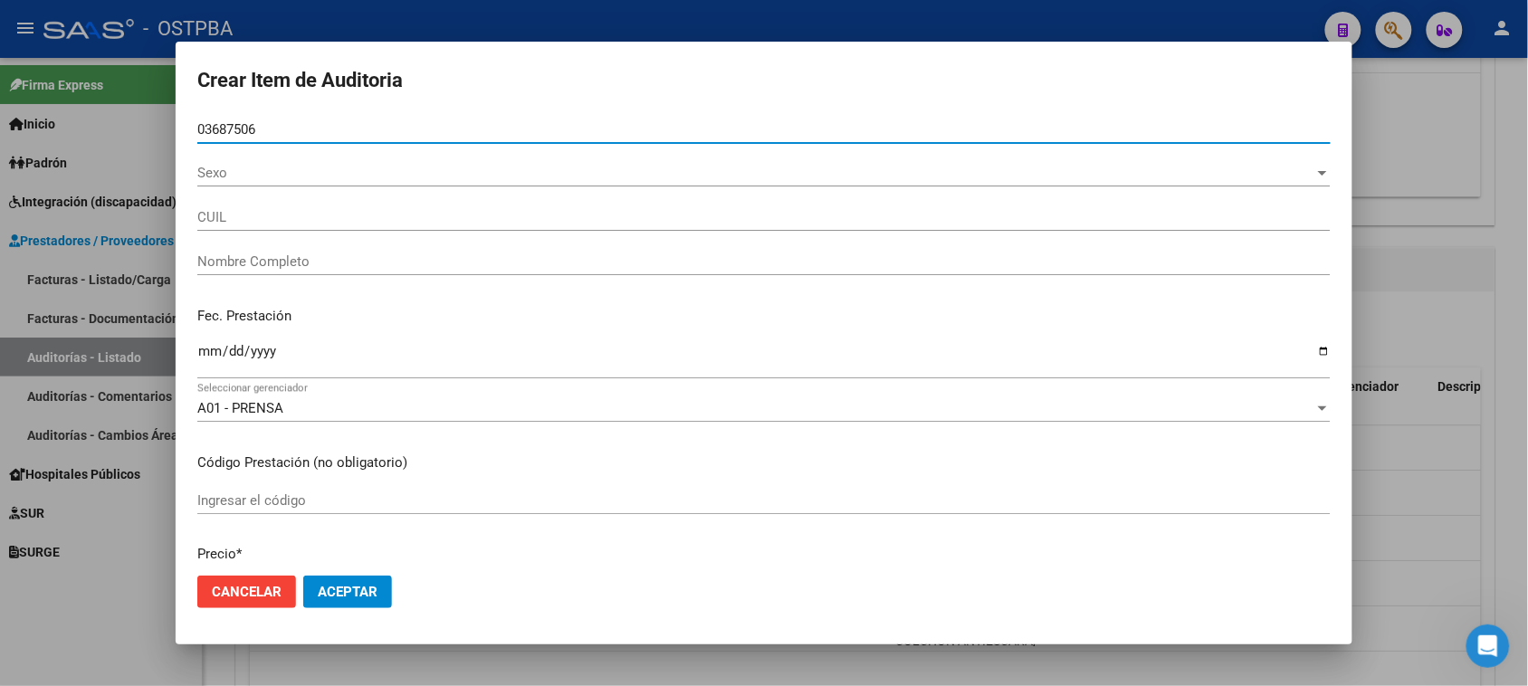
type input "27036875068"
type input "[PERSON_NAME]"
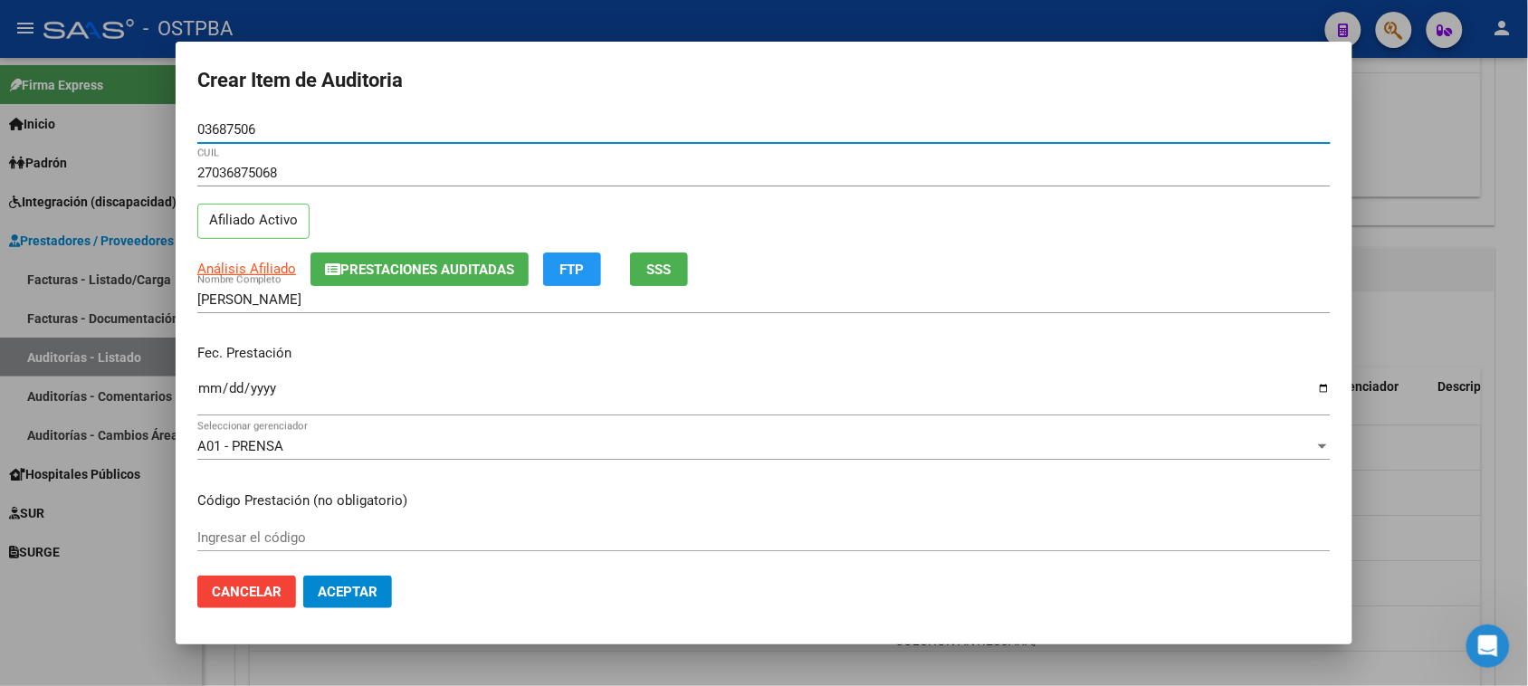
type input "03687506"
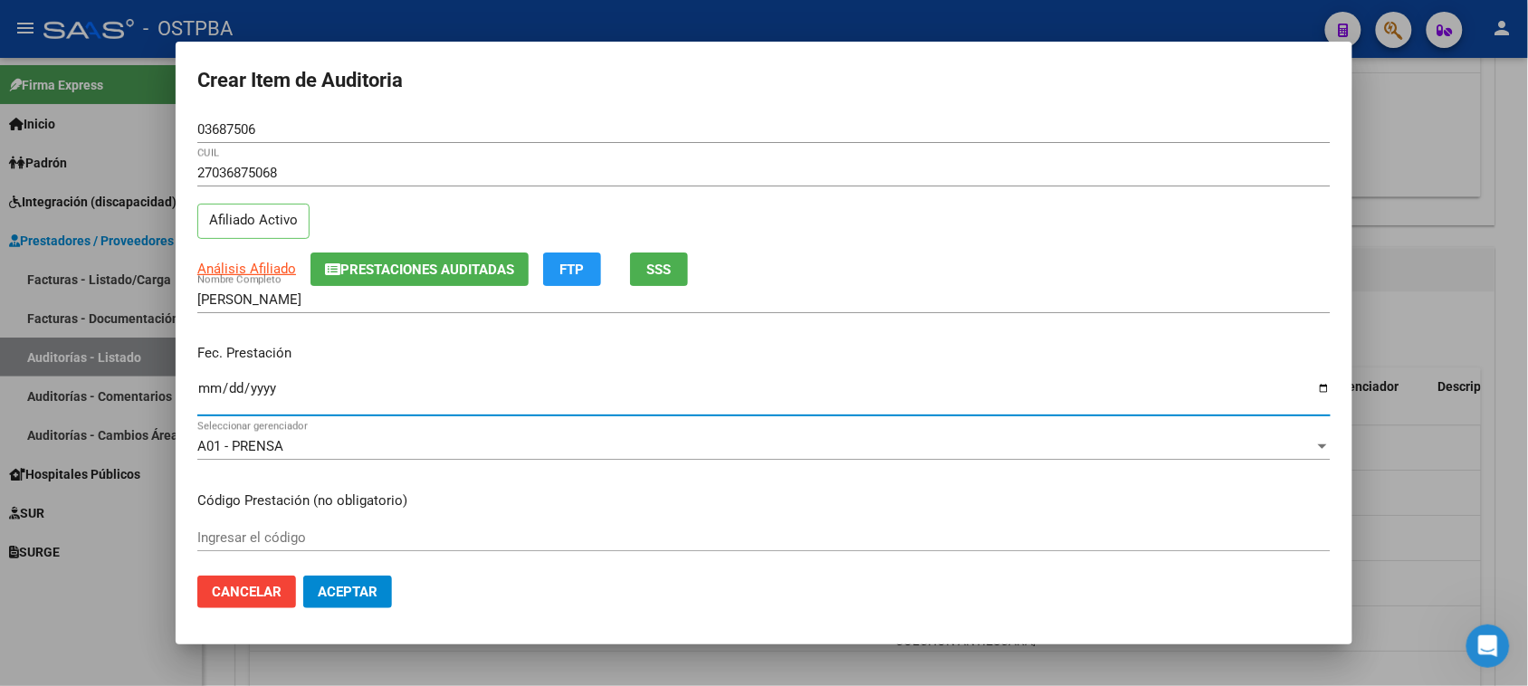
click at [204, 392] on input "Ingresar la fecha" at bounding box center [763, 395] width 1133 height 29
type input "[DATE]"
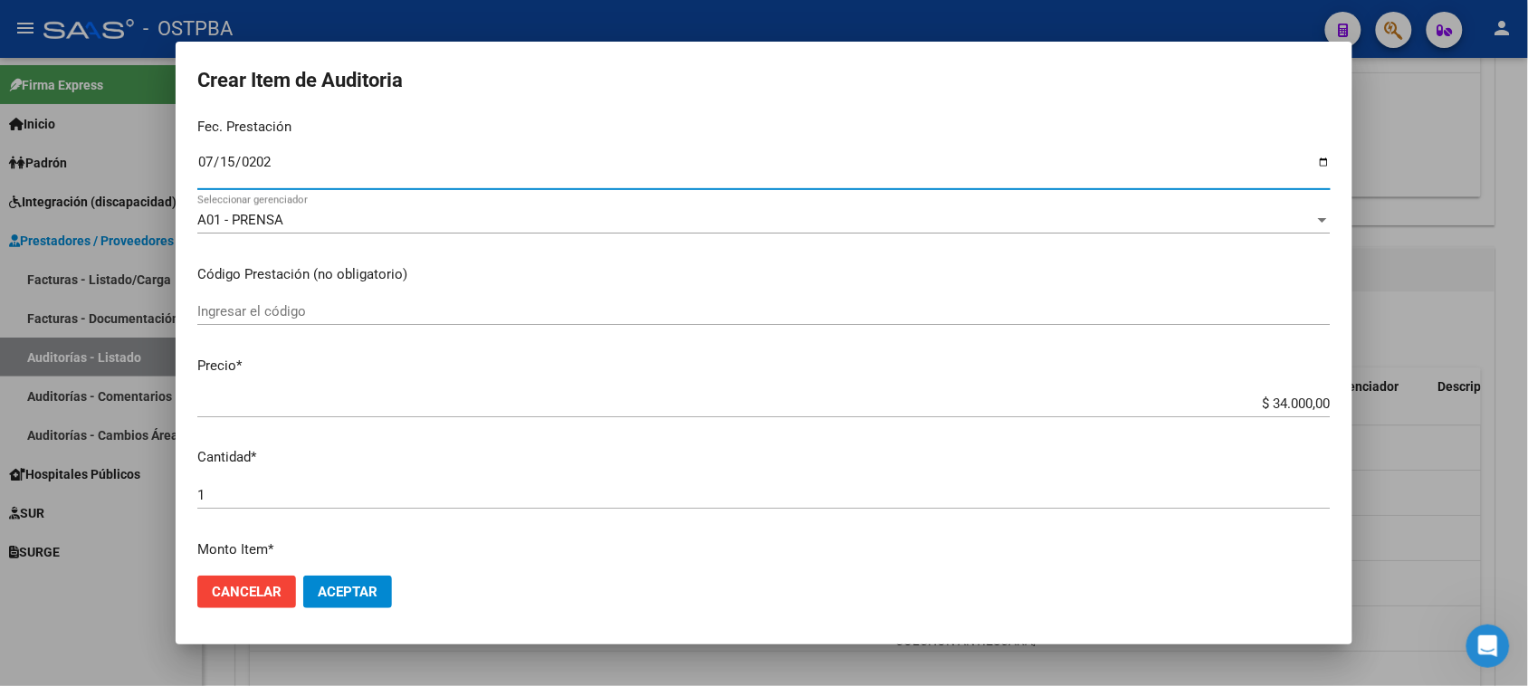
scroll to position [453, 0]
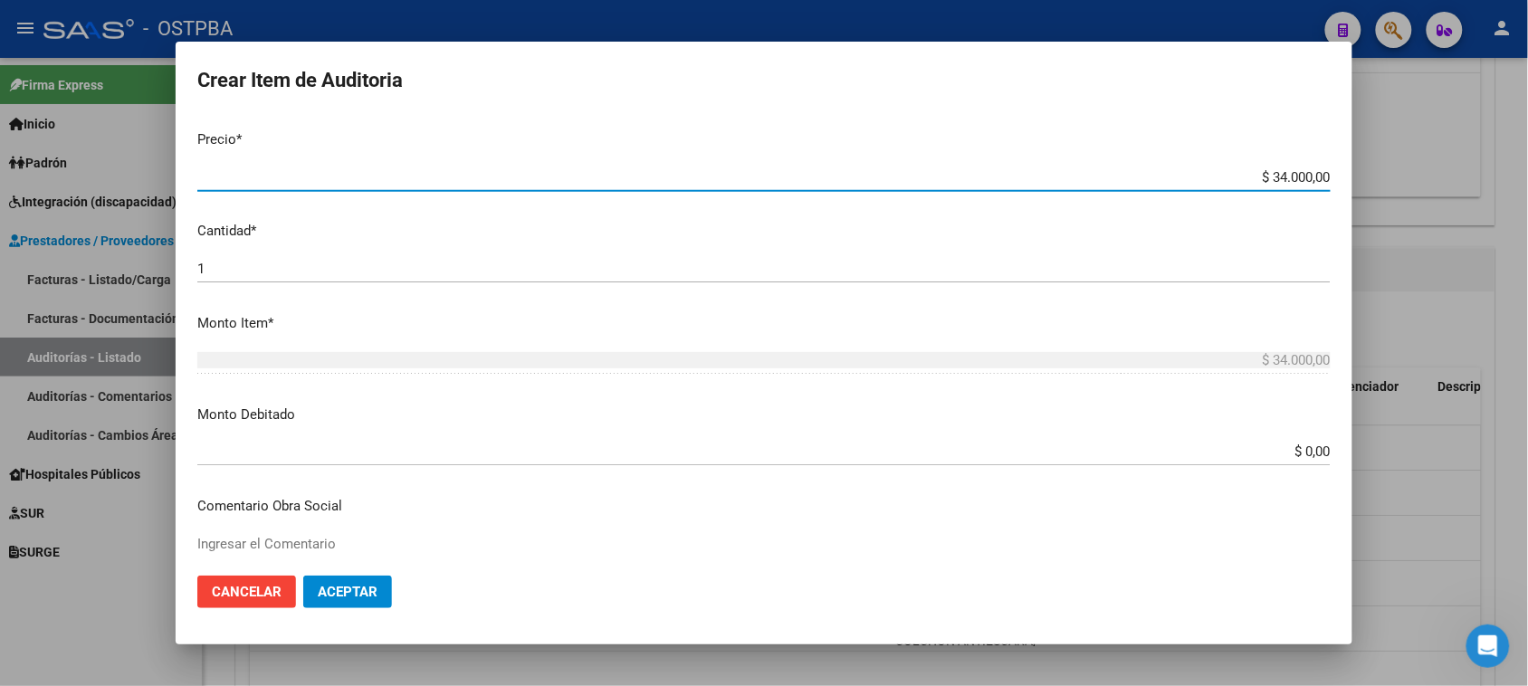
click at [1258, 174] on input "$ 34.000,00" at bounding box center [763, 177] width 1133 height 16
type input "$ 134.000,00"
type input "$ 1.734.000,00"
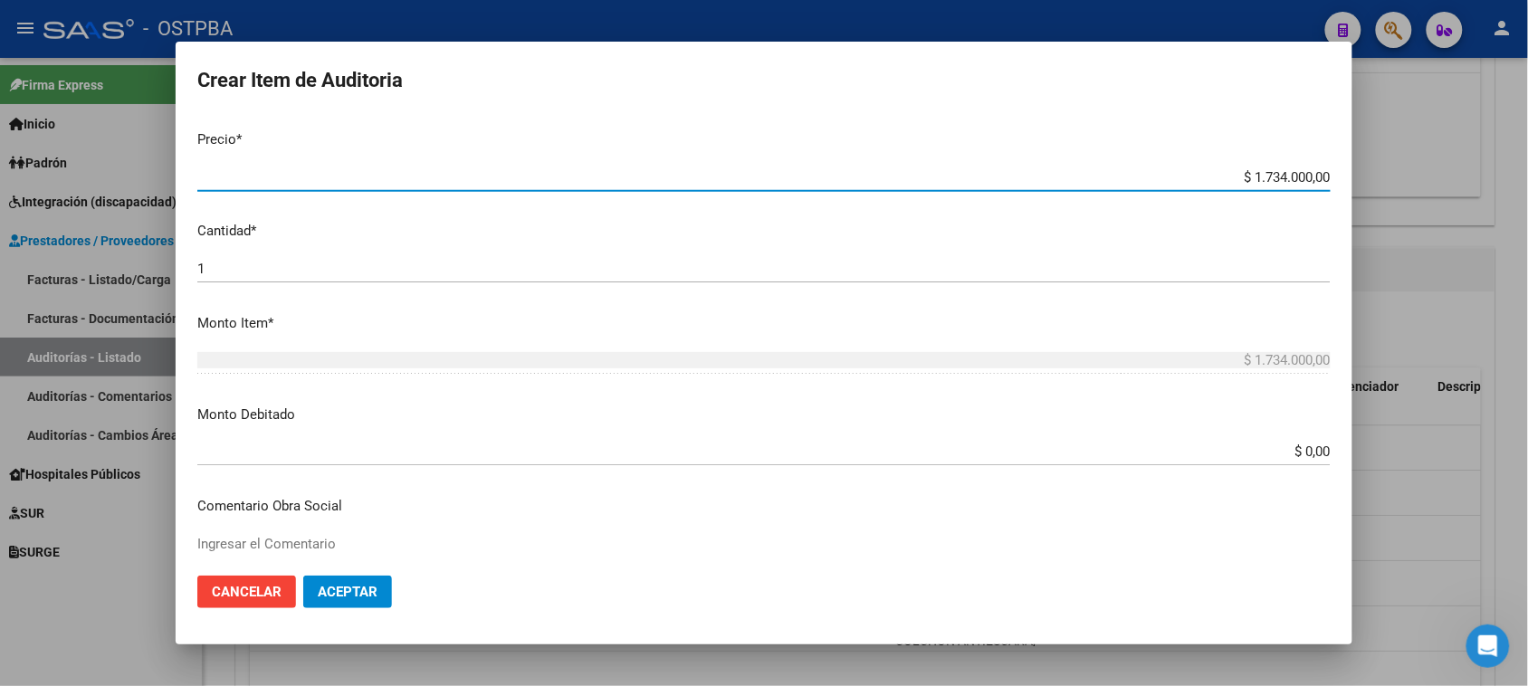
type input "$ 174.000,00"
type input "$ 17.000,00"
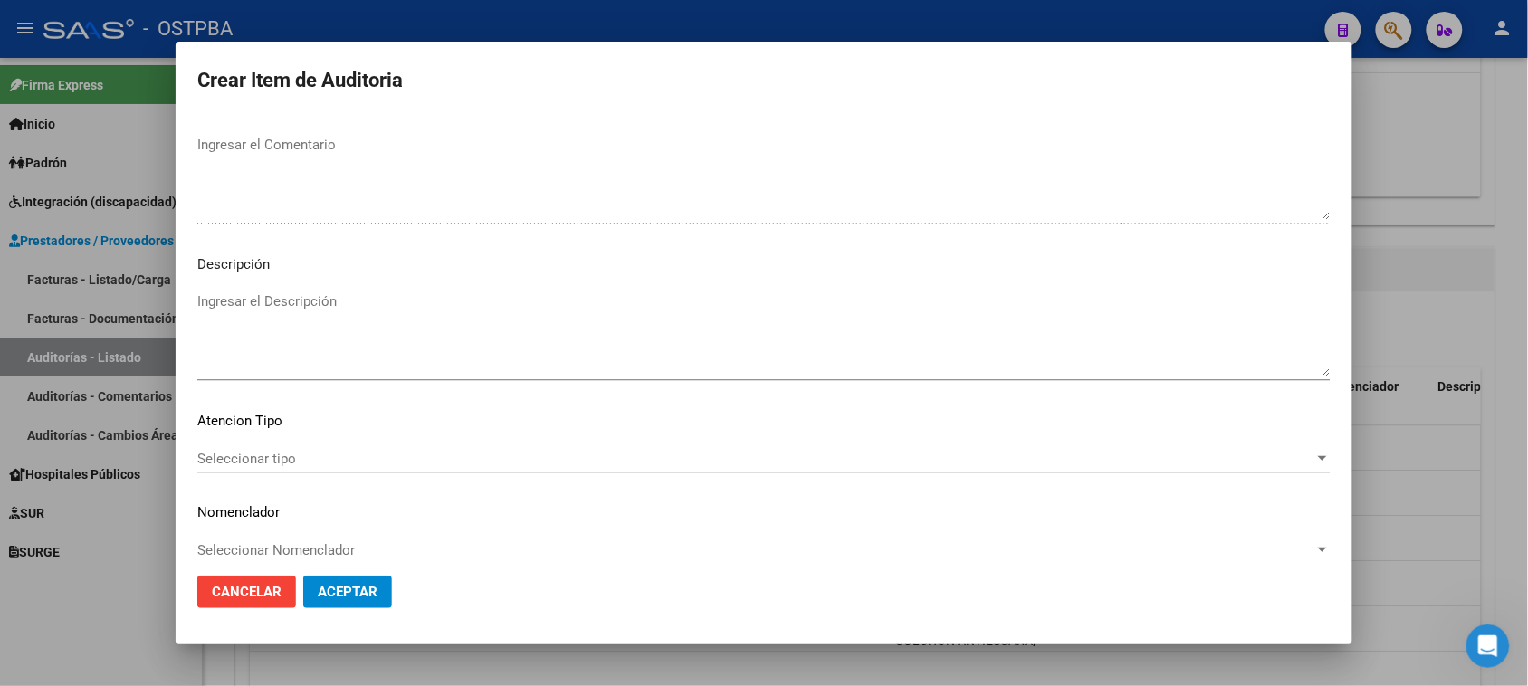
scroll to position [1182, 0]
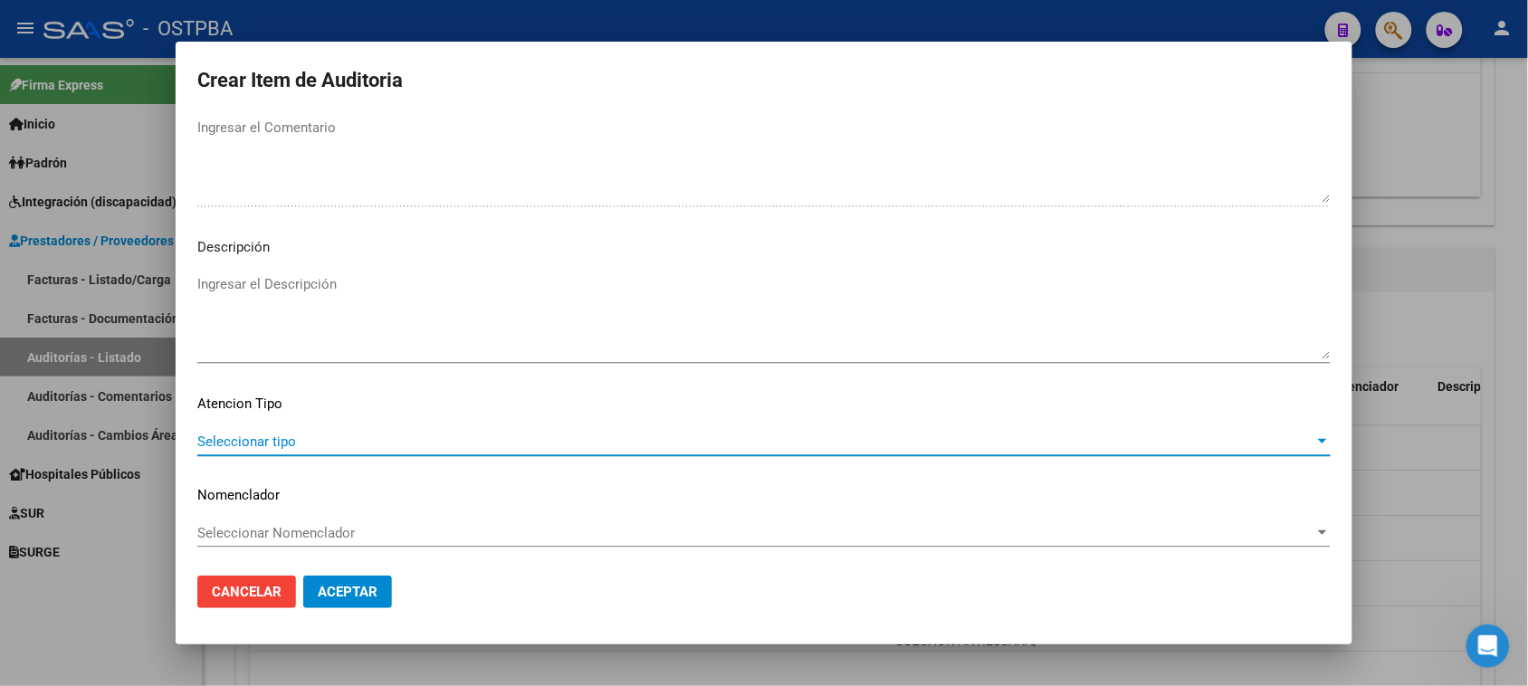
click at [265, 435] on span "Seleccionar tipo" at bounding box center [755, 442] width 1117 height 16
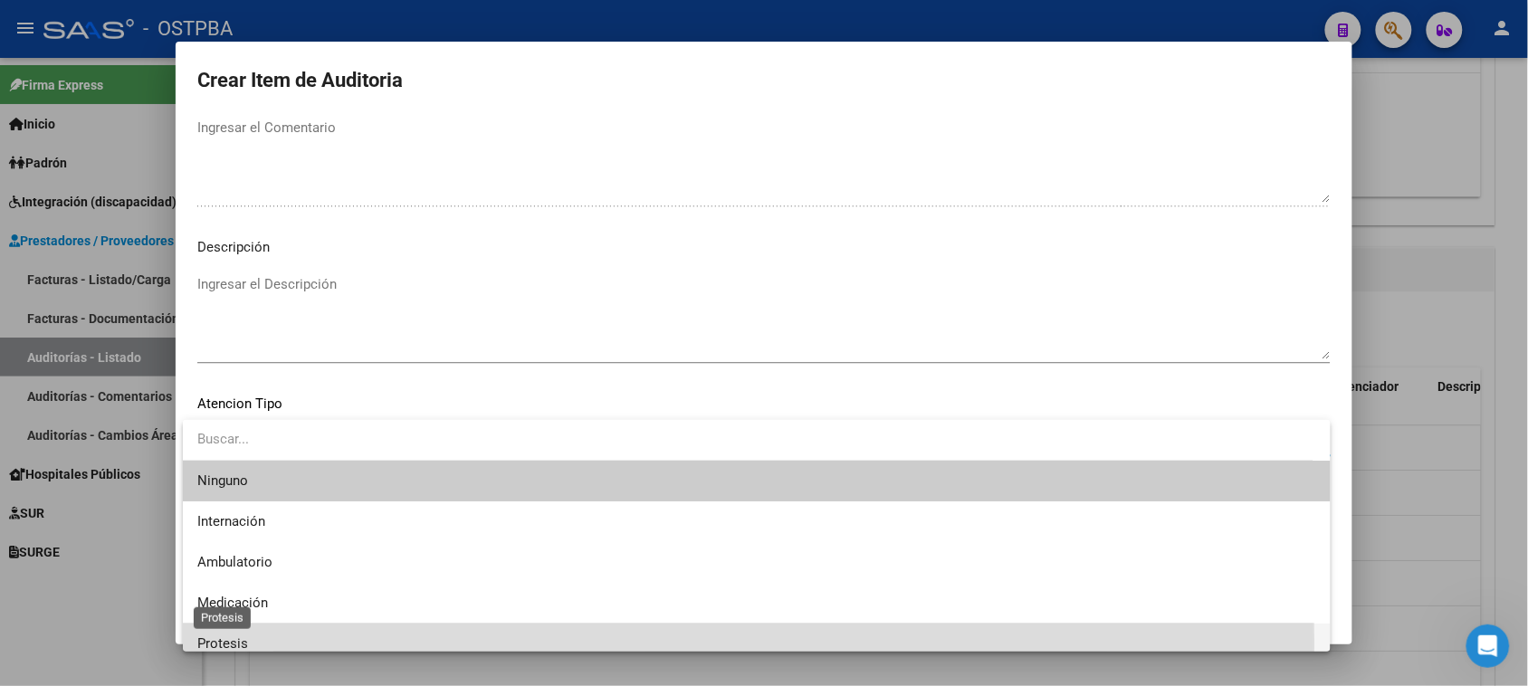
click at [218, 643] on span "Protesis" at bounding box center [222, 643] width 51 height 16
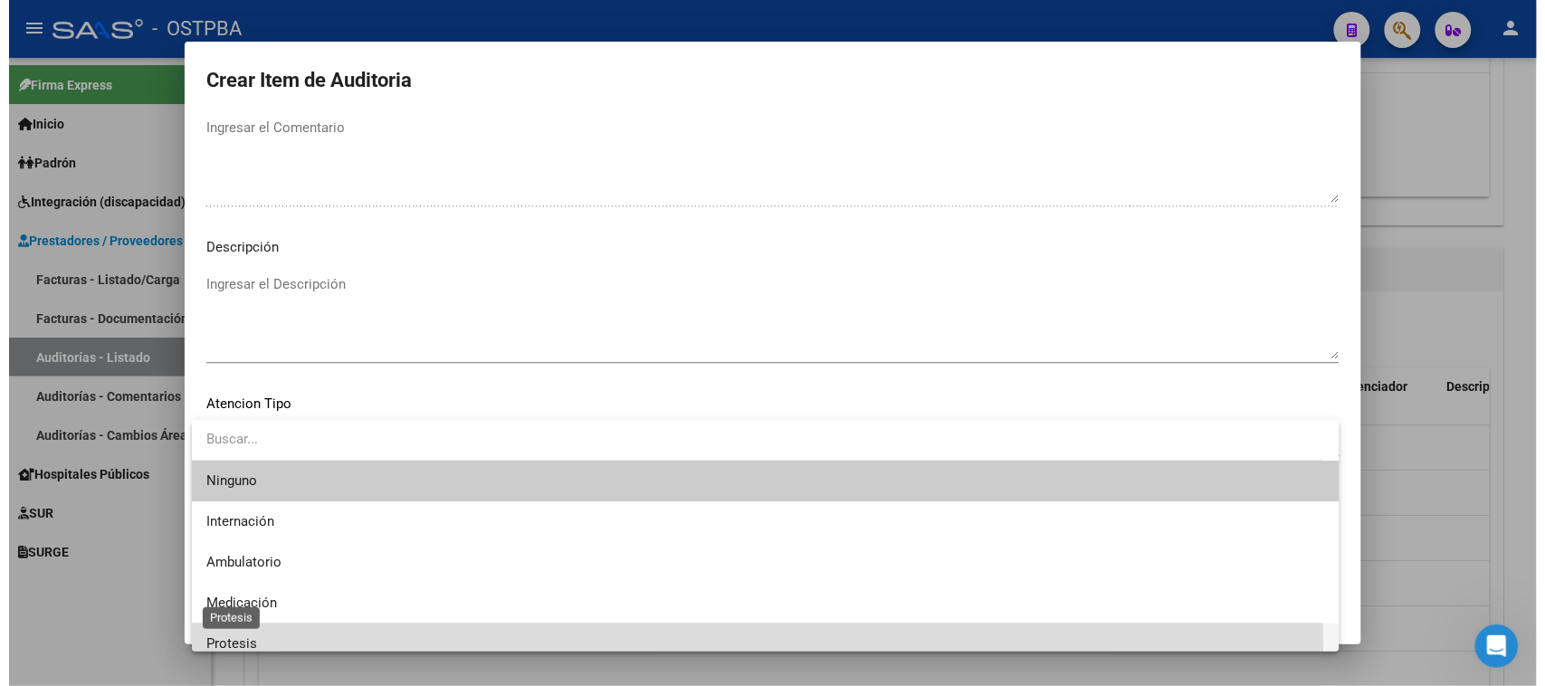
scroll to position [12, 0]
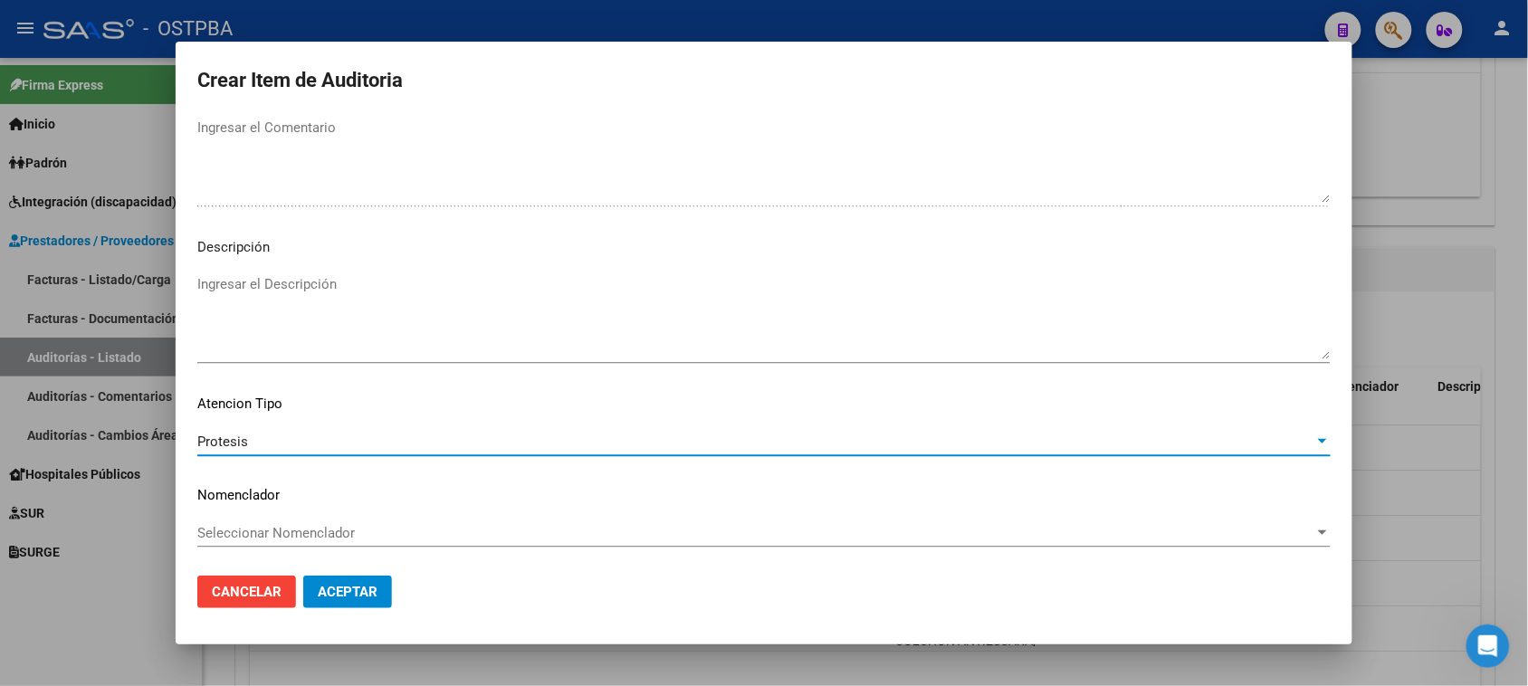
click at [359, 586] on span "Aceptar" at bounding box center [348, 592] width 60 height 16
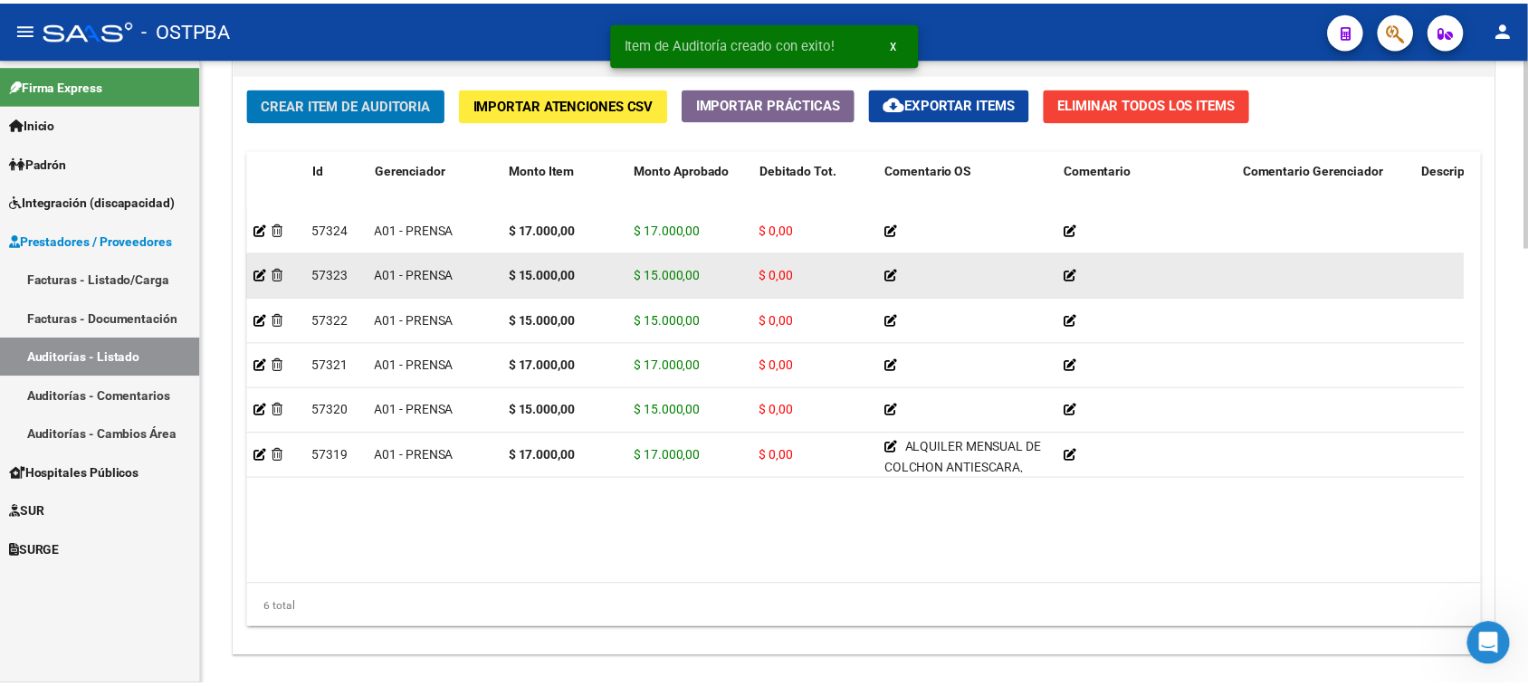
scroll to position [1358, 0]
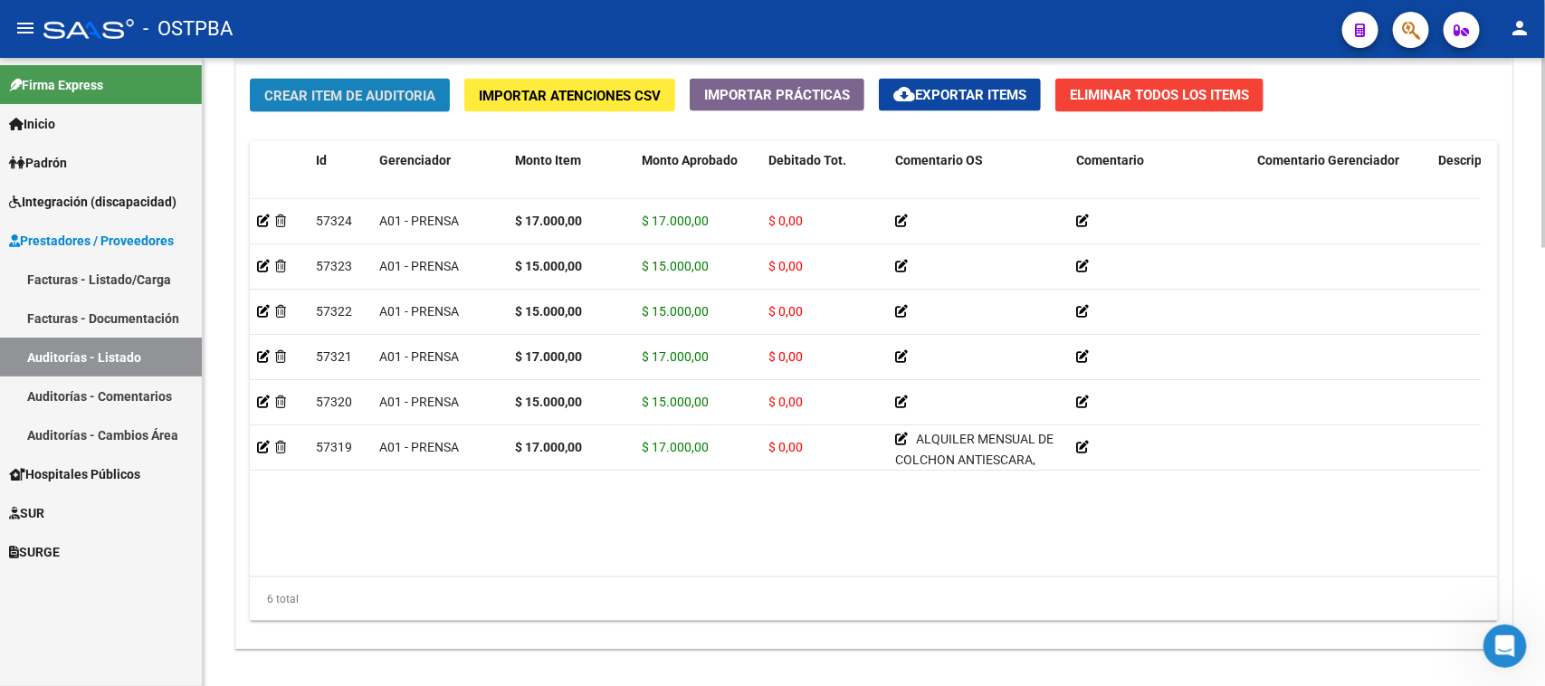
click at [358, 92] on span "Crear Item de Auditoria" at bounding box center [349, 96] width 171 height 16
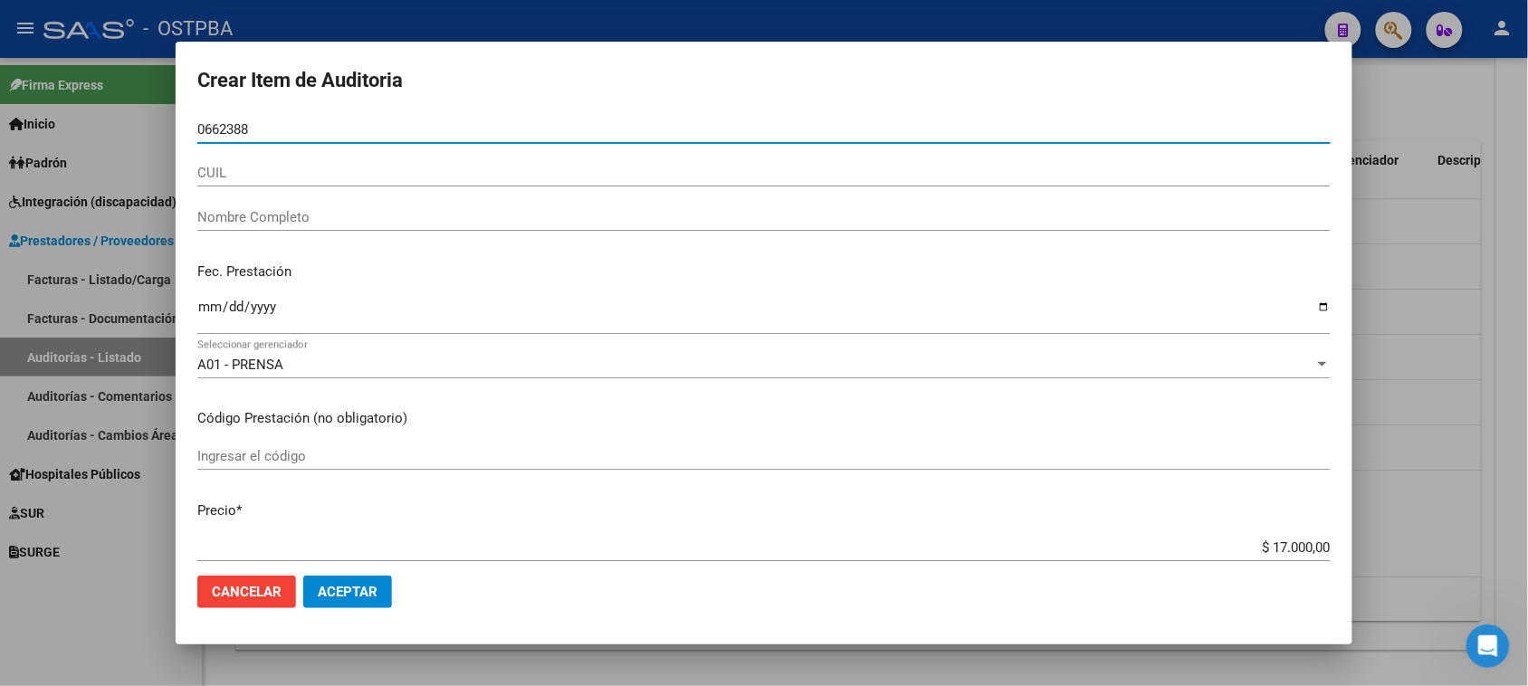
type input "06623888"
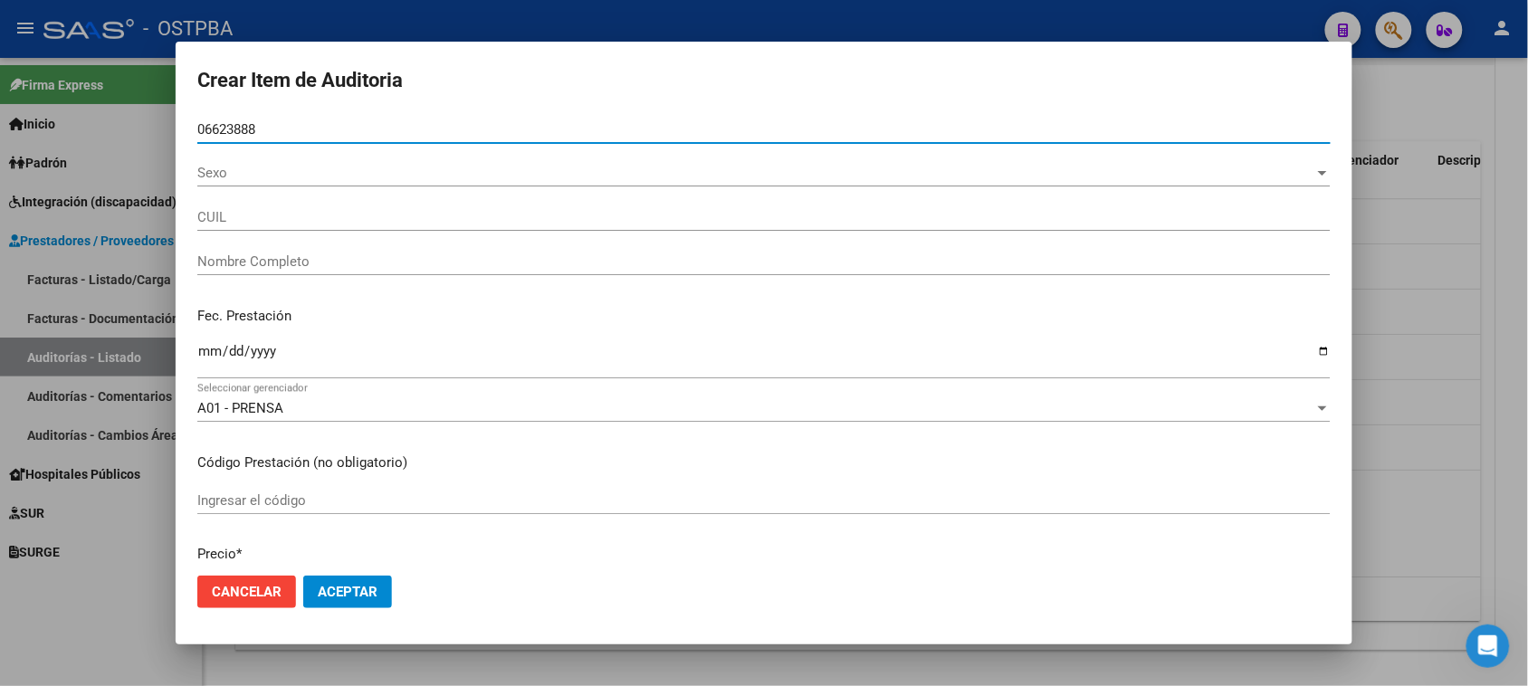
type input "27066238887"
type input "[PERSON_NAME]"
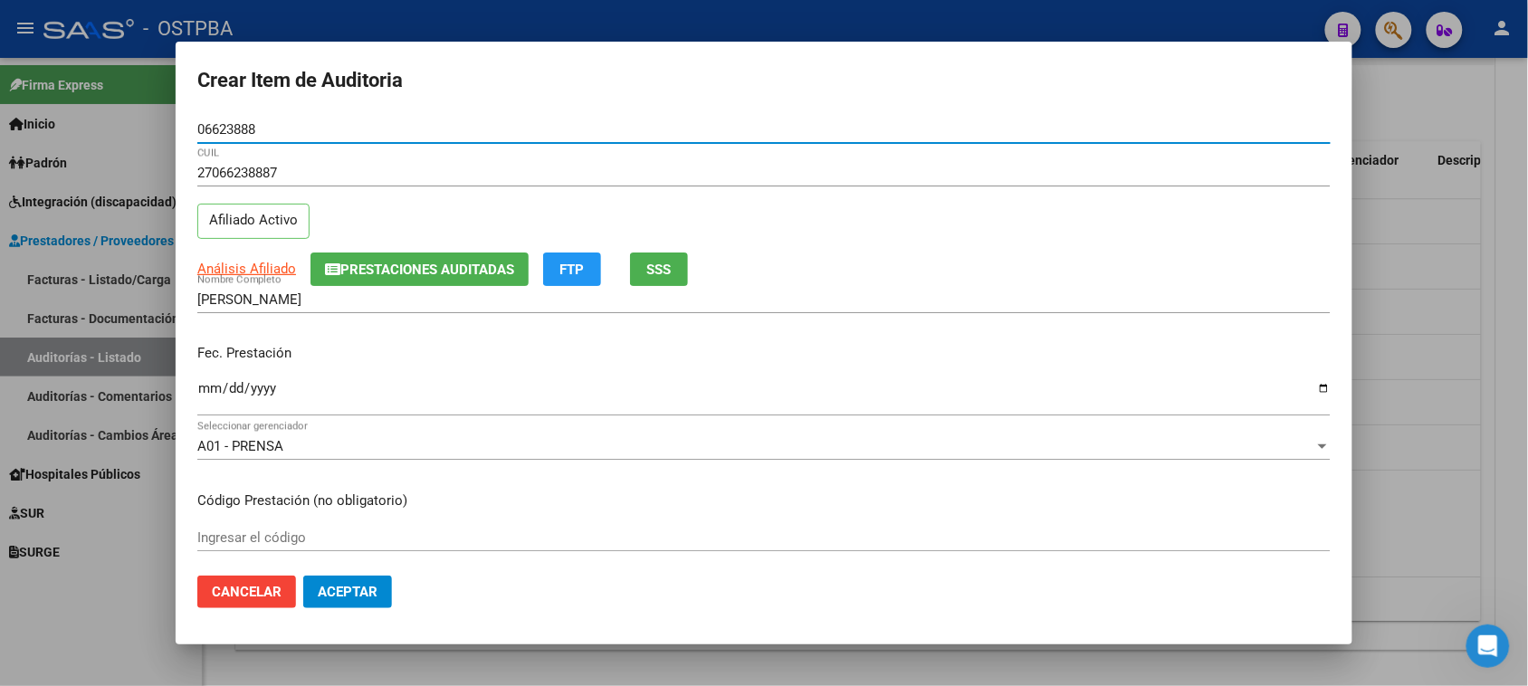
type input "06623888"
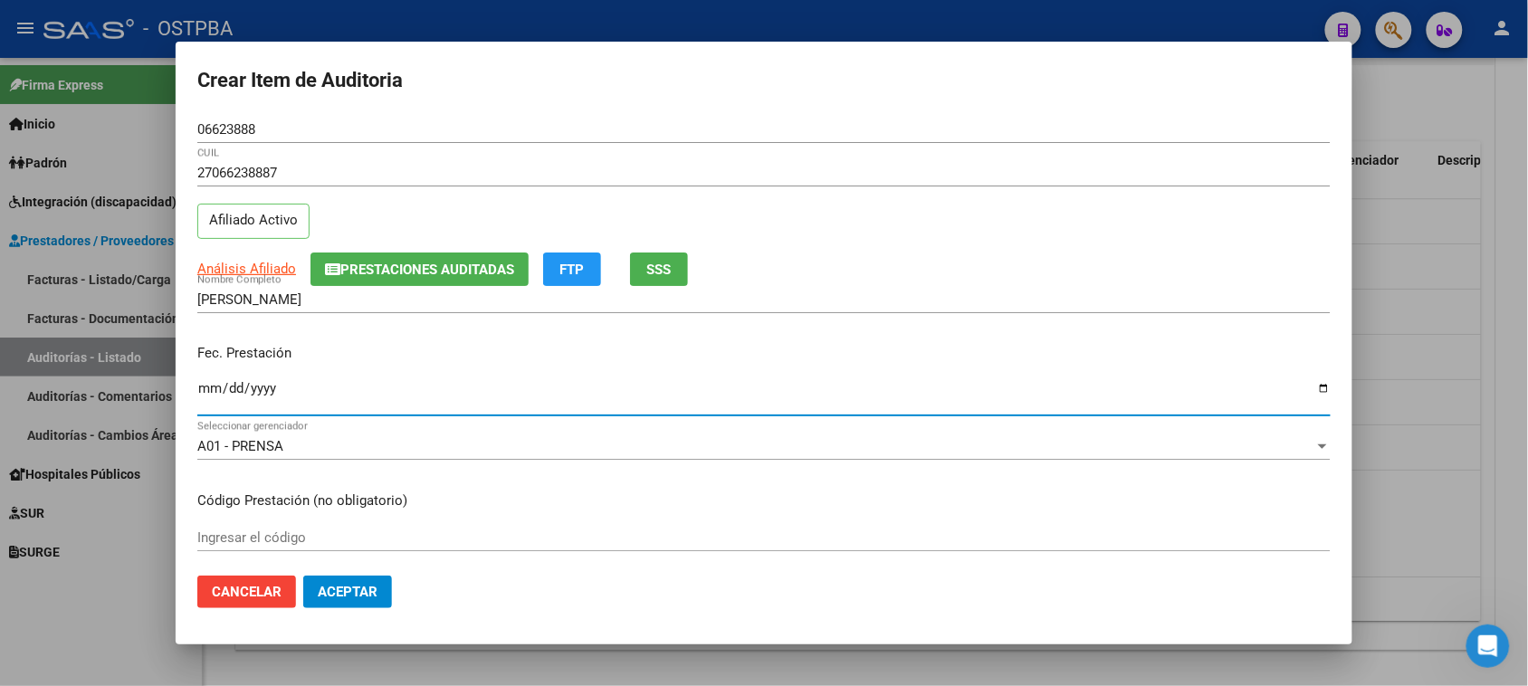
click at [201, 391] on input "Ingresar la fecha" at bounding box center [763, 395] width 1133 height 29
type input "[DATE]"
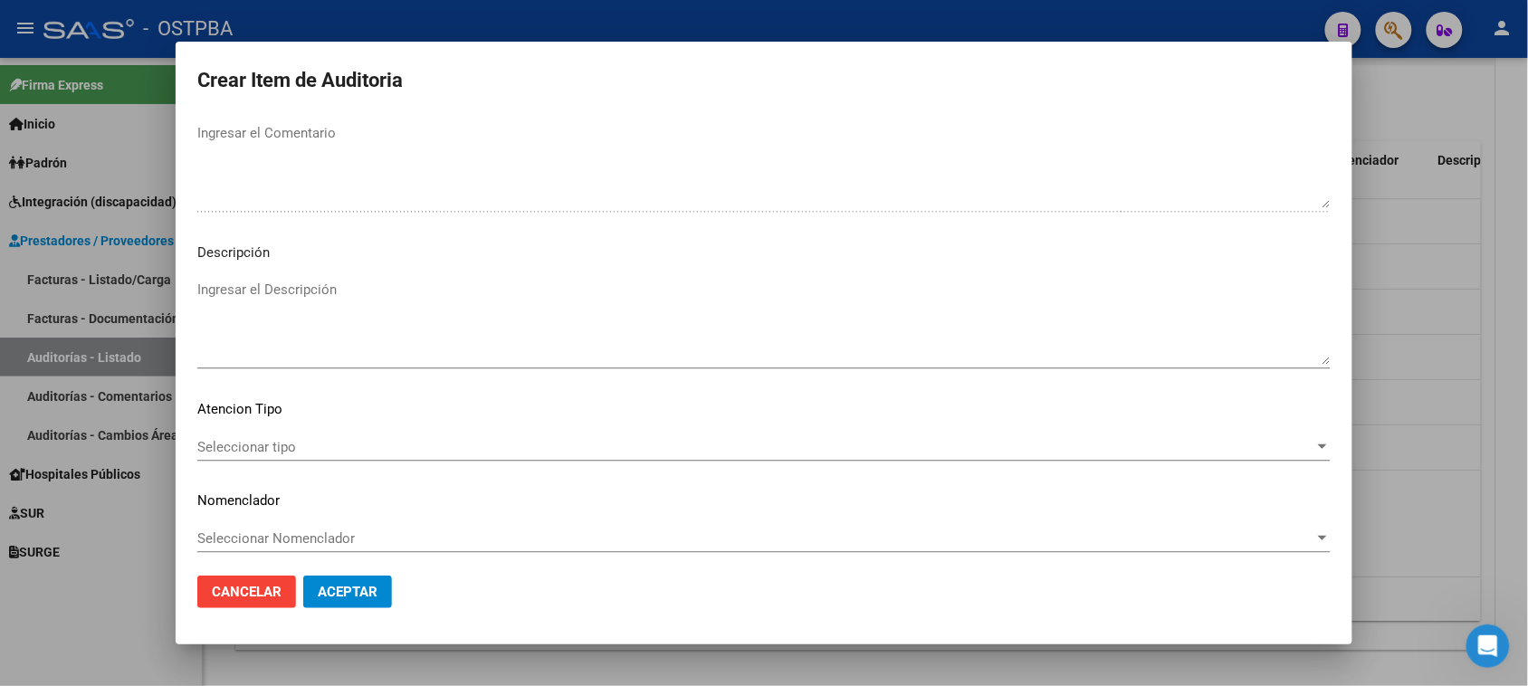
scroll to position [1182, 0]
click at [223, 437] on span "Seleccionar tipo" at bounding box center [755, 442] width 1117 height 16
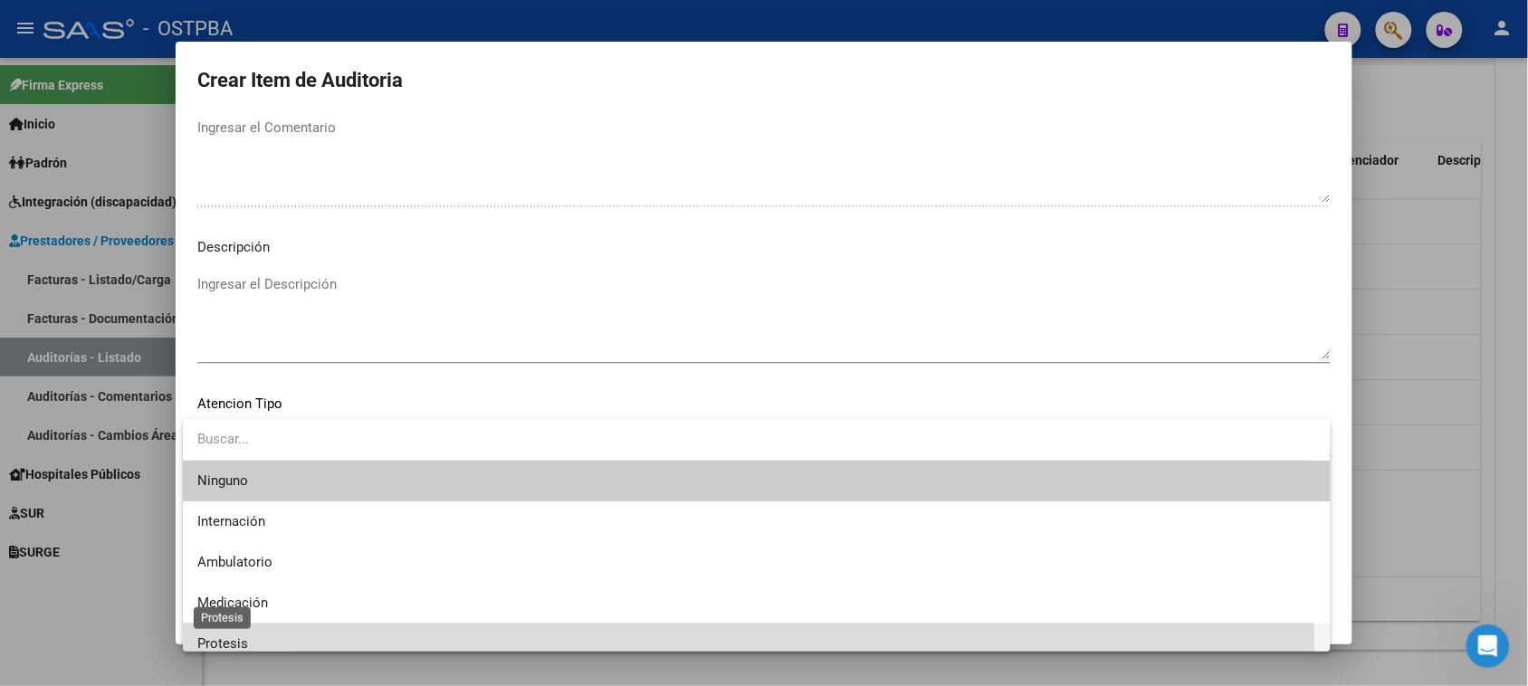
click at [227, 643] on span "Protesis" at bounding box center [222, 643] width 51 height 16
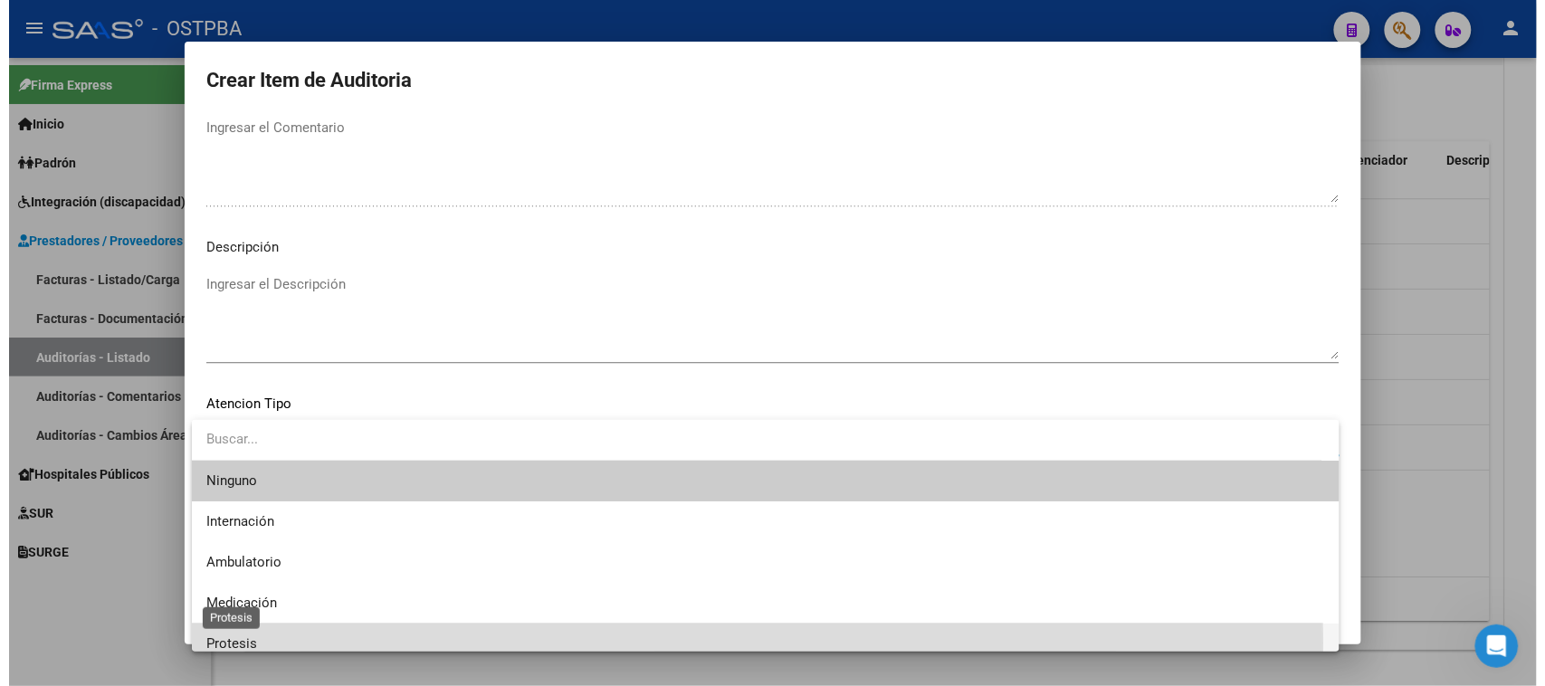
scroll to position [12, 0]
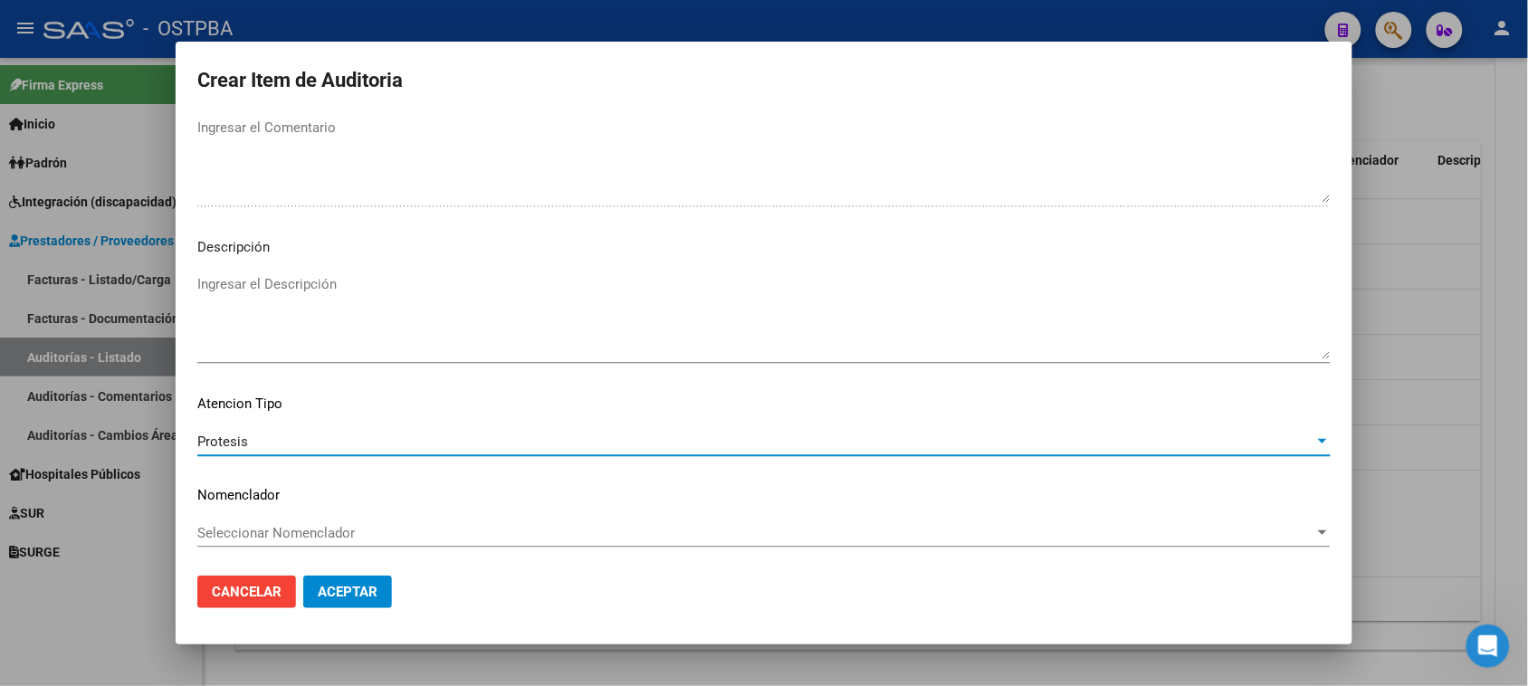
click at [371, 586] on span "Aceptar" at bounding box center [348, 592] width 60 height 16
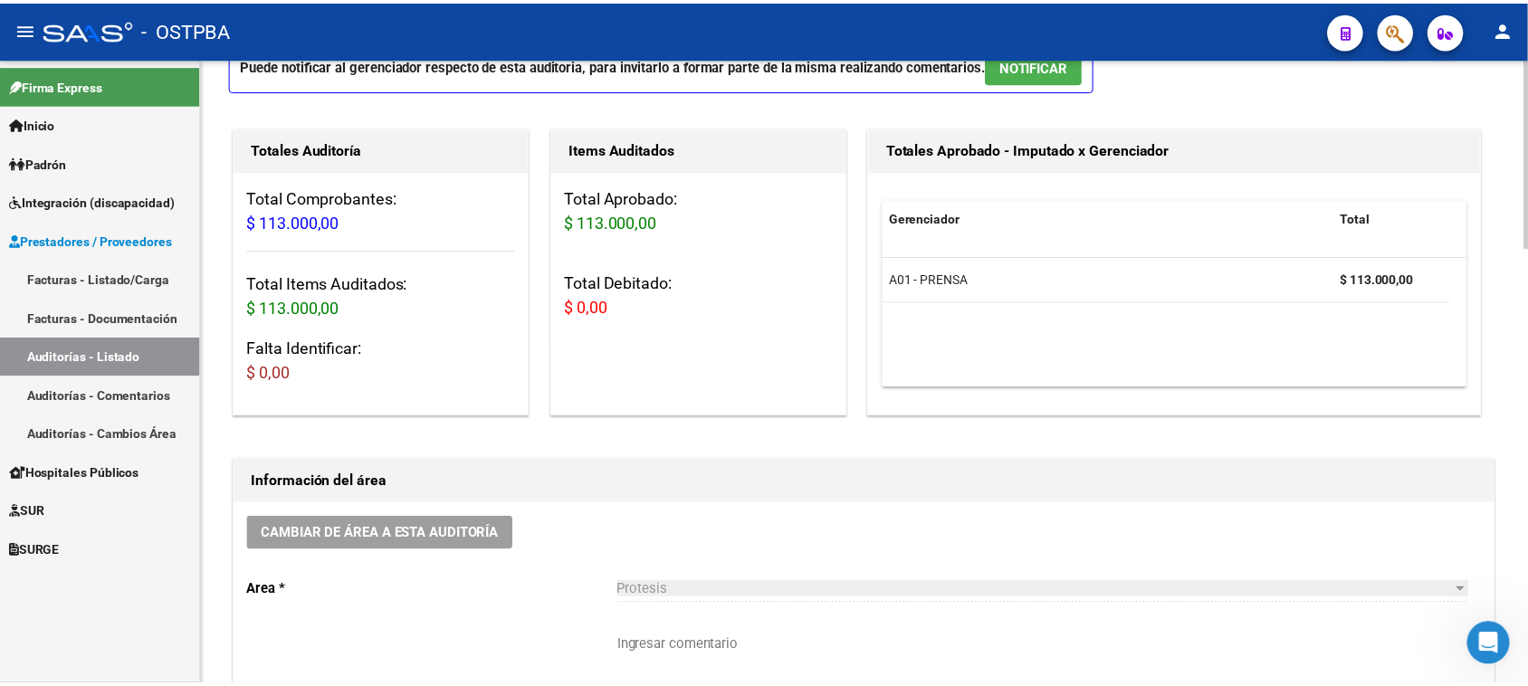
scroll to position [0, 0]
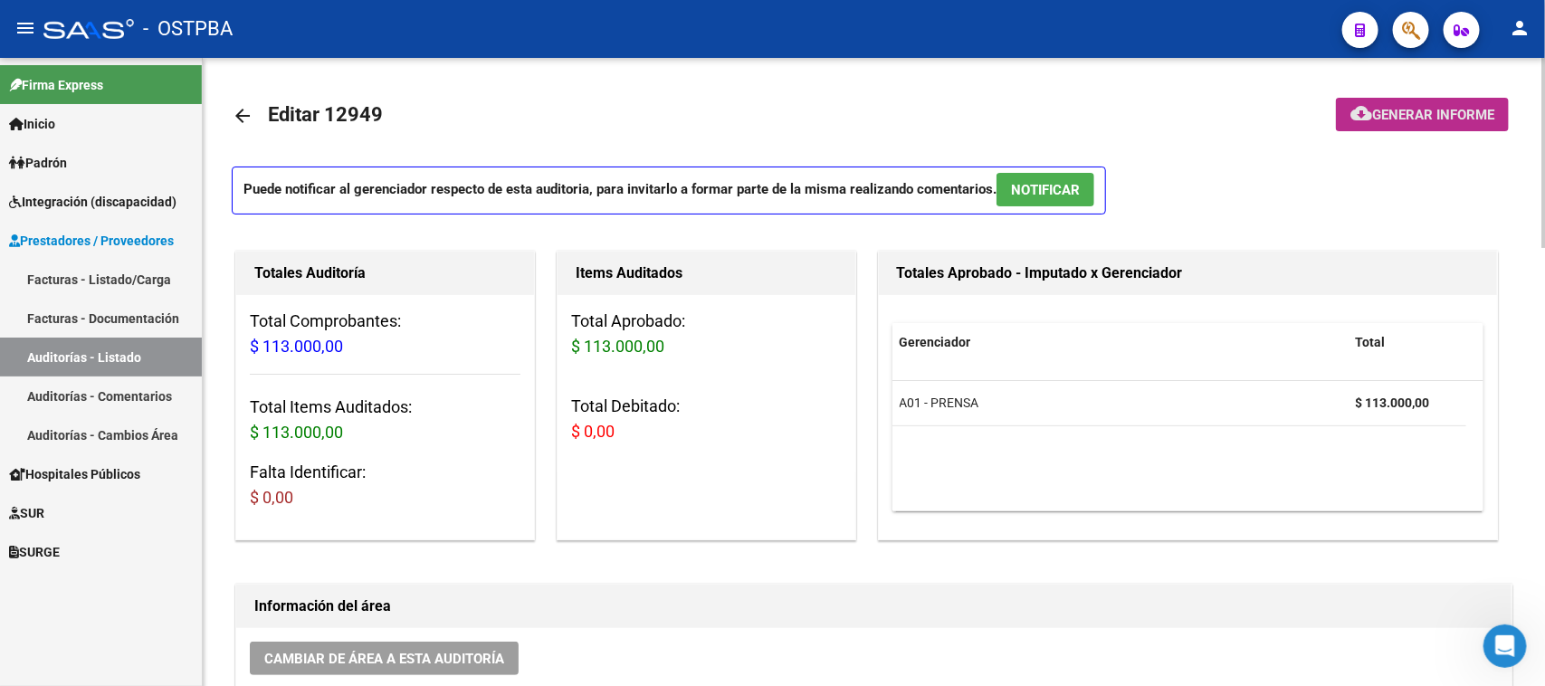
click at [1412, 107] on span "Generar informe" at bounding box center [1433, 115] width 122 height 16
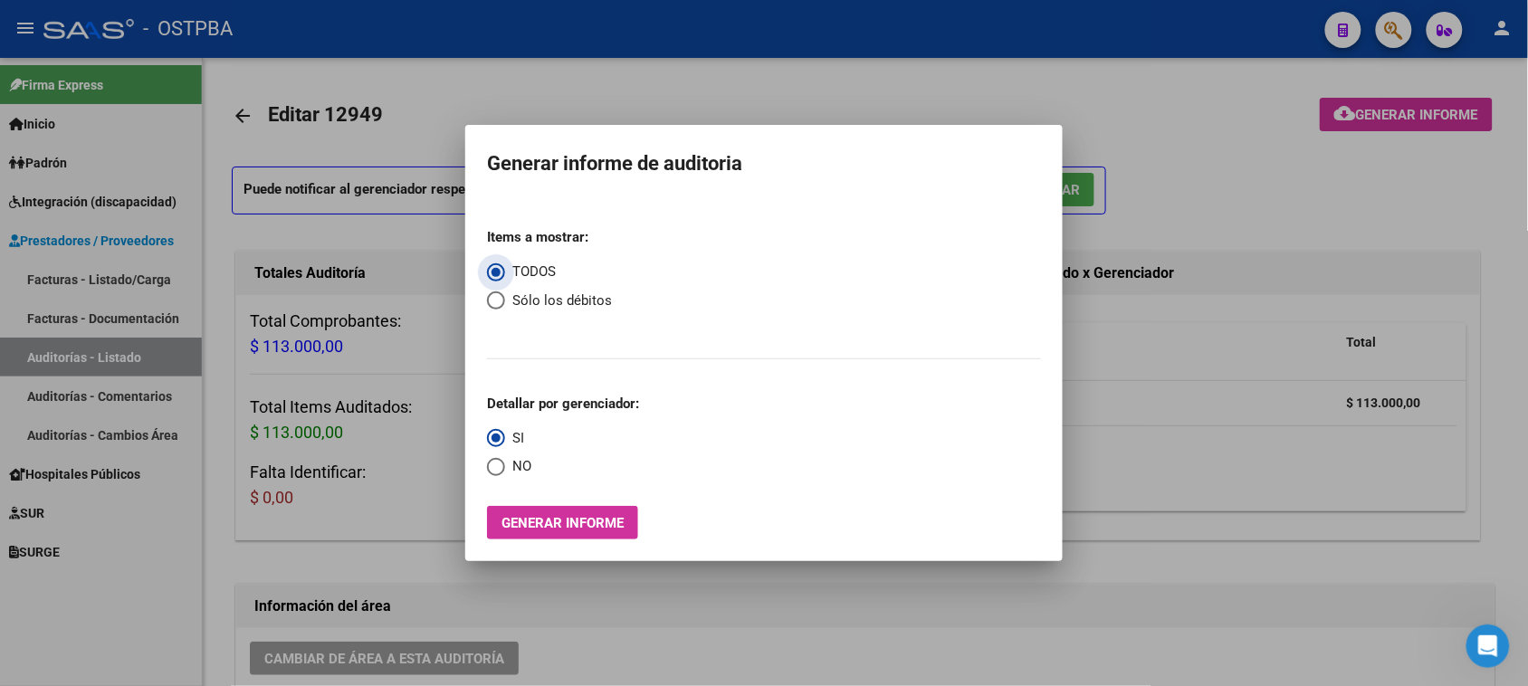
click at [563, 522] on span "Generar informe" at bounding box center [562, 523] width 122 height 16
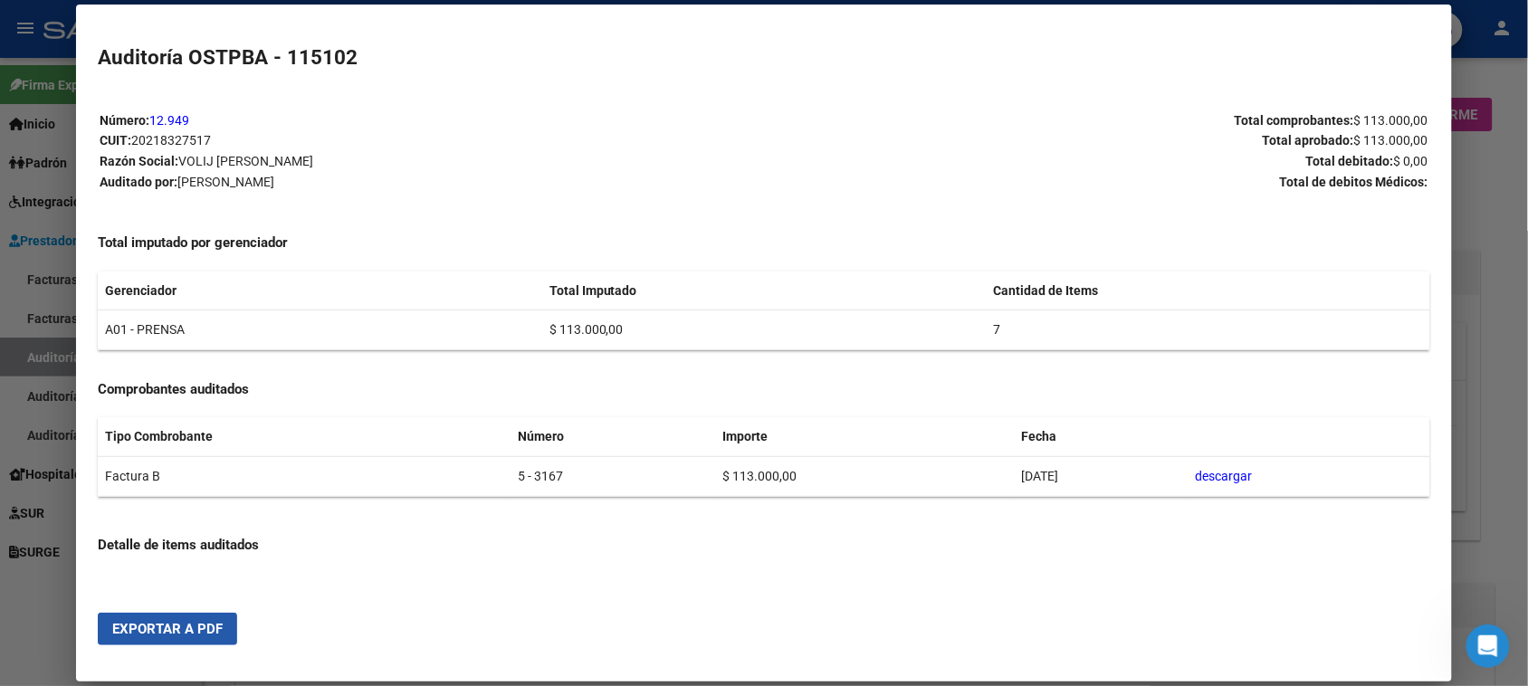
click at [138, 627] on span "Exportar a PDF" at bounding box center [167, 629] width 110 height 16
click at [161, 116] on link "12.949" at bounding box center [169, 120] width 40 height 14
click at [1504, 310] on div at bounding box center [764, 343] width 1528 height 686
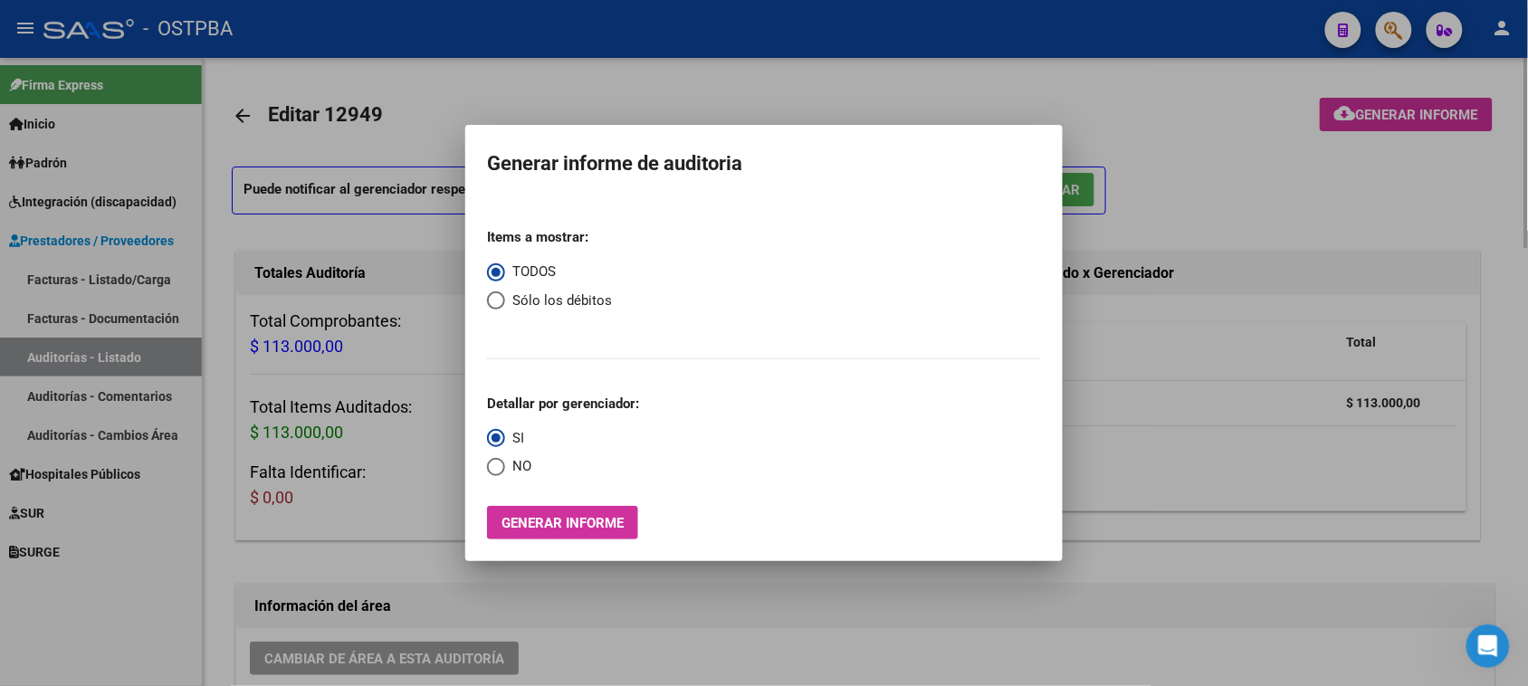
click at [887, 79] on div at bounding box center [764, 343] width 1528 height 686
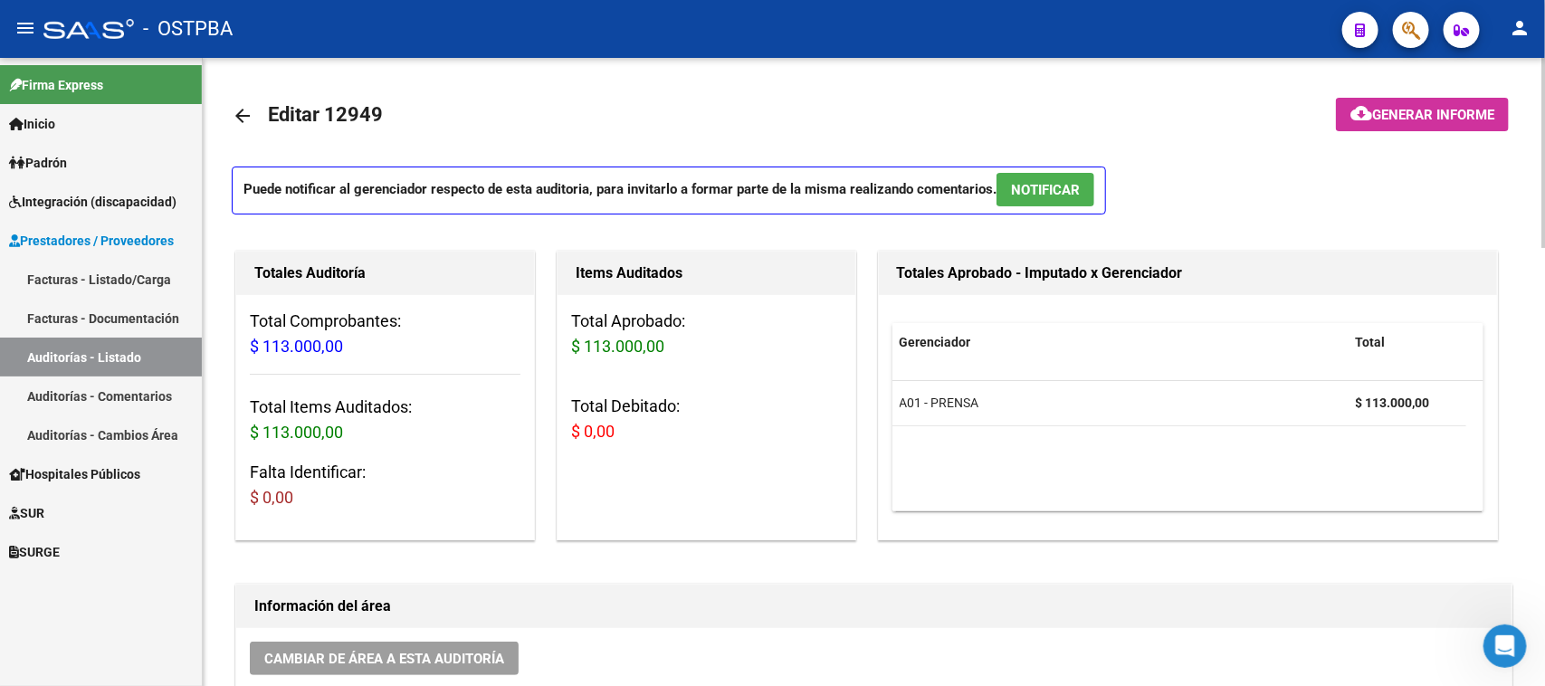
click at [242, 109] on mat-icon "arrow_back" at bounding box center [243, 116] width 22 height 22
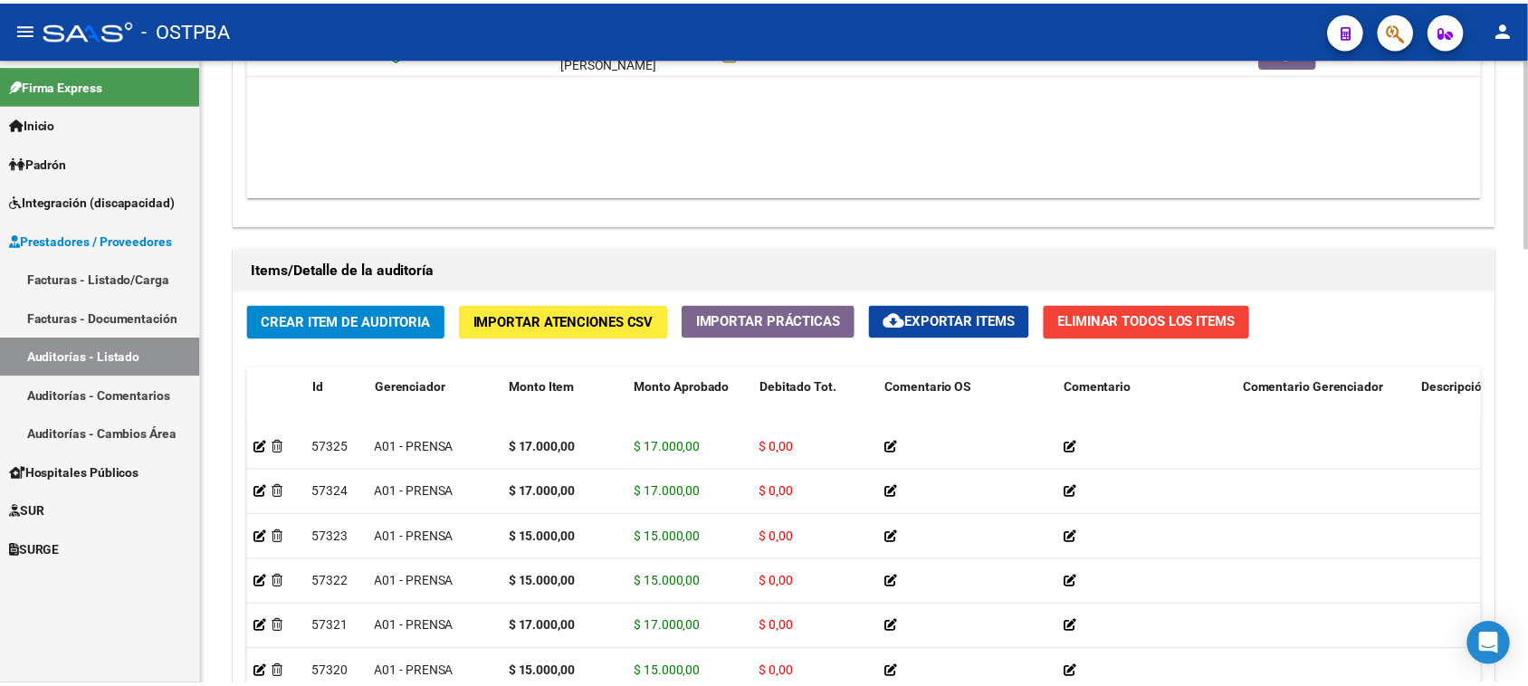
scroll to position [1358, 0]
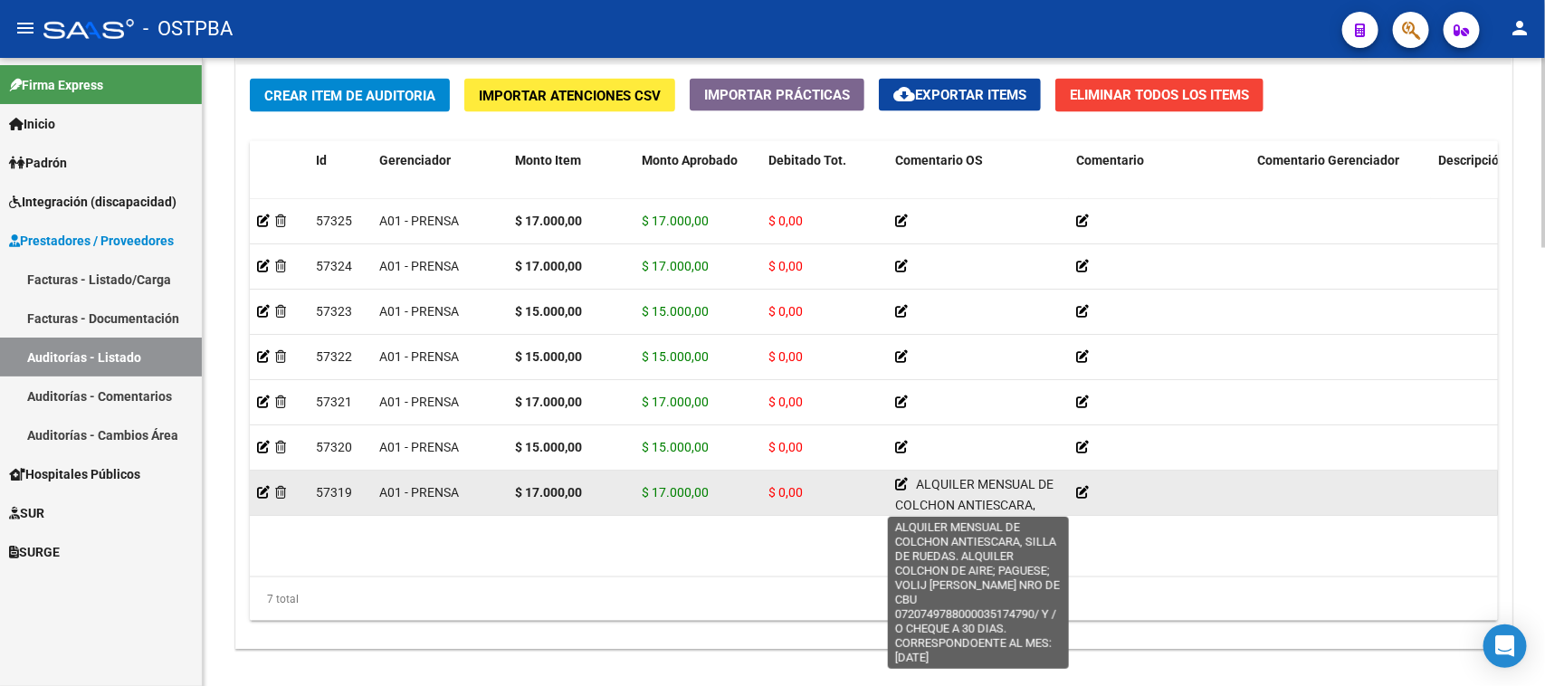
click at [902, 478] on icon at bounding box center [901, 484] width 13 height 13
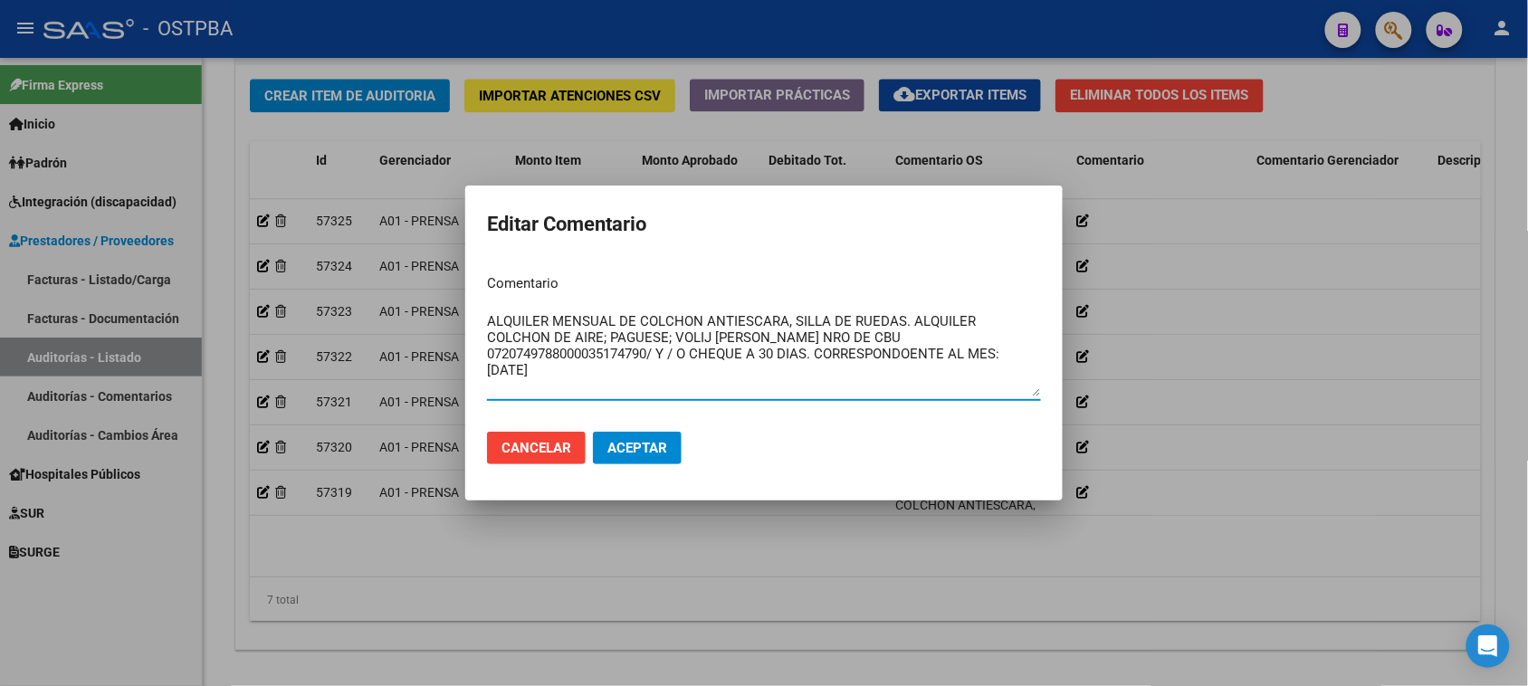
drag, startPoint x: 487, startPoint y: 315, endPoint x: 974, endPoint y: 363, distance: 489.3
click at [974, 363] on textarea "ALQUILER MENSUAL DE COLCHON ANTIESCARA, SILLA DE RUEDAS. ALQUILER COLCHON DE AI…" at bounding box center [764, 353] width 554 height 85
click at [630, 449] on span "Aceptar" at bounding box center [637, 448] width 60 height 16
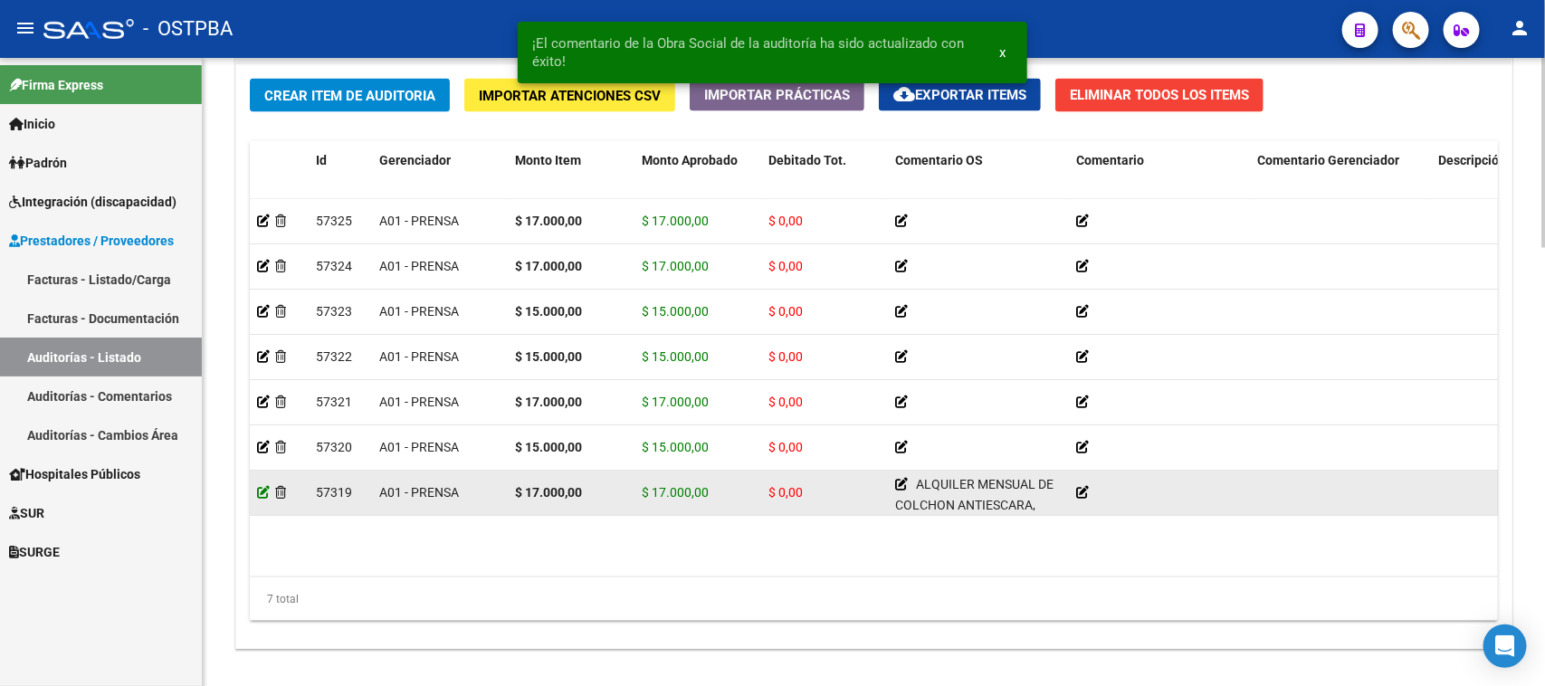
click at [263, 490] on icon at bounding box center [263, 492] width 13 height 13
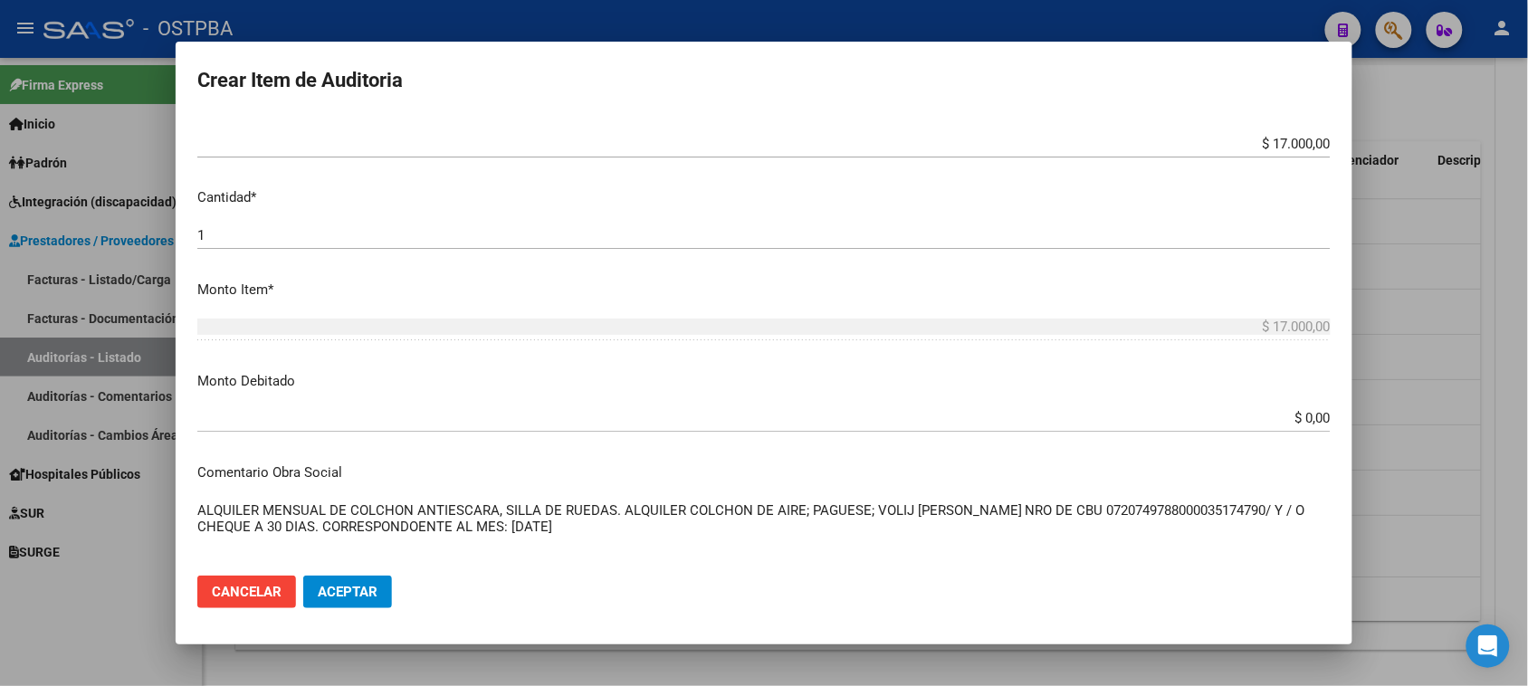
scroll to position [566, 0]
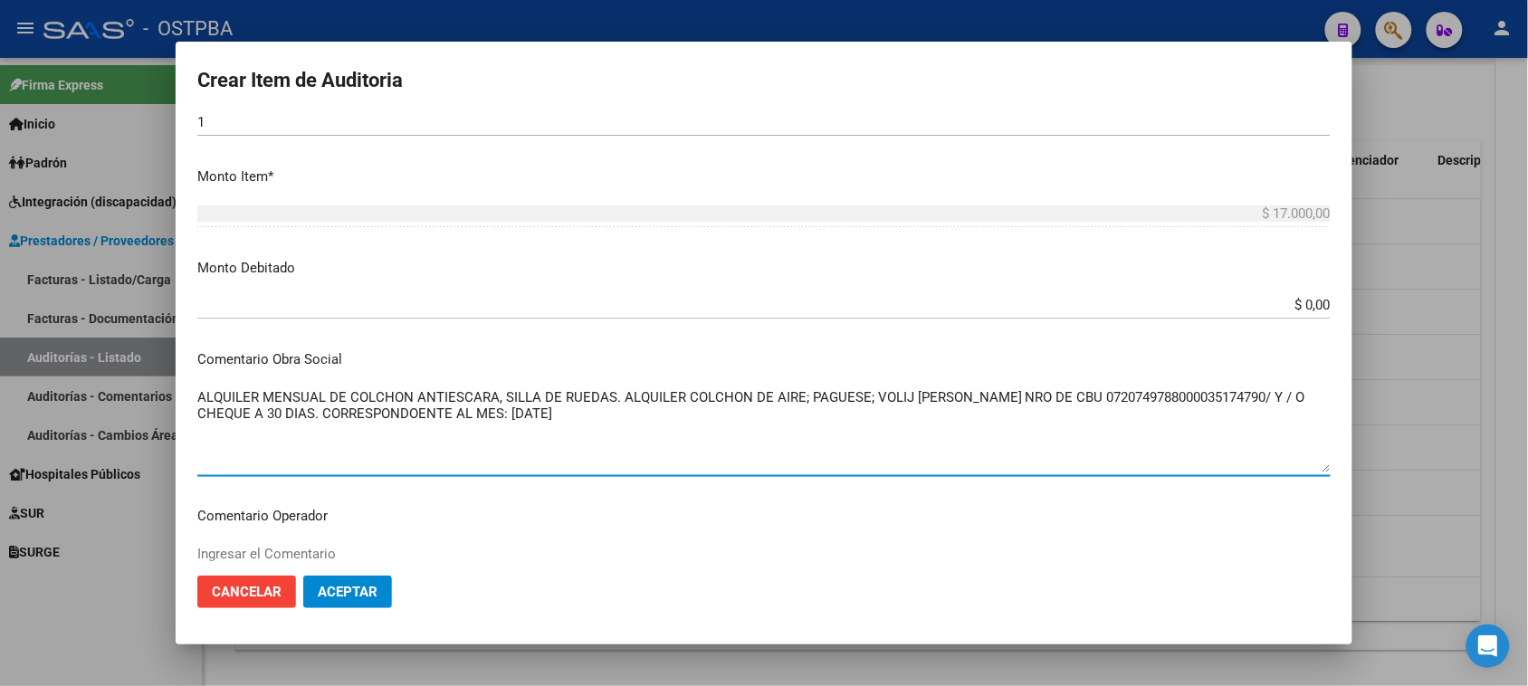
drag, startPoint x: 197, startPoint y: 392, endPoint x: 615, endPoint y: 416, distance: 418.8
click at [615, 416] on textarea "ALQUILER MENSUAL DE COLCHON ANTIESCARA, SILLA DE RUEDAS. ALQUILER COLCHON DE AI…" at bounding box center [763, 429] width 1133 height 85
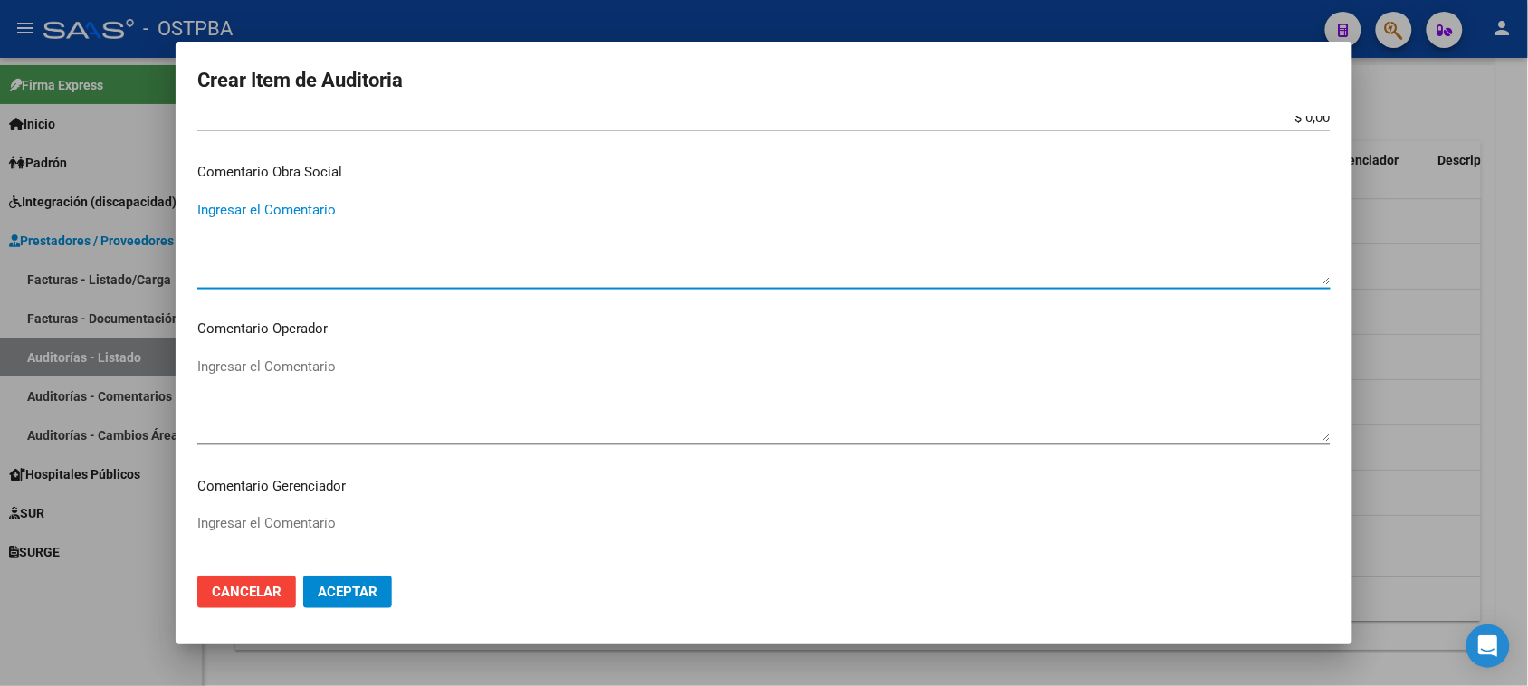
scroll to position [792, 0]
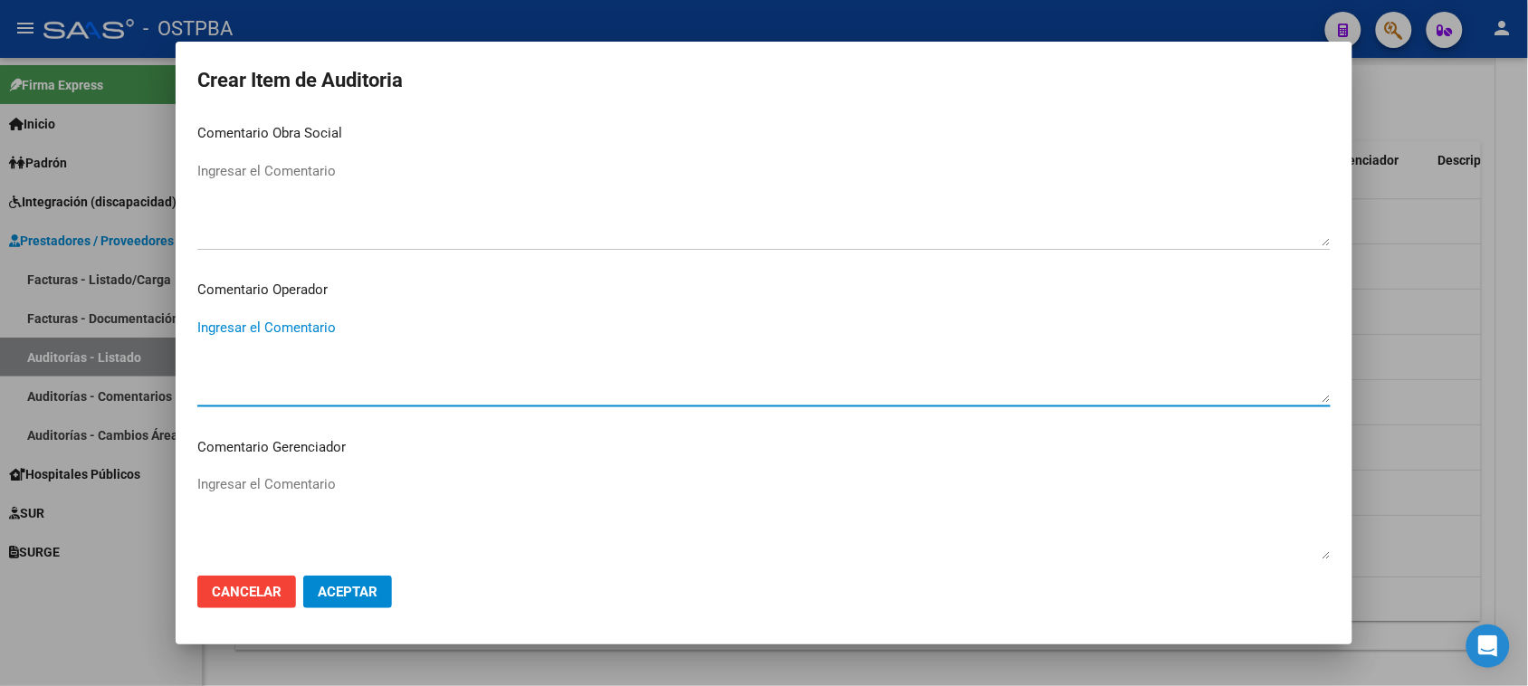
click at [255, 335] on textarea "Ingresar el Comentario" at bounding box center [763, 360] width 1133 height 85
paste textarea "ALQUILER MENSUAL DE COLCHON ANTIESCARA, SILLA DE RUEDAS. ALQUILER COLCHON DE AI…"
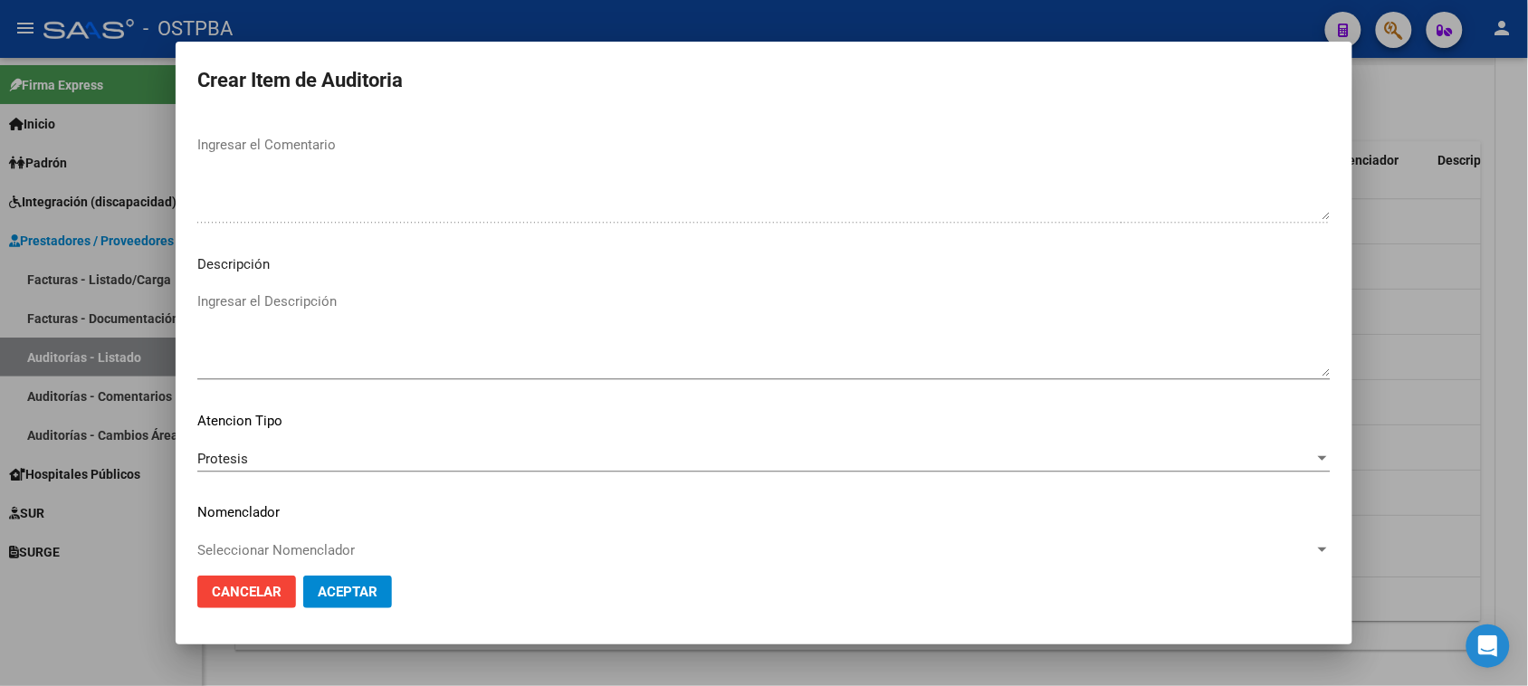
scroll to position [1149, 0]
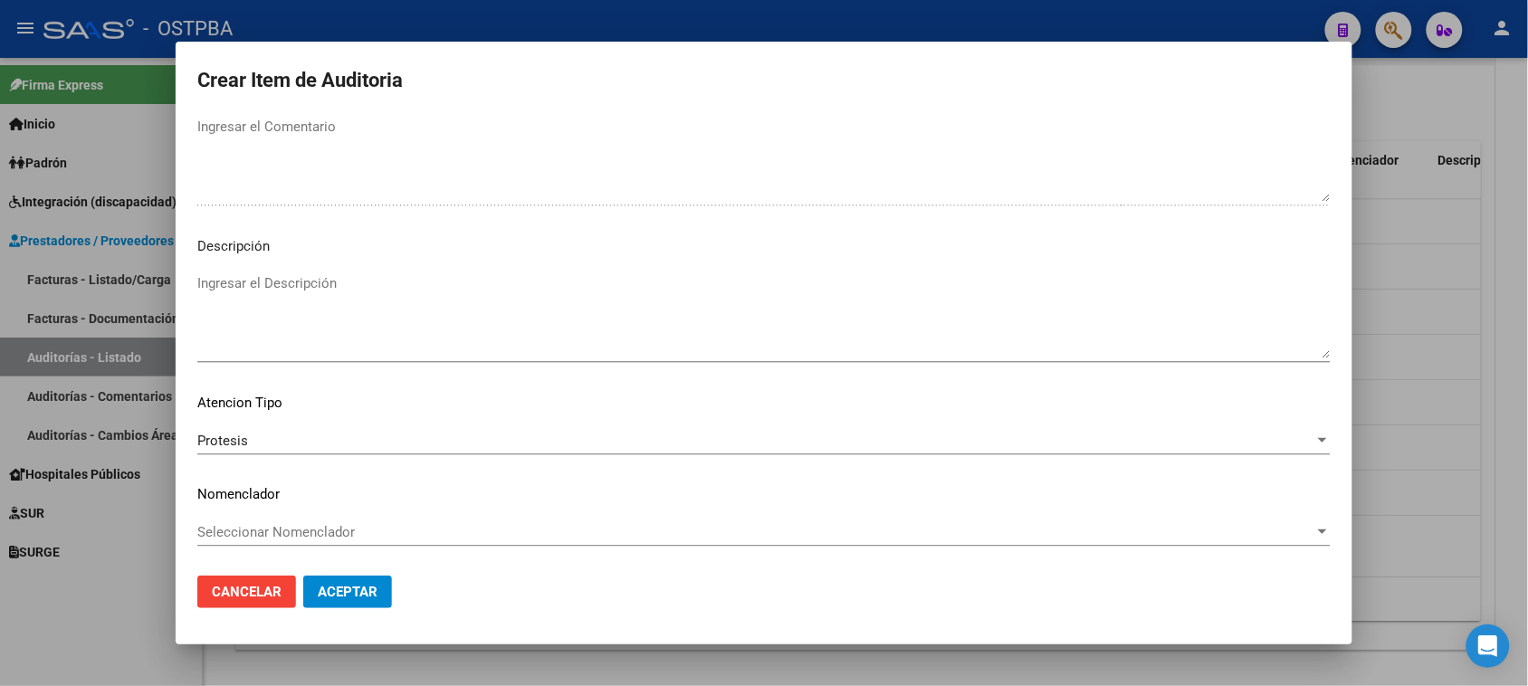
type textarea "ALQUILER MENSUAL DE COLCHON ANTIESCARA, SILLA DE RUEDAS. ALQUILER COLCHON DE AI…"
click at [355, 585] on span "Aceptar" at bounding box center [348, 592] width 60 height 16
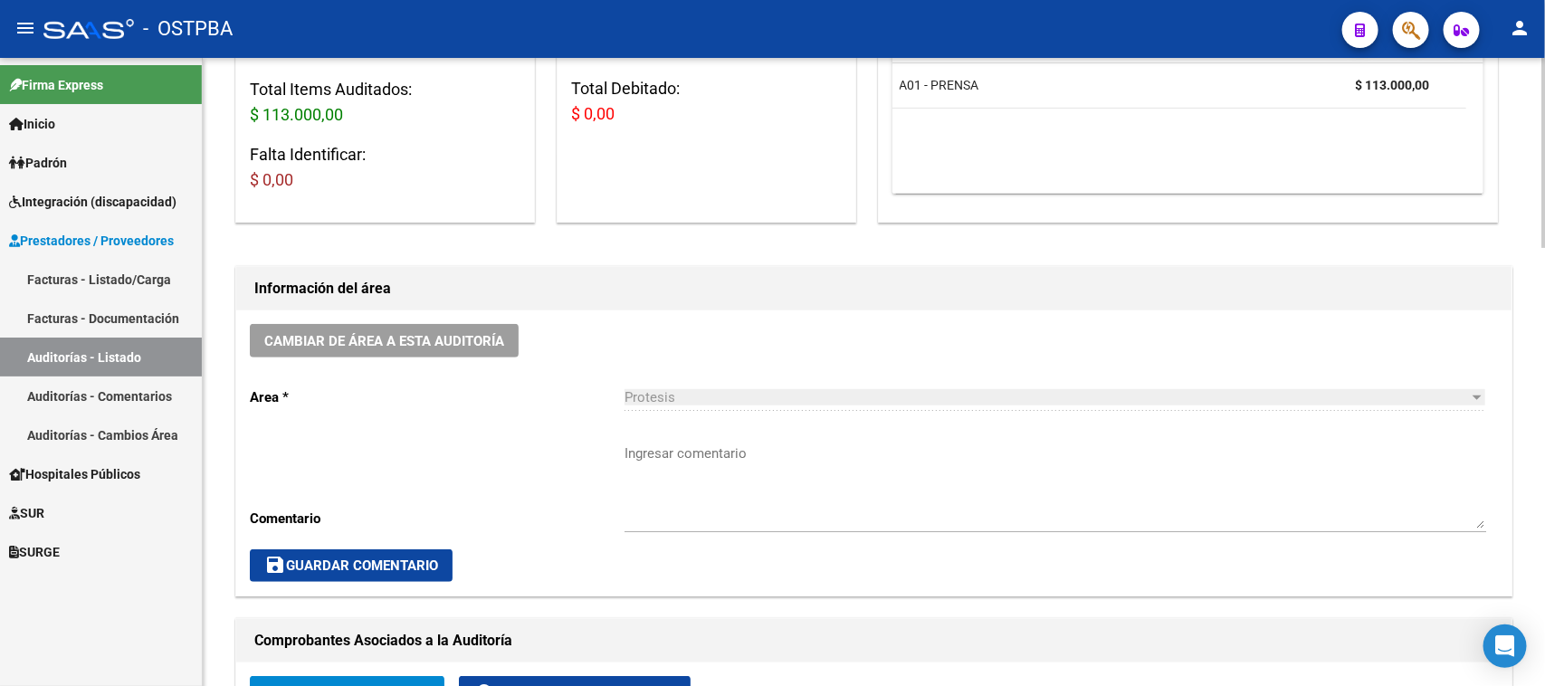
scroll to position [0, 0]
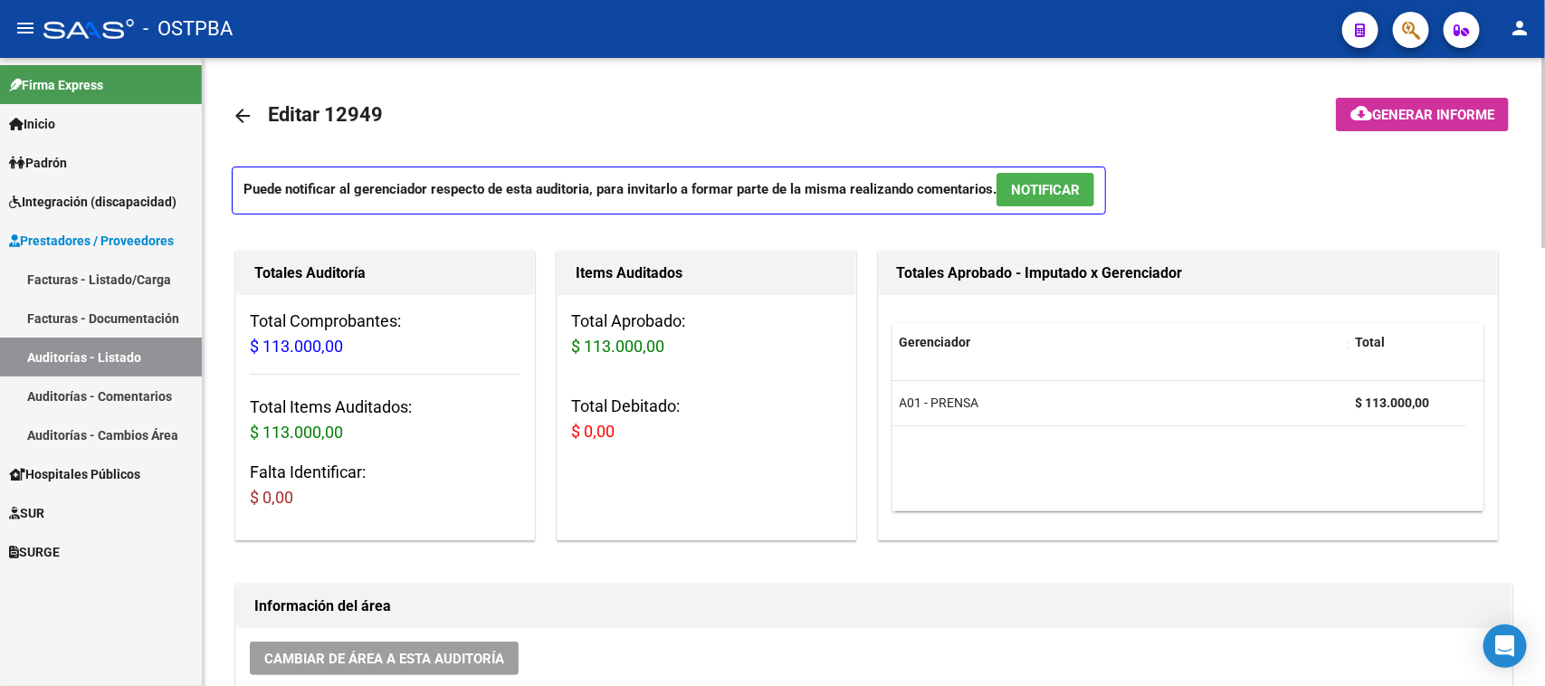
click at [1394, 113] on span "Generar informe" at bounding box center [1433, 115] width 122 height 16
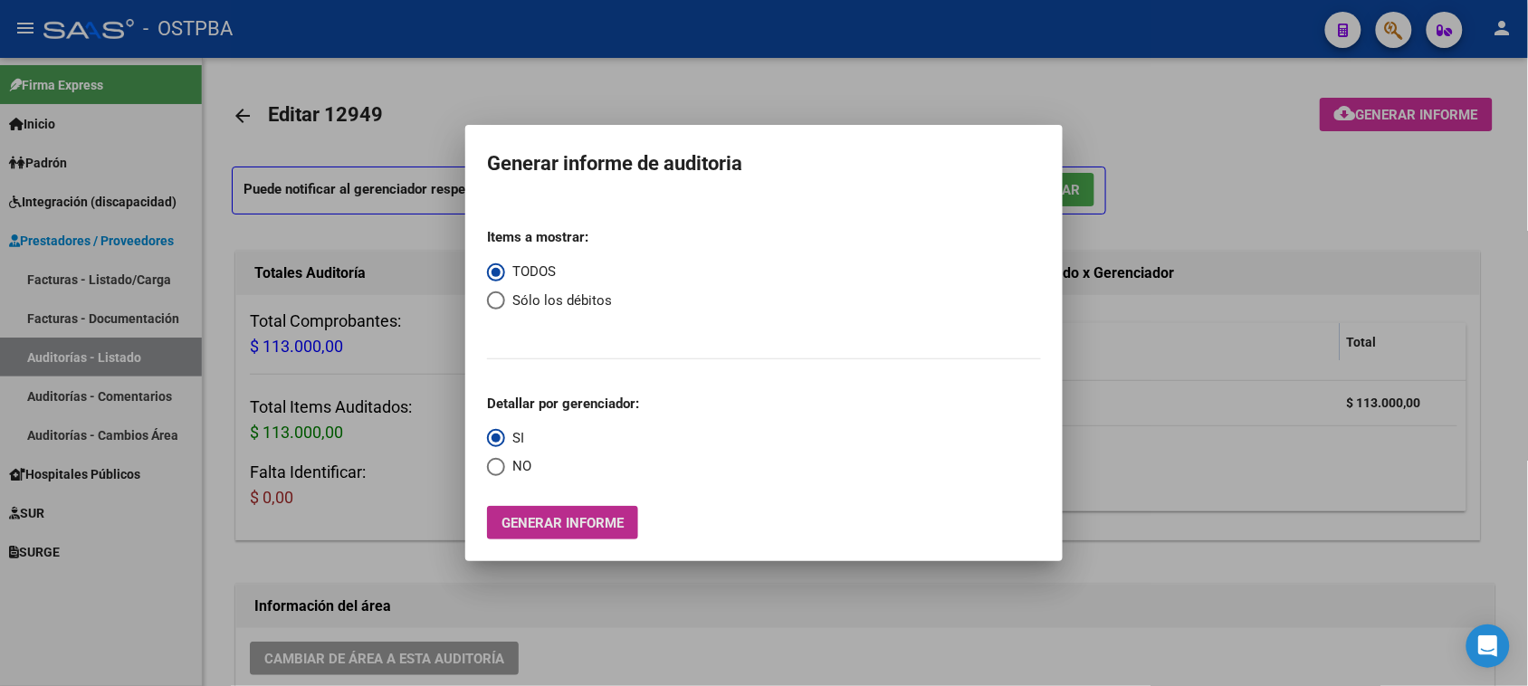
click at [580, 522] on span "Generar informe" at bounding box center [562, 523] width 122 height 16
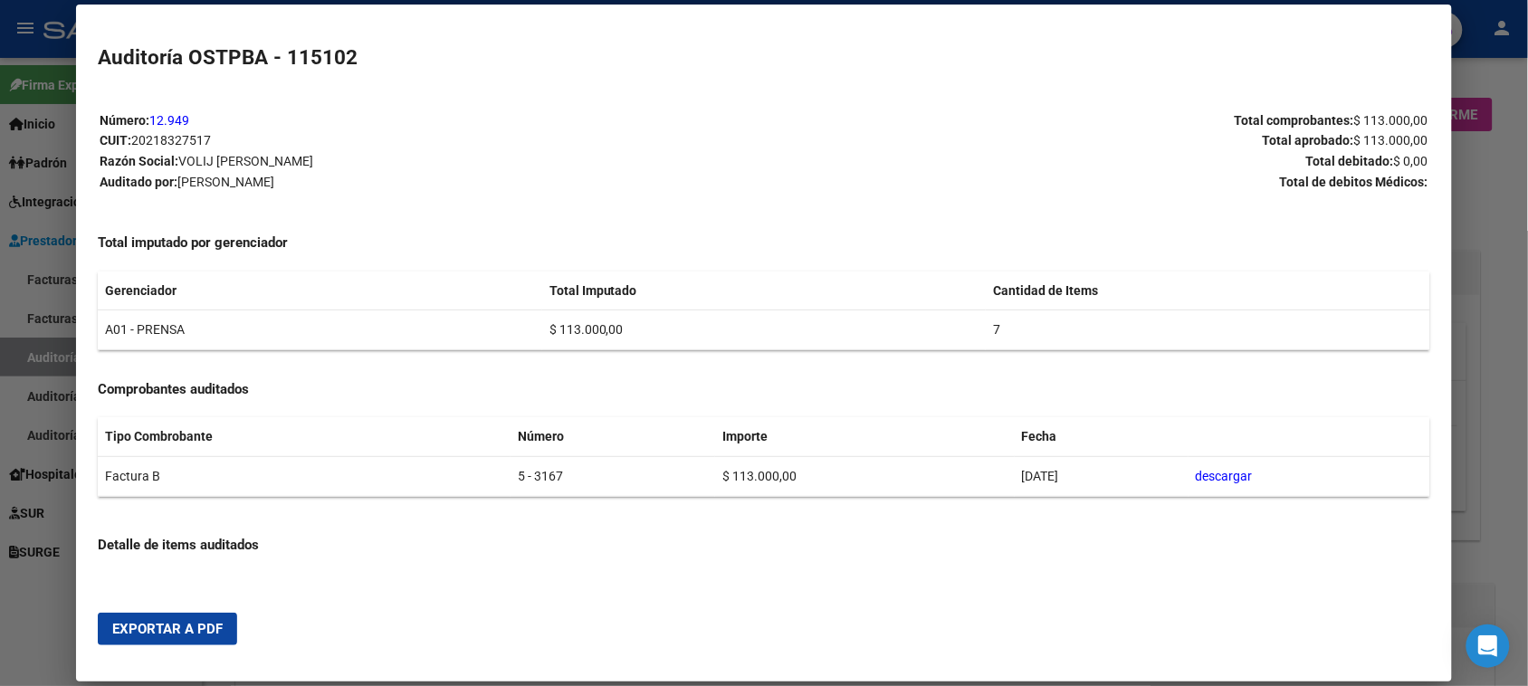
click at [152, 630] on span "Exportar a PDF" at bounding box center [167, 629] width 110 height 16
click at [1484, 214] on div at bounding box center [764, 343] width 1528 height 686
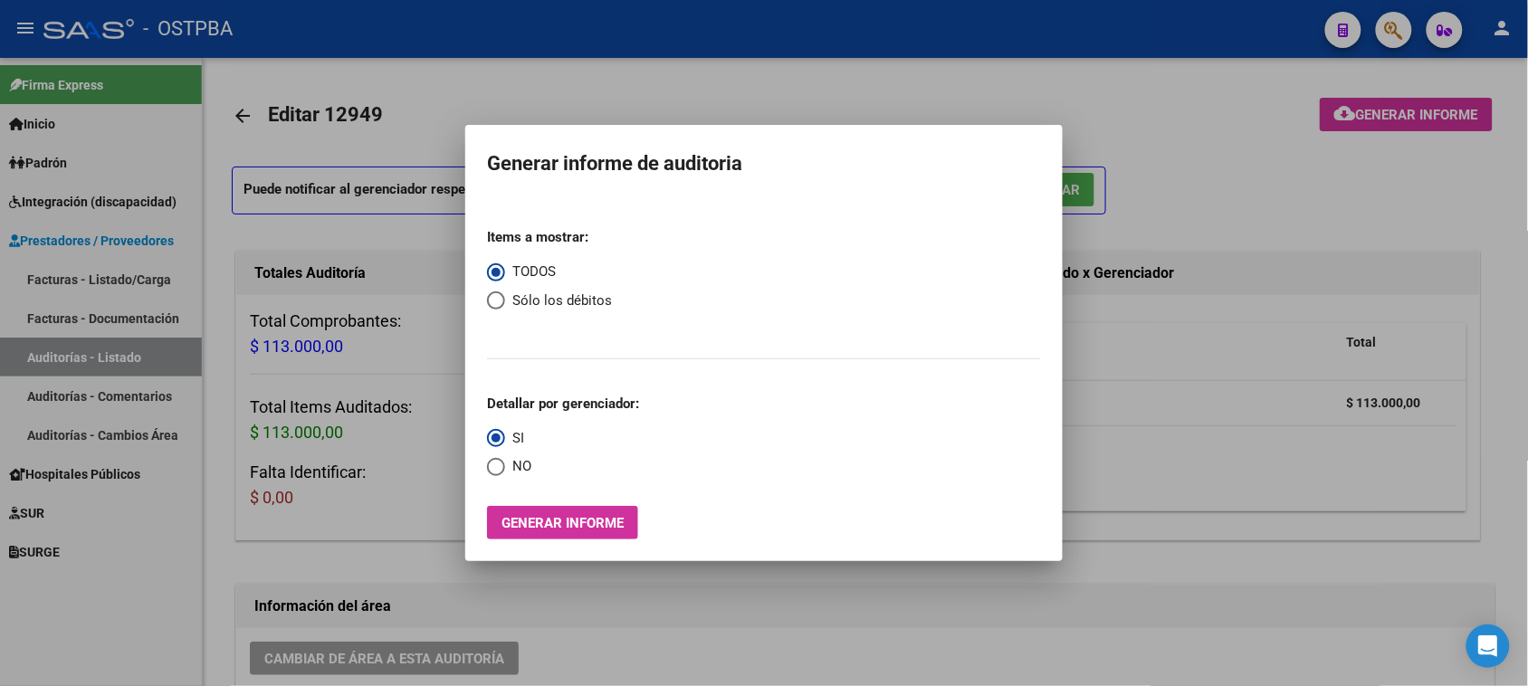
click at [1491, 170] on div at bounding box center [764, 343] width 1528 height 686
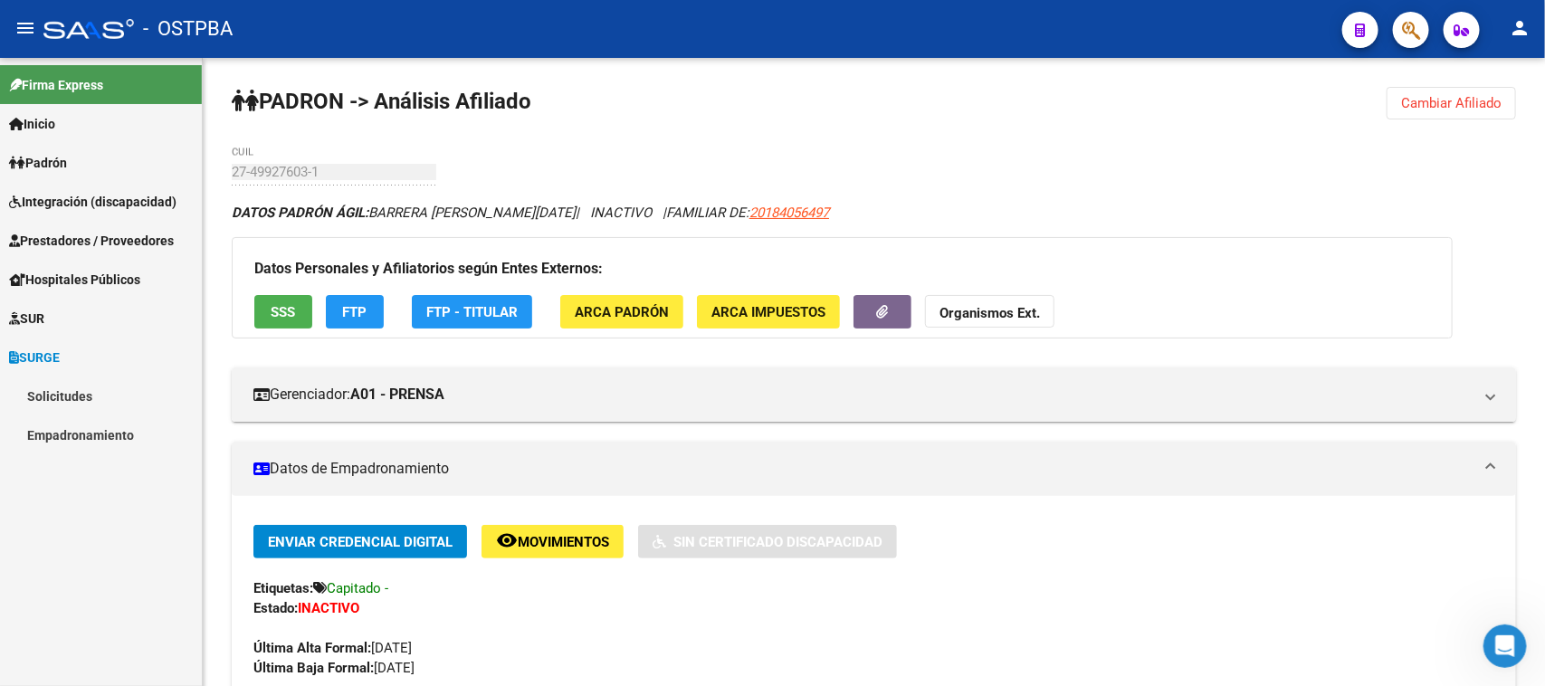
scroll to position [905, 0]
